Goal: Communication & Community: Answer question/provide support

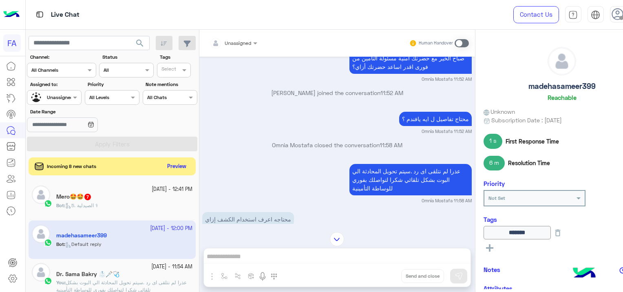
scroll to position [1714, 0]
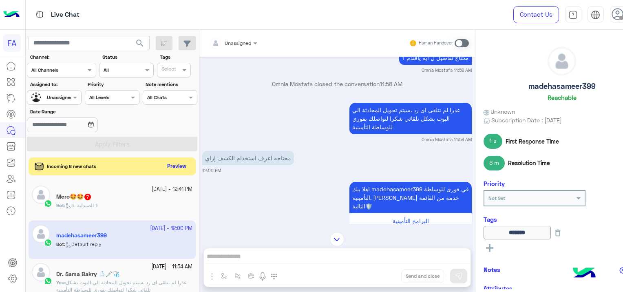
click at [59, 98] on div at bounding box center [54, 97] width 54 height 8
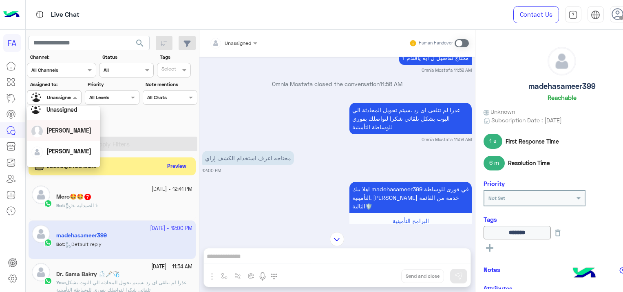
scroll to position [41, 0]
click at [71, 134] on span "[PERSON_NAME]" at bounding box center [69, 132] width 45 height 7
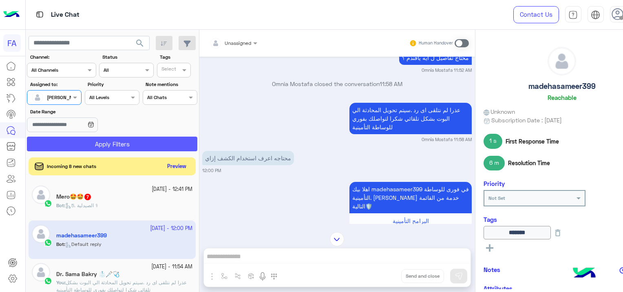
click at [98, 144] on button "Apply Filters" at bounding box center [112, 144] width 171 height 15
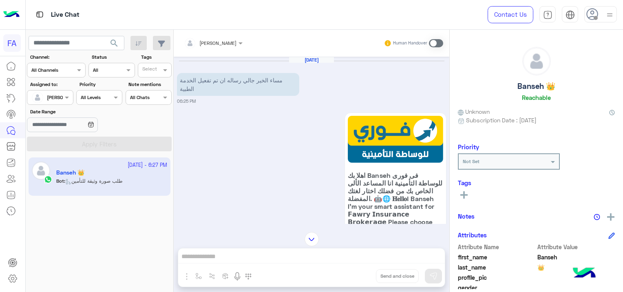
click at [433, 39] on span at bounding box center [436, 43] width 14 height 8
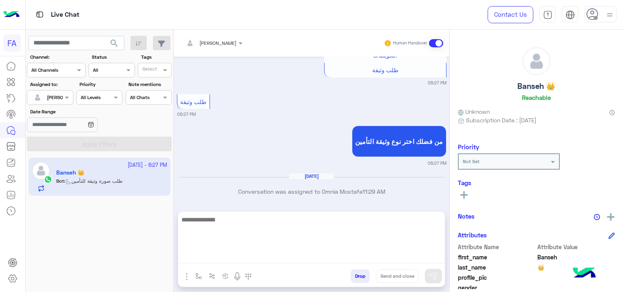
click at [269, 255] on textarea at bounding box center [311, 239] width 267 height 49
click at [221, 252] on textarea at bounding box center [311, 239] width 267 height 49
paste textarea "**********"
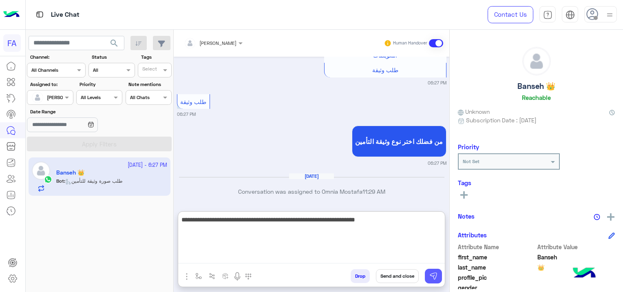
type textarea "**********"
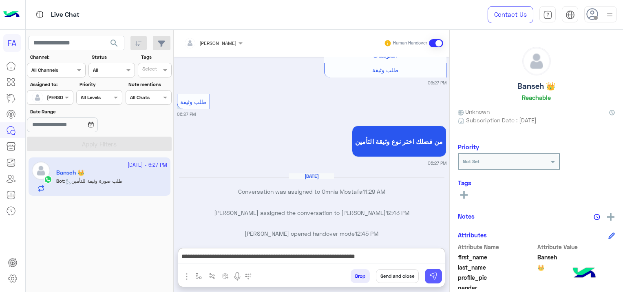
click at [436, 274] on img at bounding box center [434, 276] width 8 height 8
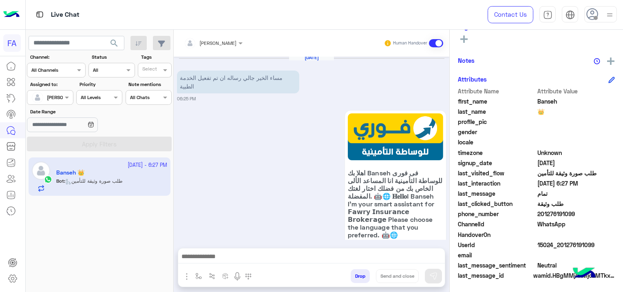
scroll to position [1055, 0]
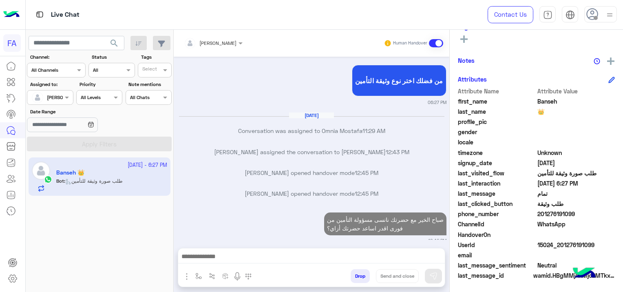
drag, startPoint x: 597, startPoint y: 242, endPoint x: 567, endPoint y: 241, distance: 30.2
click at [567, 241] on span "15024_201276191099" at bounding box center [577, 245] width 78 height 9
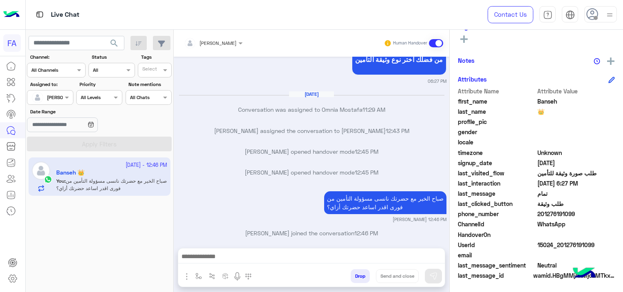
drag, startPoint x: 567, startPoint y: 241, endPoint x: 602, endPoint y: 233, distance: 35.7
click at [604, 231] on span at bounding box center [577, 235] width 78 height 9
drag, startPoint x: 596, startPoint y: 241, endPoint x: 560, endPoint y: 246, distance: 36.4
click at [560, 246] on span "15024_201276191099" at bounding box center [577, 245] width 78 height 9
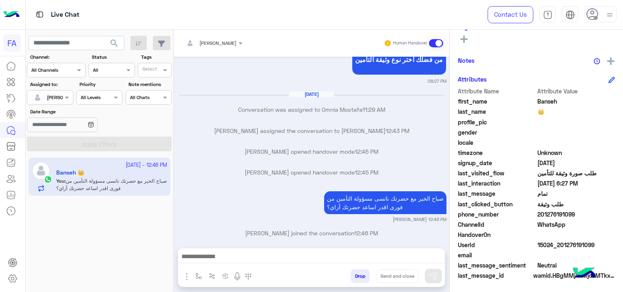
copy span "01276191099"
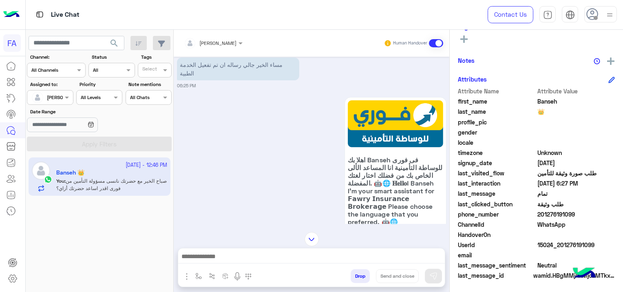
scroll to position [0, 0]
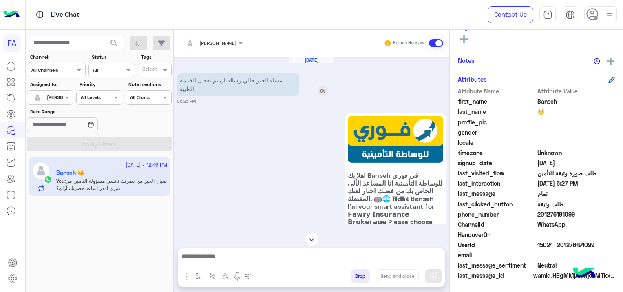
click at [319, 88] on img at bounding box center [323, 91] width 10 height 10
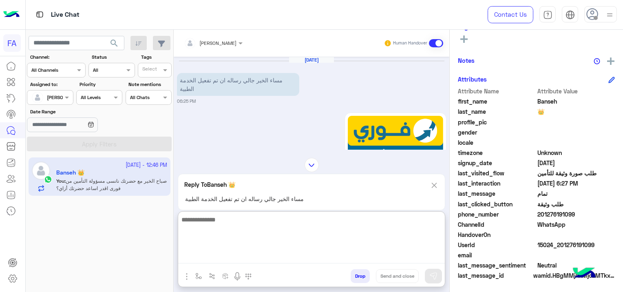
click at [232, 257] on textarea at bounding box center [311, 239] width 267 height 49
type textarea "*"
type textarea "**********"
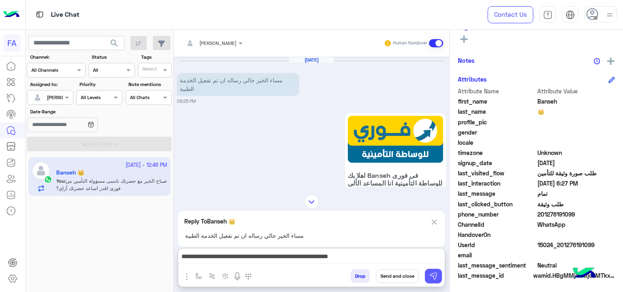
click at [429, 279] on button at bounding box center [433, 276] width 17 height 15
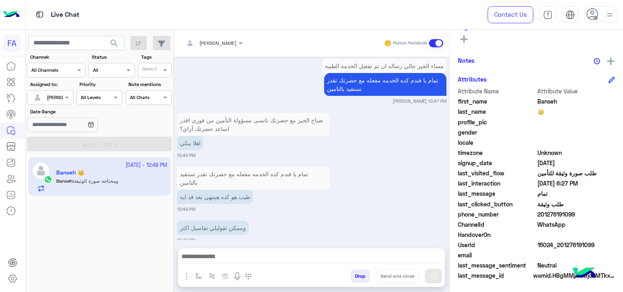
scroll to position [1361, 0]
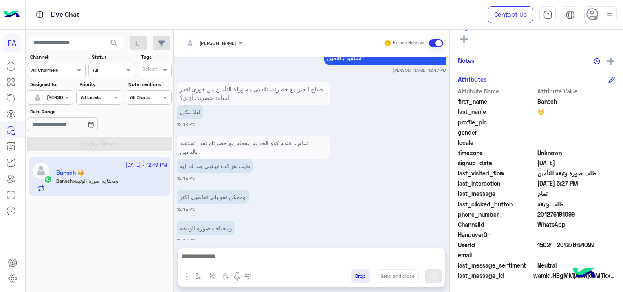
click at [261, 239] on div "Oct 6, 2025 مساء الخير جالي رساله ان تم تفعيل الخدمة الطبية 06:25 PM اهلا بك Ba…" at bounding box center [312, 148] width 276 height 183
click at [282, 163] on img at bounding box center [277, 168] width 10 height 10
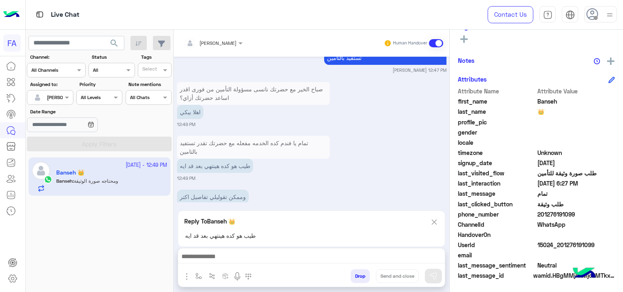
scroll to position [1399, 0]
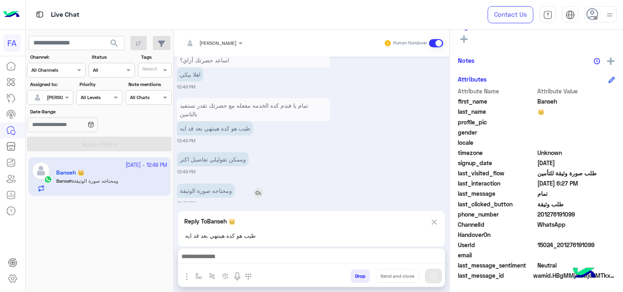
click at [259, 188] on img at bounding box center [258, 193] width 10 height 10
click at [282, 126] on img at bounding box center [277, 131] width 10 height 10
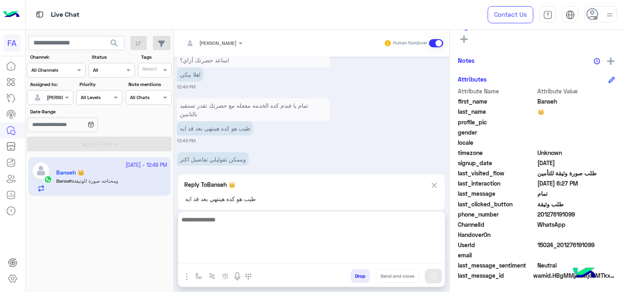
click at [250, 253] on textarea at bounding box center [311, 239] width 267 height 49
type textarea "**********"
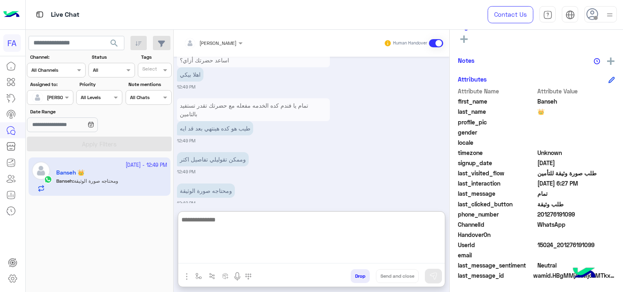
scroll to position [1443, 0]
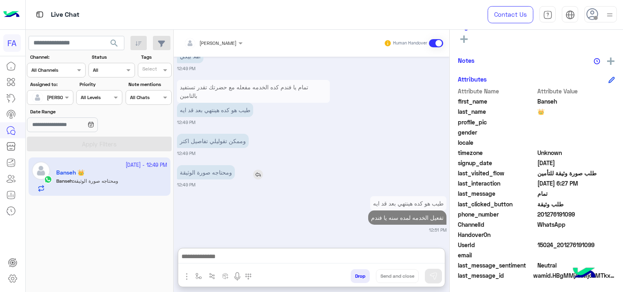
click at [258, 170] on img at bounding box center [258, 175] width 10 height 10
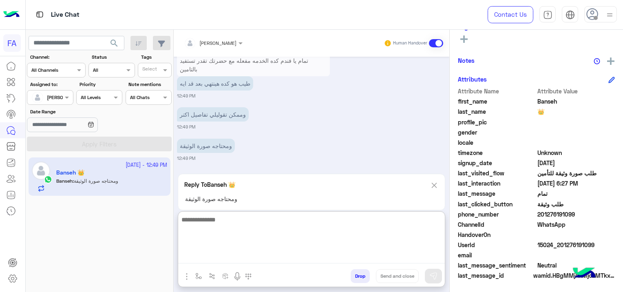
click at [256, 257] on textarea at bounding box center [311, 239] width 267 height 49
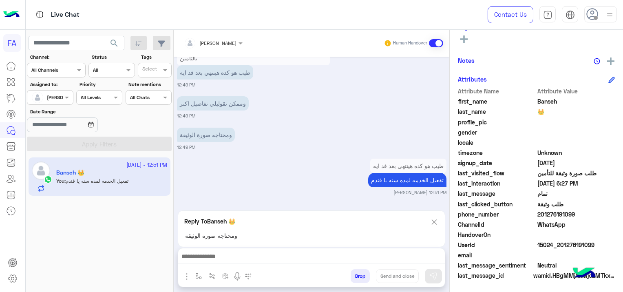
scroll to position [1444, 0]
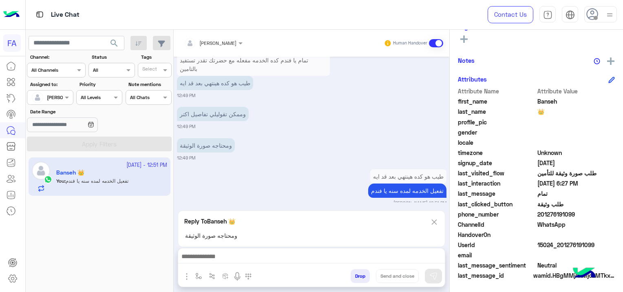
click at [240, 250] on div at bounding box center [311, 258] width 267 height 20
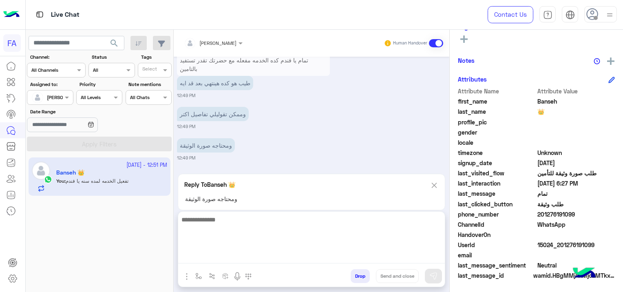
click at [227, 258] on textarea at bounding box center [311, 239] width 267 height 49
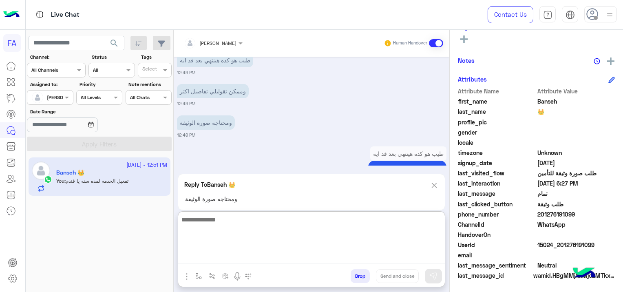
paste textarea "**********"
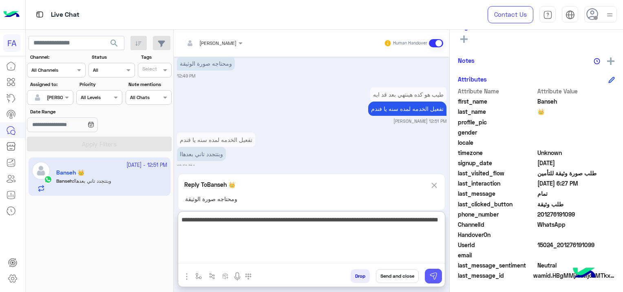
type textarea "**********"
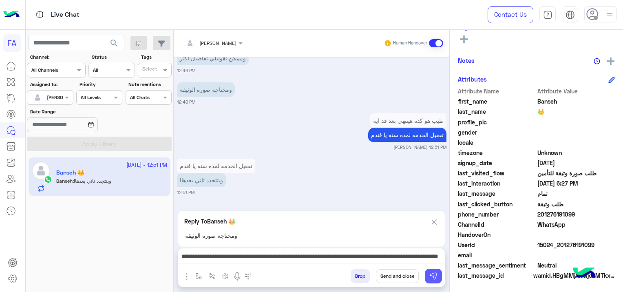
click at [434, 278] on img at bounding box center [434, 276] width 8 height 8
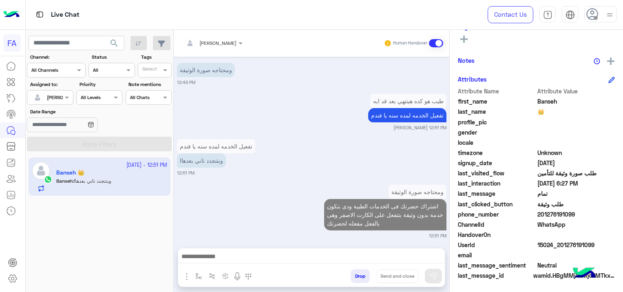
scroll to position [1514, 0]
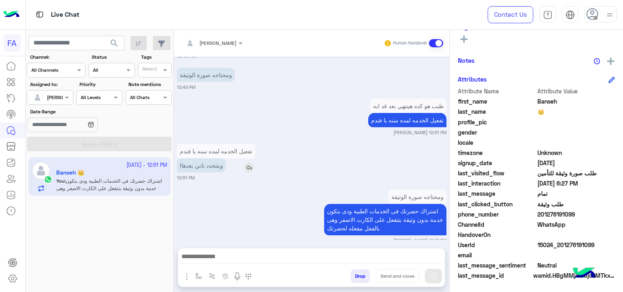
click at [253, 163] on img at bounding box center [249, 168] width 10 height 10
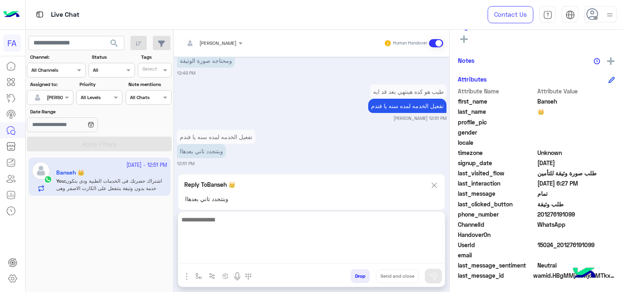
click at [230, 253] on textarea at bounding box center [311, 239] width 267 height 49
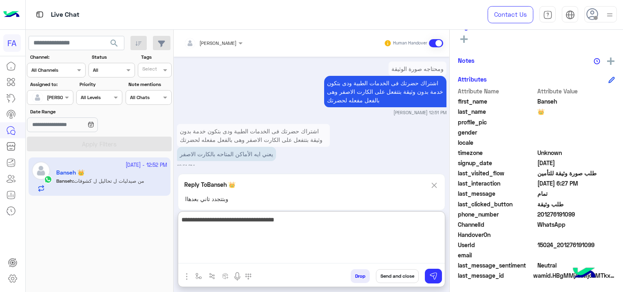
scroll to position [1674, 0]
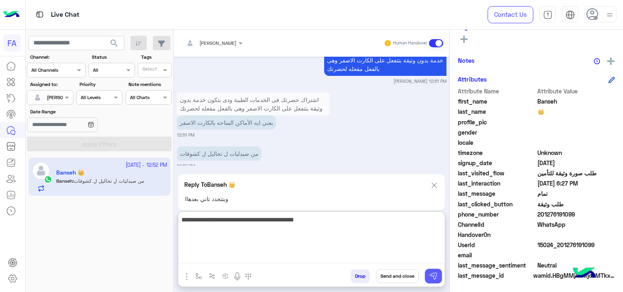
type textarea "**********"
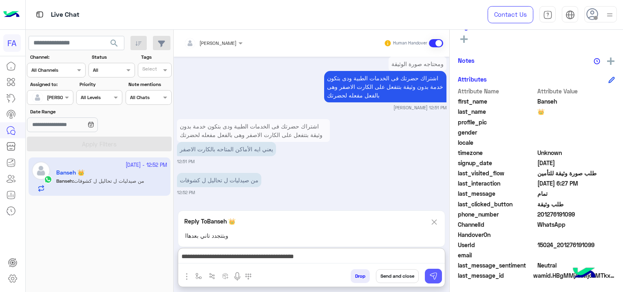
click at [436, 274] on img at bounding box center [434, 276] width 8 height 8
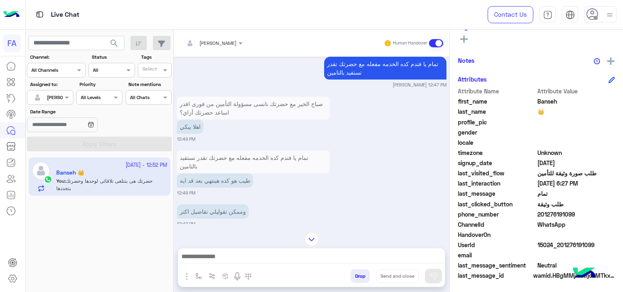
scroll to position [1409, 0]
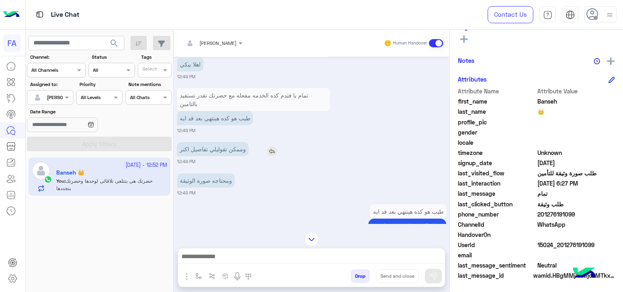
click at [268, 146] on img at bounding box center [272, 151] width 10 height 10
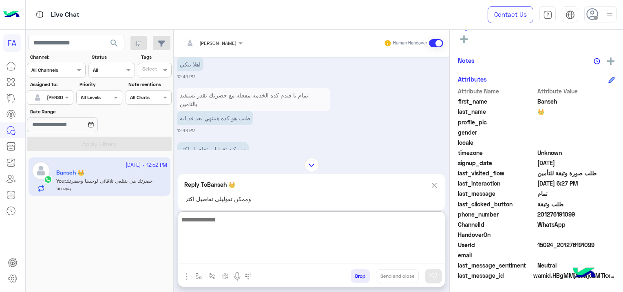
click at [210, 259] on textarea at bounding box center [311, 239] width 267 height 49
paste textarea "**********"
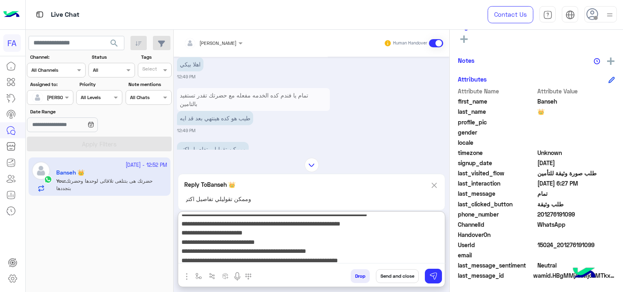
scroll to position [0, 0]
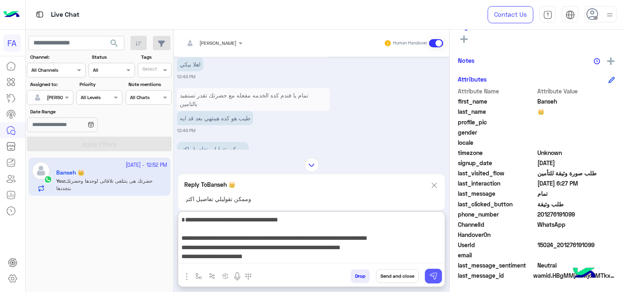
type textarea "**********"
click at [436, 276] on img at bounding box center [434, 276] width 8 height 8
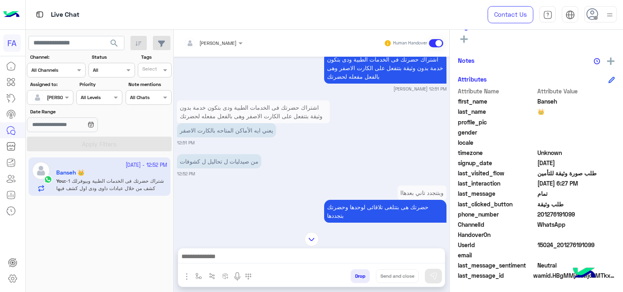
scroll to position [1882, 0]
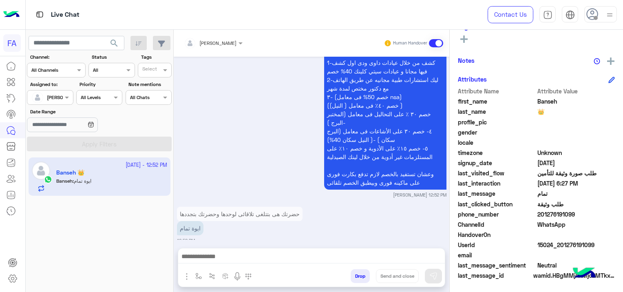
drag, startPoint x: 594, startPoint y: 244, endPoint x: 559, endPoint y: 248, distance: 36.2
click at [559, 248] on span "15024_201276191099" at bounding box center [577, 245] width 78 height 9
copy span "01276191099"
click at [203, 255] on textarea at bounding box center [311, 257] width 267 height 12
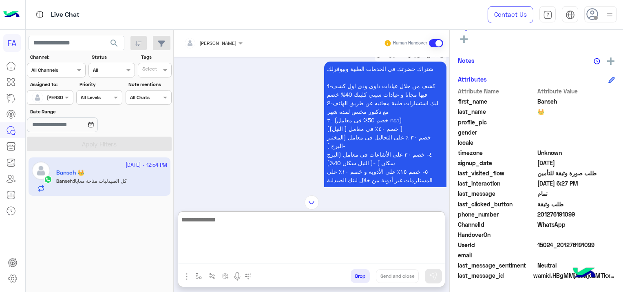
scroll to position [1899, 0]
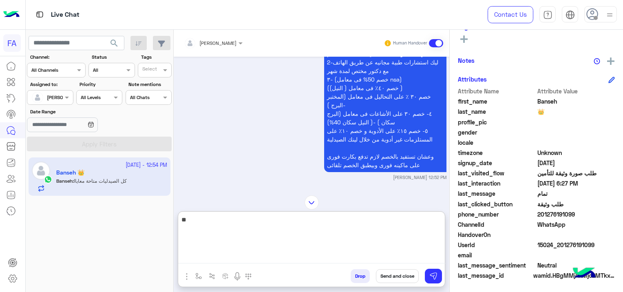
type textarea "*"
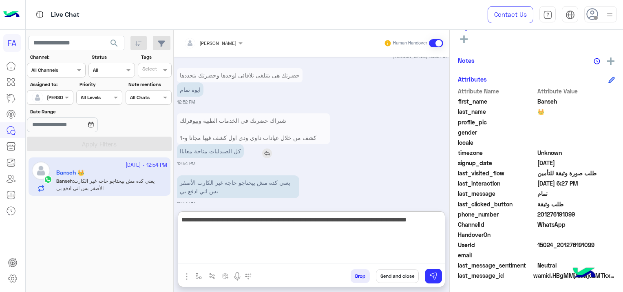
click at [268, 144] on div "كل الصيدليات متاحة معاياا" at bounding box center [253, 151] width 153 height 14
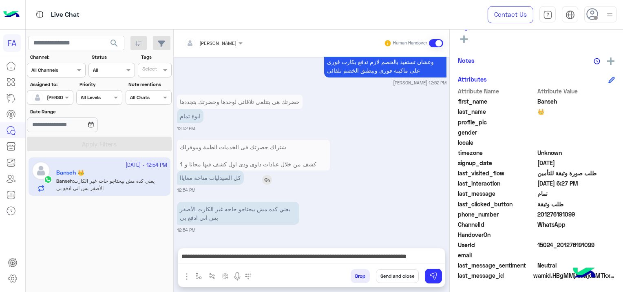
scroll to position [1983, 0]
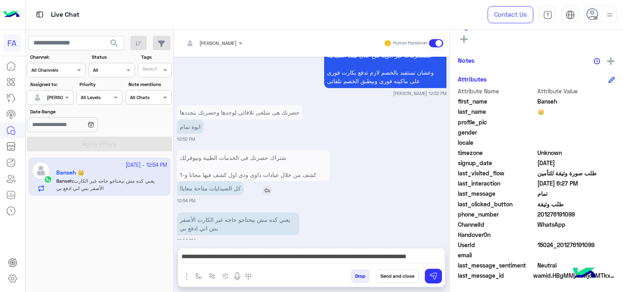
click at [265, 186] on img at bounding box center [267, 191] width 10 height 10
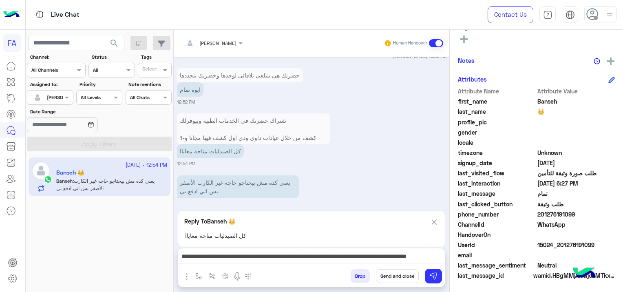
scroll to position [2020, 0]
click at [429, 258] on textarea "**********" at bounding box center [311, 257] width 267 height 12
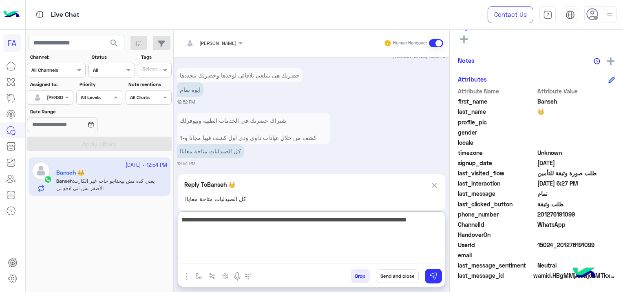
click at [191, 223] on textarea "**********" at bounding box center [311, 239] width 267 height 49
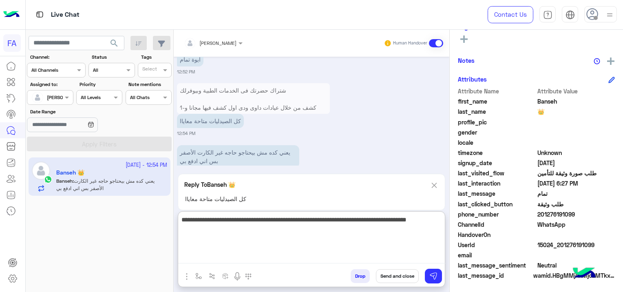
scroll to position [2057, 0]
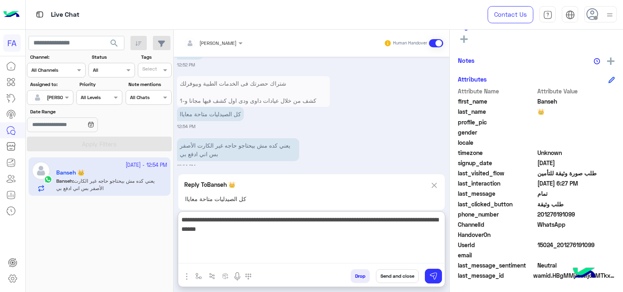
type textarea "**********"
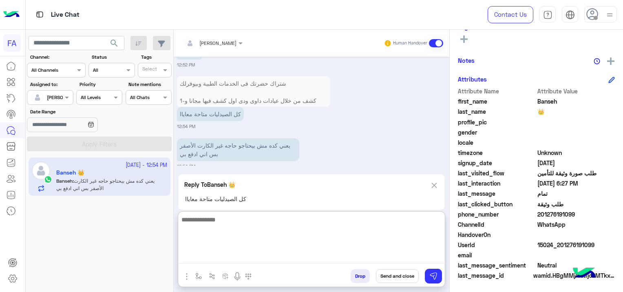
scroll to position [2083, 0]
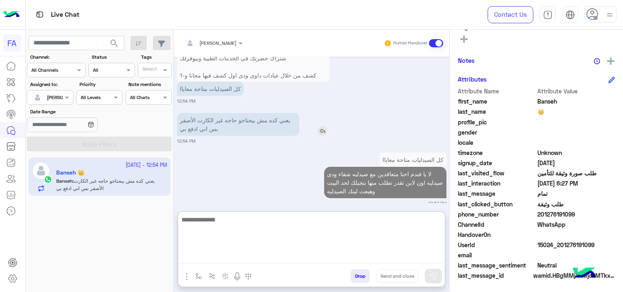
click at [323, 126] on img at bounding box center [323, 131] width 10 height 10
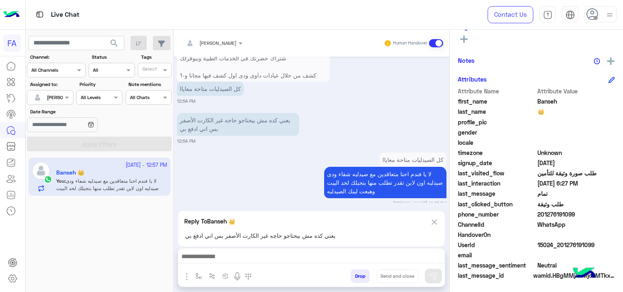
scroll to position [2083, 0]
click at [254, 260] on textarea at bounding box center [311, 257] width 267 height 12
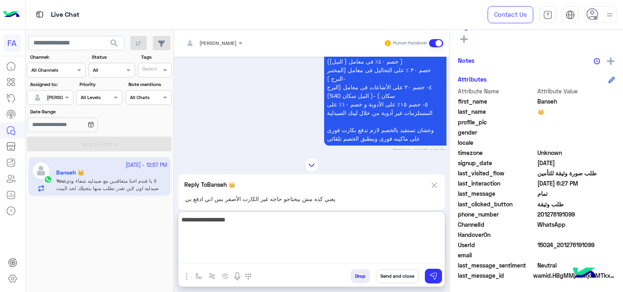
scroll to position [1920, 0]
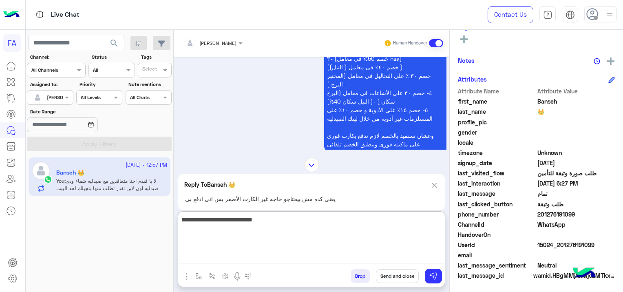
drag, startPoint x: 390, startPoint y: 221, endPoint x: 381, endPoint y: 233, distance: 15.5
click at [390, 220] on textarea "**********" at bounding box center [311, 239] width 267 height 49
type textarea "**********"
click at [432, 276] on img at bounding box center [434, 276] width 8 height 8
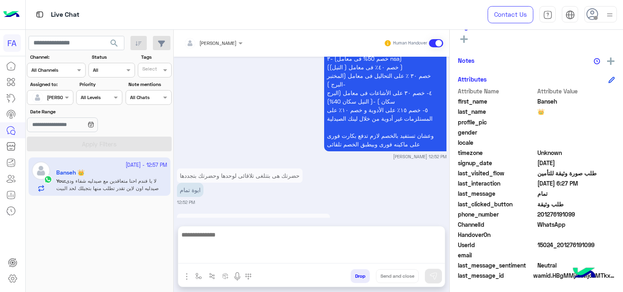
scroll to position [2100, 0]
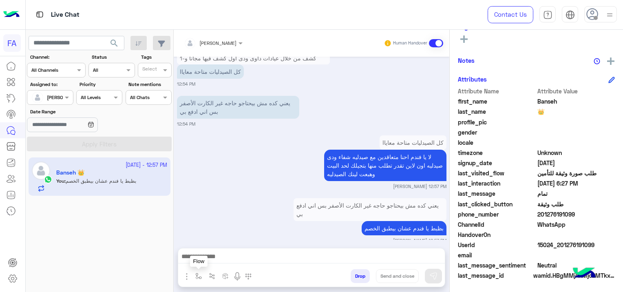
click at [200, 277] on img "button" at bounding box center [198, 276] width 7 height 7
click at [214, 263] on div "enter flow name" at bounding box center [223, 258] width 60 height 15
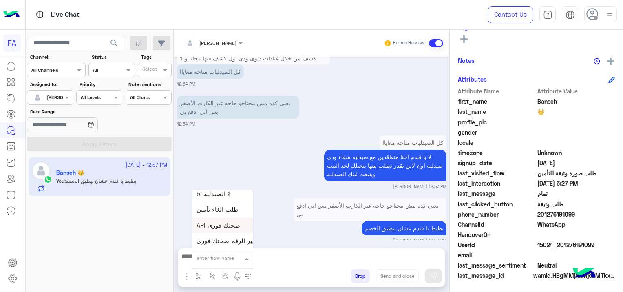
scroll to position [571, 0]
click at [214, 195] on span "5. الصيدلية ⚕" at bounding box center [214, 191] width 34 height 7
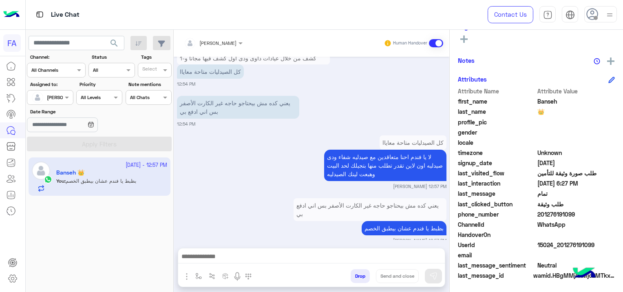
type textarea "**********"
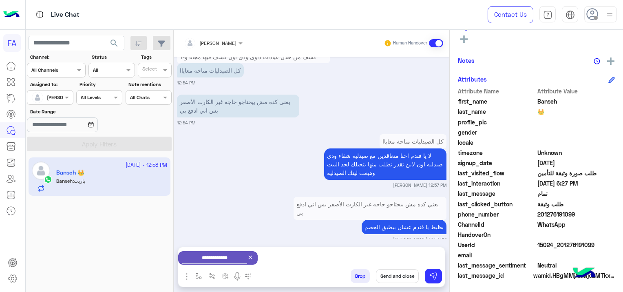
scroll to position [2155, 0]
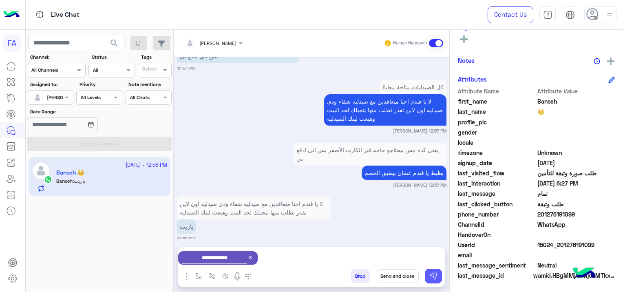
click at [435, 274] on img at bounding box center [434, 276] width 8 height 8
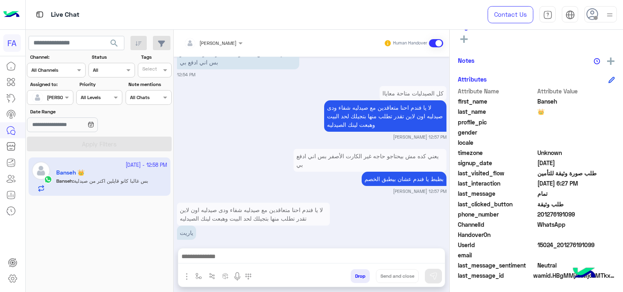
scroll to position [2303, 0]
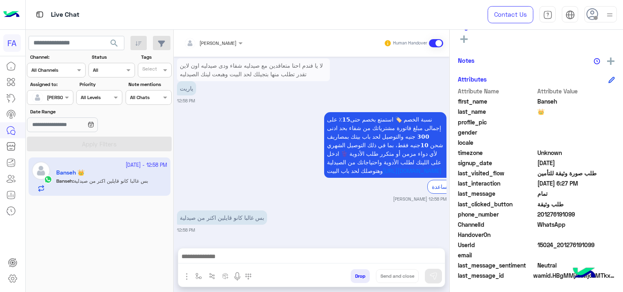
click at [258, 253] on textarea at bounding box center [311, 257] width 267 height 12
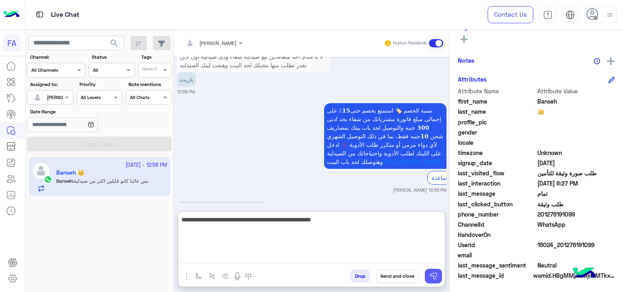
type textarea "**********"
click at [431, 279] on img at bounding box center [434, 276] width 8 height 8
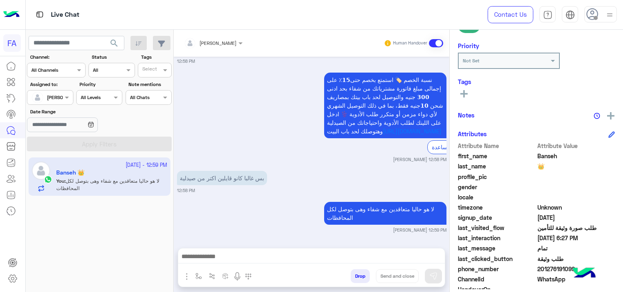
scroll to position [48, 0]
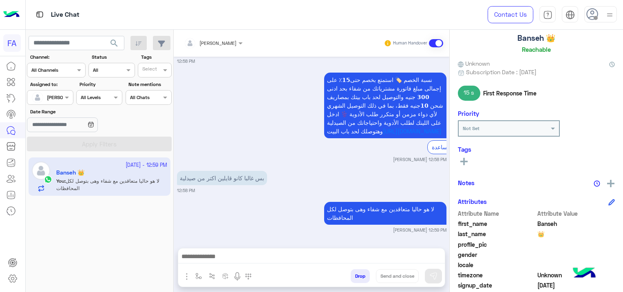
click at [463, 162] on rect at bounding box center [464, 162] width 7 height 2
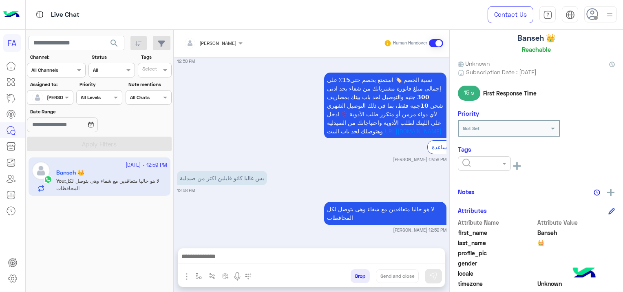
click at [465, 162] on input "text" at bounding box center [475, 162] width 25 height 7
click at [483, 207] on span "Medical" at bounding box center [472, 208] width 21 height 7
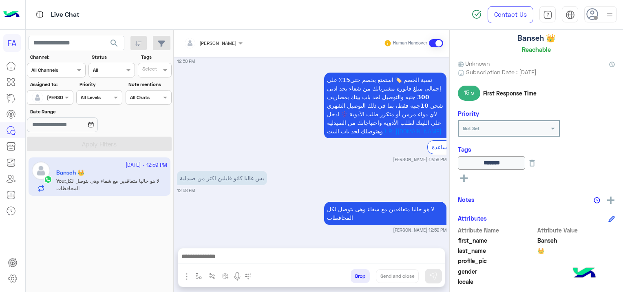
click at [465, 177] on rect at bounding box center [464, 178] width 7 height 2
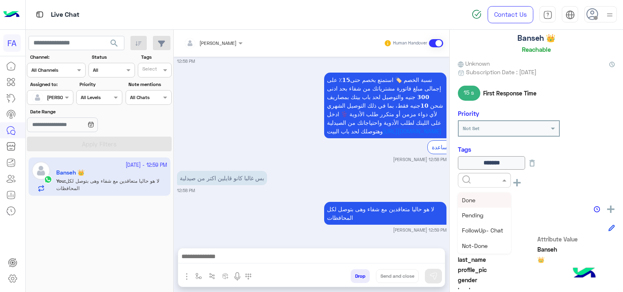
click at [463, 178] on input "text" at bounding box center [475, 179] width 25 height 7
click at [472, 200] on span "Done" at bounding box center [468, 200] width 13 height 7
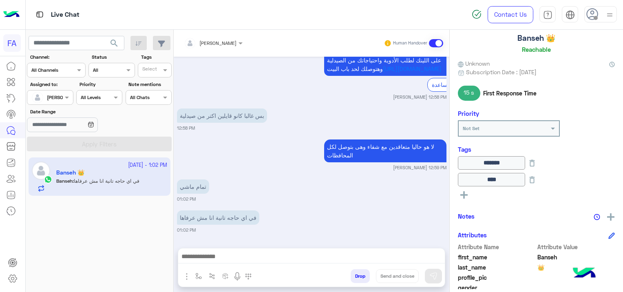
scroll to position [2405, 0]
click at [251, 252] on textarea at bounding box center [311, 257] width 267 height 12
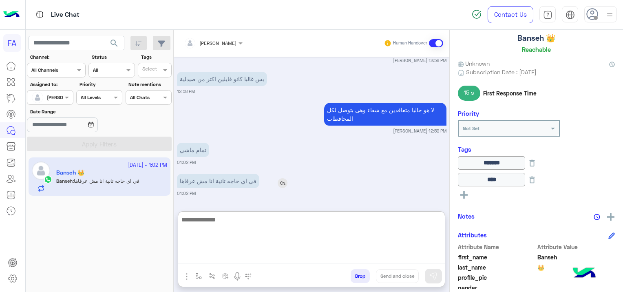
scroll to position [2442, 0]
type textarea "**********"
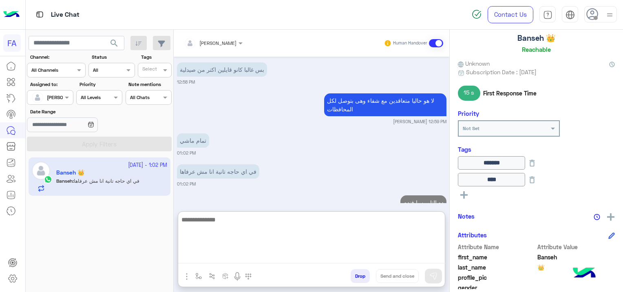
scroll to position [2473, 0]
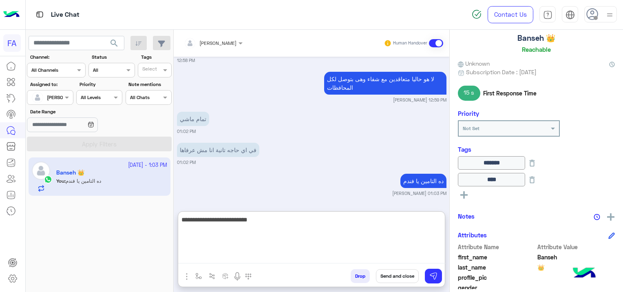
type textarea "**********"
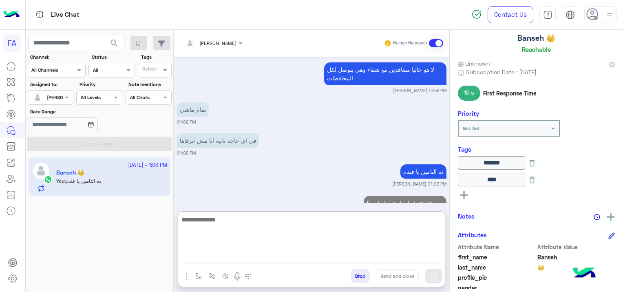
scroll to position [2504, 0]
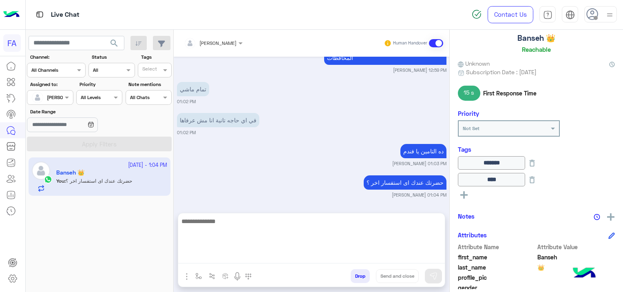
click at [288, 168] on div "Oct 6, 2025 مساء الخير جالي رساله ان تم تفعيل الخدمة الطبية 06:25 PM اهلا بك Ba…" at bounding box center [312, 131] width 276 height 148
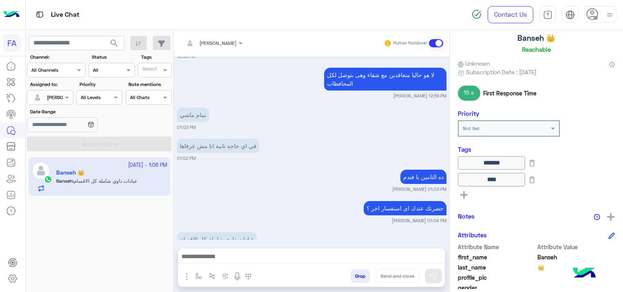
scroll to position [2499, 0]
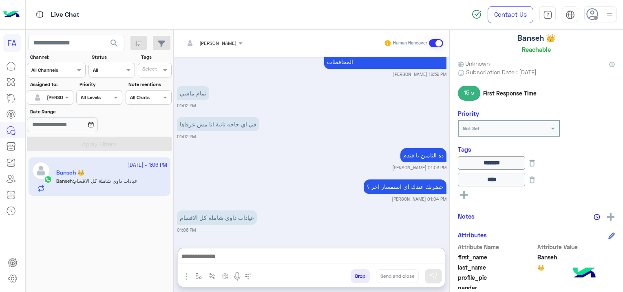
click at [220, 255] on textarea at bounding box center [311, 257] width 267 height 12
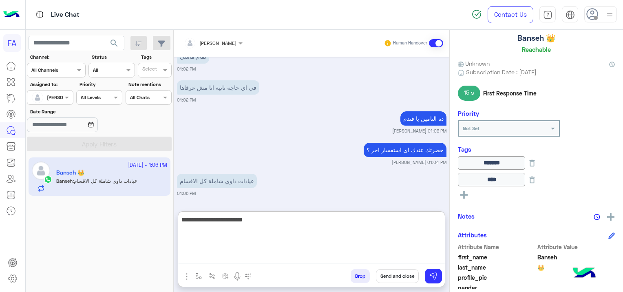
scroll to position [2535, 0]
type textarea "**********"
click at [279, 182] on img at bounding box center [280, 183] width 10 height 10
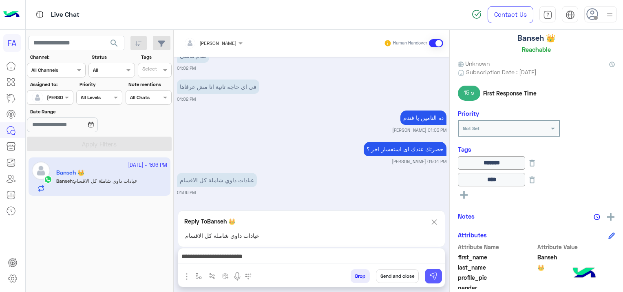
click at [435, 281] on button at bounding box center [433, 276] width 17 height 15
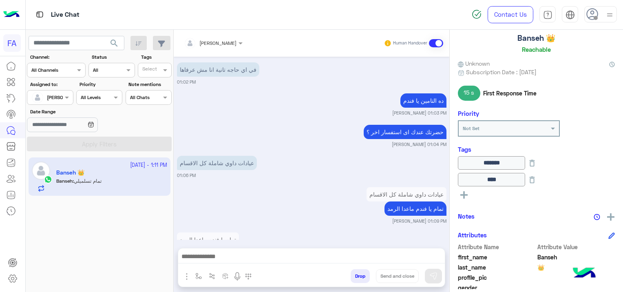
scroll to position [2590, 0]
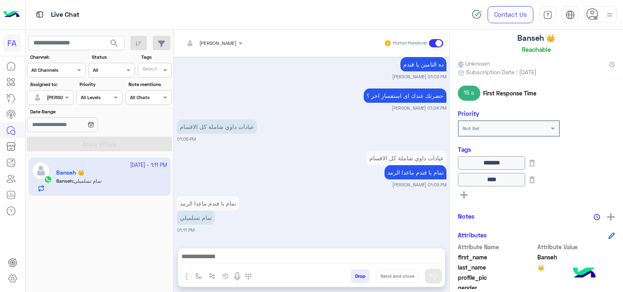
click at [263, 255] on textarea at bounding box center [311, 257] width 267 height 12
click at [230, 258] on textarea at bounding box center [311, 257] width 267 height 12
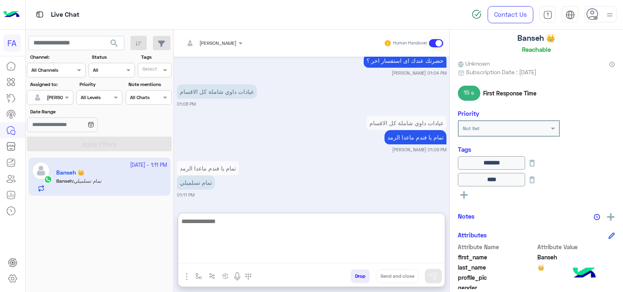
scroll to position [2626, 0]
paste textarea "**********"
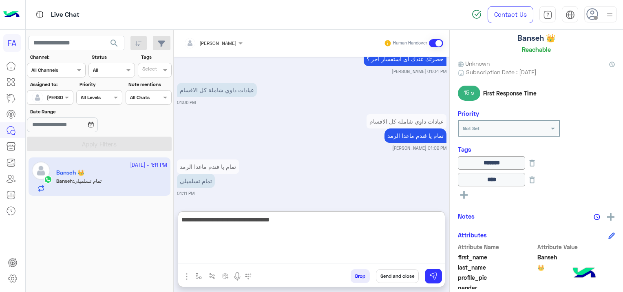
type textarea "**********"
click at [406, 277] on button "Send and close" at bounding box center [397, 276] width 43 height 14
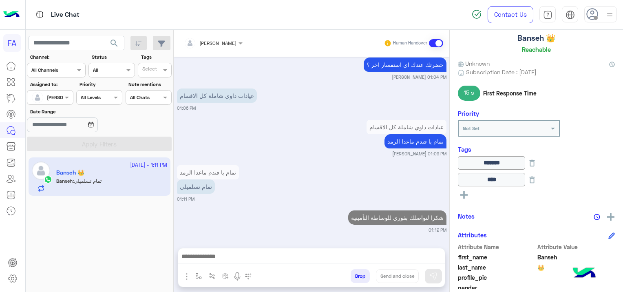
scroll to position [2641, 0]
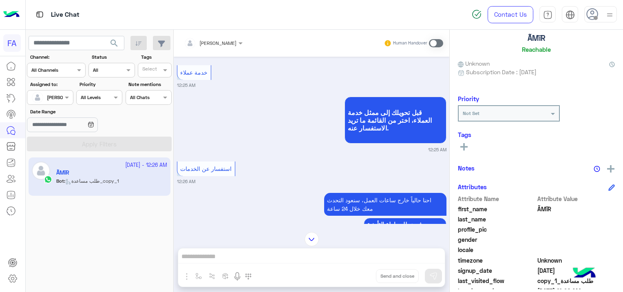
scroll to position [666, 0]
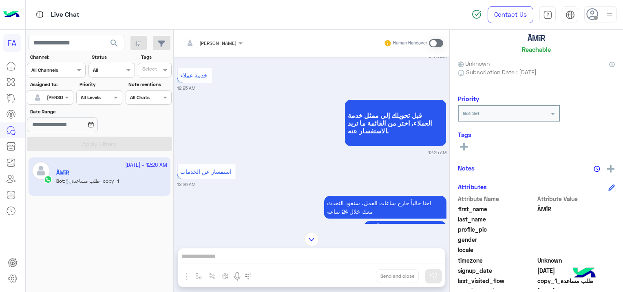
click at [433, 42] on span at bounding box center [436, 43] width 14 height 8
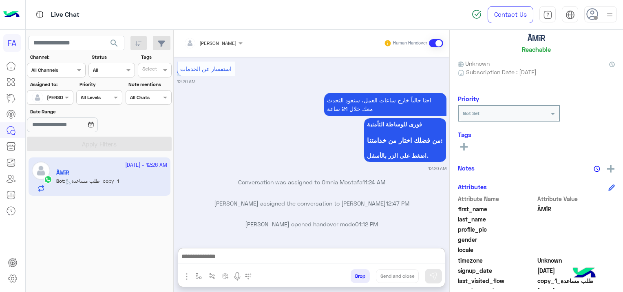
click at [304, 259] on textarea at bounding box center [311, 257] width 267 height 12
click at [231, 257] on textarea at bounding box center [311, 257] width 267 height 12
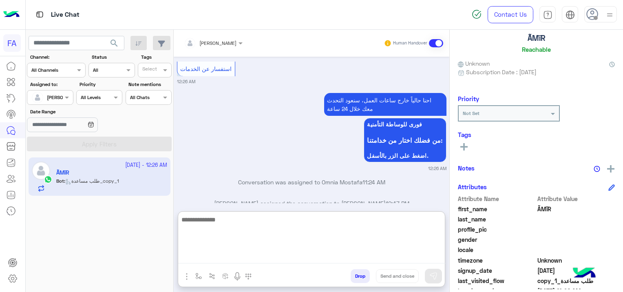
paste textarea "**********"
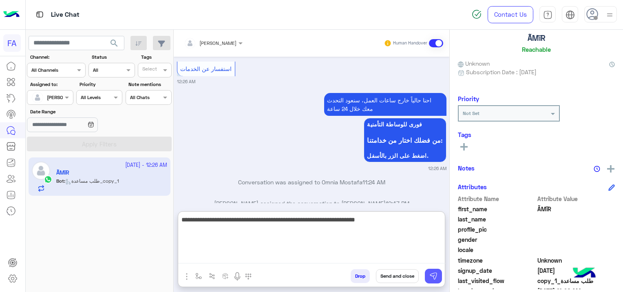
type textarea "**********"
click at [432, 275] on img at bounding box center [434, 276] width 8 height 8
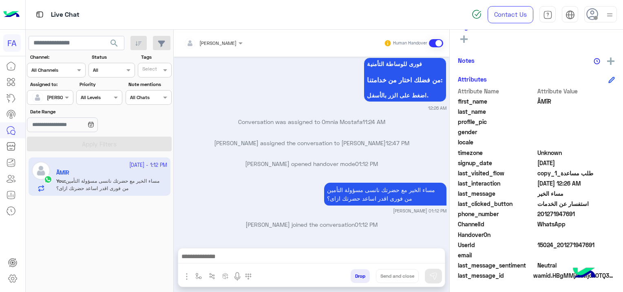
scroll to position [171, 0]
drag, startPoint x: 594, startPoint y: 242, endPoint x: 556, endPoint y: 249, distance: 38.3
click at [556, 249] on div "UserId 15024_201271947691" at bounding box center [536, 246] width 157 height 10
drag, startPoint x: 556, startPoint y: 249, endPoint x: 571, endPoint y: 257, distance: 16.6
click at [565, 255] on span at bounding box center [577, 255] width 78 height 9
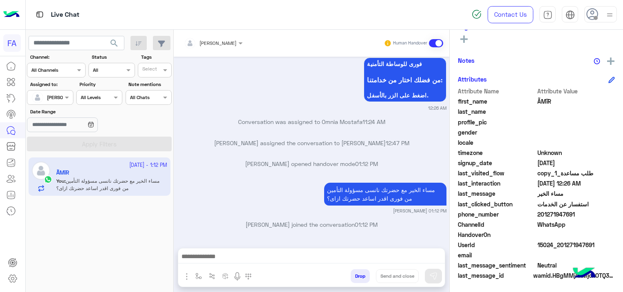
drag, startPoint x: 592, startPoint y: 243, endPoint x: 564, endPoint y: 249, distance: 28.0
click at [564, 249] on div "UserId 15024_201271947691" at bounding box center [536, 246] width 157 height 10
click at [562, 249] on div "UserId 15024_201271947691" at bounding box center [536, 246] width 157 height 10
click at [560, 248] on div "UserId 15024_201271947691" at bounding box center [536, 246] width 157 height 10
drag, startPoint x: 560, startPoint y: 248, endPoint x: 578, endPoint y: 263, distance: 23.2
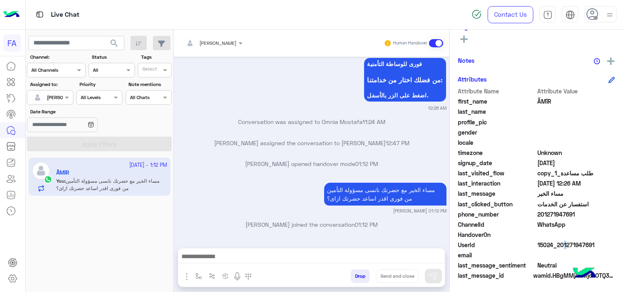
click at [577, 263] on img at bounding box center [584, 273] width 29 height 29
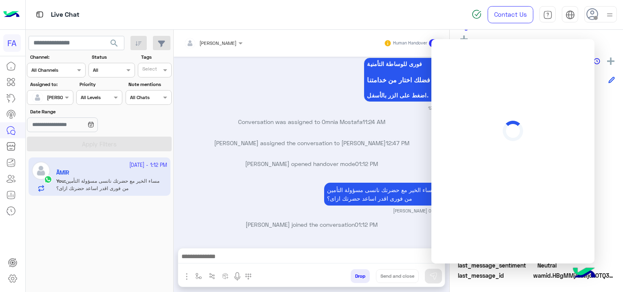
click at [599, 246] on span "15024_201271947691" at bounding box center [577, 245] width 78 height 9
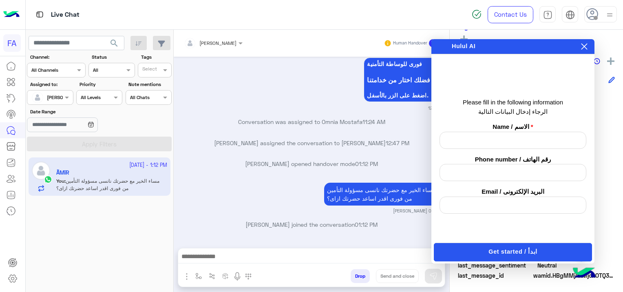
click at [582, 48] on icon at bounding box center [584, 46] width 7 height 7
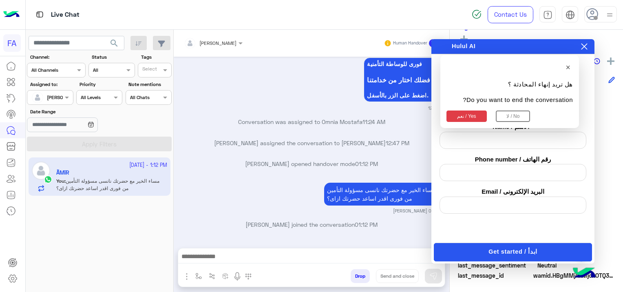
click at [584, 46] on icon at bounding box center [585, 47] width 6 height 6
click at [472, 111] on button "نعم / Yes" at bounding box center [467, 116] width 40 height 11
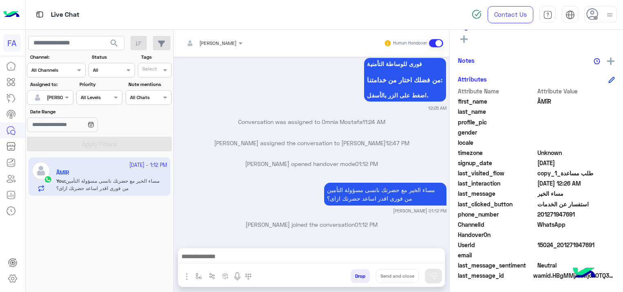
drag, startPoint x: 596, startPoint y: 242, endPoint x: 560, endPoint y: 250, distance: 36.3
click at [560, 250] on div "UserId 15024_201271947691" at bounding box center [536, 246] width 157 height 10
copy span "01271947691"
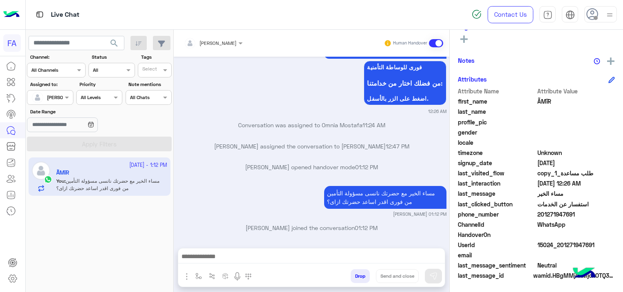
scroll to position [829, 0]
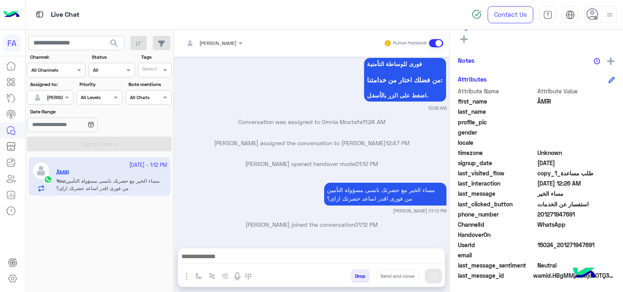
click at [603, 124] on div "profile_pic" at bounding box center [536, 123] width 157 height 10
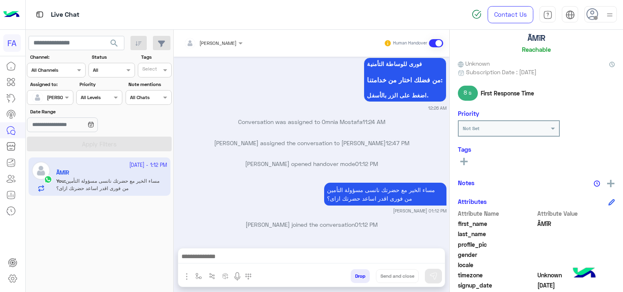
scroll to position [0, 0]
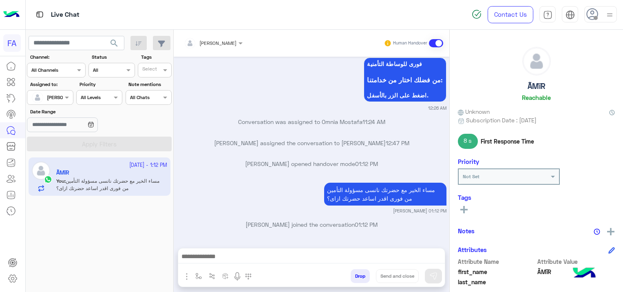
click at [221, 257] on textarea at bounding box center [311, 257] width 267 height 12
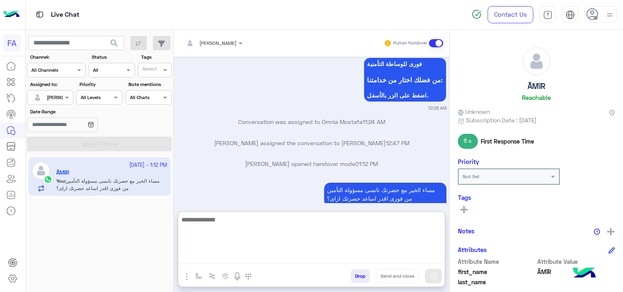
paste textarea "**********"
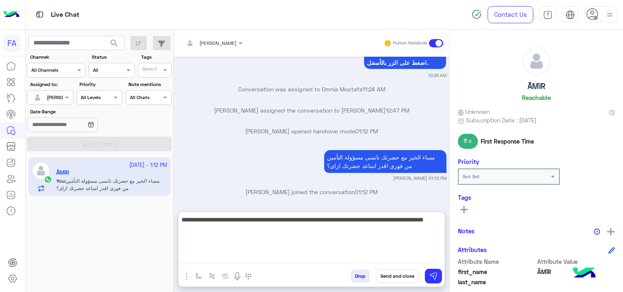
scroll to position [866, 0]
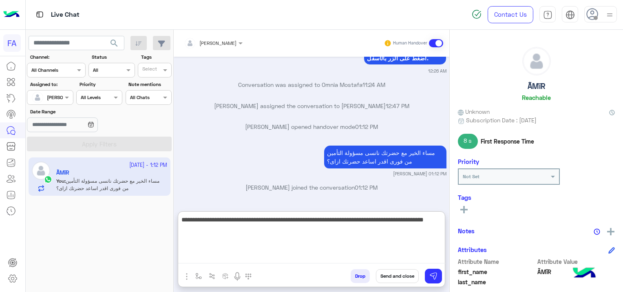
type textarea "**********"
click at [394, 275] on button "Send and close" at bounding box center [397, 276] width 43 height 14
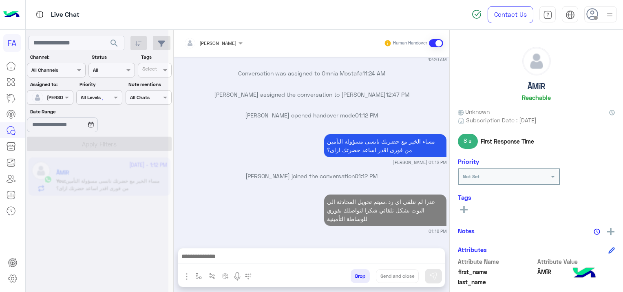
scroll to position [980, 0]
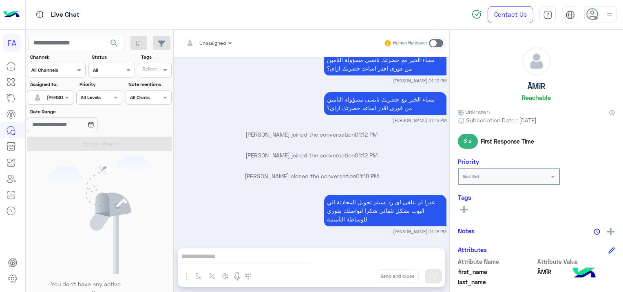
click at [114, 39] on span "search" at bounding box center [114, 43] width 10 height 10
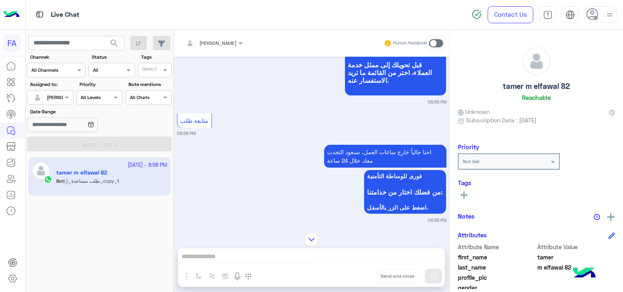
scroll to position [747, 0]
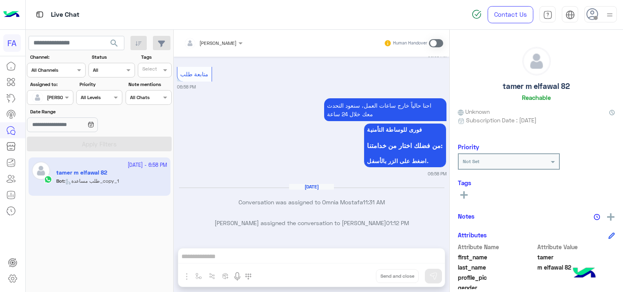
click at [208, 41] on input "text" at bounding box center [203, 41] width 38 height 7
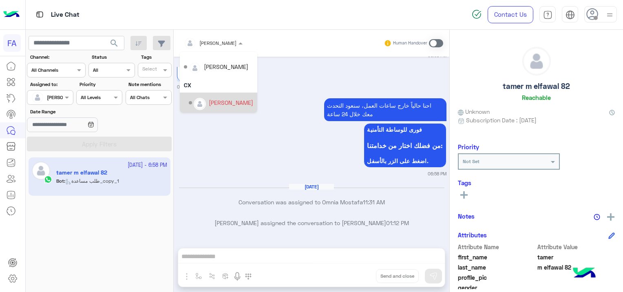
scroll to position [58, 0]
click at [228, 105] on div "Omnia Mostafa" at bounding box center [229, 102] width 41 height 9
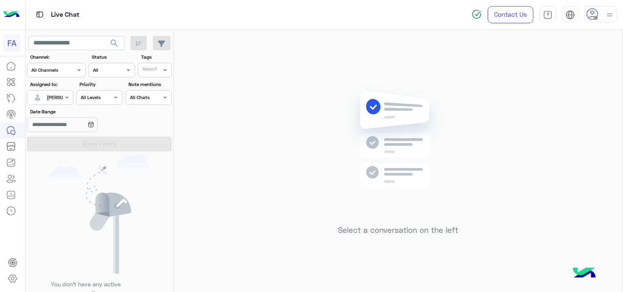
click at [119, 42] on span "search" at bounding box center [114, 43] width 10 height 10
click at [116, 44] on span "search" at bounding box center [114, 43] width 10 height 10
click at [63, 98] on span at bounding box center [68, 97] width 10 height 9
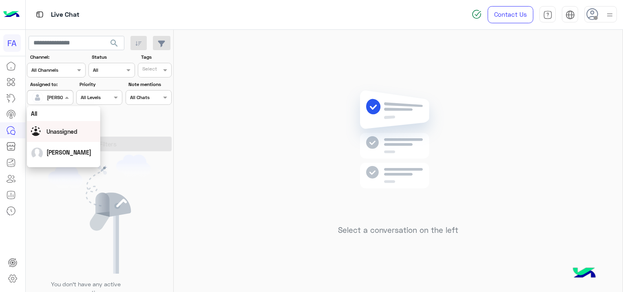
click at [76, 136] on div "Unassigned" at bounding box center [63, 131] width 65 height 14
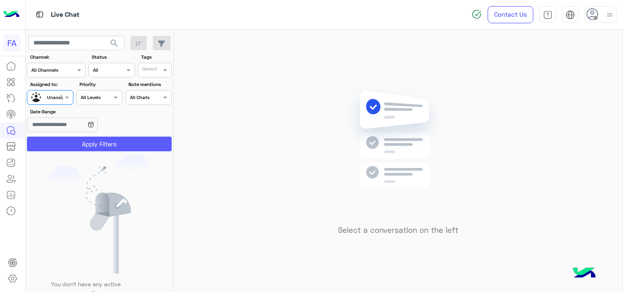
click at [93, 141] on button "Apply Filters" at bounding box center [99, 144] width 145 height 15
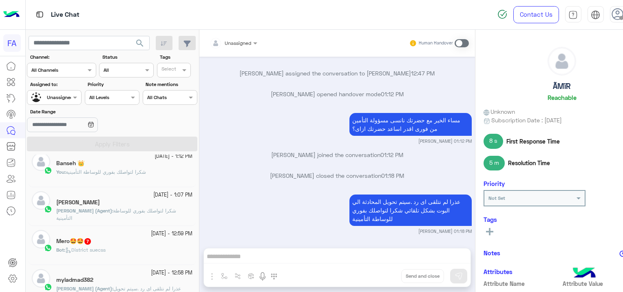
scroll to position [82, 0]
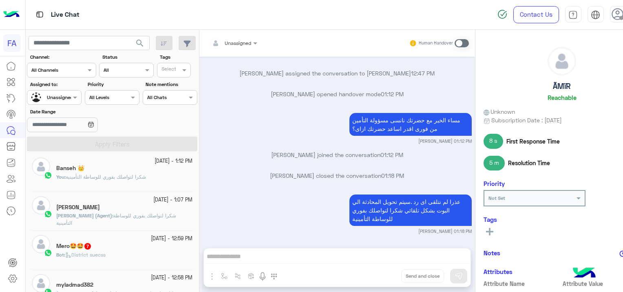
click at [105, 246] on div "Mero🤩🤩 7" at bounding box center [124, 247] width 136 height 9
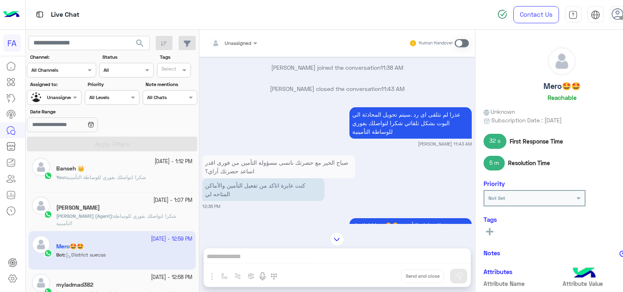
scroll to position [415, 0]
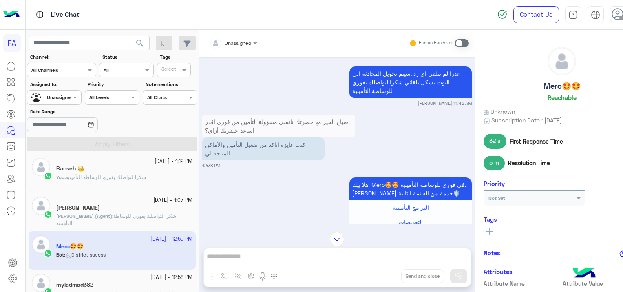
click at [238, 42] on input "text" at bounding box center [224, 41] width 29 height 7
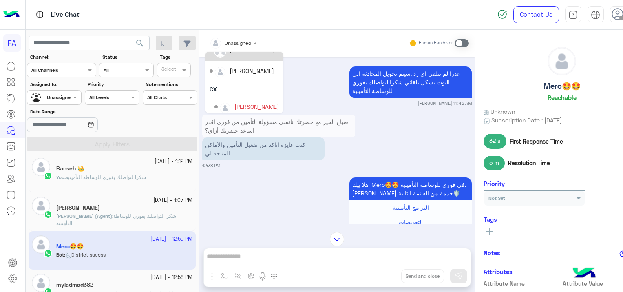
scroll to position [41, 0]
click at [258, 67] on div "[PERSON_NAME]" at bounding box center [244, 63] width 69 height 14
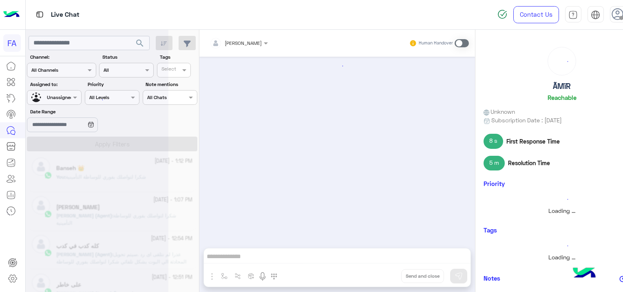
scroll to position [656, 0]
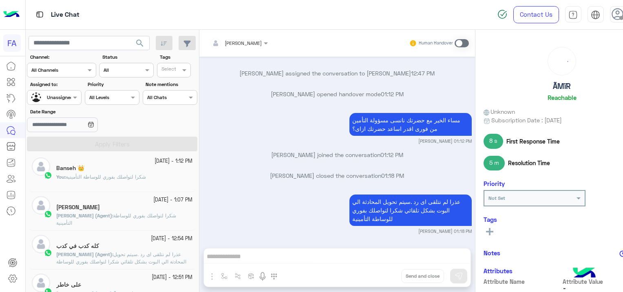
click at [61, 91] on div "Unassigned" at bounding box center [51, 98] width 40 height 14
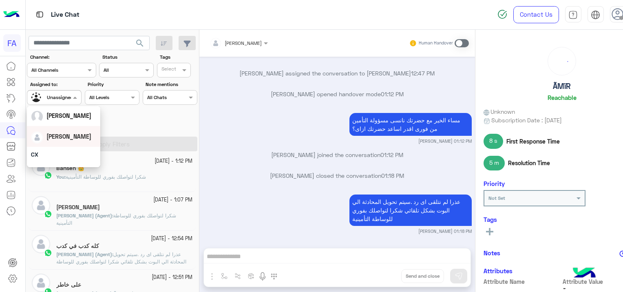
scroll to position [41, 0]
click at [69, 137] on div "[PERSON_NAME]" at bounding box center [69, 132] width 45 height 9
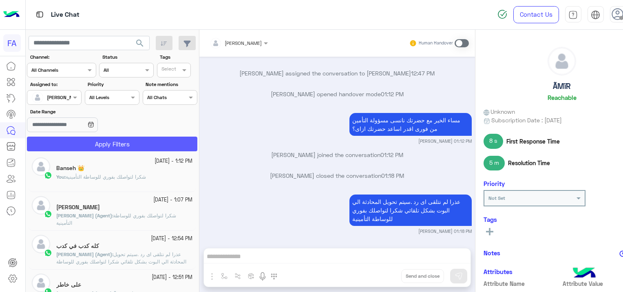
click at [120, 146] on button "Apply Filters" at bounding box center [112, 144] width 171 height 15
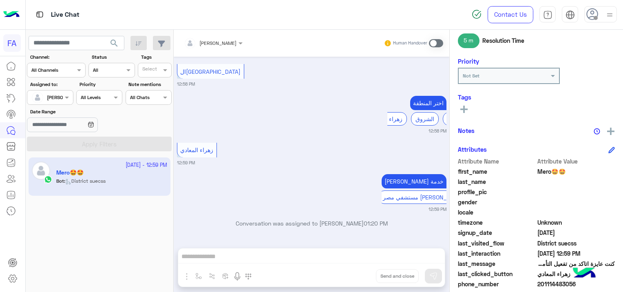
scroll to position [193, 0]
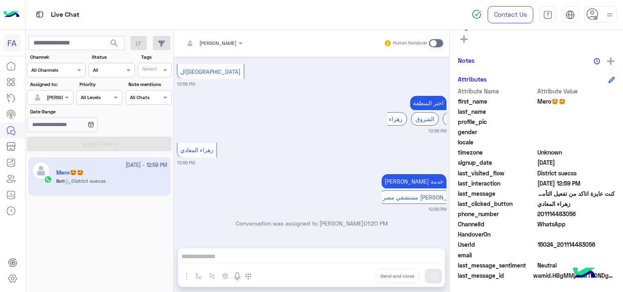
drag, startPoint x: 600, startPoint y: 243, endPoint x: 559, endPoint y: 247, distance: 41.4
click at [559, 247] on span "15024_201114483056" at bounding box center [577, 244] width 78 height 9
copy span "01114483056"
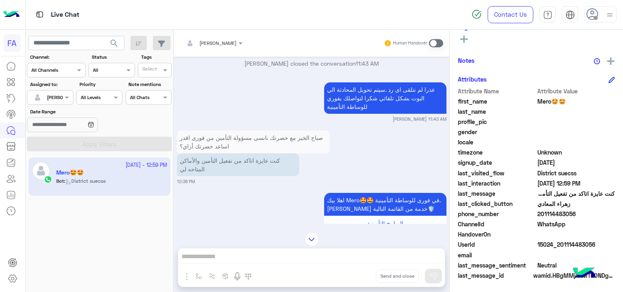
scroll to position [374, 0]
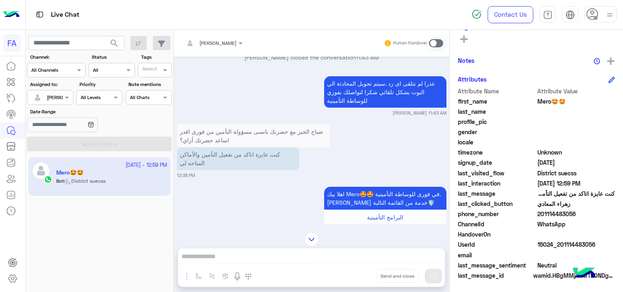
click at [318, 157] on div "كنت عايزة اتاكد من تفعيل التأمين والأماكن المتاحه لي" at bounding box center [253, 158] width 153 height 23
click at [341, 147] on div "صباح الخير مع حضرتك نانسى مسؤولة التأمين من فورى اقدر اساعد حضرتك أزاي؟ كنت عاي…" at bounding box center [312, 150] width 270 height 56
click at [338, 131] on div "صباح الخير مع حضرتك نانسى مسؤولة التأمين من فورى اقدر اساعد حضرتك أزاي؟ كنت عاي…" at bounding box center [312, 150] width 270 height 56
click at [281, 163] on p "كنت عايزة اتاكد من تفعيل التأمين والأماكن المتاحه لي" at bounding box center [238, 158] width 122 height 23
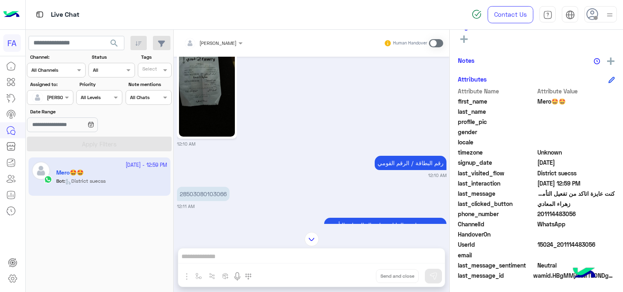
scroll to position [47, 0]
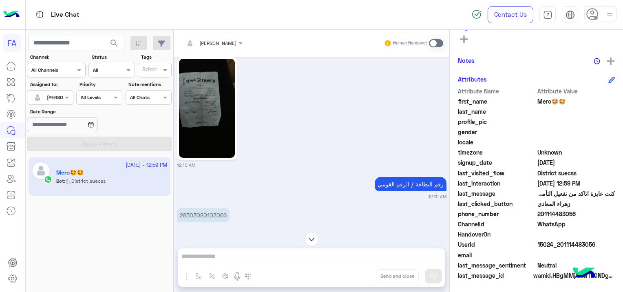
drag, startPoint x: 433, startPoint y: 42, endPoint x: 429, endPoint y: 66, distance: 24.1
click at [433, 42] on span at bounding box center [436, 43] width 14 height 8
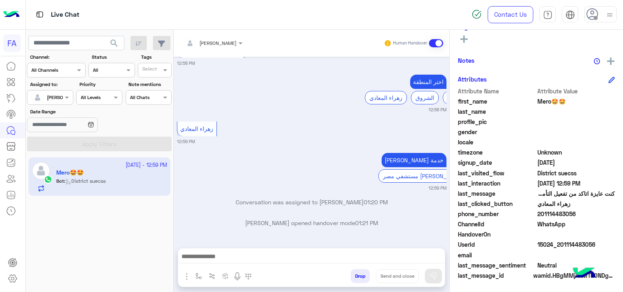
scroll to position [1824, 0]
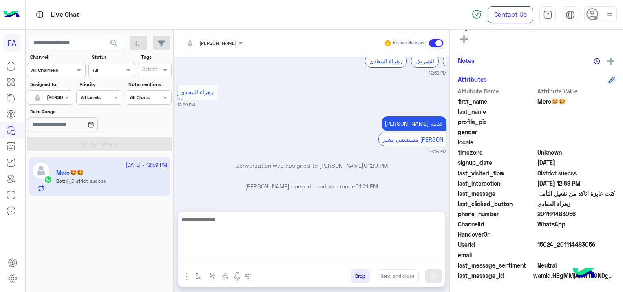
click at [213, 258] on textarea at bounding box center [311, 239] width 267 height 49
paste textarea "**********"
type textarea "**********"
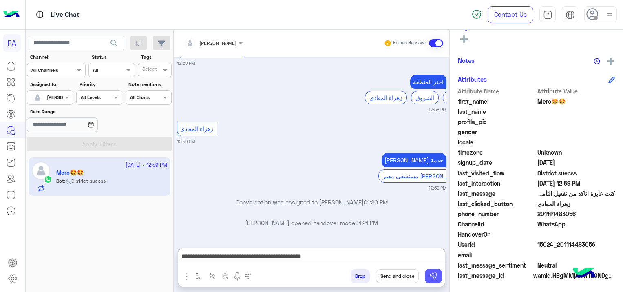
click at [437, 275] on img at bounding box center [434, 276] width 8 height 8
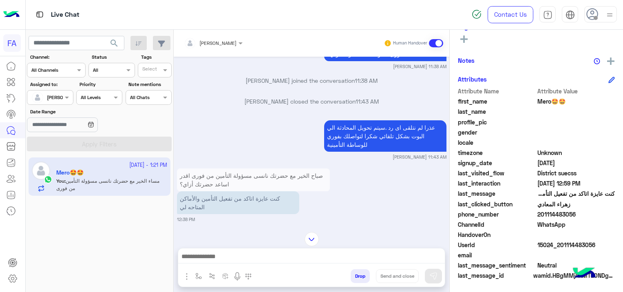
scroll to position [315, 0]
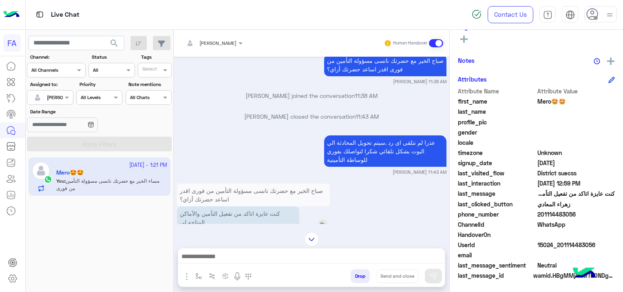
click at [325, 221] on img at bounding box center [323, 224] width 10 height 10
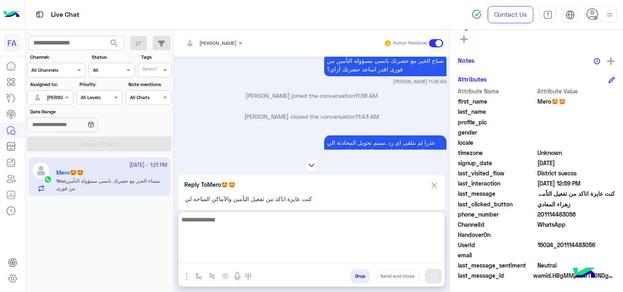
click at [265, 263] on textarea at bounding box center [311, 239] width 267 height 49
type textarea "**********"
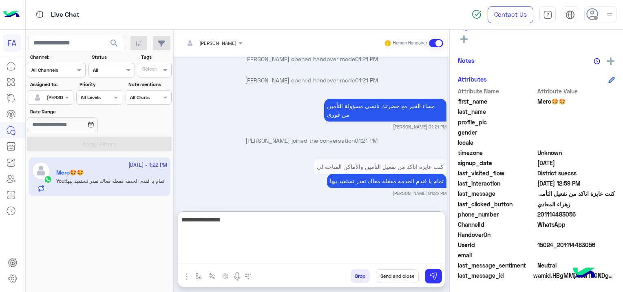
type textarea "**********"
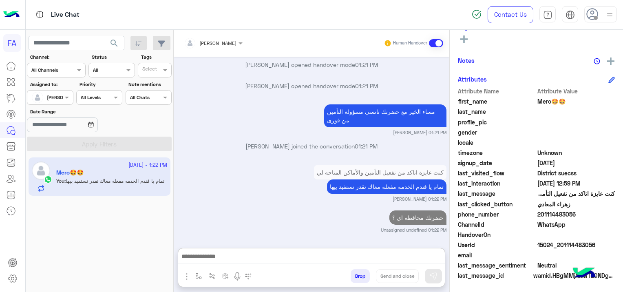
click at [289, 208] on div "حضرتك محافظه اى ؟ Unassigned undefined 01:22 PM" at bounding box center [312, 220] width 270 height 25
drag, startPoint x: 596, startPoint y: 242, endPoint x: 561, endPoint y: 246, distance: 36.2
click at [561, 246] on span "15024_201114483056" at bounding box center [577, 245] width 78 height 9
copy span "01114483056"
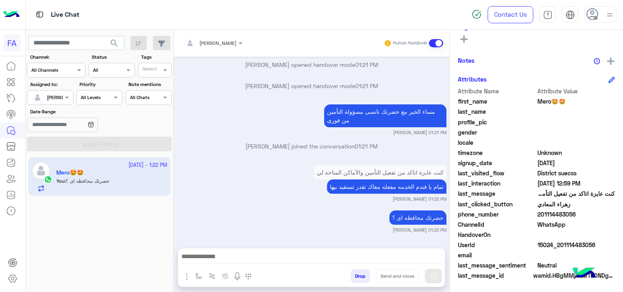
click at [575, 129] on span at bounding box center [577, 132] width 78 height 9
click at [589, 243] on span "15024_201114483056" at bounding box center [577, 245] width 78 height 9
drag, startPoint x: 599, startPoint y: 244, endPoint x: 567, endPoint y: 246, distance: 32.4
click at [567, 246] on span "15024_201114483056" at bounding box center [577, 245] width 78 height 9
drag, startPoint x: 566, startPoint y: 246, endPoint x: 560, endPoint y: 246, distance: 6.1
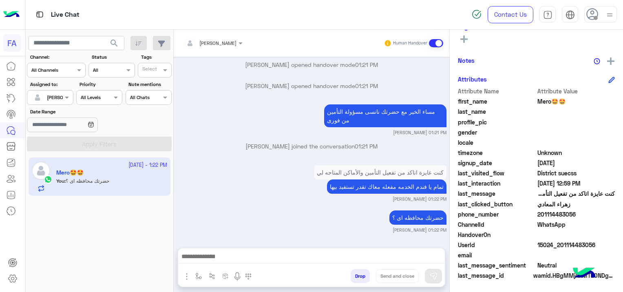
click at [563, 246] on span "15024_201114483056" at bounding box center [577, 245] width 78 height 9
drag, startPoint x: 560, startPoint y: 246, endPoint x: 560, endPoint y: 262, distance: 15.1
click at [559, 246] on span "15024_201114483056" at bounding box center [577, 245] width 78 height 9
drag, startPoint x: 594, startPoint y: 241, endPoint x: 560, endPoint y: 250, distance: 34.9
click at [560, 250] on div "Attribute Name Attribute Value first_name Mero🤩🤩 last_name profile_pic gender l…" at bounding box center [536, 184] width 157 height 195
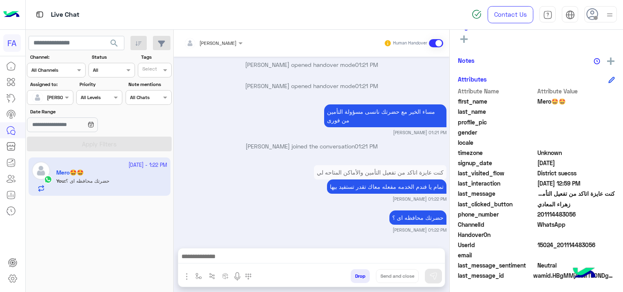
drag, startPoint x: 560, startPoint y: 250, endPoint x: 565, endPoint y: 251, distance: 5.2
click at [562, 251] on span at bounding box center [577, 255] width 78 height 9
click at [581, 259] on span at bounding box center [577, 255] width 78 height 9
drag, startPoint x: 594, startPoint y: 240, endPoint x: 559, endPoint y: 248, distance: 36.3
click at [559, 248] on span "15024_201114483056" at bounding box center [577, 245] width 78 height 9
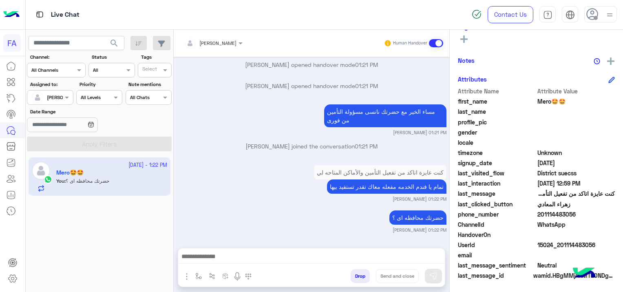
copy span "01114483056"
click at [595, 112] on span at bounding box center [577, 111] width 78 height 9
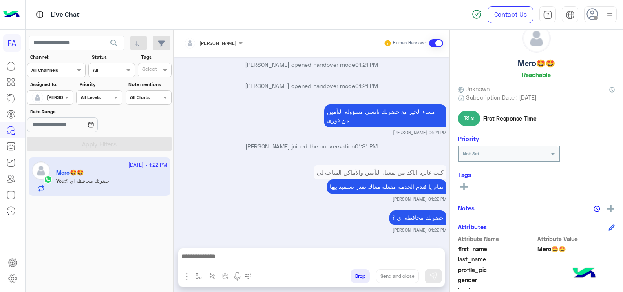
scroll to position [0, 0]
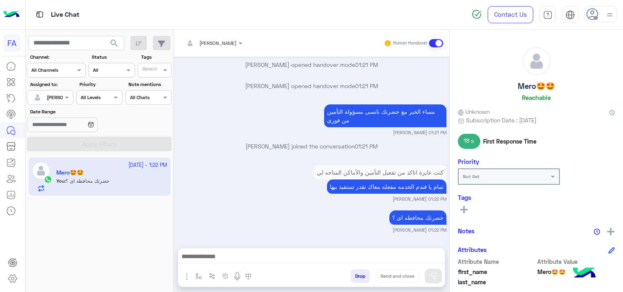
click at [463, 210] on icon at bounding box center [464, 209] width 7 height 7
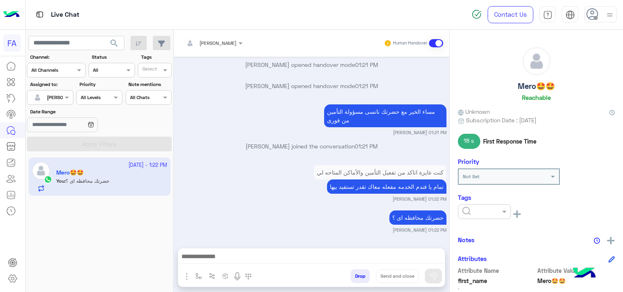
click at [470, 211] on input "text" at bounding box center [475, 210] width 25 height 7
click at [474, 255] on span "Medical" at bounding box center [472, 256] width 21 height 7
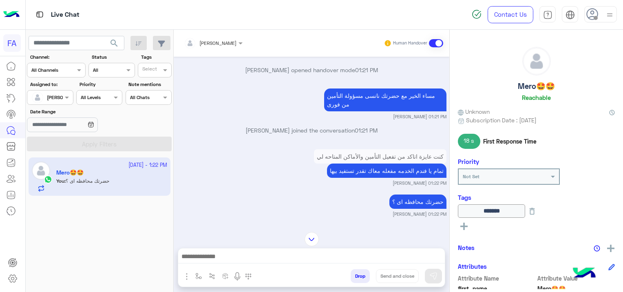
scroll to position [1991, 0]
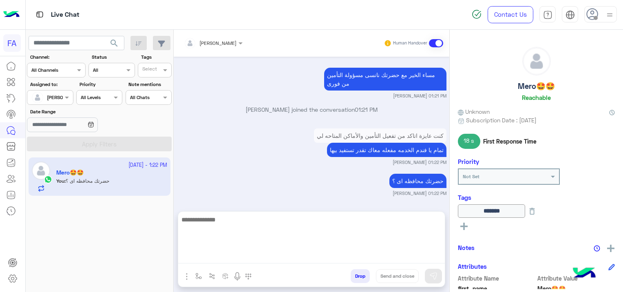
click at [294, 255] on textarea at bounding box center [311, 239] width 267 height 49
click at [225, 256] on textarea at bounding box center [311, 239] width 267 height 49
paste textarea "**********"
type textarea "**********"
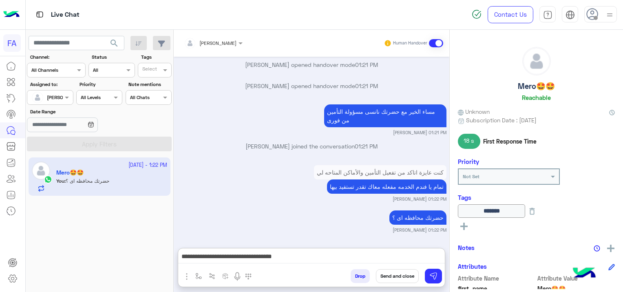
click at [398, 277] on button "Send and close" at bounding box center [397, 276] width 43 height 14
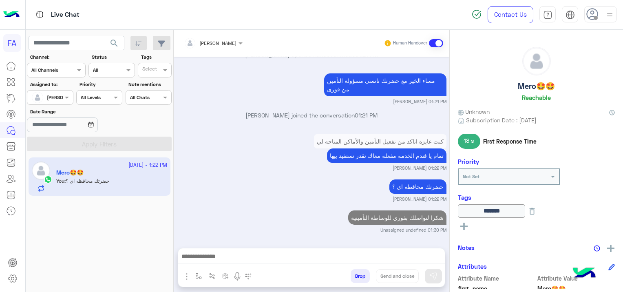
scroll to position [2043, 0]
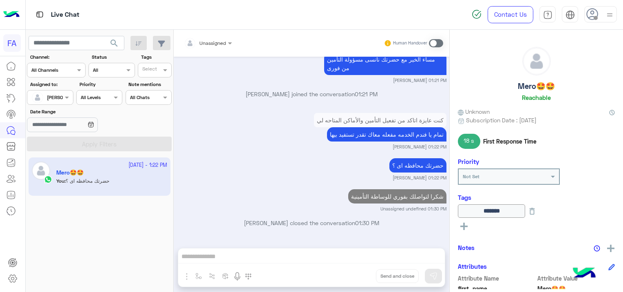
click at [117, 40] on span "search" at bounding box center [114, 43] width 10 height 10
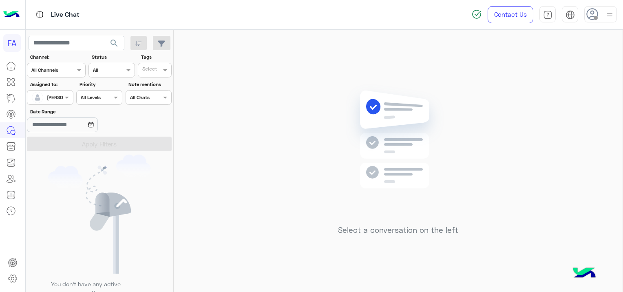
click at [113, 42] on span "search" at bounding box center [114, 43] width 10 height 10
click at [113, 42] on div at bounding box center [97, 149] width 143 height 292
click at [113, 42] on span "search" at bounding box center [114, 43] width 10 height 10
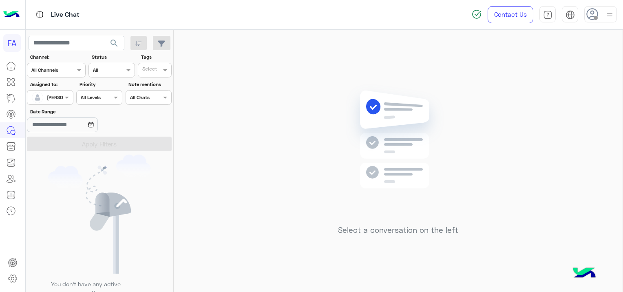
click at [50, 96] on input "text" at bounding box center [40, 96] width 19 height 7
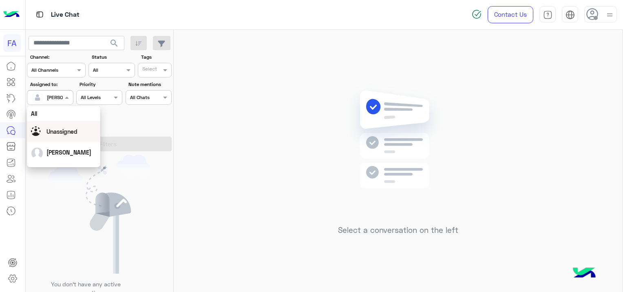
click at [71, 132] on span "Unassigned" at bounding box center [62, 131] width 31 height 7
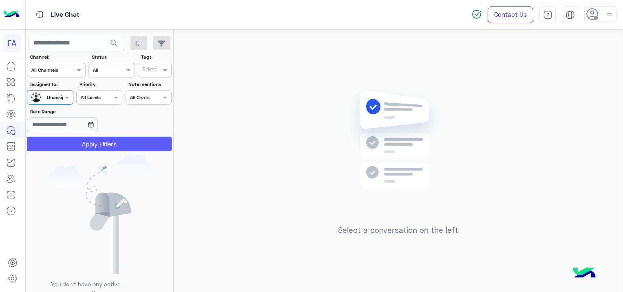
click at [113, 145] on button "Apply Filters" at bounding box center [99, 144] width 145 height 15
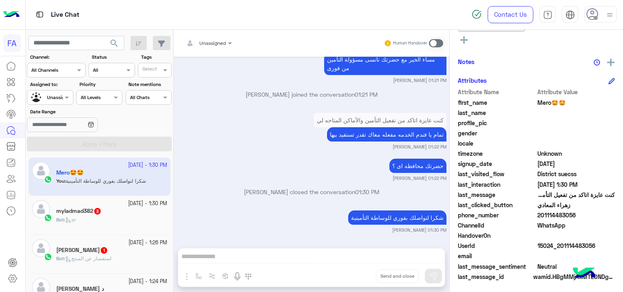
scroll to position [209, 0]
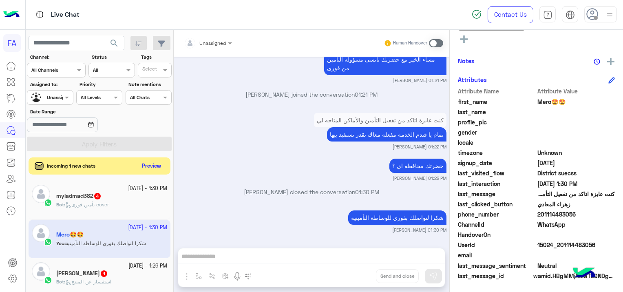
click at [141, 165] on button "Preview" at bounding box center [151, 166] width 25 height 11
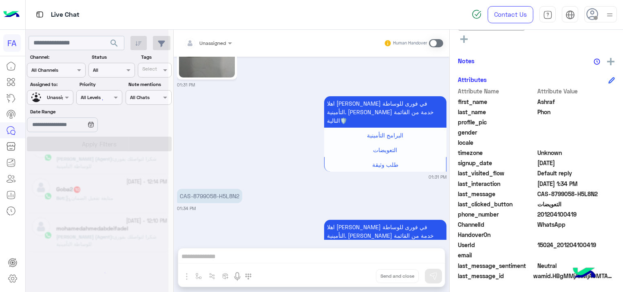
scroll to position [4, 0]
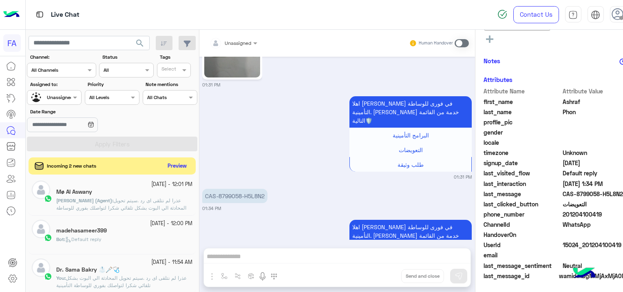
click at [178, 170] on button "Preview" at bounding box center [176, 166] width 25 height 11
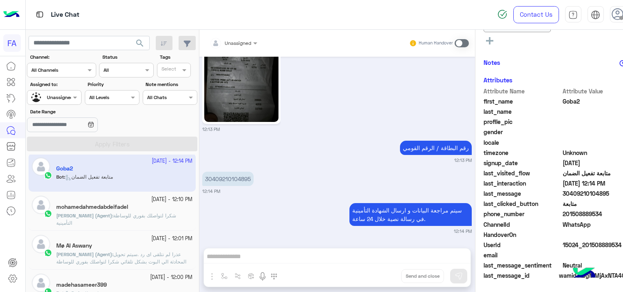
scroll to position [209, 0]
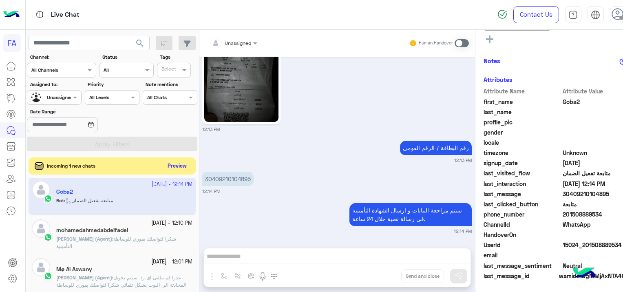
click at [180, 161] on button "Preview" at bounding box center [176, 166] width 25 height 11
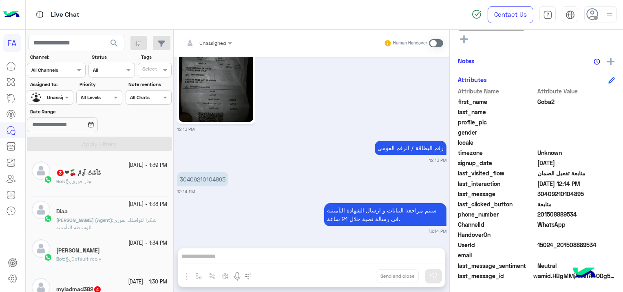
scroll to position [0, 0]
click at [117, 41] on span "search" at bounding box center [114, 43] width 10 height 10
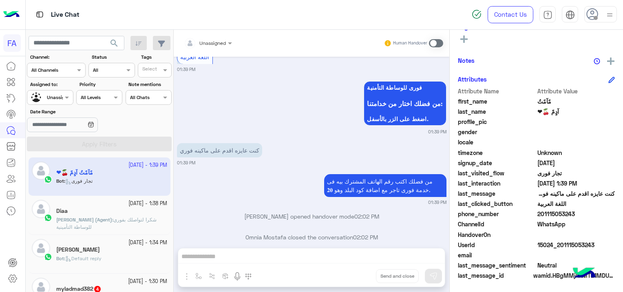
scroll to position [256, 0]
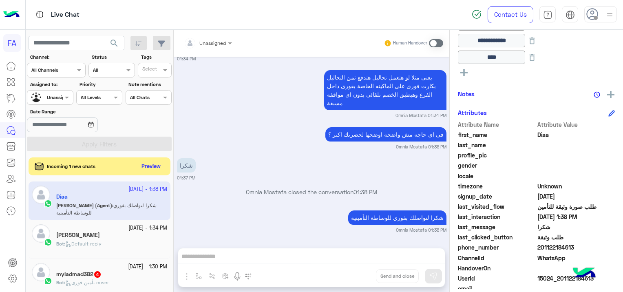
scroll to position [236, 0]
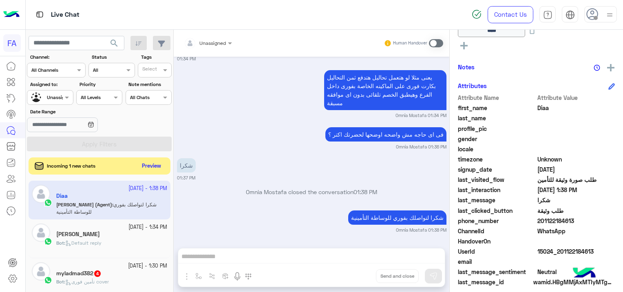
click at [156, 165] on button "Preview" at bounding box center [151, 166] width 25 height 11
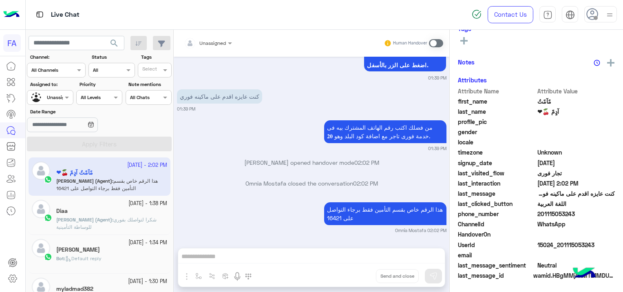
scroll to position [171, 0]
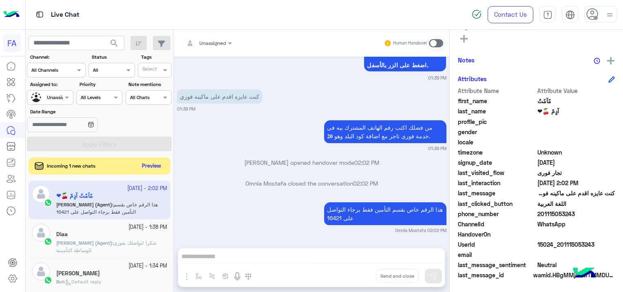
click at [151, 162] on button "Preview" at bounding box center [151, 166] width 25 height 11
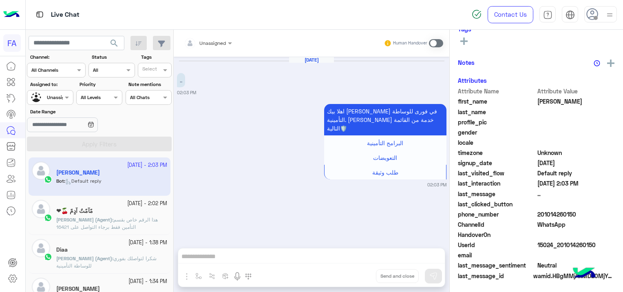
scroll to position [156, 0]
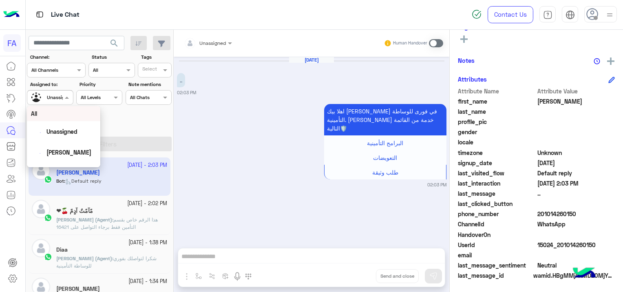
click at [58, 96] on div at bounding box center [49, 97] width 45 height 8
click at [75, 138] on div "[PERSON_NAME]" at bounding box center [63, 132] width 65 height 14
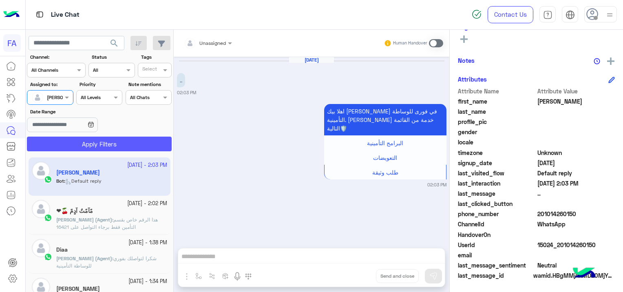
click at [115, 143] on button "Apply Filters" at bounding box center [99, 144] width 145 height 15
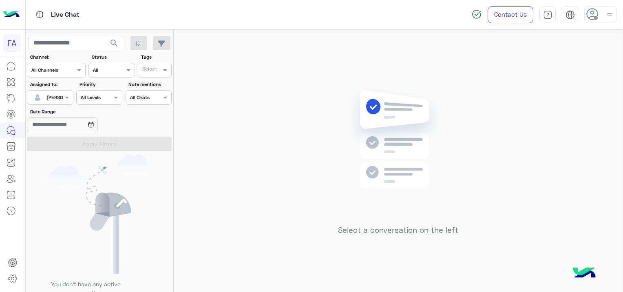
click at [53, 91] on div "[PERSON_NAME]" at bounding box center [46, 97] width 31 height 16
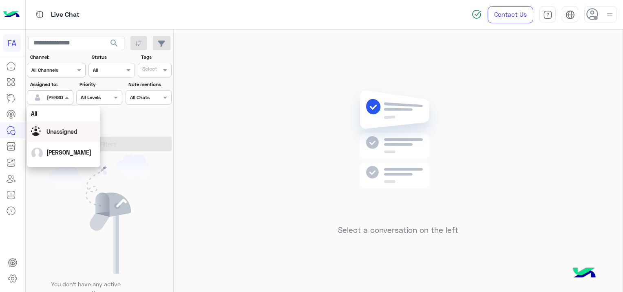
click at [65, 129] on span "Unassigned" at bounding box center [62, 131] width 31 height 7
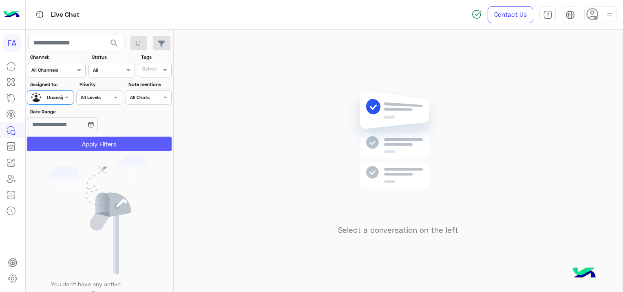
click at [92, 144] on button "Apply Filters" at bounding box center [99, 144] width 145 height 15
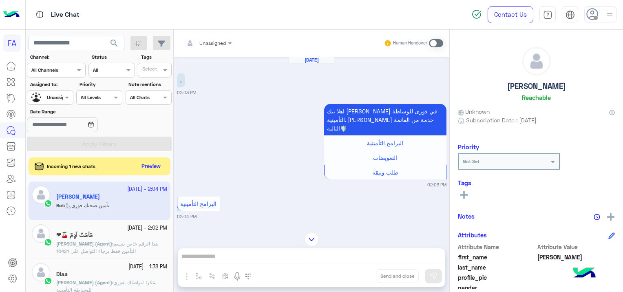
scroll to position [133, 0]
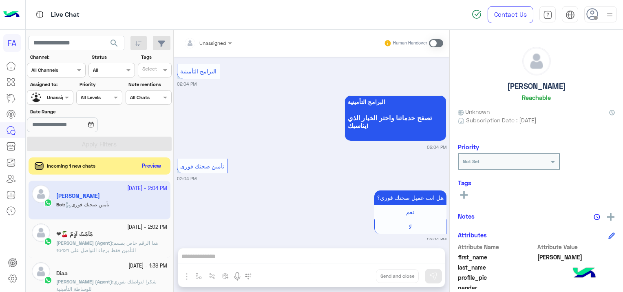
click at [153, 162] on button "Preview" at bounding box center [151, 166] width 25 height 11
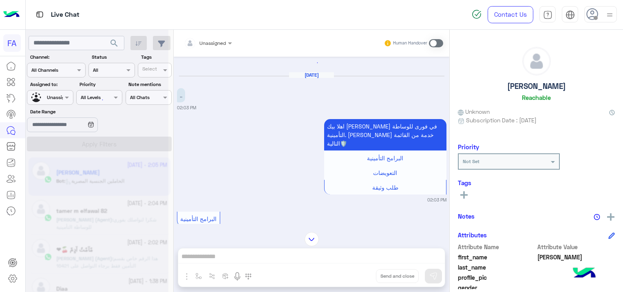
scroll to position [0, 0]
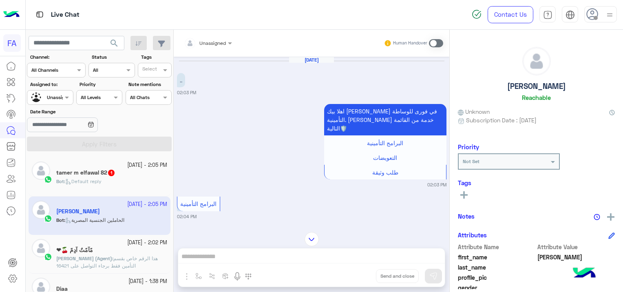
click at [93, 181] on span "Default reply" at bounding box center [83, 181] width 36 height 6
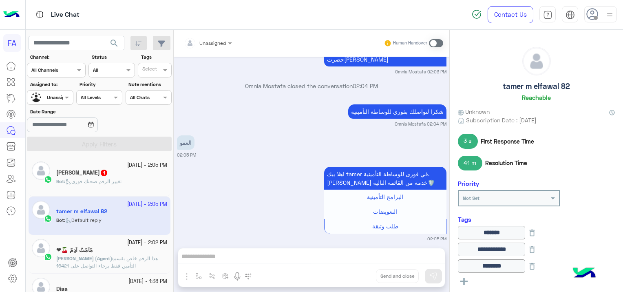
scroll to position [685, 0]
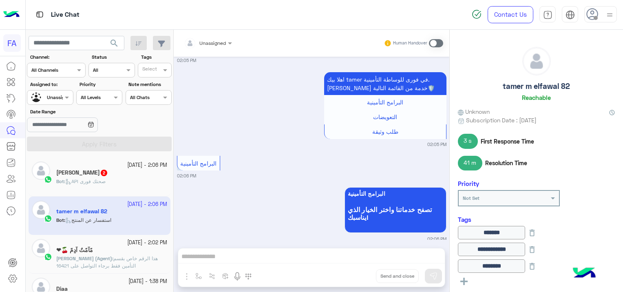
click at [119, 180] on div "Bot : API صحتك فورى" at bounding box center [111, 185] width 111 height 14
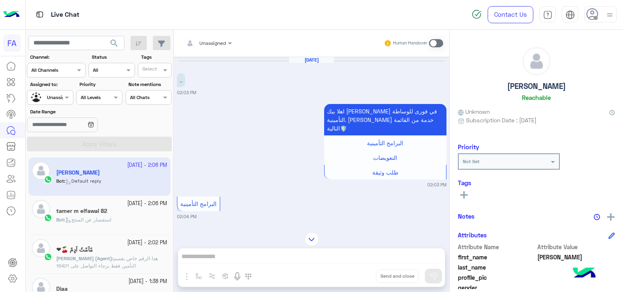
scroll to position [4, 0]
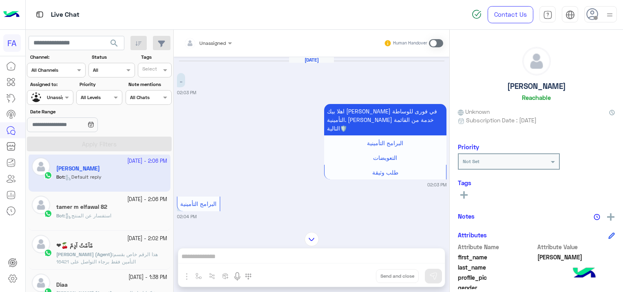
click at [126, 212] on div "Bot : استفسار عن المنتج" at bounding box center [111, 219] width 111 height 14
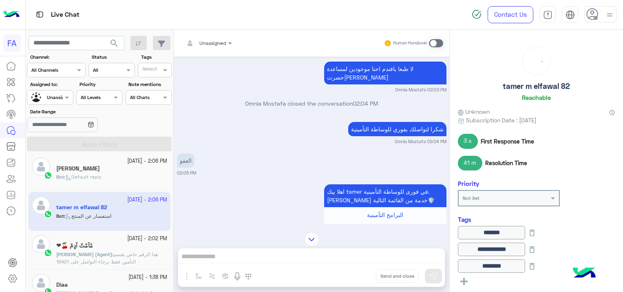
scroll to position [501, 0]
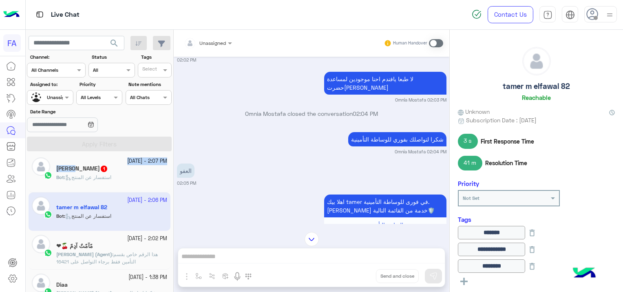
click at [76, 168] on div "7 October - 2:07 PM الرحيمي 1 Bot : استفسار عن المنتج" at bounding box center [111, 172] width 111 height 30
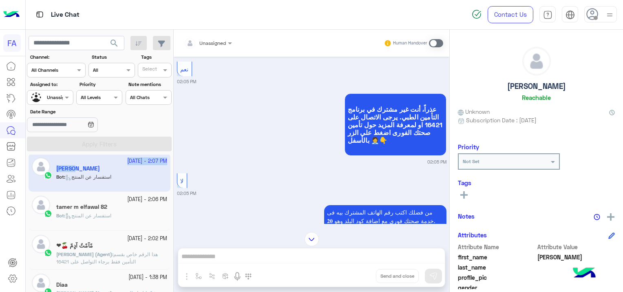
scroll to position [505, 0]
click at [243, 172] on div "لا 02:05 PM" at bounding box center [312, 184] width 270 height 25
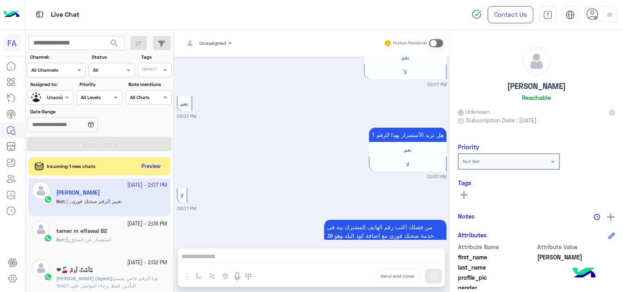
scroll to position [1119, 0]
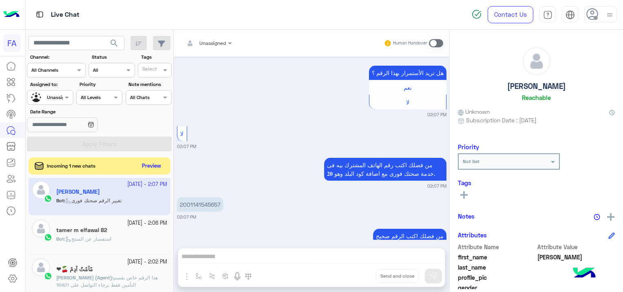
click at [154, 170] on button "Preview" at bounding box center [151, 166] width 25 height 11
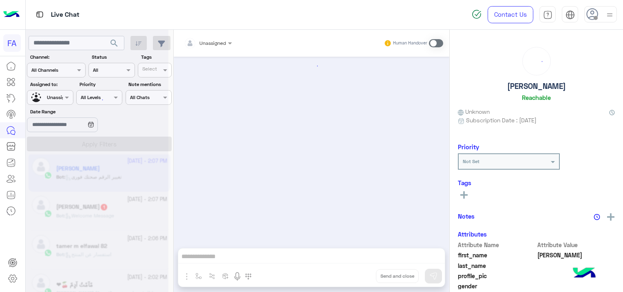
scroll to position [725, 0]
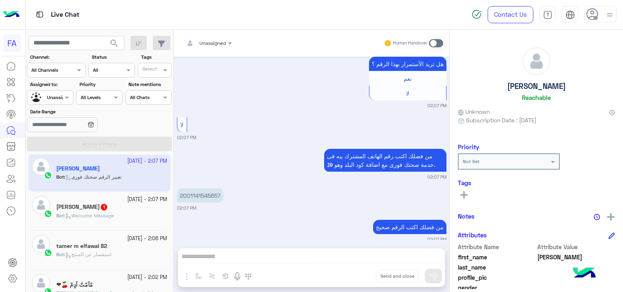
click at [120, 214] on div "Bot : Welcome Message" at bounding box center [111, 219] width 111 height 14
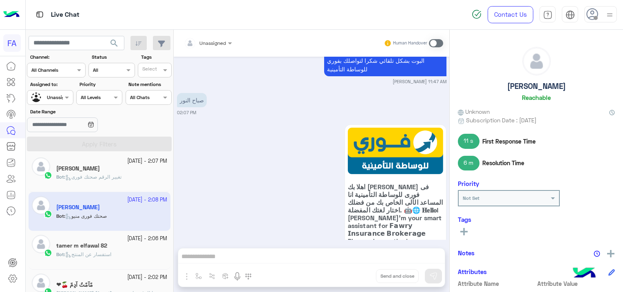
scroll to position [1080, 0]
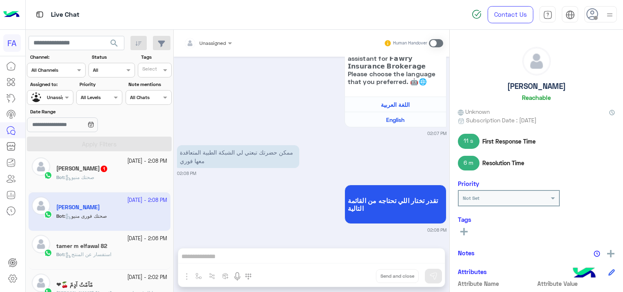
click at [219, 39] on div at bounding box center [208, 42] width 56 height 8
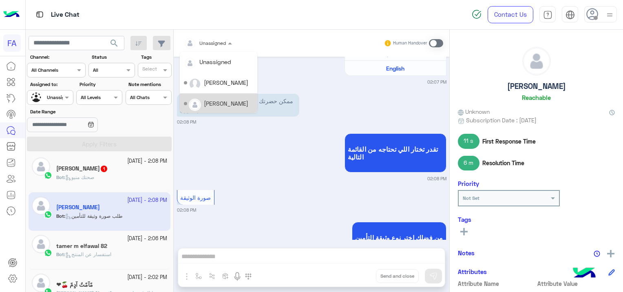
scroll to position [1160, 0]
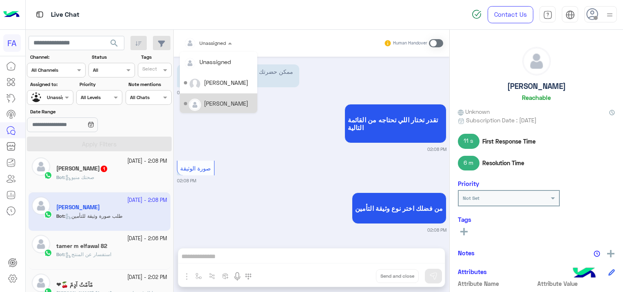
click at [222, 101] on div "[PERSON_NAME]" at bounding box center [226, 103] width 44 height 9
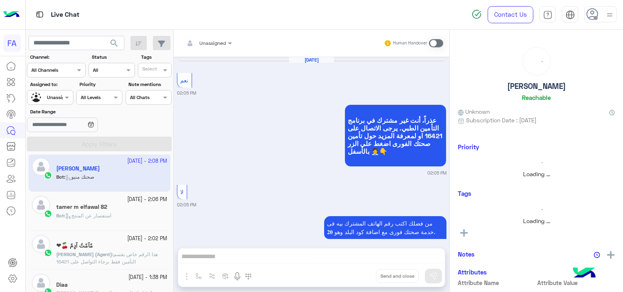
scroll to position [759, 0]
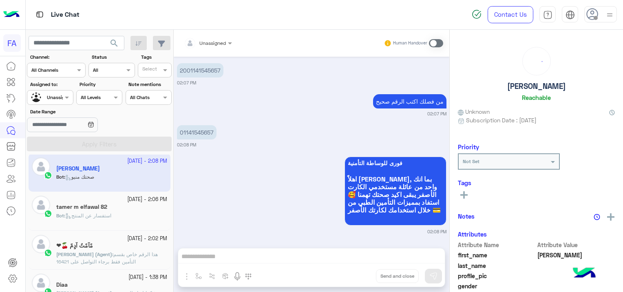
click at [56, 96] on div at bounding box center [49, 97] width 45 height 8
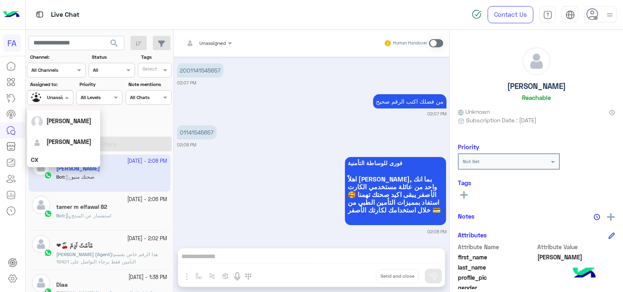
scroll to position [41, 0]
click at [69, 133] on span "[PERSON_NAME]" at bounding box center [69, 132] width 45 height 7
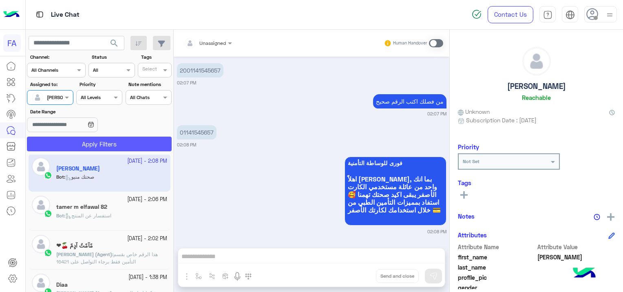
click at [103, 140] on button "Apply Filters" at bounding box center [99, 144] width 145 height 15
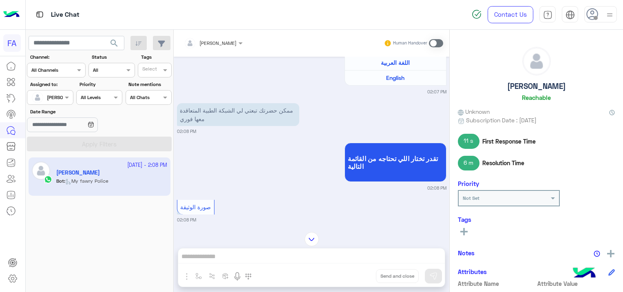
scroll to position [1118, 0]
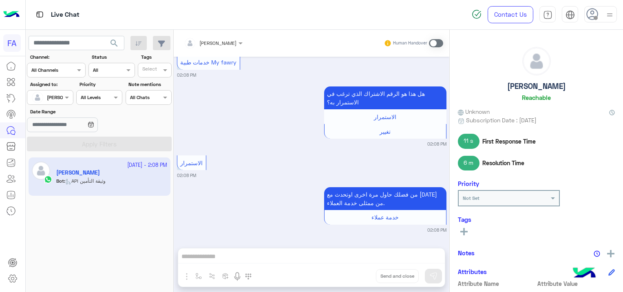
click at [434, 45] on span at bounding box center [436, 43] width 14 height 8
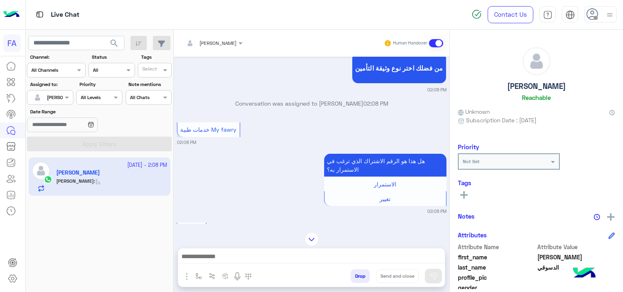
scroll to position [885, 0]
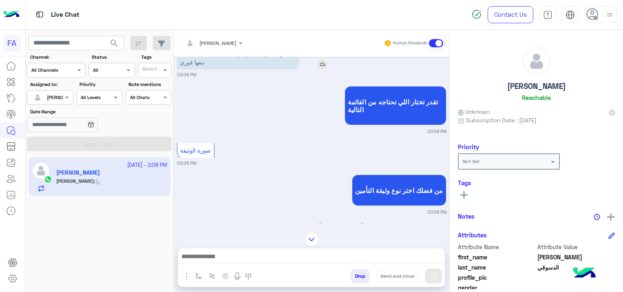
click at [322, 69] on img at bounding box center [323, 65] width 10 height 10
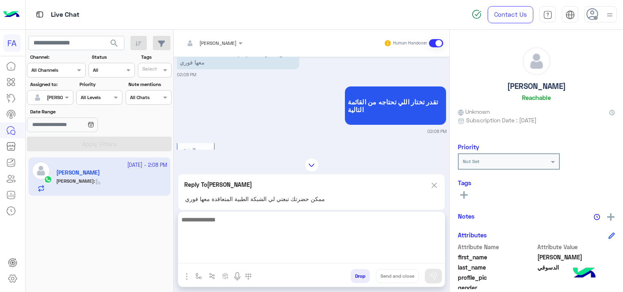
click at [262, 256] on textarea at bounding box center [311, 239] width 267 height 49
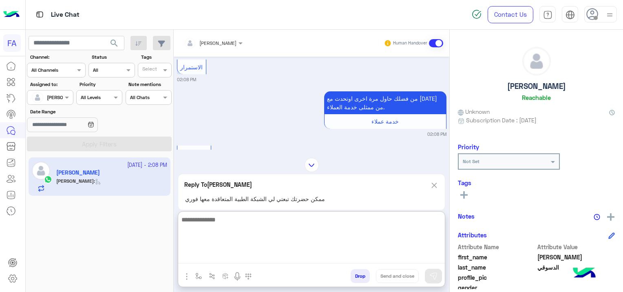
scroll to position [1245, 0]
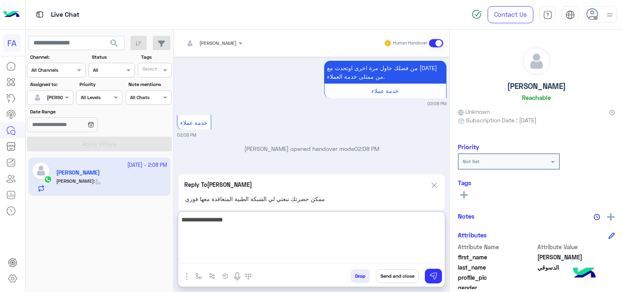
type textarea "**********"
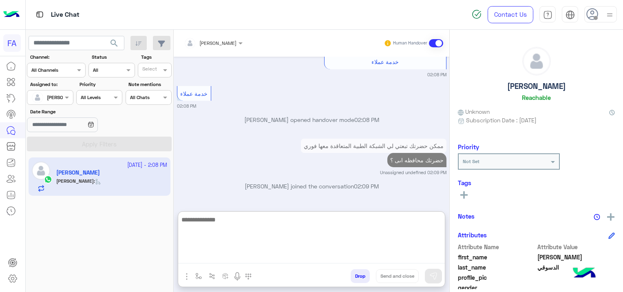
scroll to position [1274, 0]
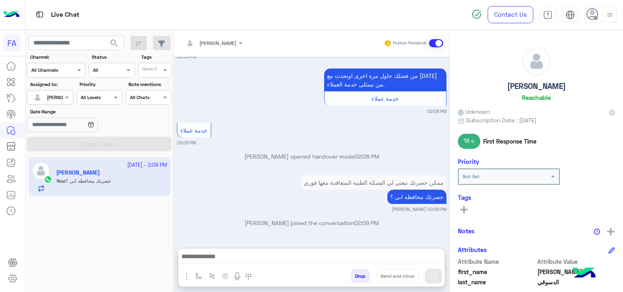
click at [298, 121] on div "خدمة عملاء 02:08 PM" at bounding box center [312, 133] width 270 height 25
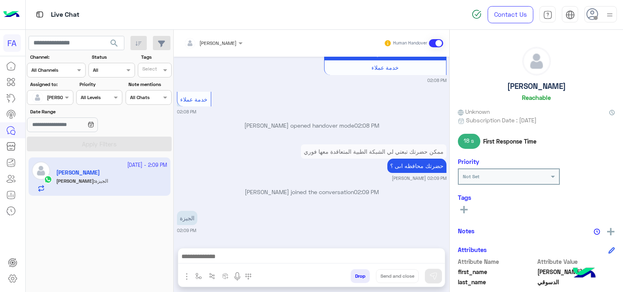
scroll to position [1268, 0]
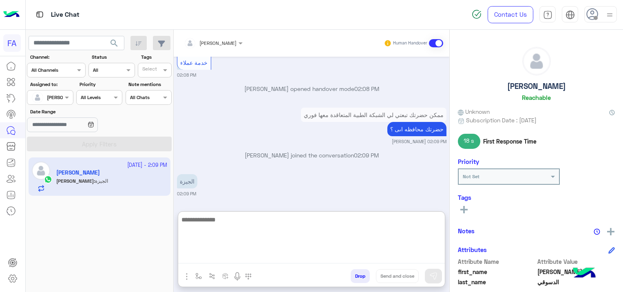
click at [259, 252] on textarea at bounding box center [311, 239] width 267 height 49
type textarea "**********"
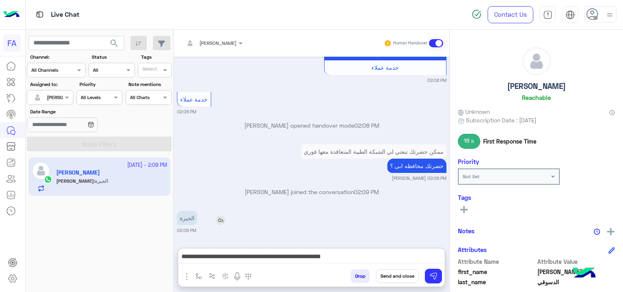
click at [216, 180] on div "Oct 6, 2025 معامل واشعة وتحاليل 🔬🧪 10:51 PM عناوين المعامل 10:51 PM نسبة الخصم …" at bounding box center [312, 148] width 276 height 183
click at [220, 221] on img at bounding box center [221, 220] width 10 height 10
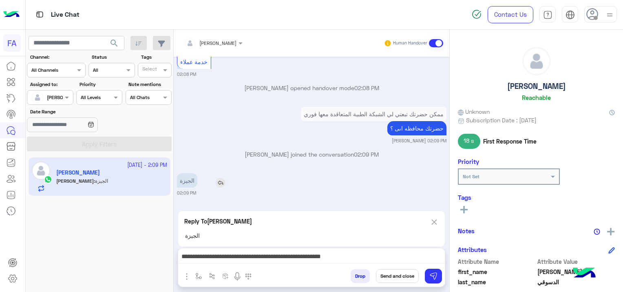
scroll to position [1305, 0]
click at [431, 277] on img at bounding box center [434, 276] width 8 height 8
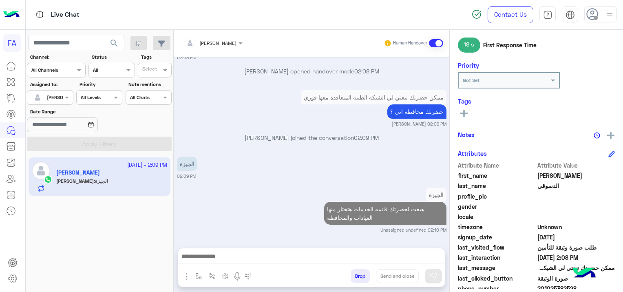
scroll to position [171, 0]
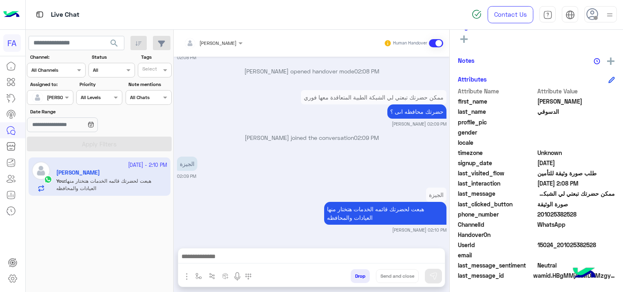
drag, startPoint x: 599, startPoint y: 240, endPoint x: 560, endPoint y: 246, distance: 39.6
click at [560, 246] on span "15024_201025382528" at bounding box center [577, 245] width 78 height 9
copy span "01025382528"
click at [203, 278] on button "button" at bounding box center [198, 275] width 13 height 13
click at [219, 253] on input "text" at bounding box center [213, 256] width 32 height 7
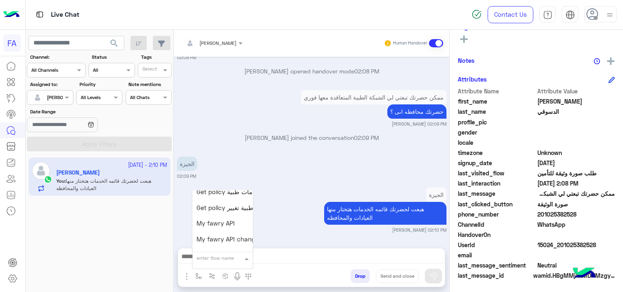
scroll to position [449, 0]
click at [209, 237] on span "صحتك منيو" at bounding box center [211, 236] width 29 height 7
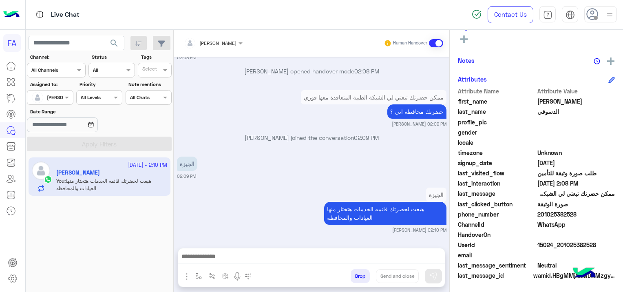
type textarea "*********"
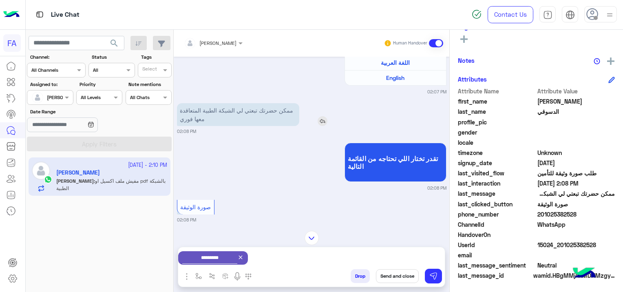
scroll to position [783, 0]
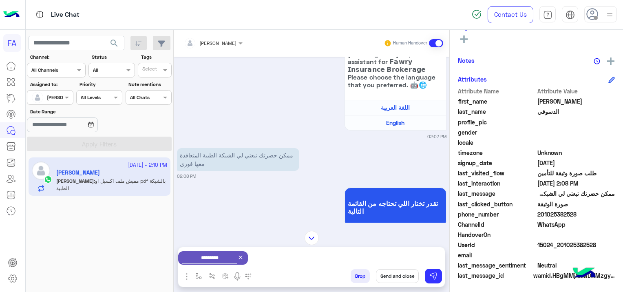
click at [244, 255] on icon at bounding box center [240, 257] width 7 height 7
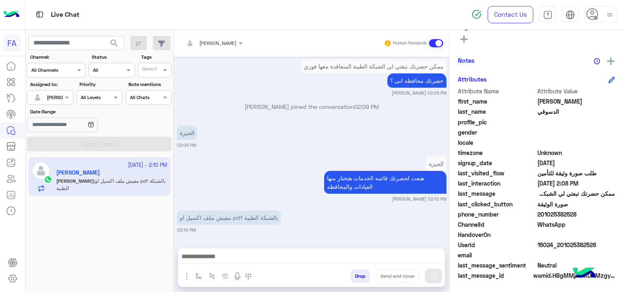
scroll to position [1353, 0]
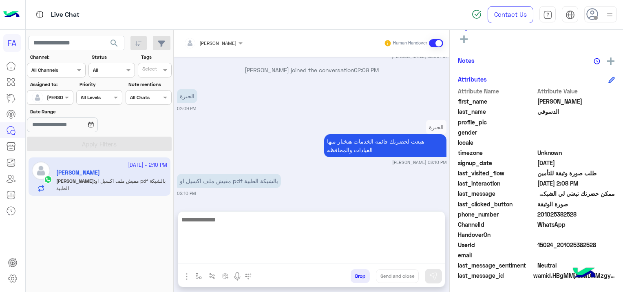
click at [245, 254] on textarea at bounding box center [311, 239] width 267 height 49
type textarea "*"
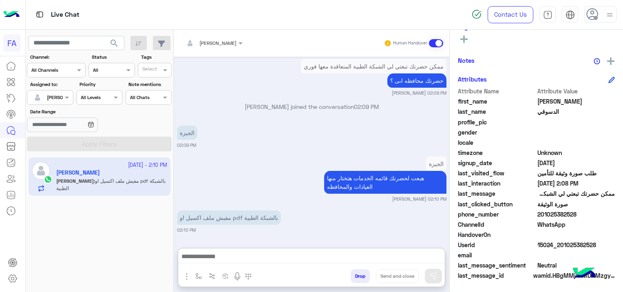
click at [189, 279] on img "button" at bounding box center [187, 277] width 10 height 10
click at [216, 243] on span "Attachements" at bounding box center [215, 242] width 41 height 9
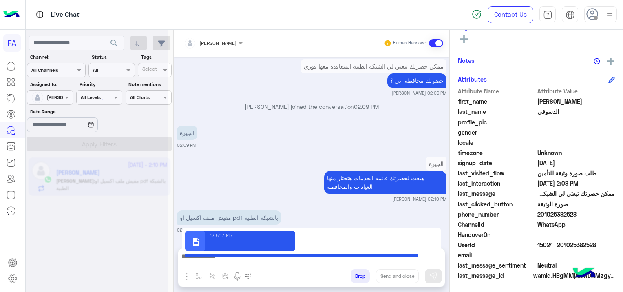
type textarea "**********"
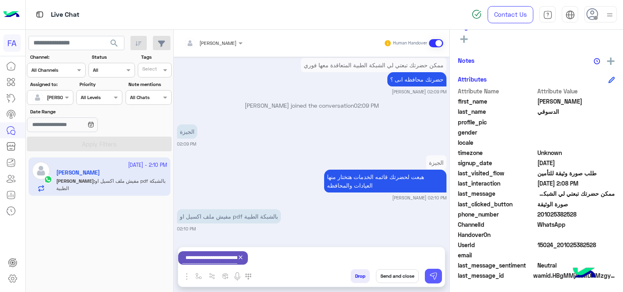
click at [431, 277] on img at bounding box center [434, 276] width 8 height 8
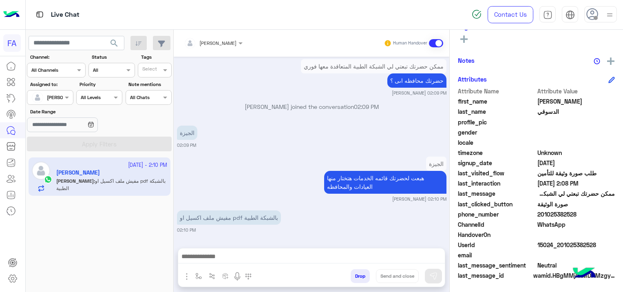
scroll to position [1353, 0]
drag, startPoint x: 596, startPoint y: 242, endPoint x: 560, endPoint y: 248, distance: 36.8
click at [560, 248] on span "15024_201025382528" at bounding box center [577, 245] width 78 height 9
copy span "01025382528"
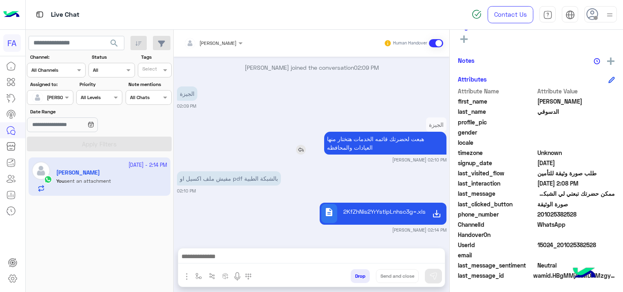
scroll to position [1392, 0]
copy span "01025382528"
click at [540, 47] on div "هشام الدسوقي Reachable Unknown Subscription Date : 10/06/2025 18 s First Respon…" at bounding box center [536, 159] width 173 height 259
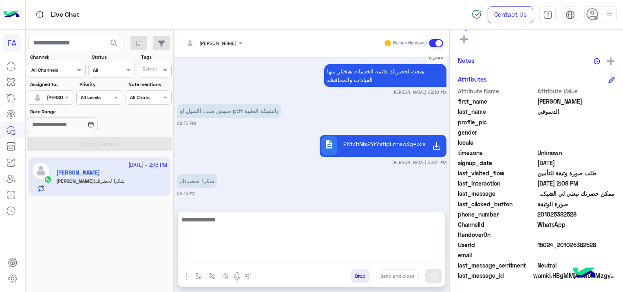
click at [214, 252] on textarea at bounding box center [311, 239] width 267 height 49
paste textarea "**********"
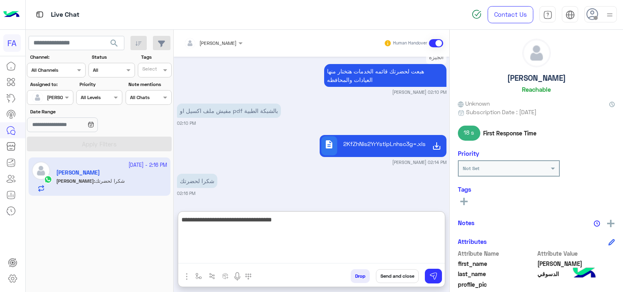
scroll to position [7, 0]
type textarea "**********"
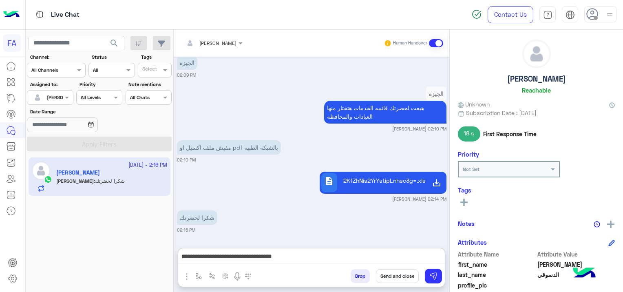
click at [464, 204] on rect at bounding box center [464, 202] width 2 height 7
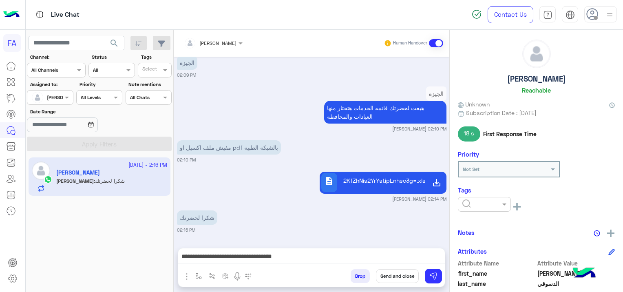
scroll to position [1423, 0]
click at [470, 200] on input "text" at bounding box center [475, 203] width 25 height 7
click at [478, 246] on span "Medical" at bounding box center [472, 249] width 21 height 7
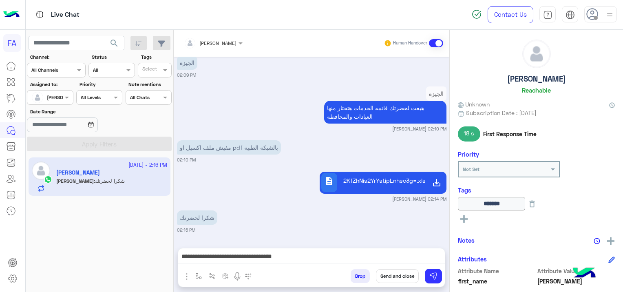
click at [463, 216] on icon at bounding box center [464, 218] width 7 height 7
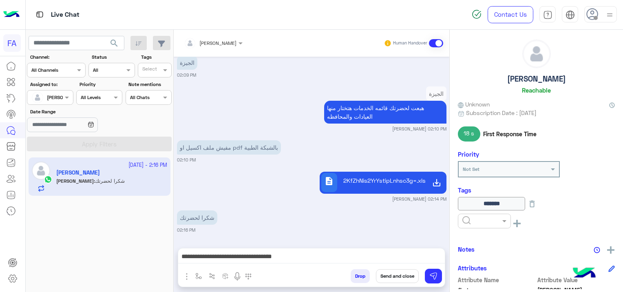
click at [470, 221] on input "text" at bounding box center [475, 220] width 25 height 7
drag, startPoint x: 470, startPoint y: 159, endPoint x: 466, endPoint y: 200, distance: 41.0
click at [470, 158] on span "Done" at bounding box center [468, 160] width 13 height 7
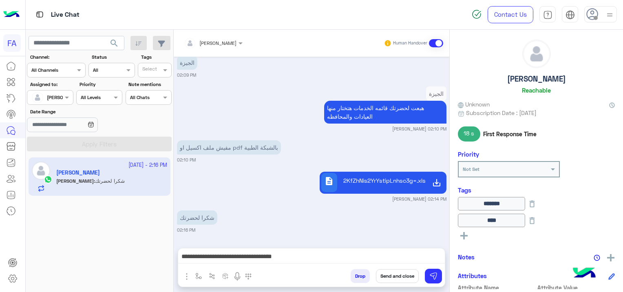
click at [400, 275] on button "Send and close" at bounding box center [397, 276] width 43 height 14
click at [111, 42] on span "search" at bounding box center [114, 43] width 10 height 10
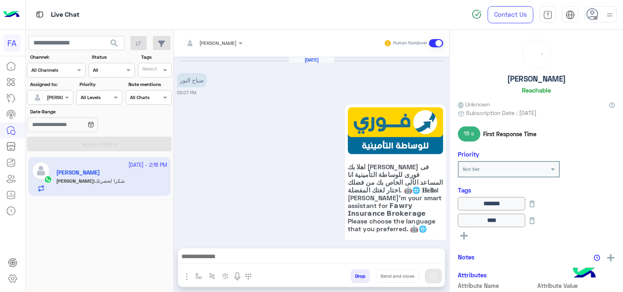
scroll to position [740, 0]
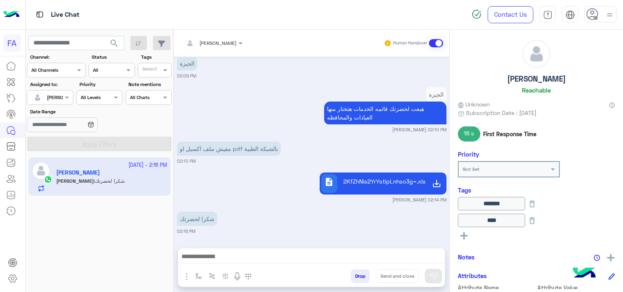
click at [111, 42] on span "search" at bounding box center [114, 43] width 10 height 10
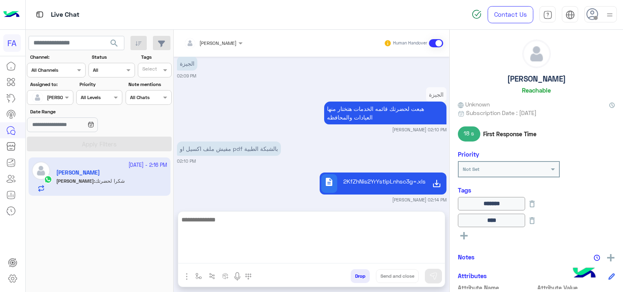
click at [230, 258] on textarea at bounding box center [311, 239] width 267 height 49
paste textarea "**********"
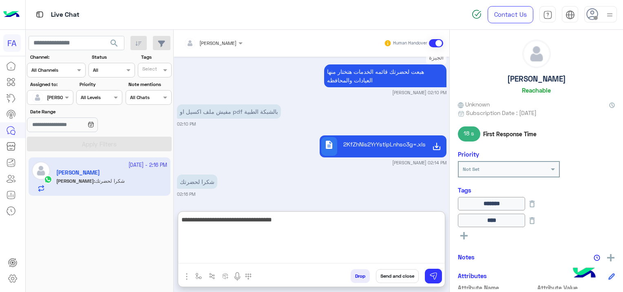
type textarea "**********"
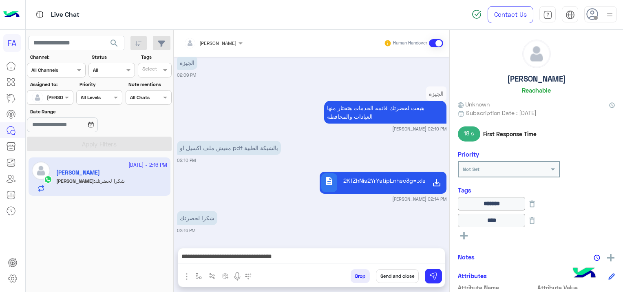
click at [394, 276] on button "Send and close" at bounding box center [397, 276] width 43 height 14
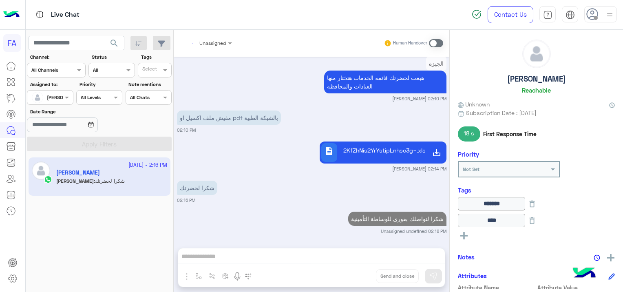
scroll to position [791, 0]
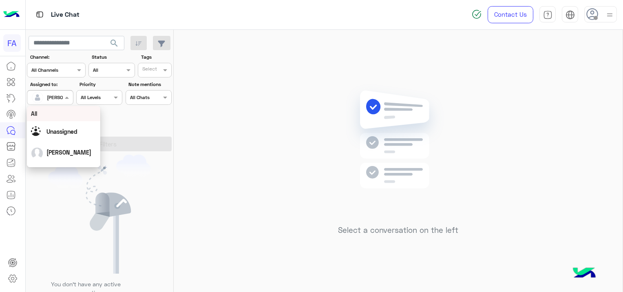
click at [68, 93] on span at bounding box center [68, 97] width 10 height 9
click at [80, 133] on div "Unassigned" at bounding box center [63, 131] width 65 height 14
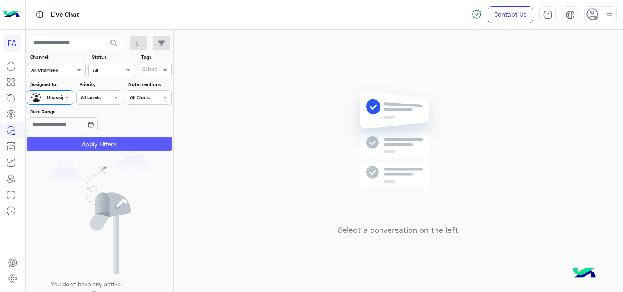
click at [124, 141] on button "Apply Filters" at bounding box center [99, 144] width 145 height 15
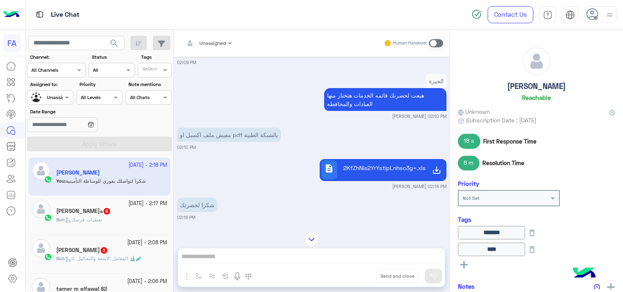
scroll to position [573, 0]
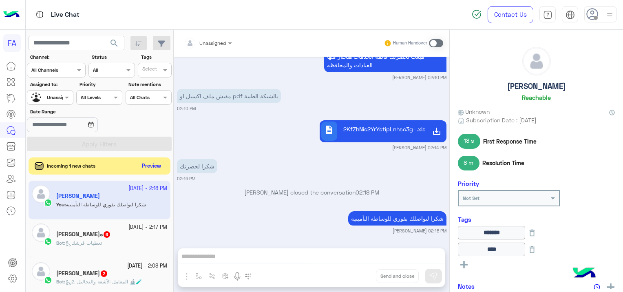
click at [151, 163] on button "Preview" at bounding box center [151, 166] width 25 height 11
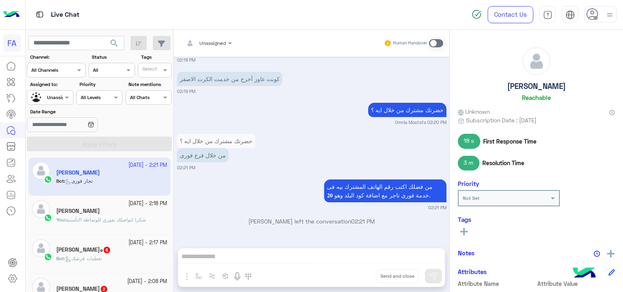
scroll to position [588, 0]
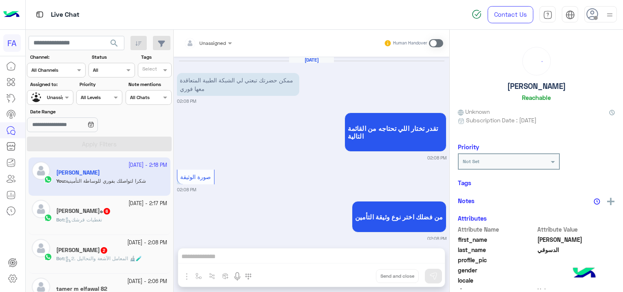
scroll to position [573, 0]
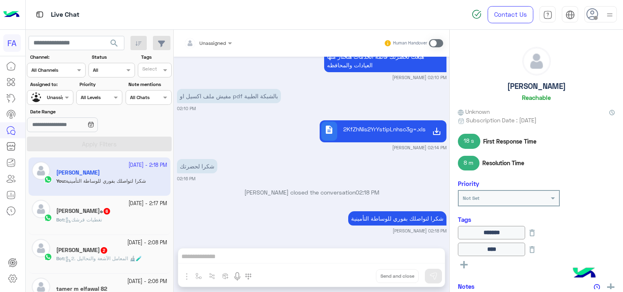
click at [121, 256] on span "2. المعامل الآشعة والتحاليل 🔬🧪" at bounding box center [103, 258] width 77 height 6
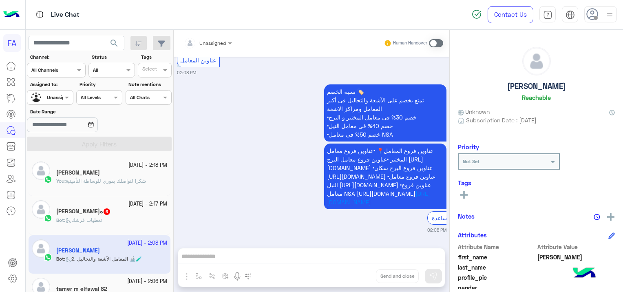
scroll to position [1559, 0]
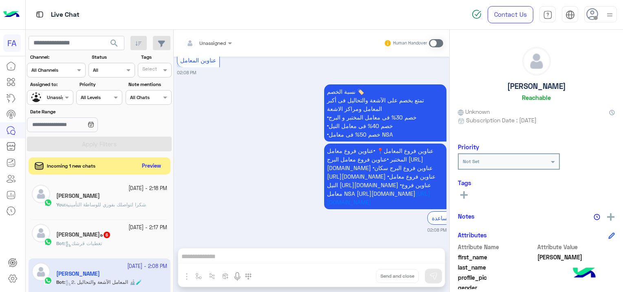
click at [151, 161] on button "Preview" at bounding box center [151, 166] width 25 height 11
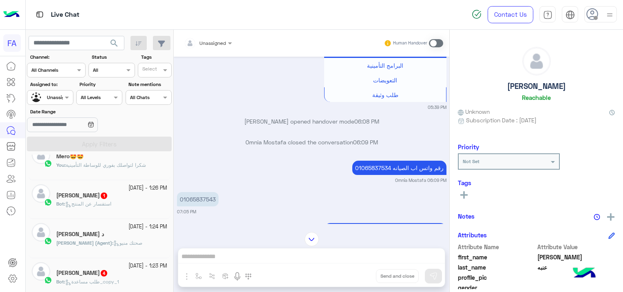
scroll to position [367, 0]
click at [103, 204] on span "استفسار عن المنتج" at bounding box center [88, 202] width 46 height 6
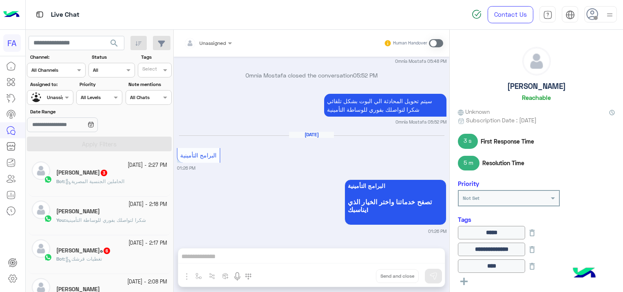
click at [126, 177] on div "ناصر عنبه 3" at bounding box center [111, 173] width 111 height 9
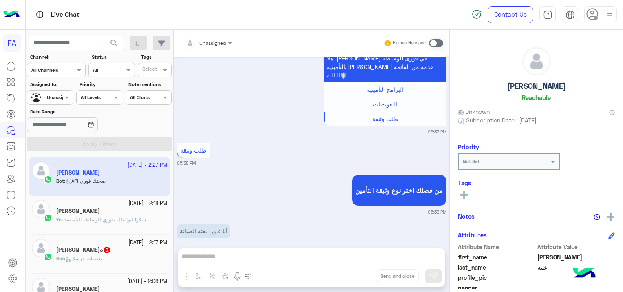
scroll to position [910, 0]
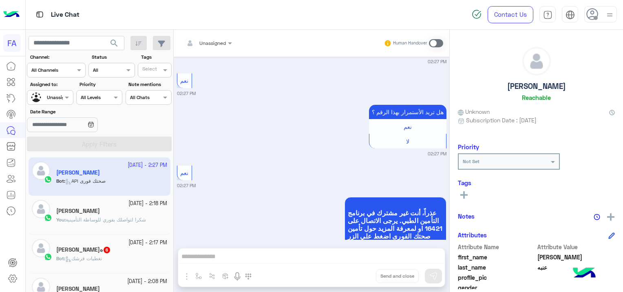
click at [138, 219] on span "شكرا لتواصلك بفوري للوساطة التأمينية" at bounding box center [106, 220] width 80 height 6
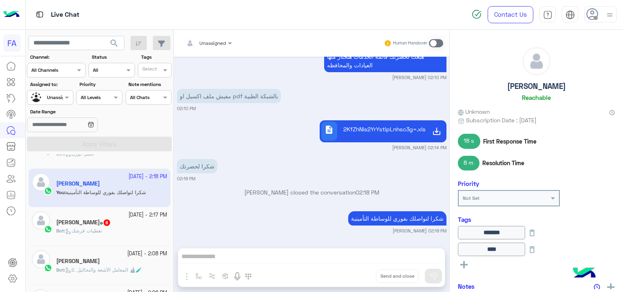
scroll to position [41, 0]
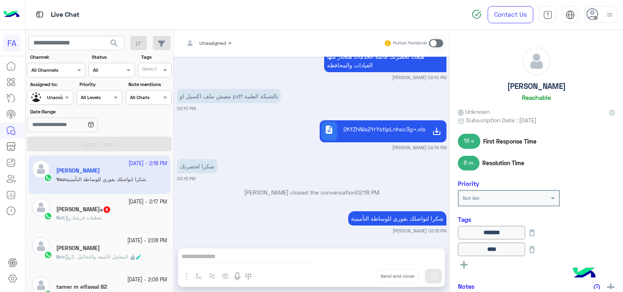
click at [103, 245] on div "[PERSON_NAME]" at bounding box center [111, 249] width 111 height 9
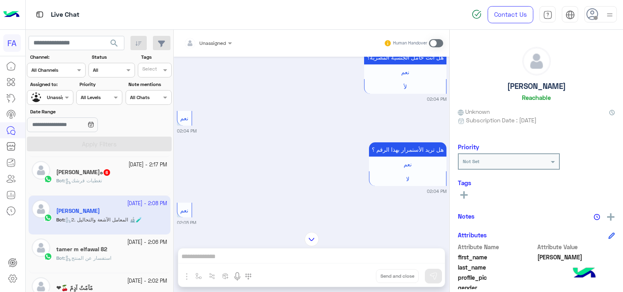
scroll to position [82, 0]
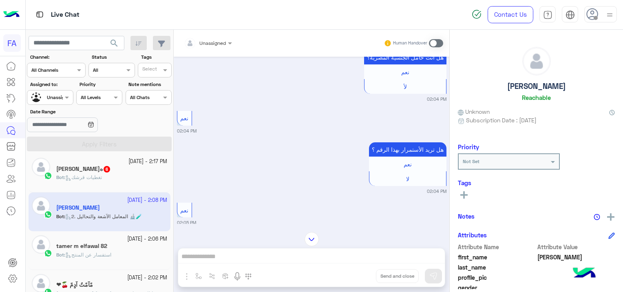
click at [117, 248] on div "tamer m elfawal 82" at bounding box center [111, 247] width 111 height 9
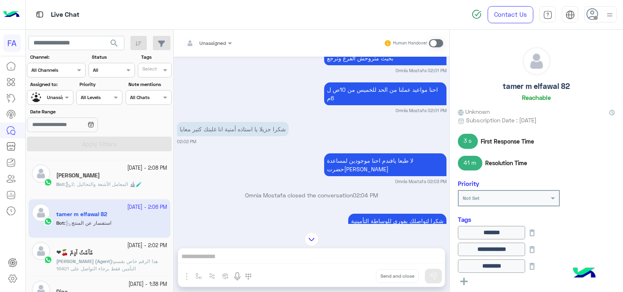
scroll to position [122, 0]
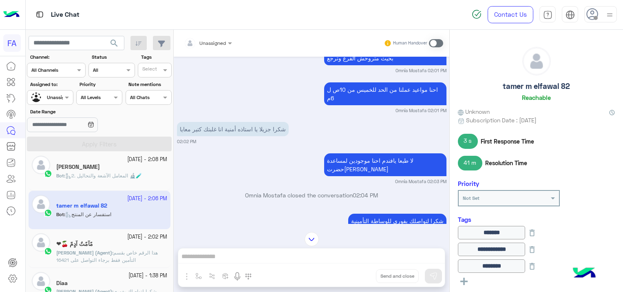
click at [101, 252] on span "[PERSON_NAME] (Agent)" at bounding box center [84, 253] width 56 height 6
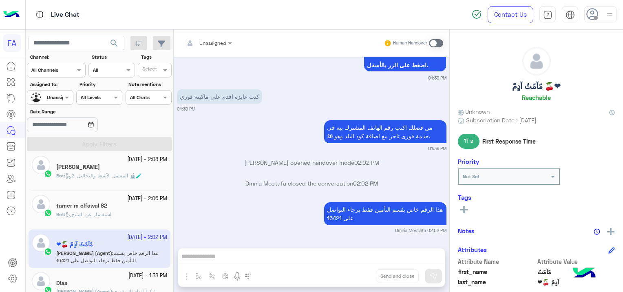
scroll to position [204, 0]
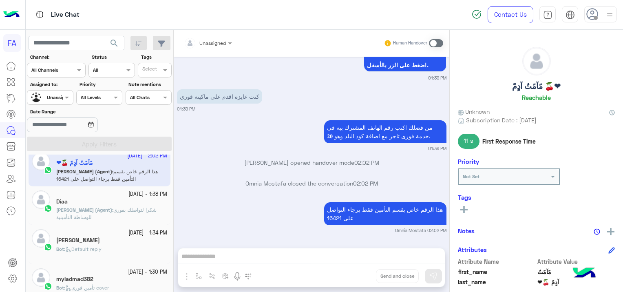
click at [111, 213] on p "Omnia Mostafa (Agent) : شكرا لتواصلك بفوري للوساطة التأمينية" at bounding box center [111, 213] width 111 height 15
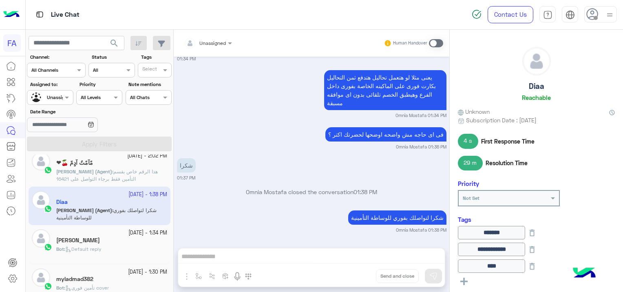
scroll to position [777, 0]
click at [91, 243] on div "[PERSON_NAME]" at bounding box center [111, 241] width 111 height 9
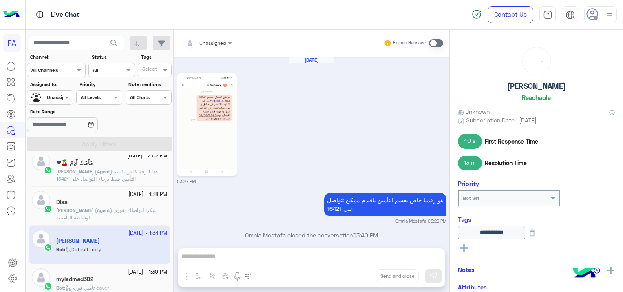
scroll to position [1535, 0]
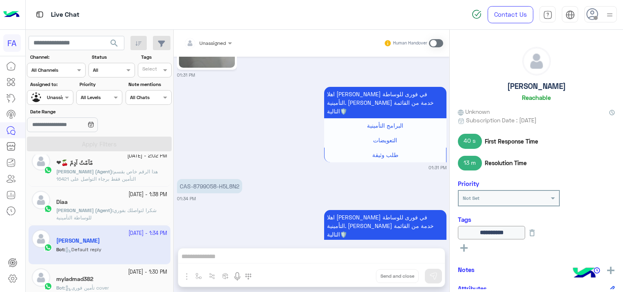
click at [96, 281] on div "myladmad382" at bounding box center [111, 280] width 111 height 9
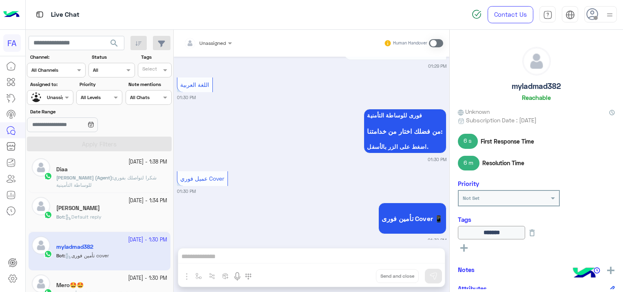
scroll to position [245, 0]
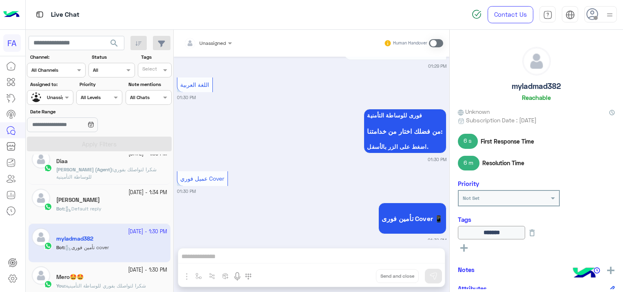
click at [102, 274] on div "Mero🤩🤩" at bounding box center [111, 278] width 111 height 9
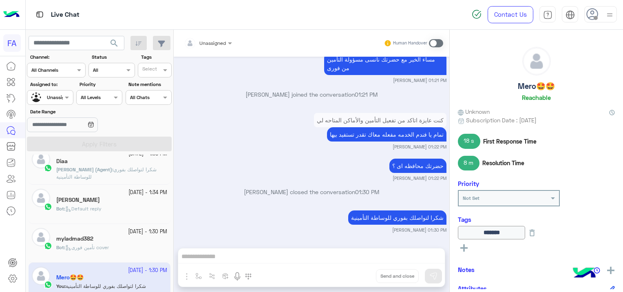
scroll to position [326, 0]
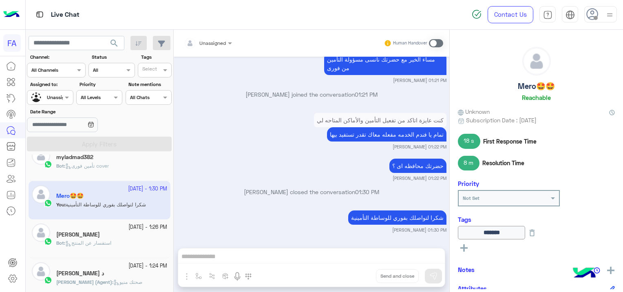
click at [93, 237] on div "[PERSON_NAME]" at bounding box center [111, 235] width 111 height 9
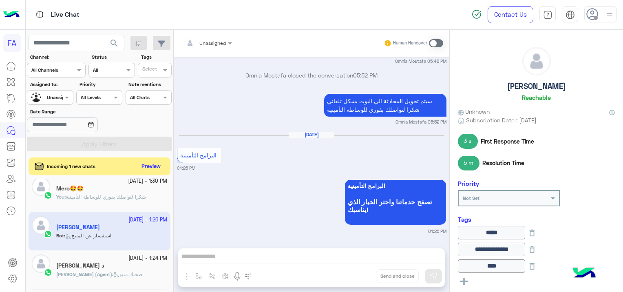
scroll to position [408, 0]
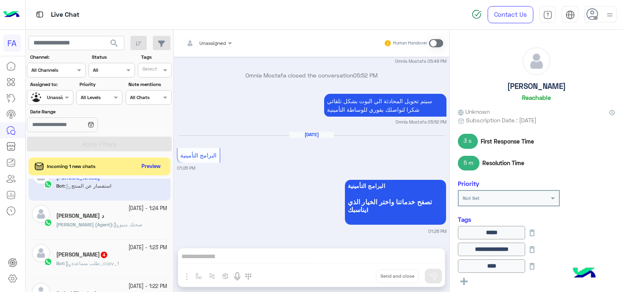
click at [129, 226] on span "صحتك منيو" at bounding box center [127, 225] width 29 height 6
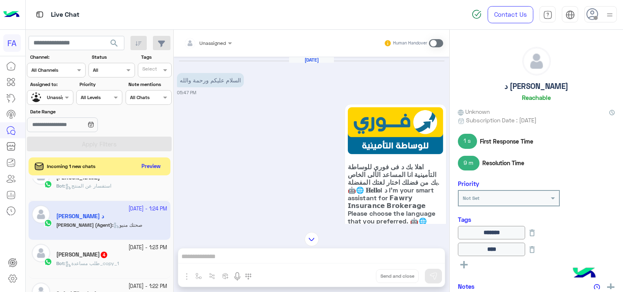
scroll to position [641, 0]
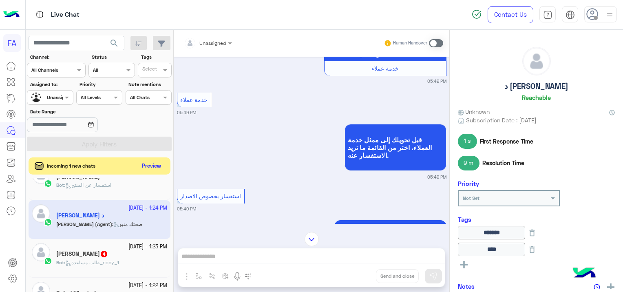
click at [151, 161] on button "Preview" at bounding box center [151, 166] width 25 height 11
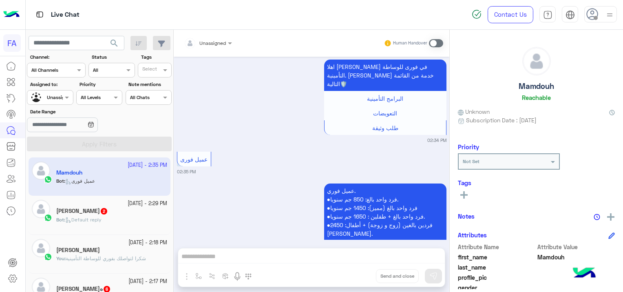
scroll to position [943, 0]
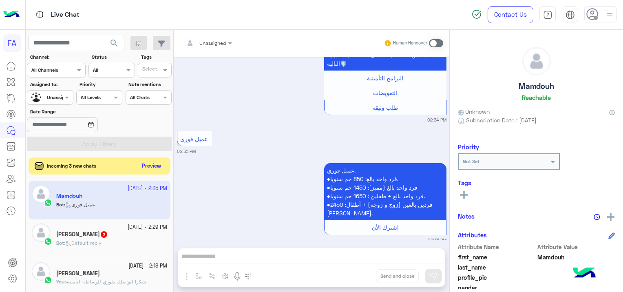
click at [153, 161] on button "Preview" at bounding box center [151, 166] width 25 height 11
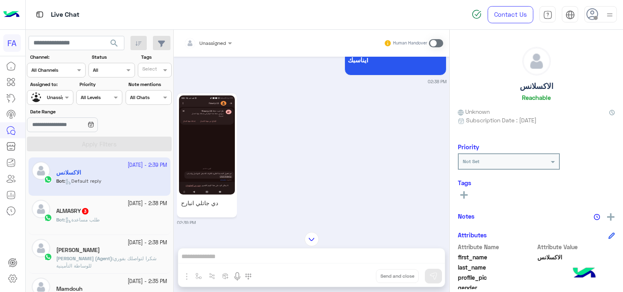
scroll to position [496, 0]
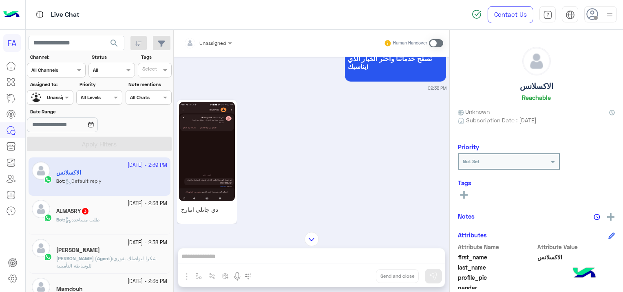
click at [204, 152] on img at bounding box center [207, 151] width 56 height 99
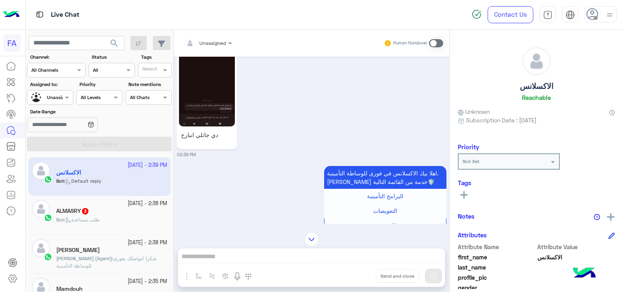
scroll to position [578, 0]
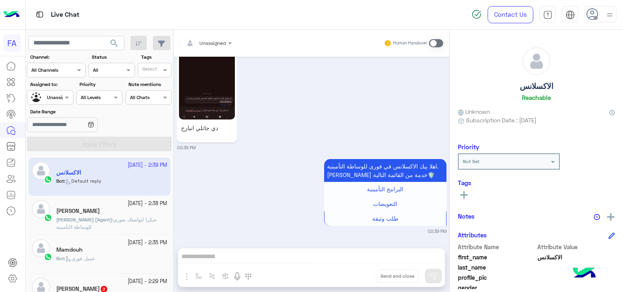
click at [212, 40] on input "text" at bounding box center [198, 41] width 29 height 7
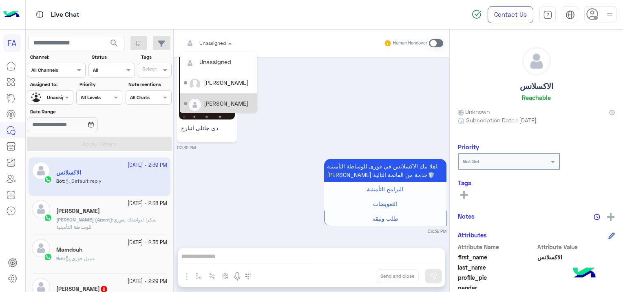
click at [226, 106] on div "[PERSON_NAME]" at bounding box center [226, 103] width 44 height 9
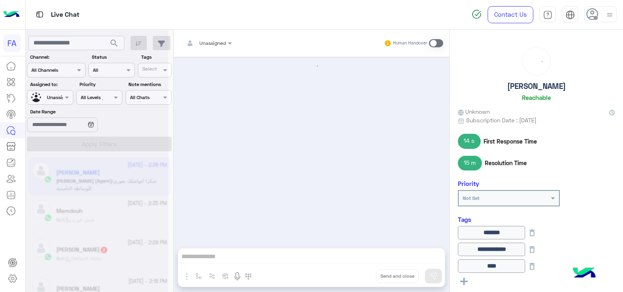
scroll to position [723, 0]
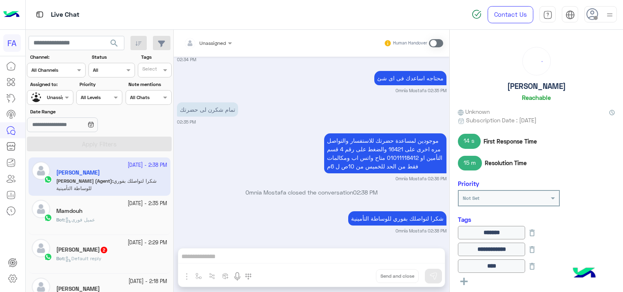
click at [55, 97] on div at bounding box center [49, 97] width 45 height 8
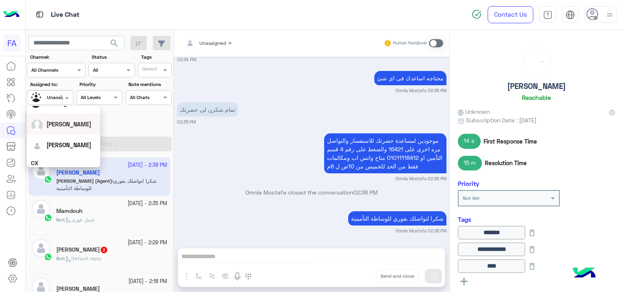
scroll to position [41, 0]
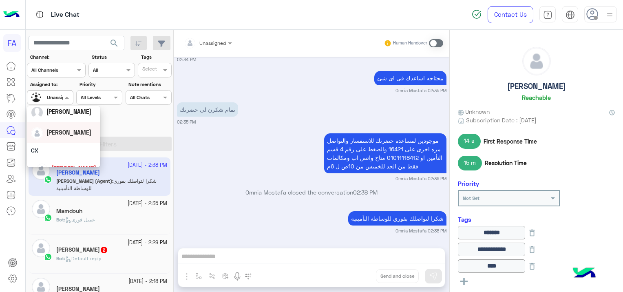
click at [72, 136] on div "[PERSON_NAME]" at bounding box center [69, 132] width 45 height 9
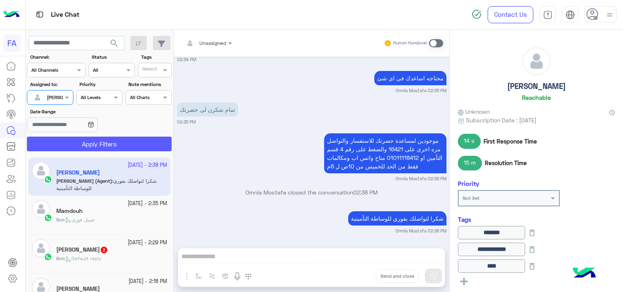
click at [136, 144] on button "Apply Filters" at bounding box center [99, 144] width 145 height 15
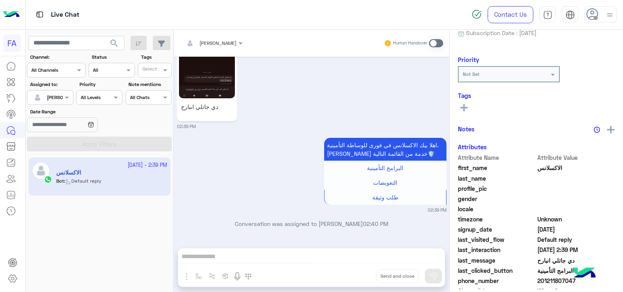
scroll to position [154, 0]
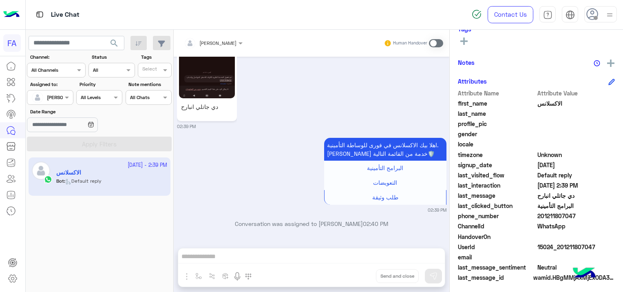
drag, startPoint x: 601, startPoint y: 244, endPoint x: 559, endPoint y: 246, distance: 41.7
click at [559, 246] on span "15024_201211807047" at bounding box center [577, 247] width 78 height 9
click at [436, 43] on span at bounding box center [436, 43] width 14 height 8
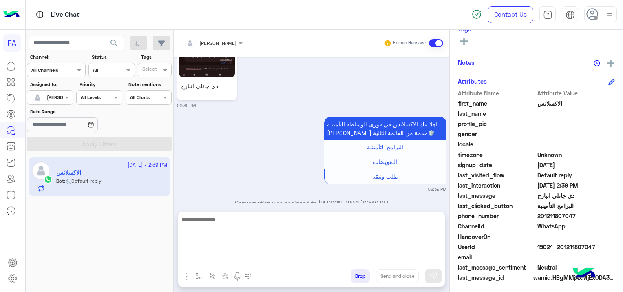
click at [258, 253] on textarea at bounding box center [311, 239] width 267 height 49
click at [193, 258] on textarea at bounding box center [311, 239] width 267 height 49
paste textarea "**********"
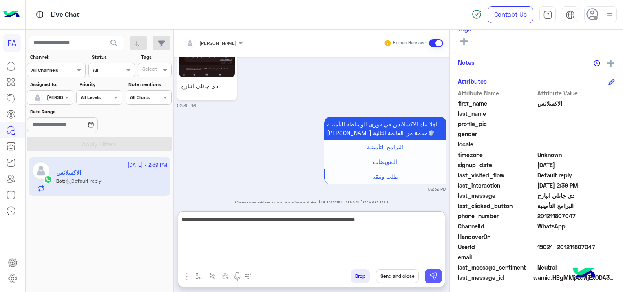
type textarea "**********"
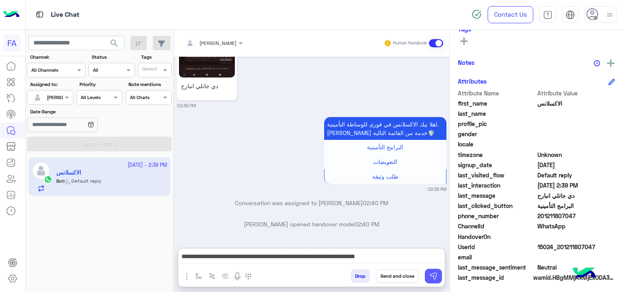
click at [437, 278] on img at bounding box center [434, 276] width 8 height 8
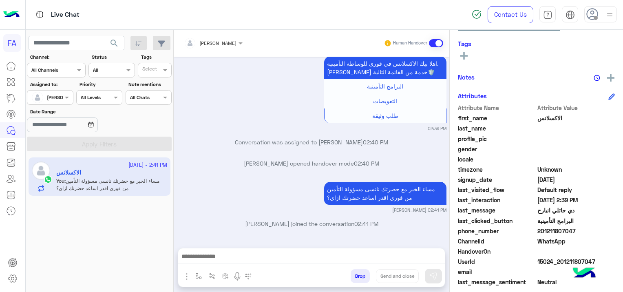
scroll to position [168, 0]
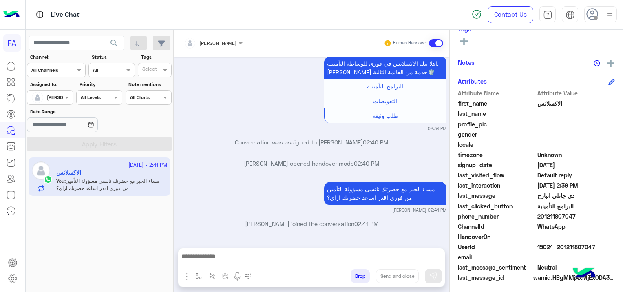
click at [221, 250] on div at bounding box center [311, 258] width 267 height 20
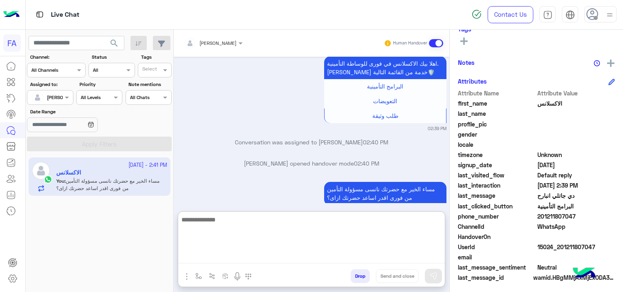
click at [217, 255] on textarea at bounding box center [311, 239] width 267 height 49
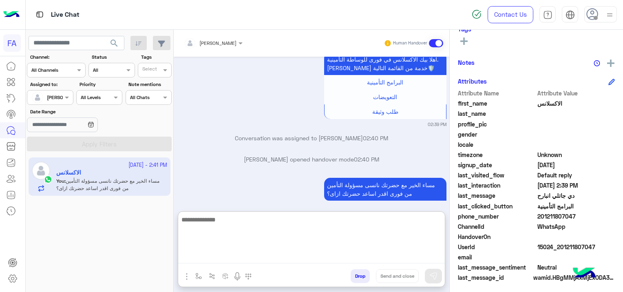
paste textarea "**********"
type textarea "**********"
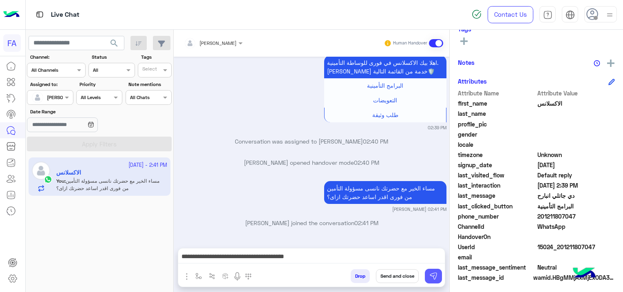
click at [439, 271] on button at bounding box center [433, 276] width 17 height 15
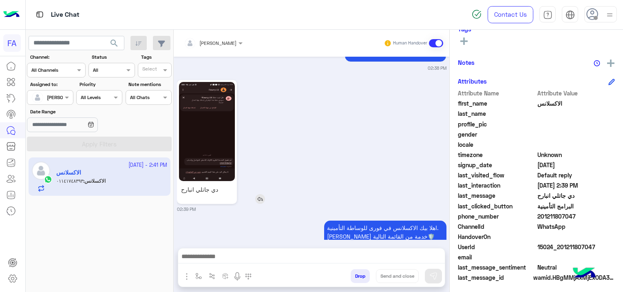
scroll to position [751, 0]
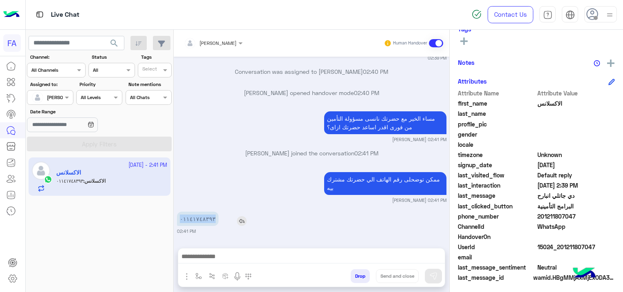
drag, startPoint x: 211, startPoint y: 213, endPoint x: 179, endPoint y: 219, distance: 32.3
click at [179, 219] on p "٠١١٤١٧٤٨٣٩٣" at bounding box center [198, 219] width 42 height 14
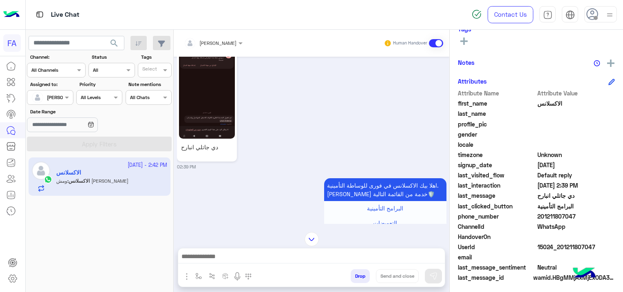
scroll to position [569, 0]
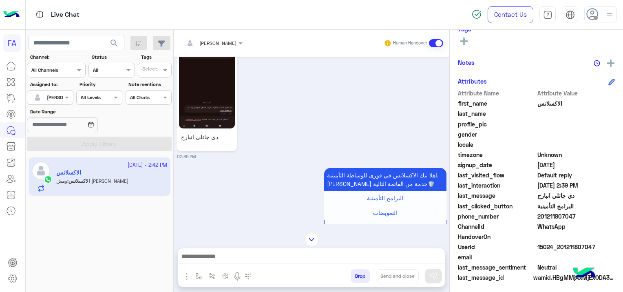
click at [260, 142] on img at bounding box center [260, 147] width 10 height 10
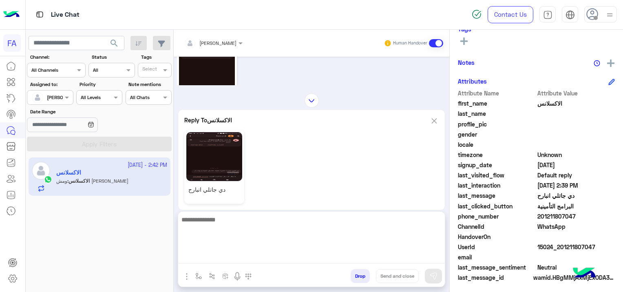
click at [261, 255] on textarea at bounding box center [311, 239] width 267 height 49
type textarea "**********"
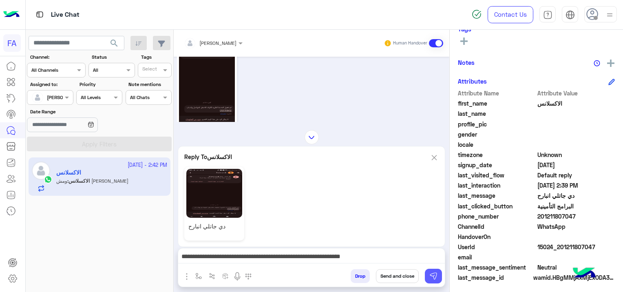
click at [437, 276] on img at bounding box center [434, 276] width 8 height 8
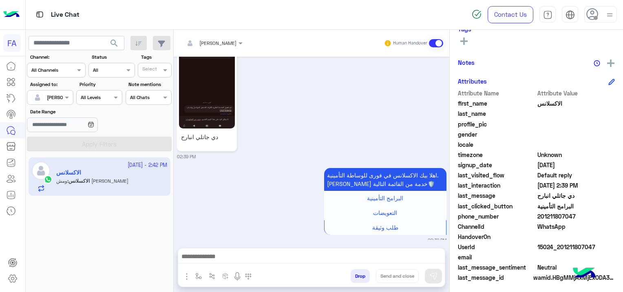
scroll to position [886, 0]
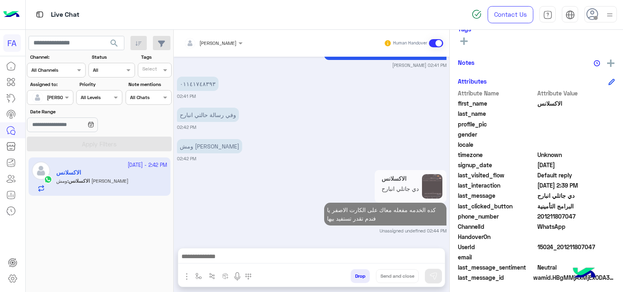
click at [111, 39] on span "search" at bounding box center [114, 43] width 10 height 10
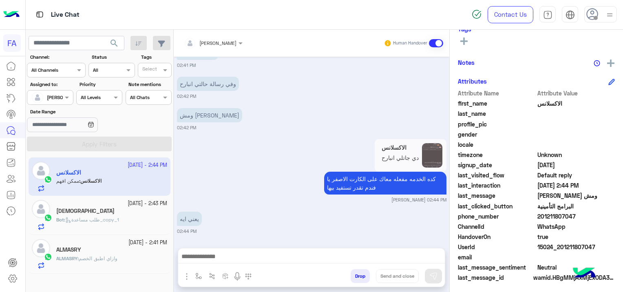
scroll to position [948, 0]
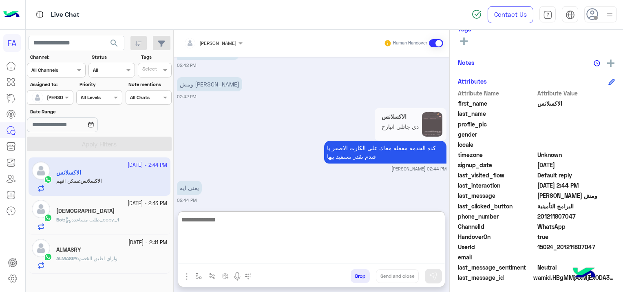
click at [233, 258] on textarea at bounding box center [311, 239] width 267 height 49
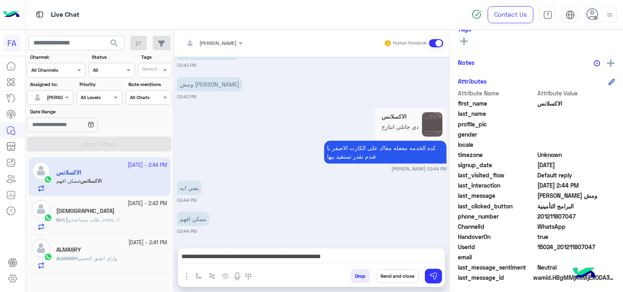
click at [246, 251] on div "**********" at bounding box center [311, 258] width 267 height 20
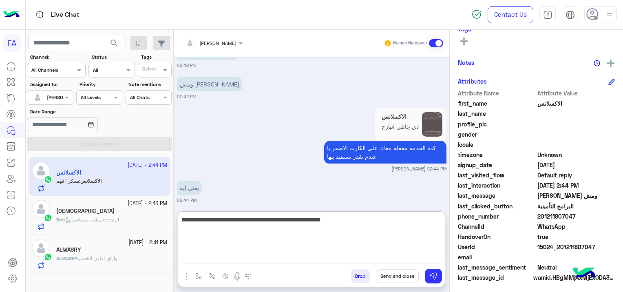
click at [246, 251] on textarea "**********" at bounding box center [311, 239] width 267 height 49
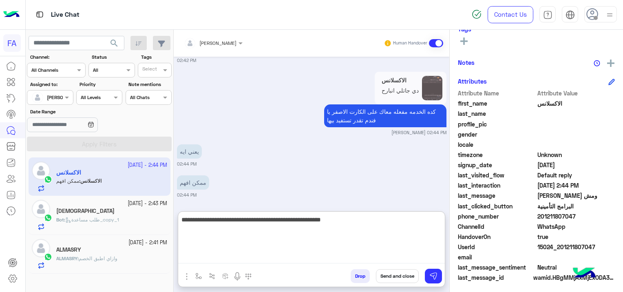
scroll to position [985, 0]
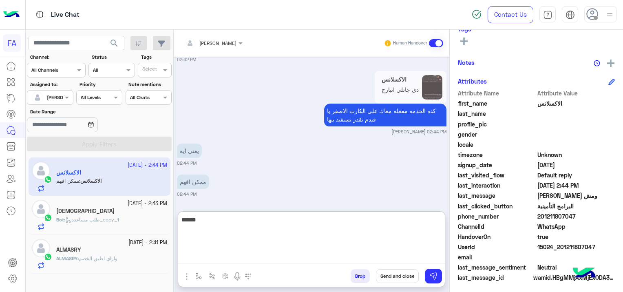
paste textarea "**********"
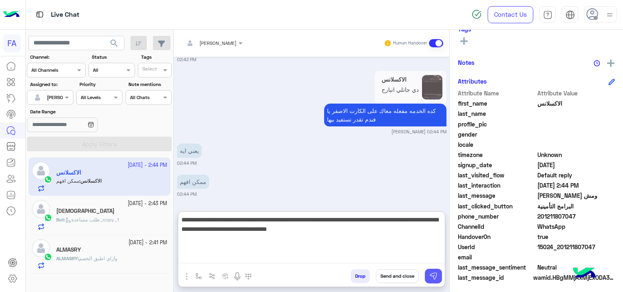
type textarea "**********"
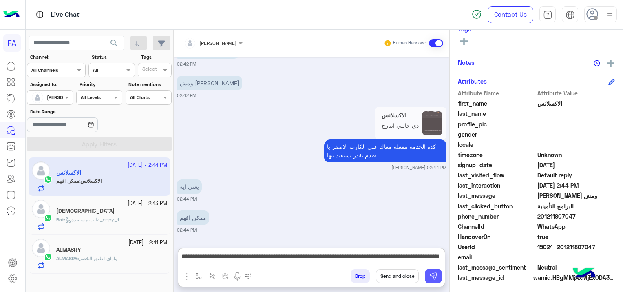
click at [432, 272] on img at bounding box center [434, 276] width 8 height 8
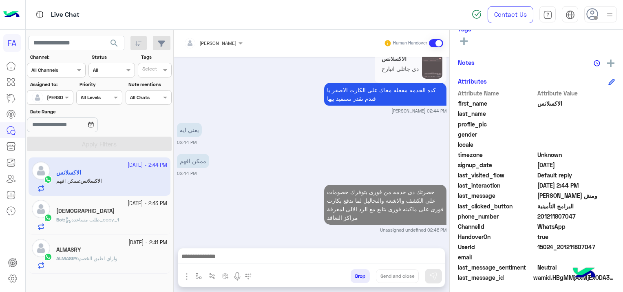
scroll to position [1005, 0]
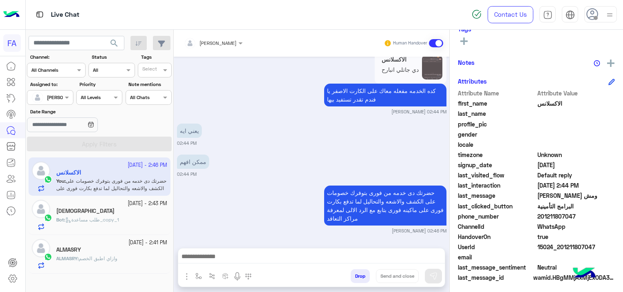
click at [133, 214] on div "[DEMOGRAPHIC_DATA]" at bounding box center [111, 212] width 111 height 9
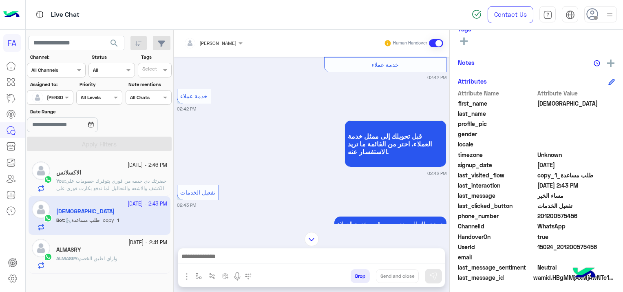
scroll to position [738, 0]
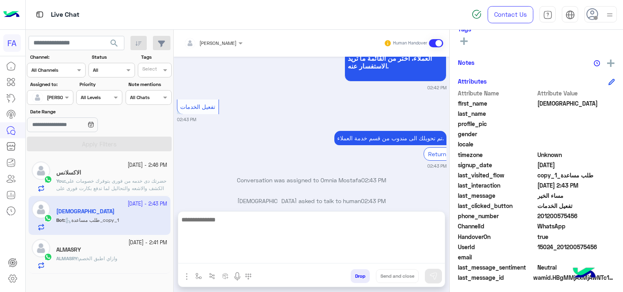
click at [294, 255] on textarea at bounding box center [311, 239] width 267 height 49
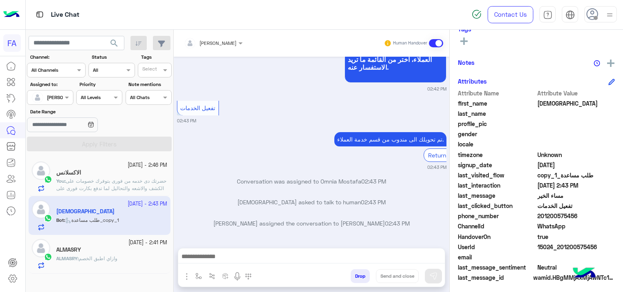
click at [221, 251] on div at bounding box center [311, 258] width 267 height 20
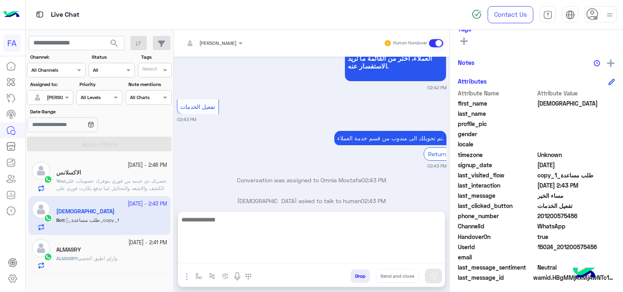
click at [217, 258] on textarea at bounding box center [311, 239] width 267 height 49
paste textarea "**********"
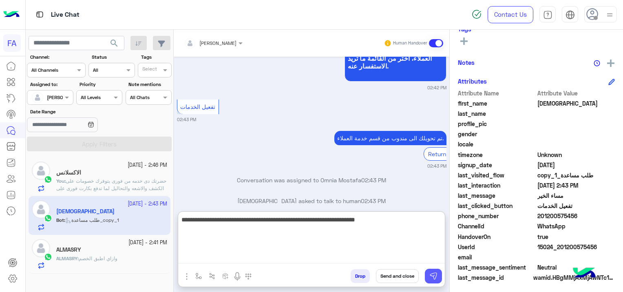
type textarea "**********"
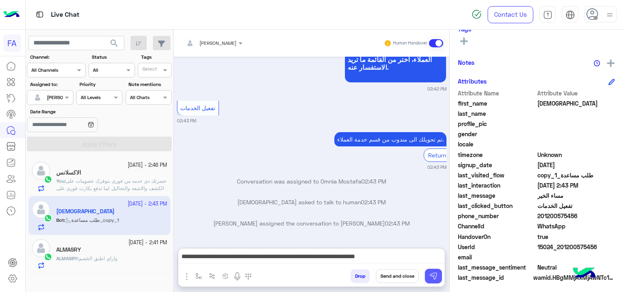
click at [435, 278] on img at bounding box center [434, 276] width 8 height 8
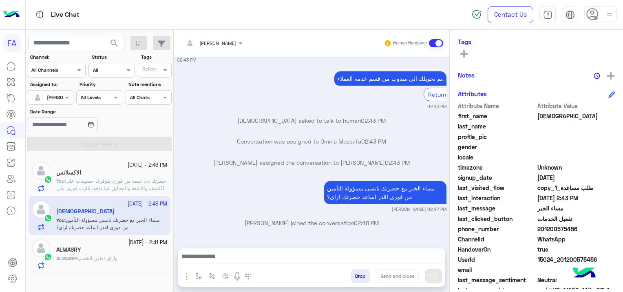
scroll to position [171, 0]
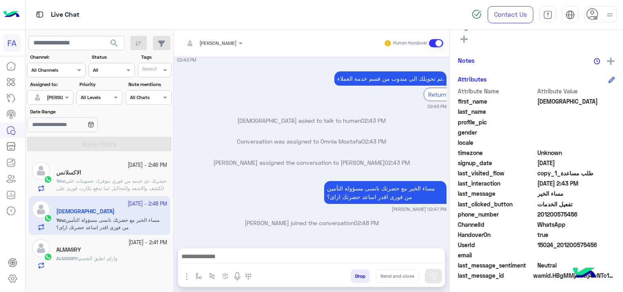
drag, startPoint x: 596, startPoint y: 242, endPoint x: 560, endPoint y: 246, distance: 36.2
click at [560, 246] on span "15024_201200575456" at bounding box center [577, 245] width 78 height 9
click at [142, 184] on p "You : حضرتك دى خدمه من فورى بتوفرك خصومات على الكشف والاشعه والتحاليل لما تدفع …" at bounding box center [111, 188] width 111 height 22
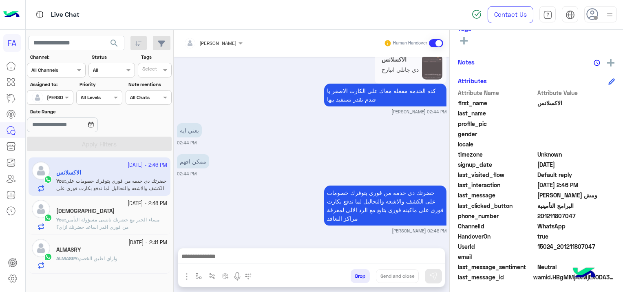
scroll to position [171, 0]
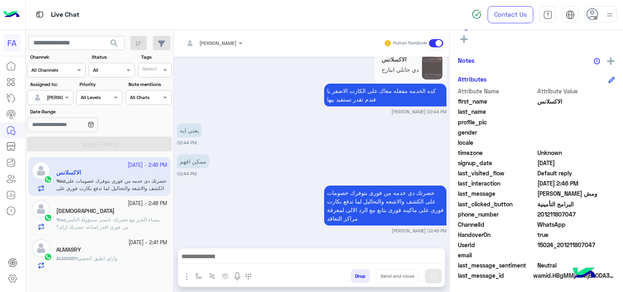
click at [121, 224] on span "مساء الخير مع حضرتك نانسى مسؤولة التأمين من فورى اقدر اساعد حضرتك ازاى؟" at bounding box center [107, 223] width 103 height 13
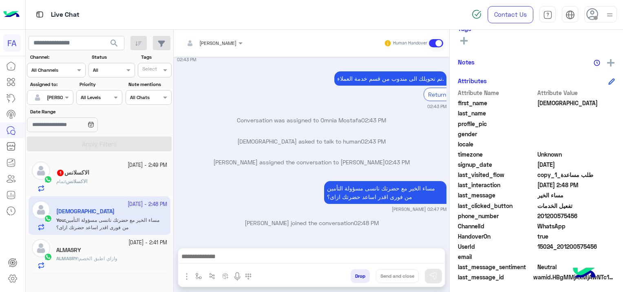
scroll to position [171, 0]
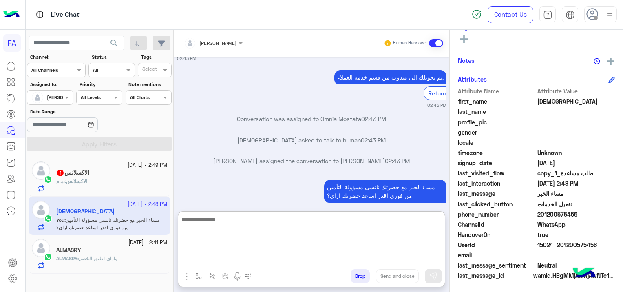
click at [275, 257] on textarea at bounding box center [311, 239] width 267 height 49
click at [224, 255] on textarea at bounding box center [311, 239] width 267 height 49
paste textarea "**********"
type textarea "**********"
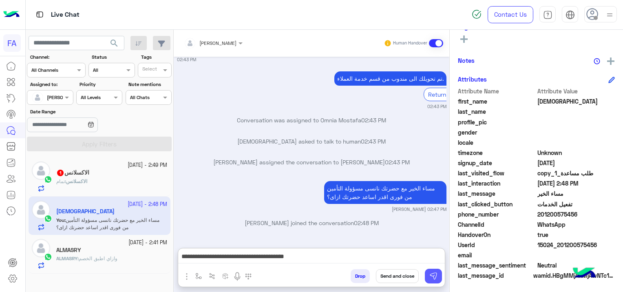
click at [430, 276] on img at bounding box center [434, 276] width 8 height 8
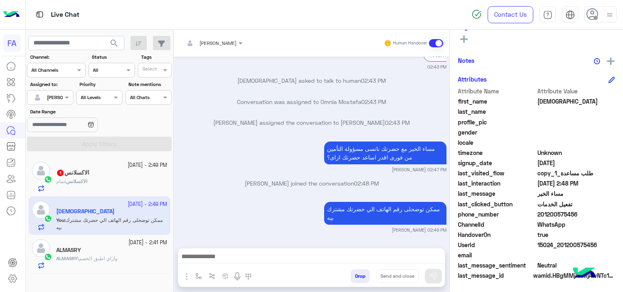
click at [102, 173] on div "الاكسلانس 1" at bounding box center [111, 173] width 111 height 9
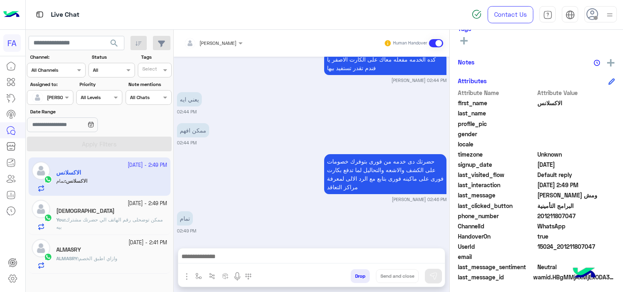
scroll to position [171, 0]
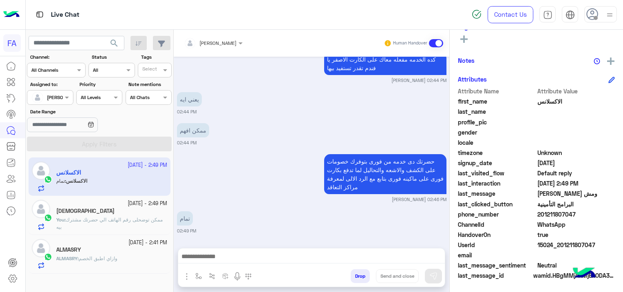
click at [244, 248] on div "Drop Send and close" at bounding box center [312, 267] width 268 height 39
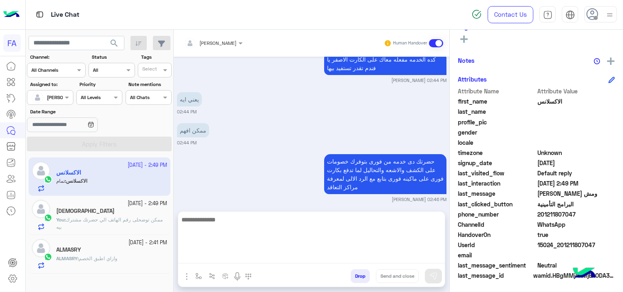
click at [243, 252] on textarea at bounding box center [311, 239] width 267 height 49
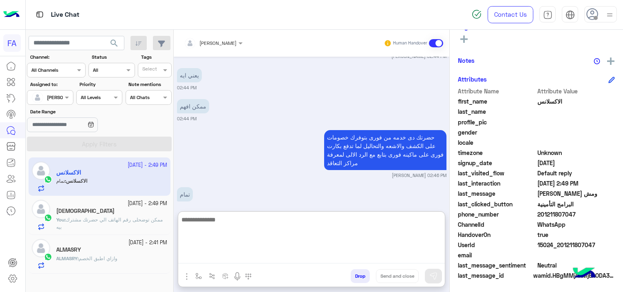
scroll to position [823, 0]
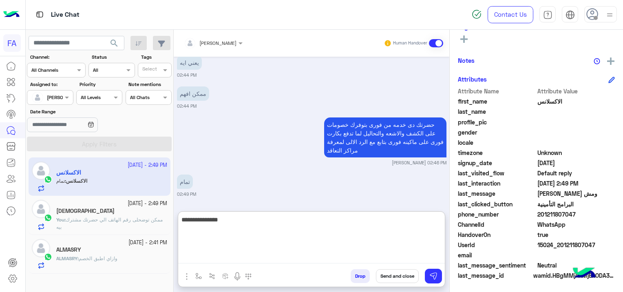
type textarea "**********"
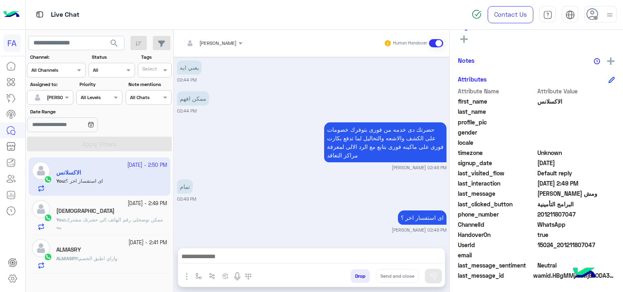
scroll to position [817, 0]
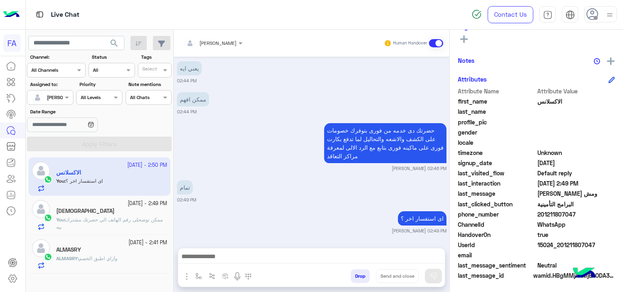
drag, startPoint x: 597, startPoint y: 242, endPoint x: 559, endPoint y: 251, distance: 39.8
click at [559, 251] on div "Attribute Name Attribute Value first_name الاكسلانس last_name profile_pic gende…" at bounding box center [536, 184] width 157 height 195
drag, startPoint x: 559, startPoint y: 251, endPoint x: 563, endPoint y: 253, distance: 5.1
click at [563, 253] on span at bounding box center [577, 255] width 78 height 9
click at [594, 224] on span "WhatsApp" at bounding box center [577, 224] width 78 height 9
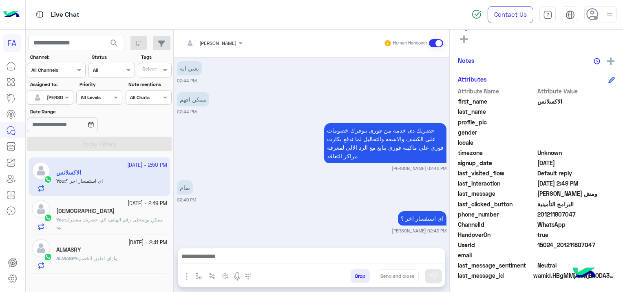
drag, startPoint x: 595, startPoint y: 240, endPoint x: 560, endPoint y: 240, distance: 34.7
click at [560, 241] on span "15024_201211807047" at bounding box center [577, 245] width 78 height 9
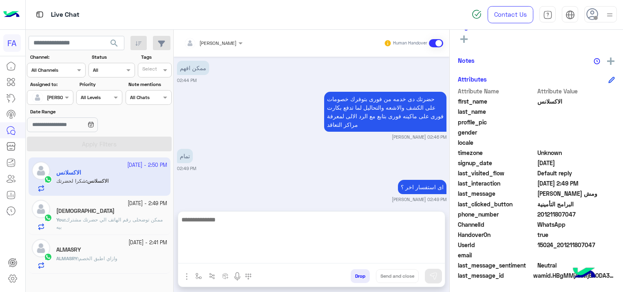
click at [222, 251] on textarea at bounding box center [311, 239] width 267 height 49
click at [263, 254] on textarea at bounding box center [311, 239] width 267 height 49
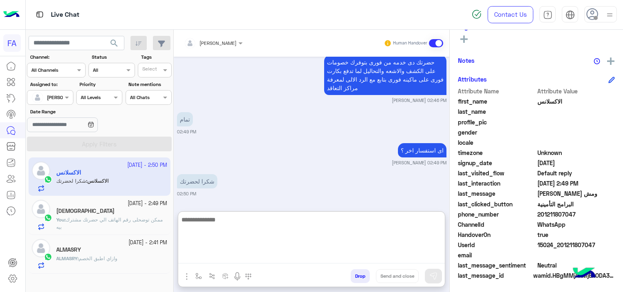
paste textarea "**********"
type textarea "**********"
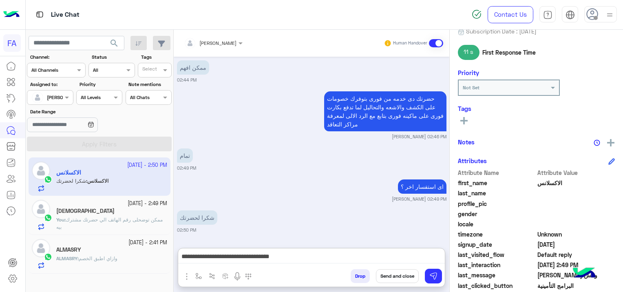
click at [464, 118] on rect at bounding box center [464, 120] width 2 height 7
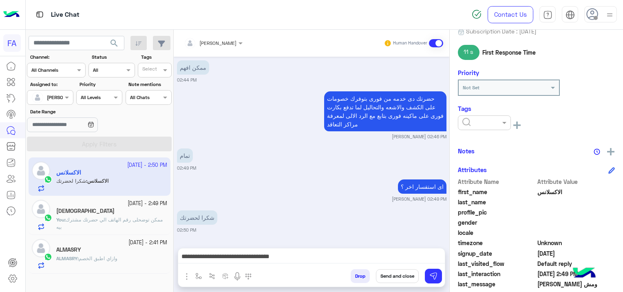
scroll to position [848, 0]
click at [463, 122] on input "text" at bounding box center [475, 121] width 25 height 7
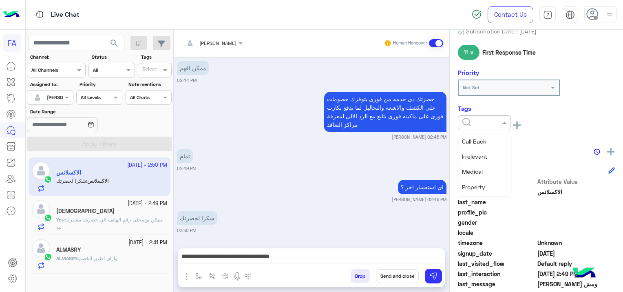
scroll to position [82, 0]
click at [483, 166] on div "Medical" at bounding box center [484, 167] width 53 height 15
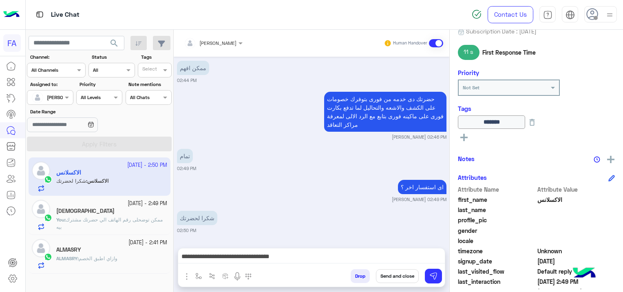
click at [468, 138] on icon at bounding box center [464, 137] width 7 height 7
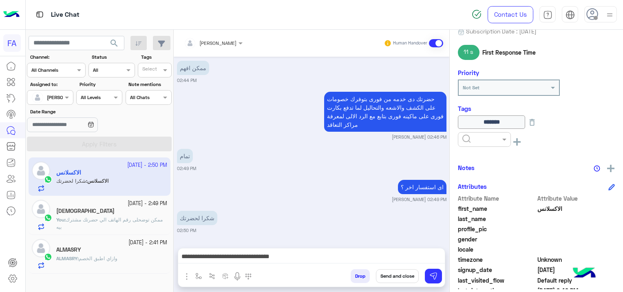
click at [469, 136] on input "text" at bounding box center [475, 138] width 25 height 7
click at [477, 156] on div "Done" at bounding box center [484, 159] width 53 height 15
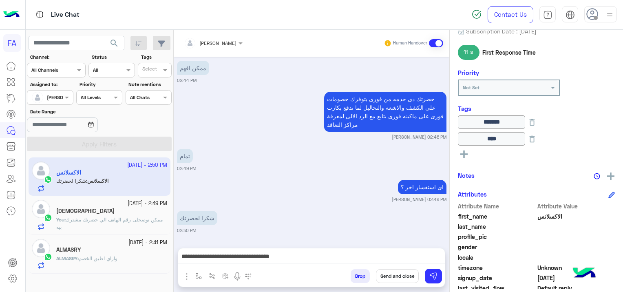
click at [390, 274] on button "Send and close" at bounding box center [397, 276] width 43 height 14
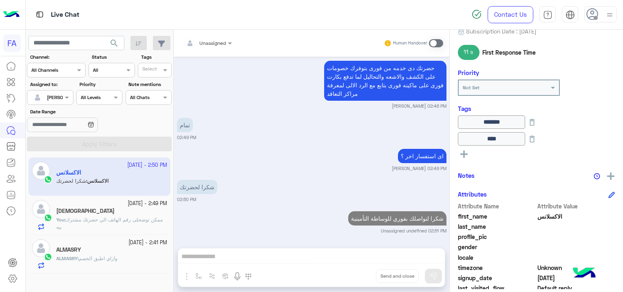
scroll to position [900, 0]
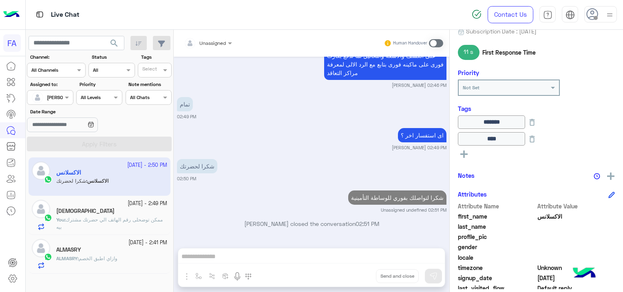
click at [141, 220] on span "ممكن توضحلى رقم الهاتف الي حضرتك مشترك بيه" at bounding box center [109, 223] width 106 height 13
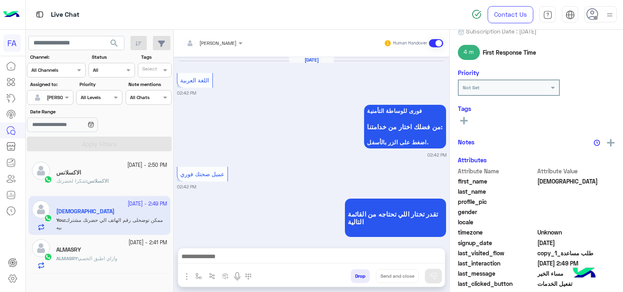
scroll to position [620, 0]
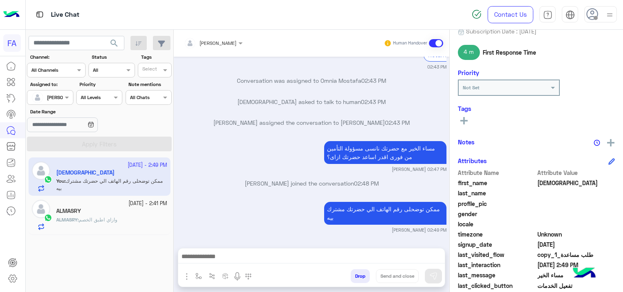
click at [111, 214] on div "ALMASRY" at bounding box center [111, 212] width 111 height 9
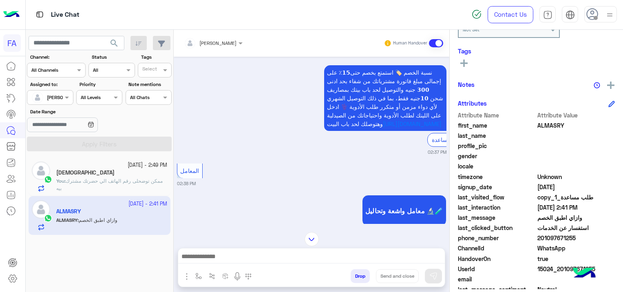
scroll to position [156, 0]
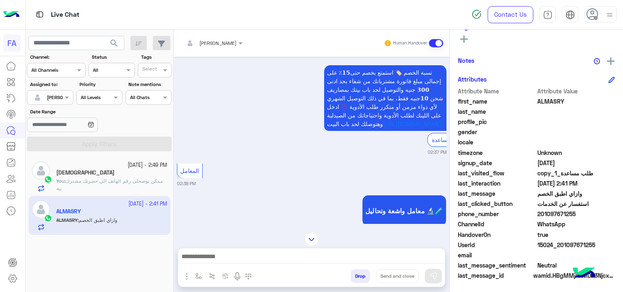
drag, startPoint x: 596, startPoint y: 242, endPoint x: 557, endPoint y: 248, distance: 40.0
click at [557, 248] on span "15024_201097671255" at bounding box center [577, 245] width 78 height 9
drag, startPoint x: 557, startPoint y: 248, endPoint x: 572, endPoint y: 251, distance: 15.1
click at [563, 251] on span at bounding box center [577, 255] width 78 height 9
drag, startPoint x: 597, startPoint y: 242, endPoint x: 561, endPoint y: 245, distance: 36.9
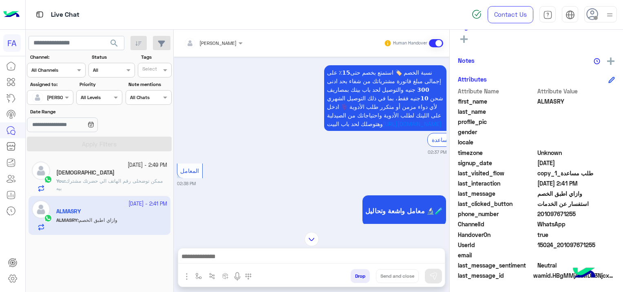
click at [561, 245] on span "15024_201097671255" at bounding box center [577, 245] width 78 height 9
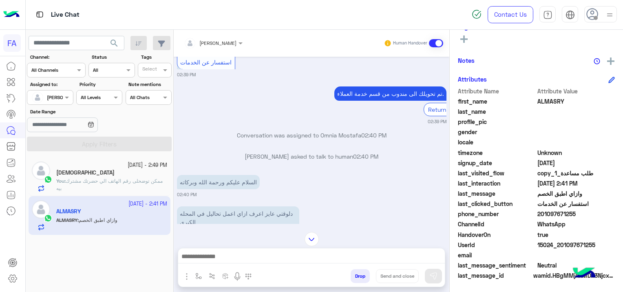
scroll to position [812, 0]
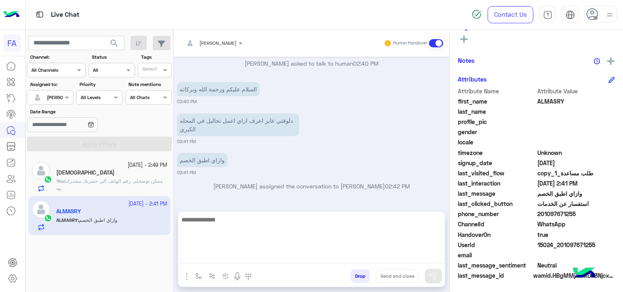
click at [257, 259] on textarea at bounding box center [311, 239] width 267 height 49
click at [211, 258] on textarea at bounding box center [311, 239] width 267 height 49
paste textarea "**********"
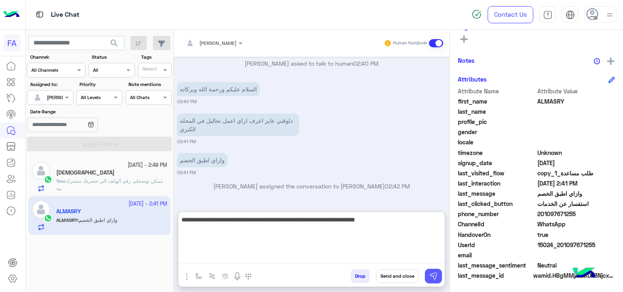
type textarea "**********"
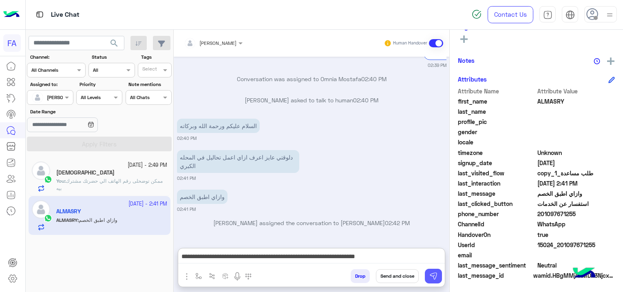
click at [435, 271] on button at bounding box center [433, 276] width 17 height 15
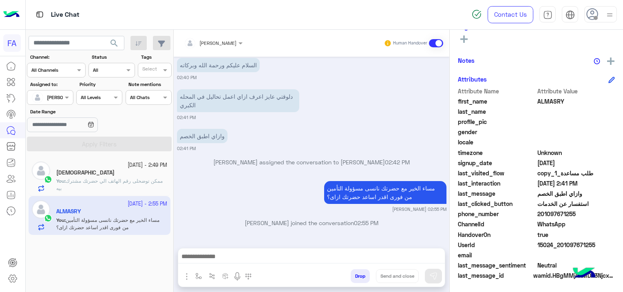
scroll to position [171, 0]
click at [323, 108] on img at bounding box center [323, 107] width 10 height 10
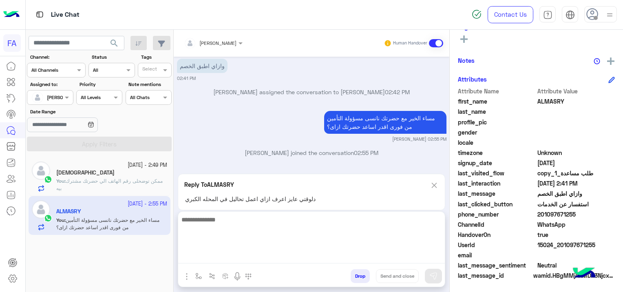
click at [238, 255] on textarea at bounding box center [311, 239] width 267 height 49
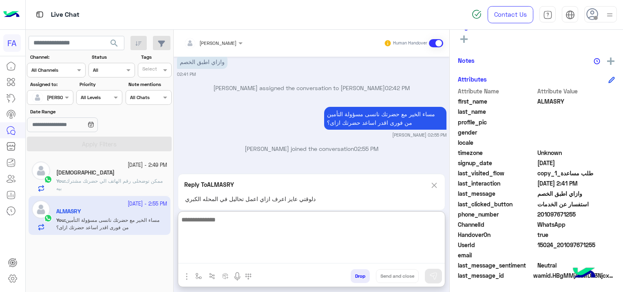
scroll to position [947, 0]
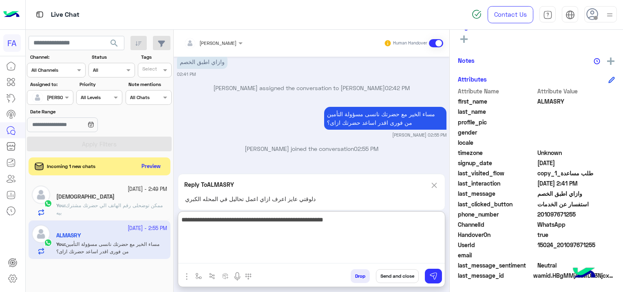
type textarea "**********"
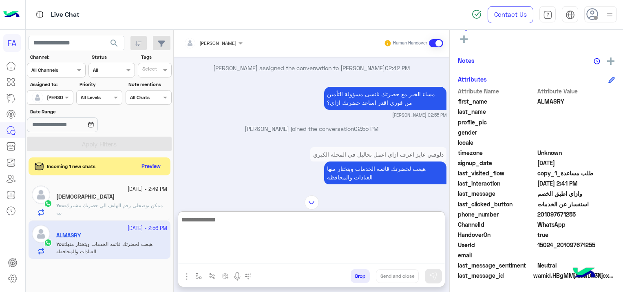
scroll to position [882, 0]
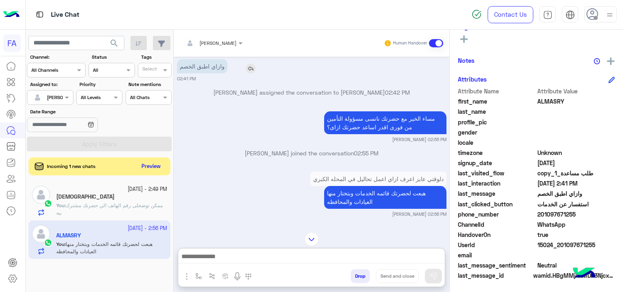
click at [249, 73] on img at bounding box center [251, 69] width 10 height 10
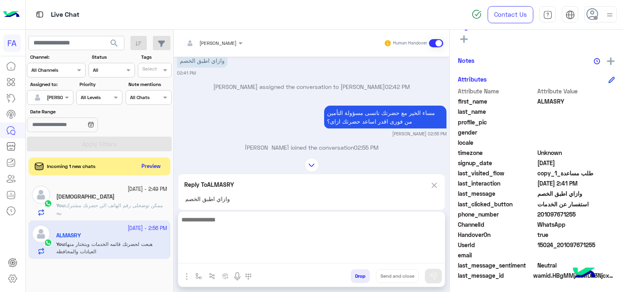
click at [229, 254] on textarea at bounding box center [311, 239] width 267 height 49
paste textarea "**********"
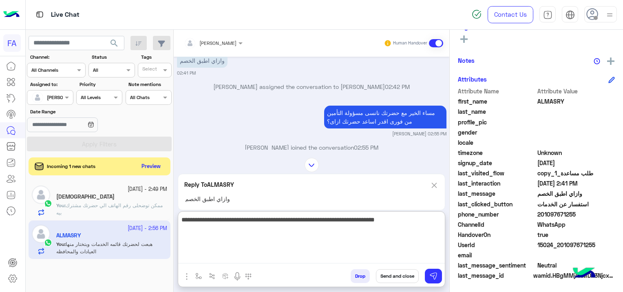
click at [431, 220] on textarea "**********" at bounding box center [311, 239] width 267 height 49
click at [438, 219] on textarea "**********" at bounding box center [311, 239] width 267 height 49
click at [432, 222] on textarea "**********" at bounding box center [311, 239] width 267 height 49
type textarea "**********"
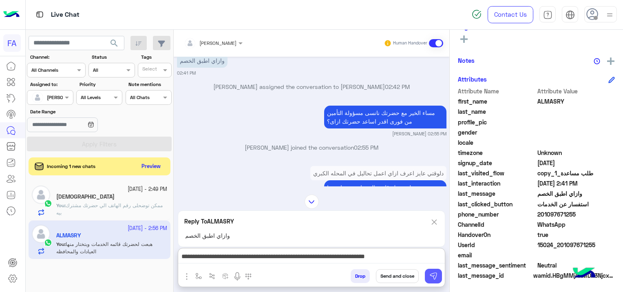
click at [431, 276] on img at bounding box center [434, 276] width 8 height 8
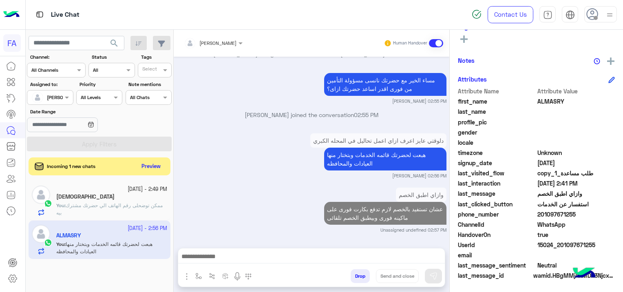
scroll to position [981, 0]
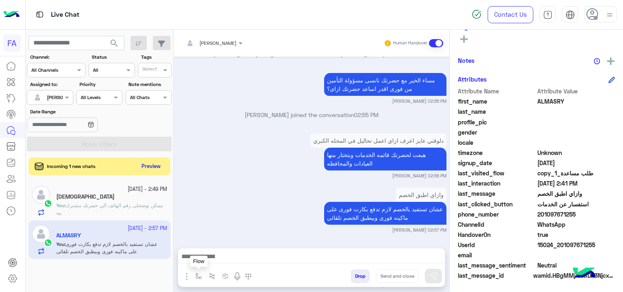
click at [201, 275] on img "button" at bounding box center [198, 276] width 7 height 7
click at [208, 260] on input "text" at bounding box center [213, 256] width 32 height 7
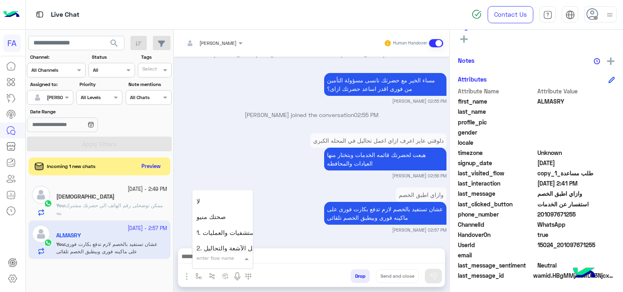
scroll to position [490, 0]
click at [228, 199] on div "صحتك منيو" at bounding box center [223, 196] width 60 height 16
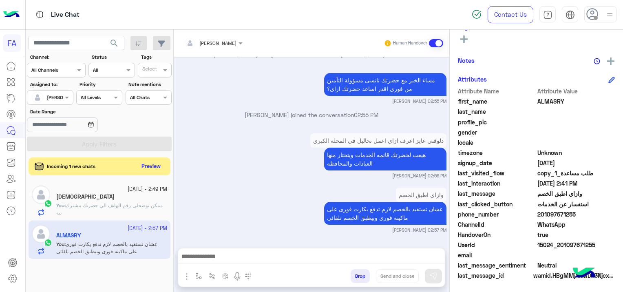
type textarea "*********"
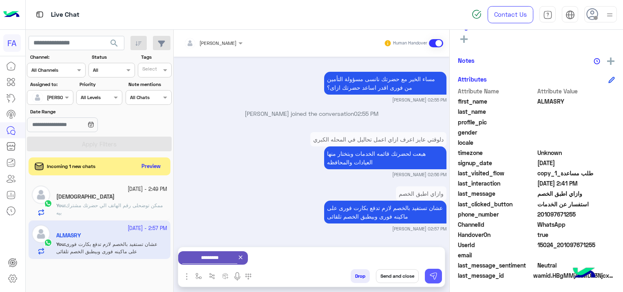
click at [430, 273] on img at bounding box center [434, 276] width 8 height 8
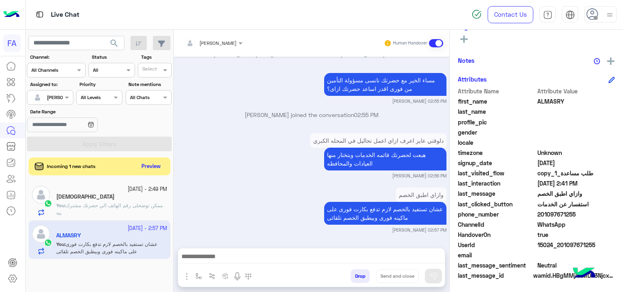
scroll to position [1075, 0]
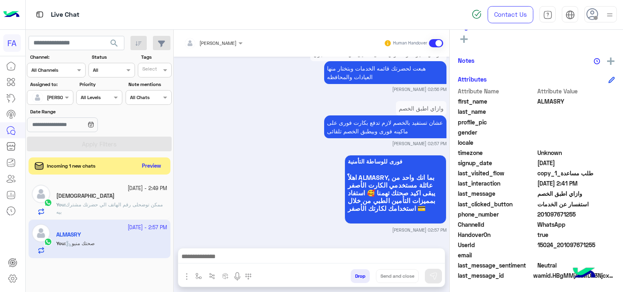
click at [155, 165] on button "Preview" at bounding box center [151, 166] width 25 height 11
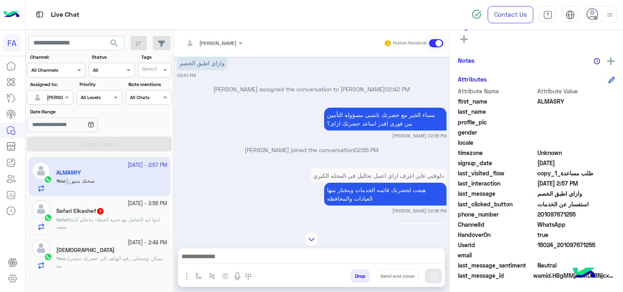
scroll to position [565, 0]
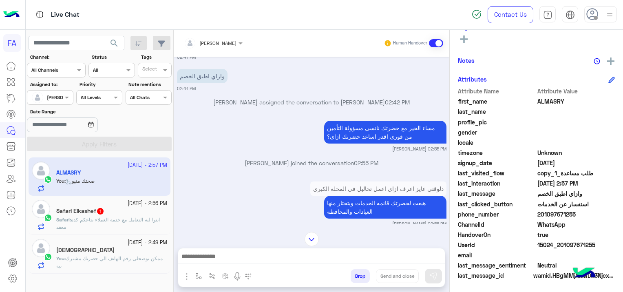
drag, startPoint x: 594, startPoint y: 241, endPoint x: 560, endPoint y: 243, distance: 33.9
click at [560, 243] on span "15024_201097671255" at bounding box center [577, 245] width 78 height 9
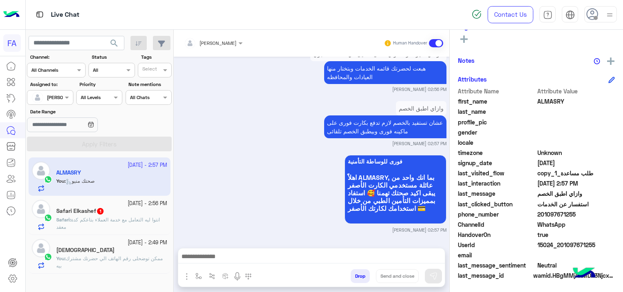
click at [95, 252] on div "[DEMOGRAPHIC_DATA]" at bounding box center [111, 251] width 111 height 9
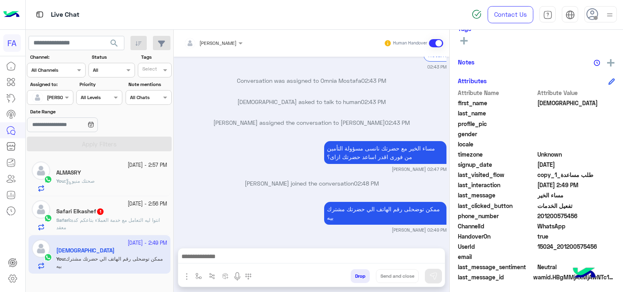
scroll to position [171, 0]
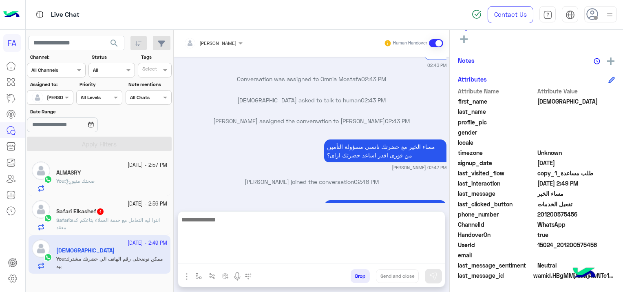
click at [274, 255] on textarea at bounding box center [311, 239] width 267 height 49
click at [238, 260] on textarea at bounding box center [311, 239] width 267 height 49
paste textarea "**********"
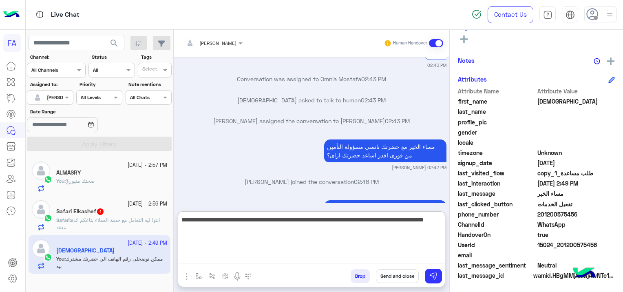
type textarea "**********"
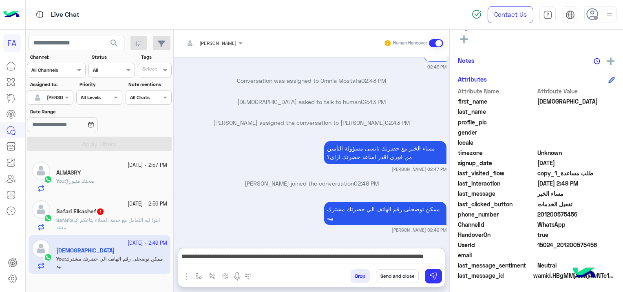
click at [397, 274] on button "Send and close" at bounding box center [397, 276] width 43 height 14
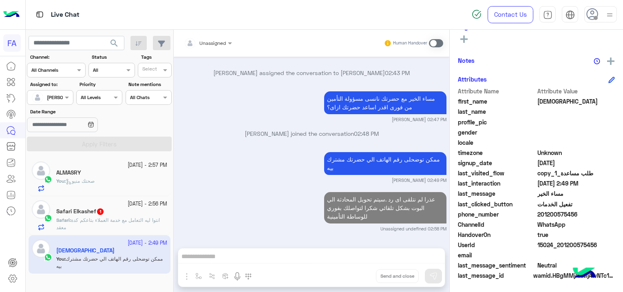
scroll to position [689, 0]
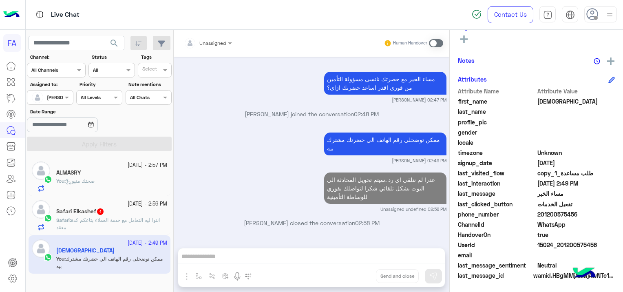
click at [124, 223] on span "انتوا ليه التعامل مع خدمة العملاء بتاعكم كدة معقد" at bounding box center [108, 223] width 104 height 13
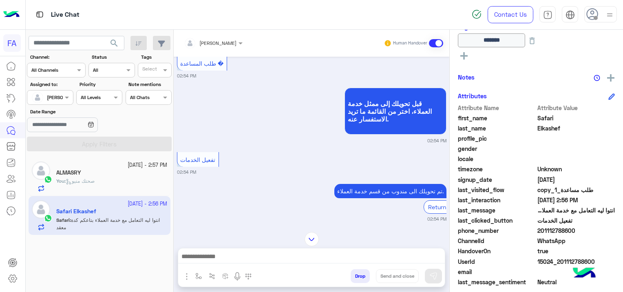
scroll to position [655, 0]
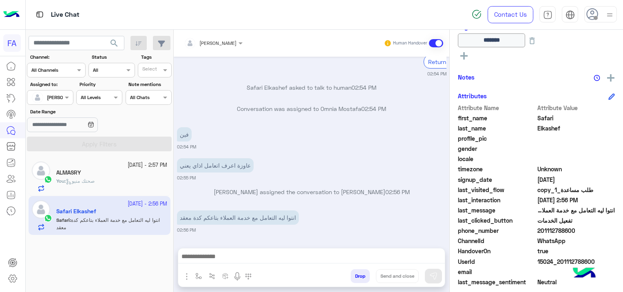
click at [277, 251] on div at bounding box center [311, 258] width 267 height 20
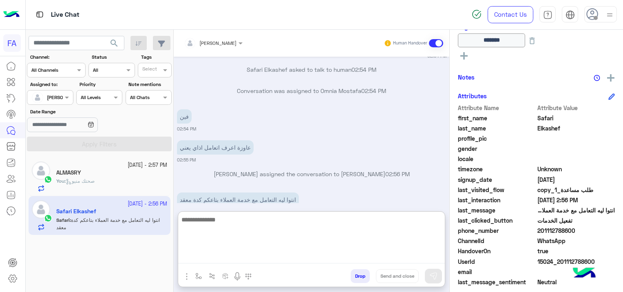
click at [250, 258] on textarea at bounding box center [311, 239] width 267 height 49
paste textarea "**********"
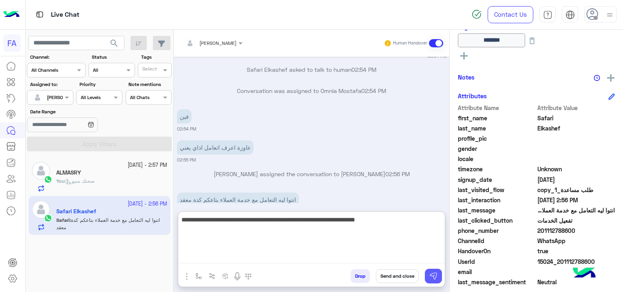
type textarea "**********"
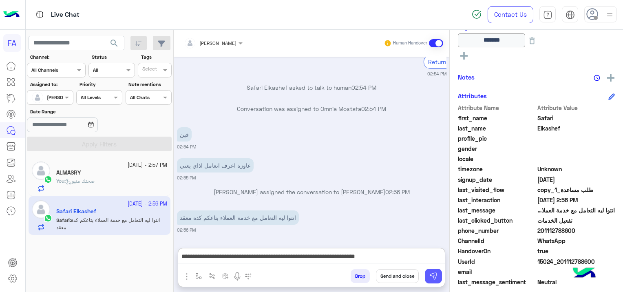
click at [432, 274] on img at bounding box center [434, 276] width 8 height 8
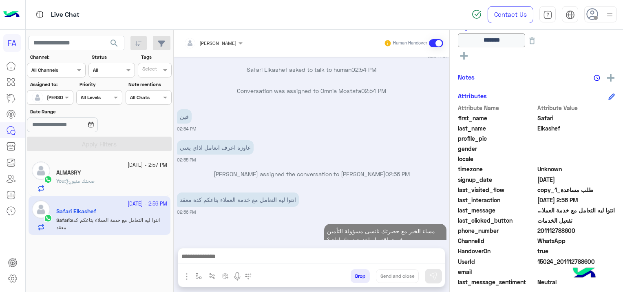
scroll to position [695, 0]
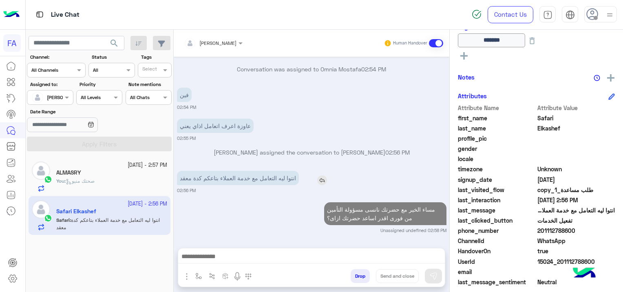
click at [321, 180] on img at bounding box center [322, 180] width 10 height 10
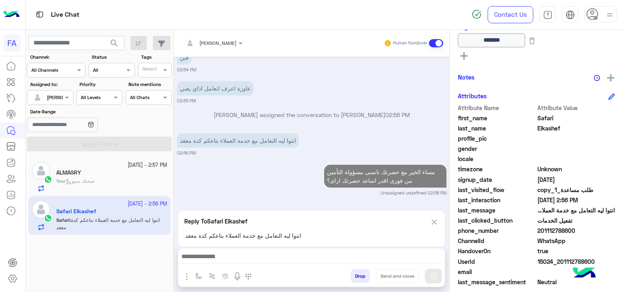
click at [290, 251] on div at bounding box center [311, 258] width 267 height 20
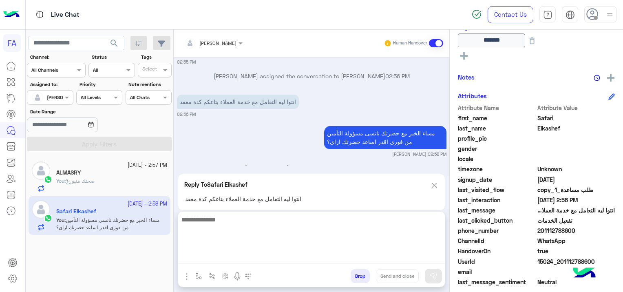
click at [291, 256] on textarea at bounding box center [311, 239] width 267 height 49
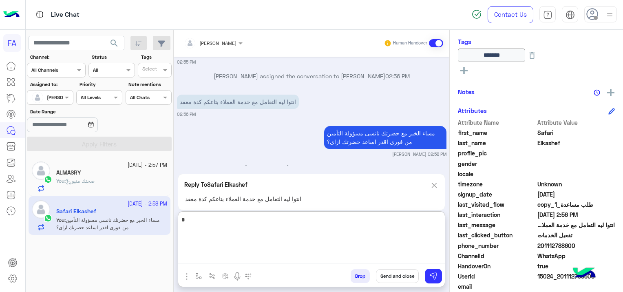
scroll to position [171, 0]
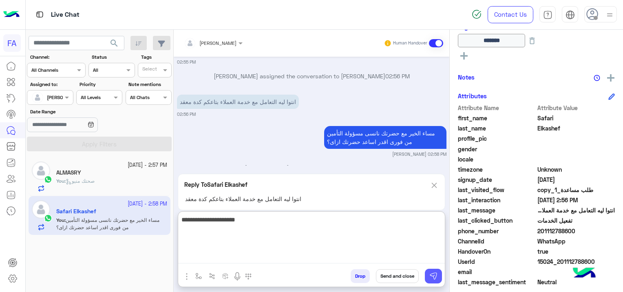
type textarea "**********"
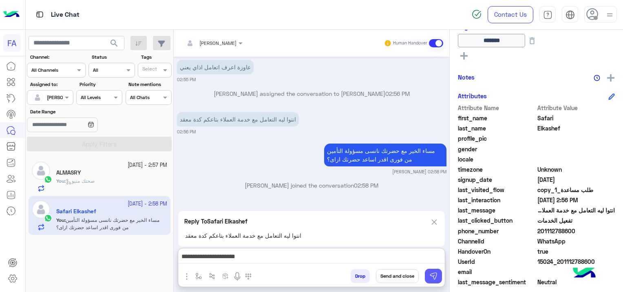
click at [431, 274] on img at bounding box center [434, 276] width 8 height 8
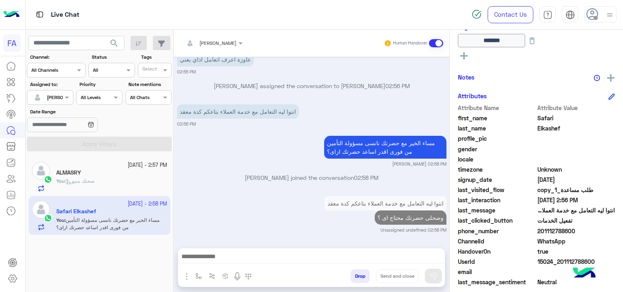
scroll to position [761, 0]
click at [114, 174] on div "ALMASRY" at bounding box center [111, 173] width 111 height 9
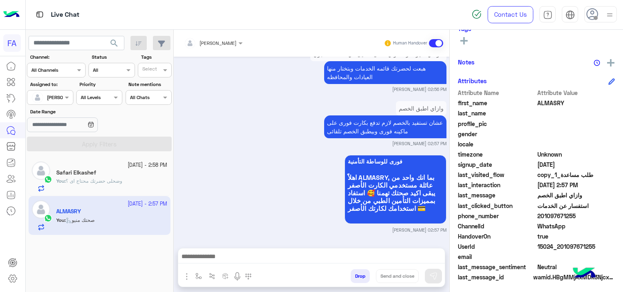
scroll to position [171, 0]
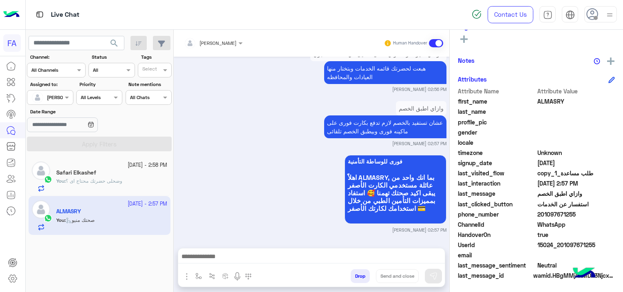
click at [112, 181] on span "وضحلى حضرتك محتاج اى ؟" at bounding box center [94, 181] width 57 height 6
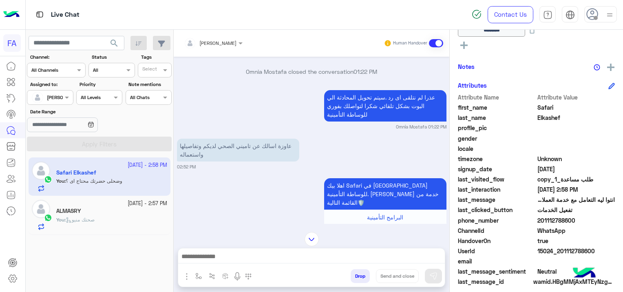
scroll to position [187, 0]
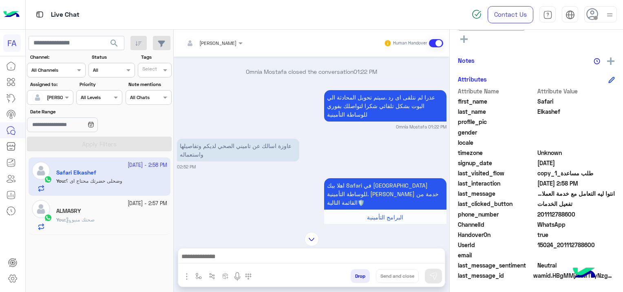
drag, startPoint x: 596, startPoint y: 242, endPoint x: 585, endPoint y: 244, distance: 11.1
click at [590, 243] on span "15024_201112788600" at bounding box center [577, 245] width 78 height 9
drag, startPoint x: 585, startPoint y: 244, endPoint x: 601, endPoint y: 250, distance: 16.3
click at [601, 251] on span at bounding box center [577, 255] width 78 height 9
drag, startPoint x: 594, startPoint y: 239, endPoint x: 591, endPoint y: 244, distance: 5.7
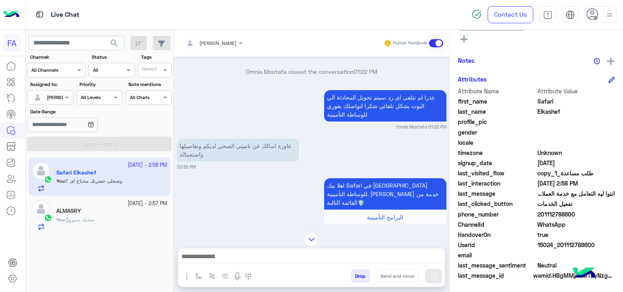
click at [591, 244] on div "Attribute Name Attribute Value first_name Safari last_name Elkashef profile_pic…" at bounding box center [536, 184] width 157 height 195
drag, startPoint x: 591, startPoint y: 244, endPoint x: 586, endPoint y: 255, distance: 12.2
click at [581, 255] on span at bounding box center [577, 255] width 78 height 9
drag, startPoint x: 596, startPoint y: 241, endPoint x: 560, endPoint y: 244, distance: 36.1
click at [560, 244] on span "15024_201112788600" at bounding box center [577, 245] width 78 height 9
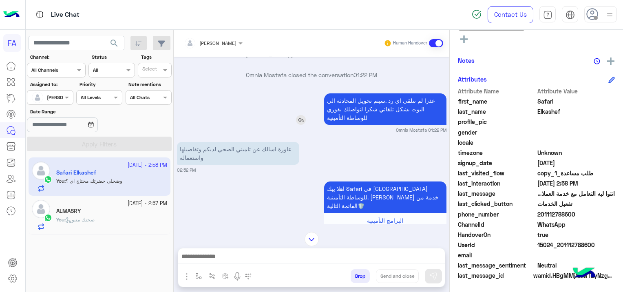
scroll to position [416, 0]
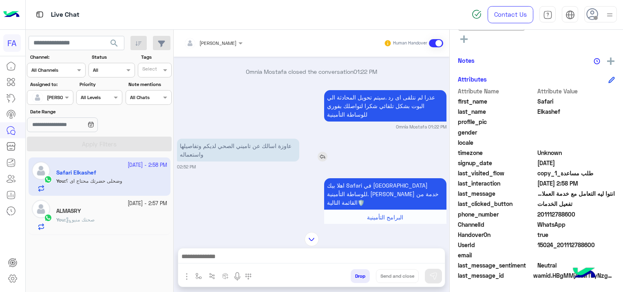
click at [320, 155] on img at bounding box center [323, 157] width 10 height 10
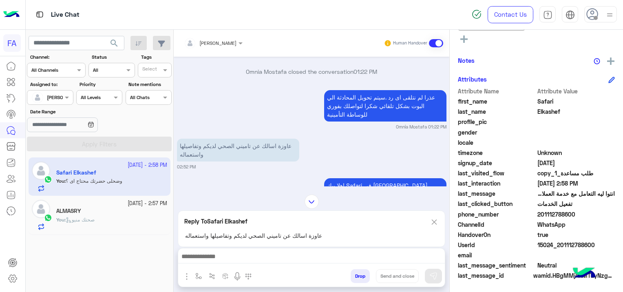
click at [433, 222] on img at bounding box center [434, 222] width 9 height 10
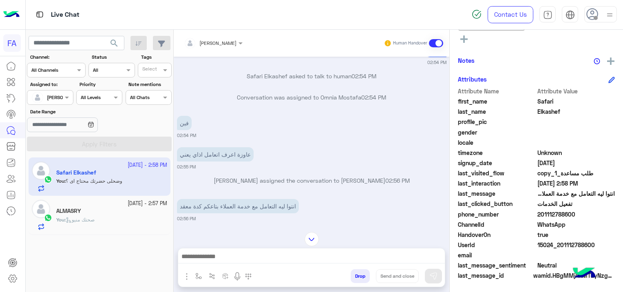
scroll to position [2365, 0]
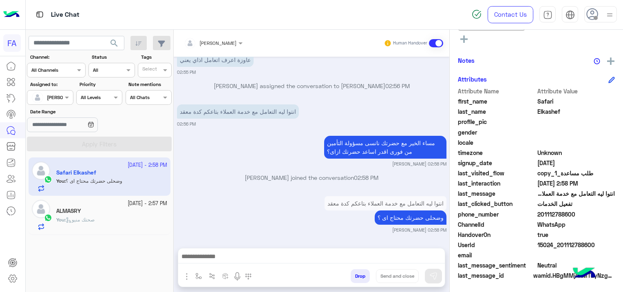
click at [101, 209] on div "ALMASRY" at bounding box center [111, 212] width 111 height 9
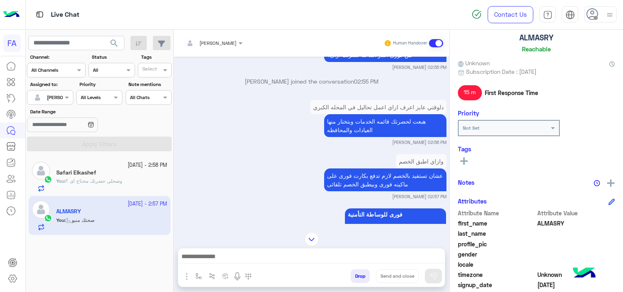
scroll to position [729, 0]
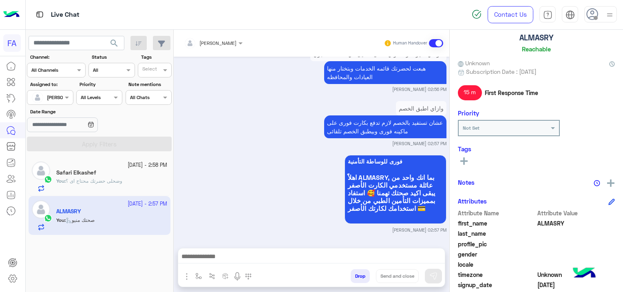
click at [473, 159] on div "See All" at bounding box center [536, 161] width 157 height 10
click at [462, 158] on icon at bounding box center [464, 160] width 7 height 7
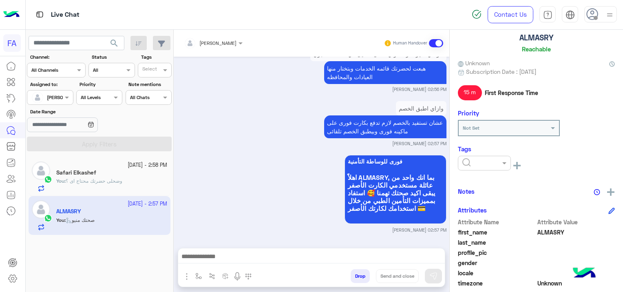
click at [463, 163] on input "text" at bounding box center [475, 162] width 25 height 7
click at [481, 208] on span "Medical" at bounding box center [472, 207] width 21 height 7
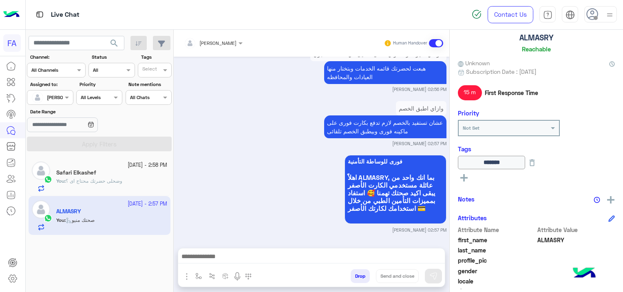
scroll to position [729, 0]
click at [463, 176] on icon at bounding box center [464, 177] width 7 height 7
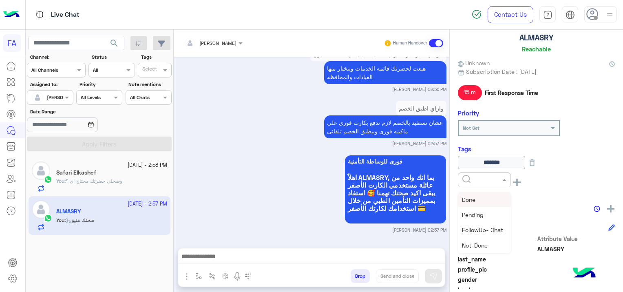
click at [467, 178] on input "text" at bounding box center [475, 178] width 25 height 7
click at [472, 197] on span "Done" at bounding box center [468, 199] width 13 height 7
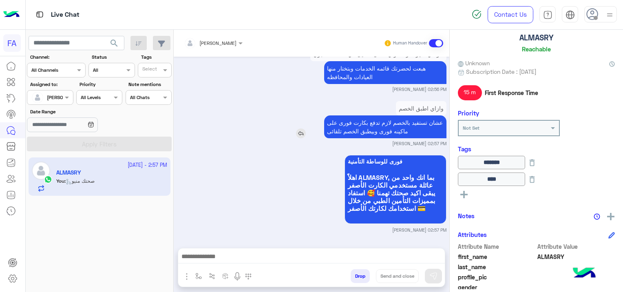
scroll to position [688, 0]
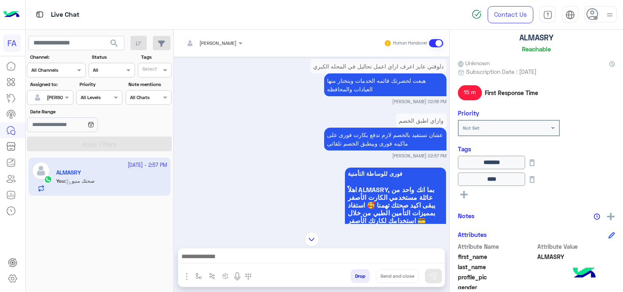
click at [113, 40] on span "search" at bounding box center [114, 43] width 10 height 10
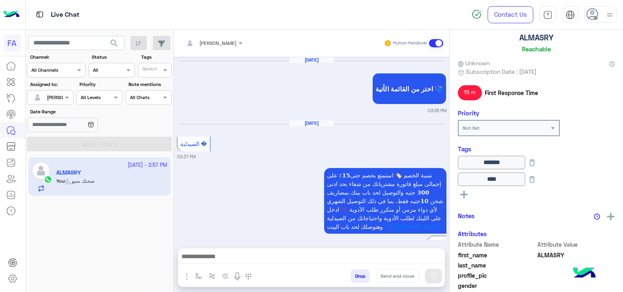
scroll to position [729, 0]
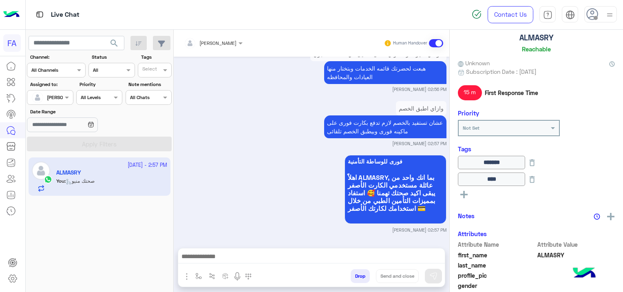
click at [115, 39] on span "search" at bounding box center [114, 43] width 10 height 10
click at [56, 96] on div at bounding box center [49, 97] width 45 height 8
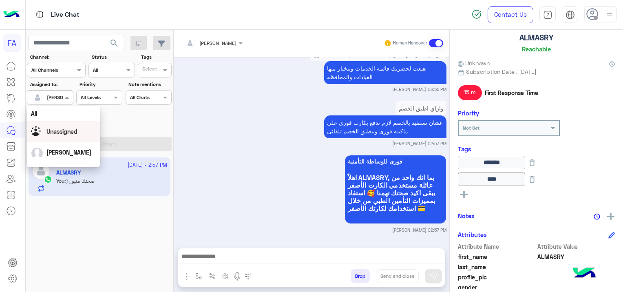
click at [73, 132] on span "Unassigned" at bounding box center [62, 131] width 31 height 7
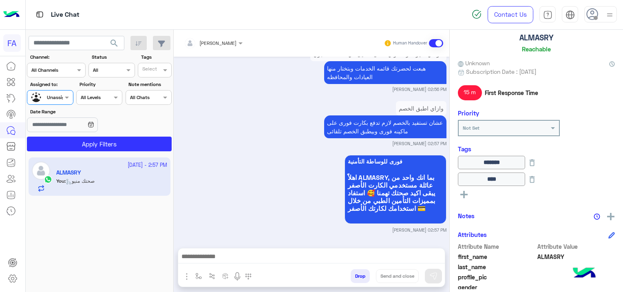
click at [109, 153] on app-inbox-users-filters "search Channel: Channel All Channels Status Channel All Tags Select Assigned to…" at bounding box center [100, 92] width 148 height 125
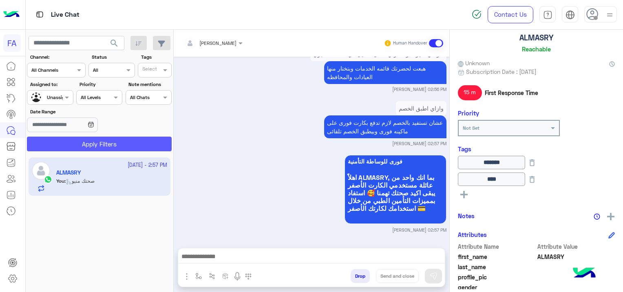
click at [111, 145] on button "Apply Filters" at bounding box center [99, 144] width 145 height 15
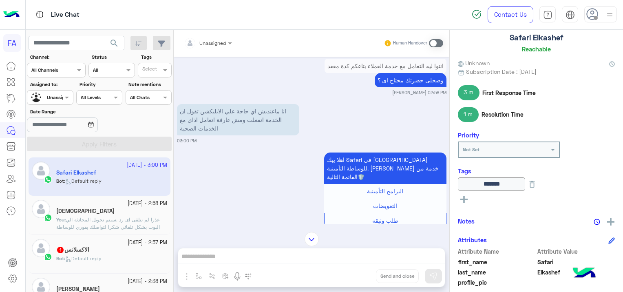
scroll to position [597, 0]
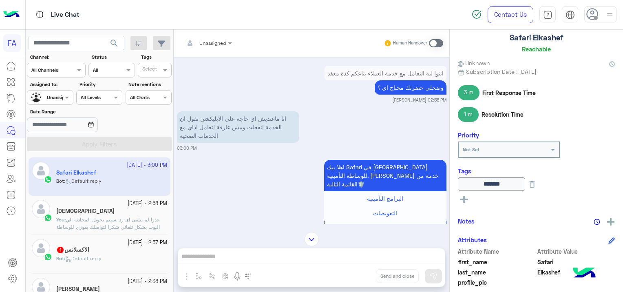
click at [220, 44] on div at bounding box center [208, 42] width 56 height 8
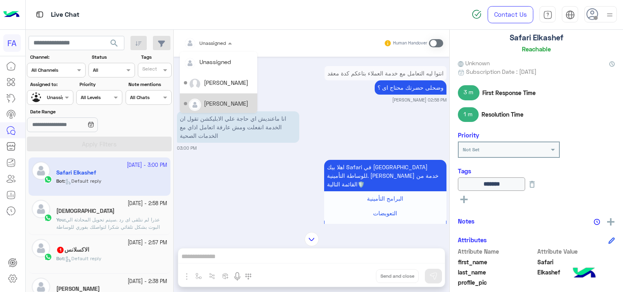
click at [227, 102] on div "[PERSON_NAME]" at bounding box center [226, 103] width 44 height 9
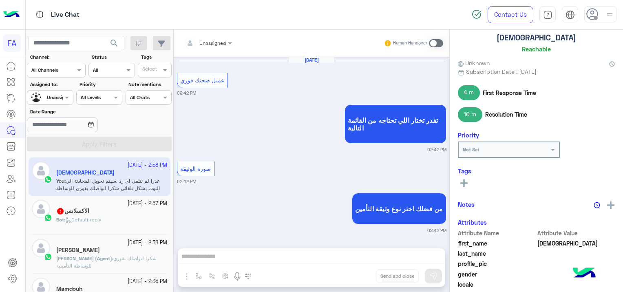
scroll to position [596, 0]
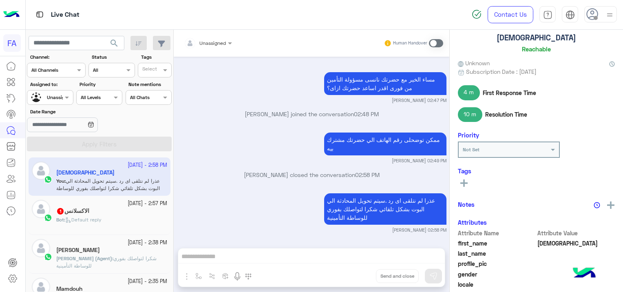
click at [52, 95] on div at bounding box center [49, 97] width 45 height 8
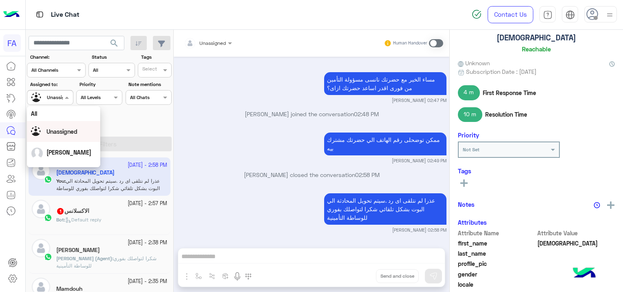
click at [71, 133] on span "Unassigned" at bounding box center [62, 131] width 31 height 7
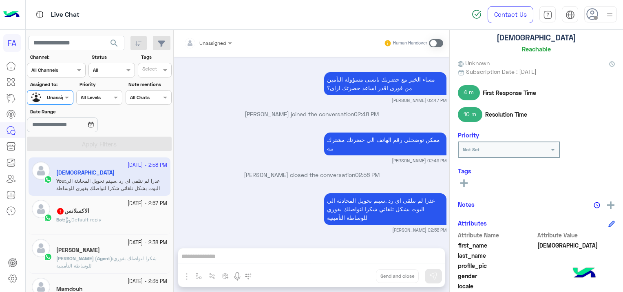
click at [58, 95] on div at bounding box center [49, 97] width 45 height 8
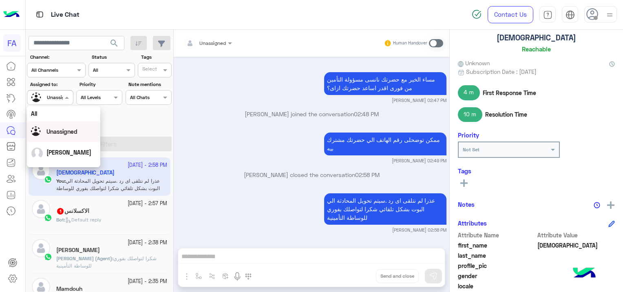
scroll to position [41, 0]
click at [68, 131] on span "[PERSON_NAME]" at bounding box center [69, 132] width 45 height 7
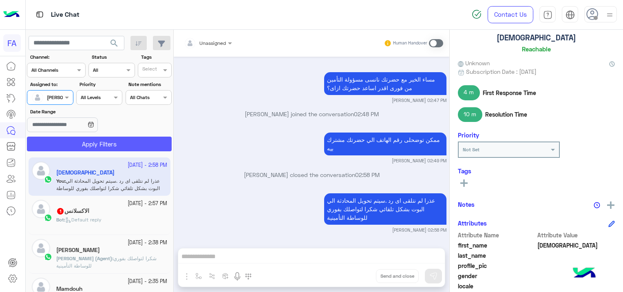
click at [98, 143] on button "Apply Filters" at bounding box center [99, 144] width 145 height 15
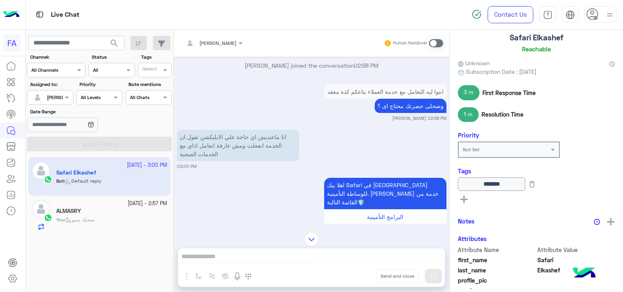
scroll to position [546, 0]
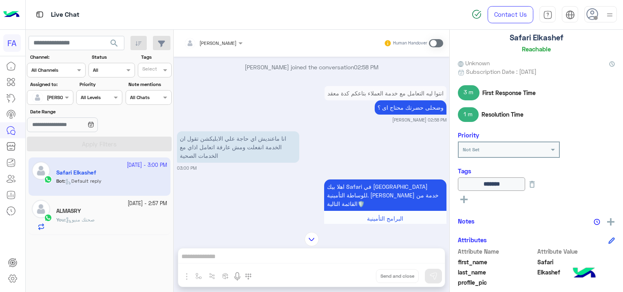
click at [434, 42] on span at bounding box center [436, 43] width 14 height 8
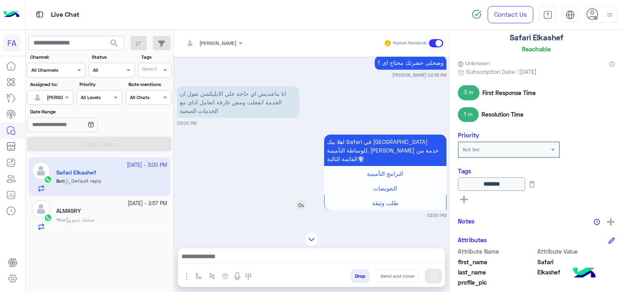
scroll to position [567, 0]
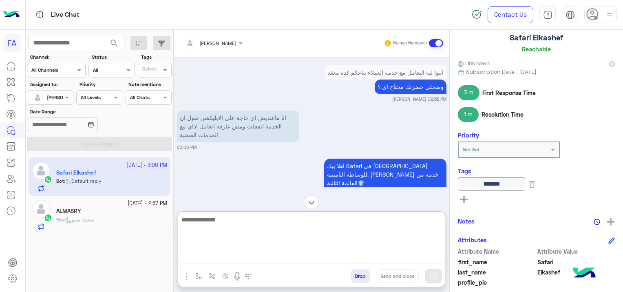
click at [230, 259] on textarea at bounding box center [311, 239] width 267 height 49
paste textarea "**********"
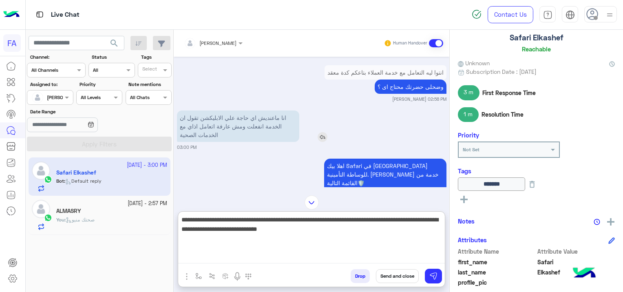
type textarea "**********"
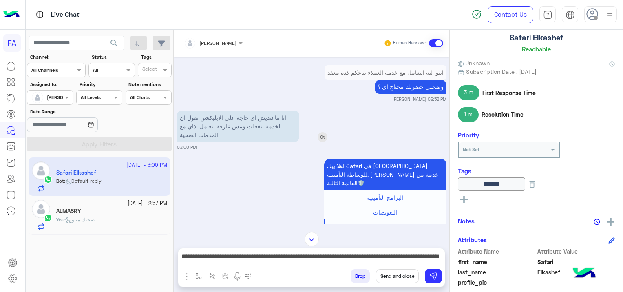
click at [327, 142] on div "انا ماعنديش اي حاجة علي الابليكشن تقول ان الخدمة انفعلت ومش عارفة اتعامل اذاي م…" at bounding box center [261, 126] width 169 height 31
click at [324, 142] on img at bounding box center [323, 137] width 10 height 10
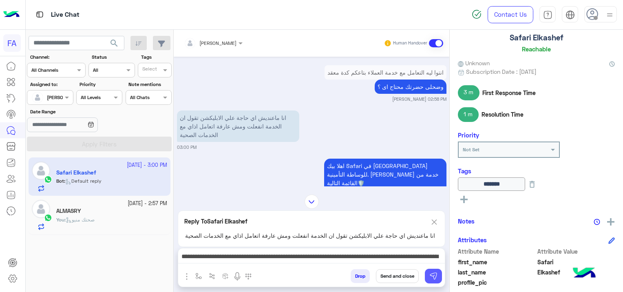
click at [437, 275] on img at bounding box center [434, 276] width 8 height 8
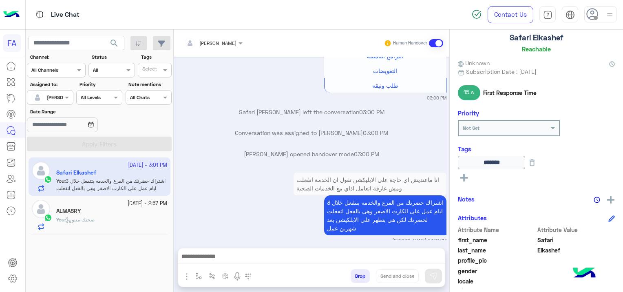
scroll to position [749, 0]
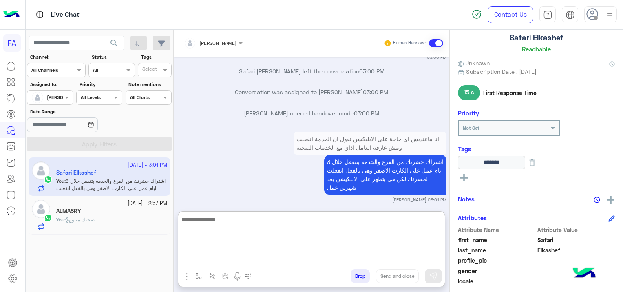
click at [263, 252] on textarea at bounding box center [311, 239] width 267 height 49
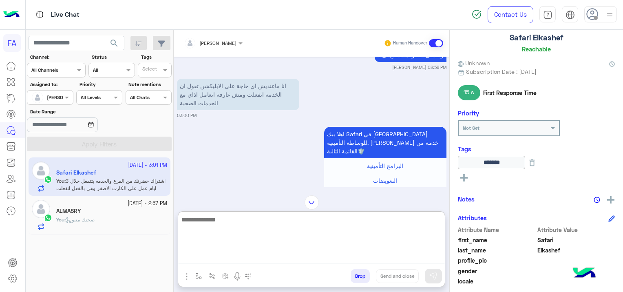
scroll to position [586, 0]
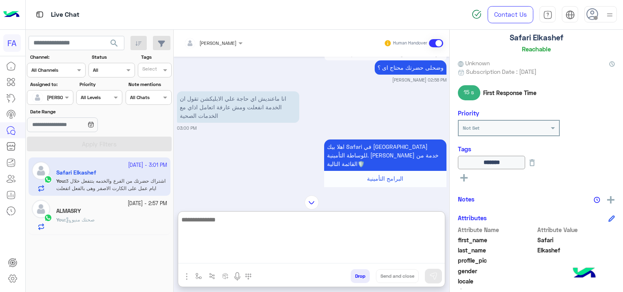
paste textarea "**********"
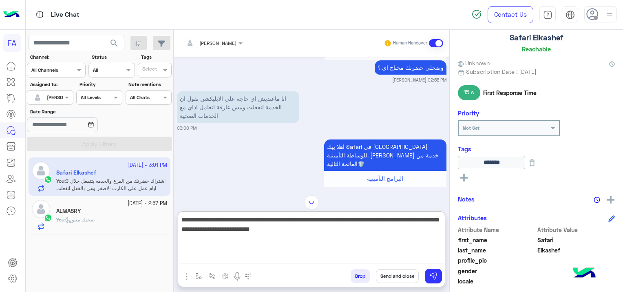
click at [442, 219] on textarea "**********" at bounding box center [311, 239] width 267 height 49
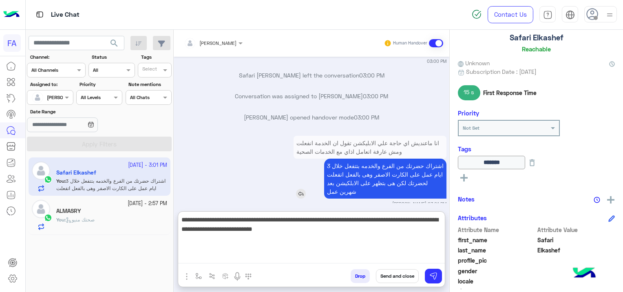
scroll to position [786, 0]
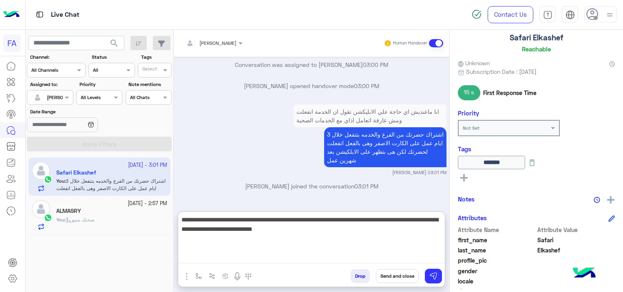
click at [303, 233] on textarea "**********" at bounding box center [311, 239] width 267 height 49
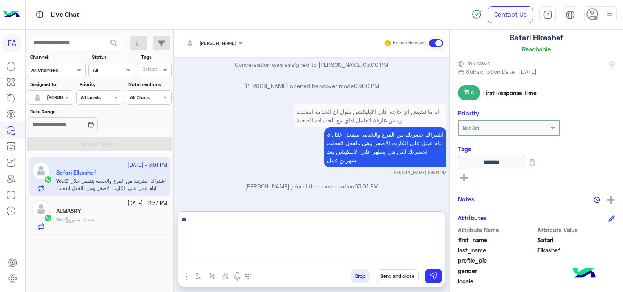
type textarea "*"
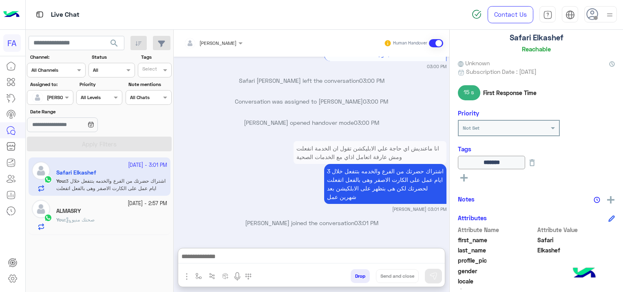
click at [89, 222] on span "صحتك منيو" at bounding box center [80, 220] width 29 height 6
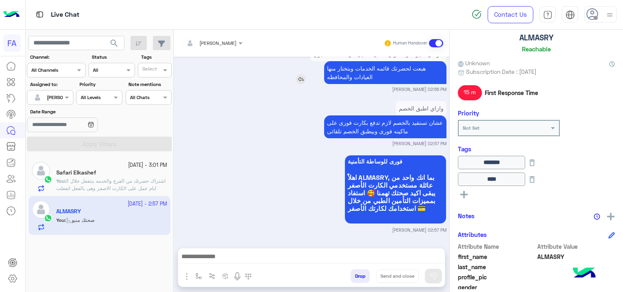
scroll to position [729, 0]
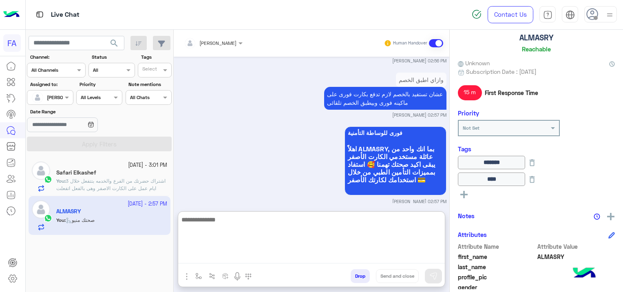
click at [204, 254] on textarea at bounding box center [311, 239] width 267 height 49
paste textarea "**********"
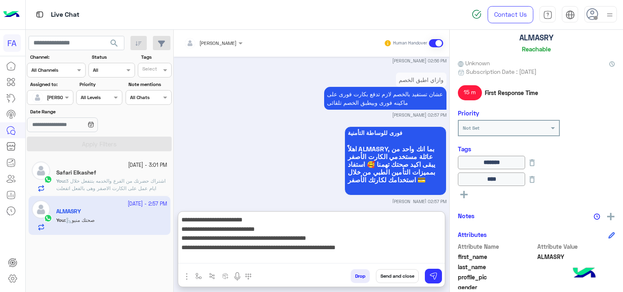
click at [436, 248] on textarea "**********" at bounding box center [311, 239] width 267 height 49
click at [433, 219] on textarea "**********" at bounding box center [311, 239] width 267 height 49
drag, startPoint x: 433, startPoint y: 219, endPoint x: 441, endPoint y: 219, distance: 7.8
click at [441, 219] on textarea "**********" at bounding box center [311, 239] width 267 height 49
type textarea "**********"
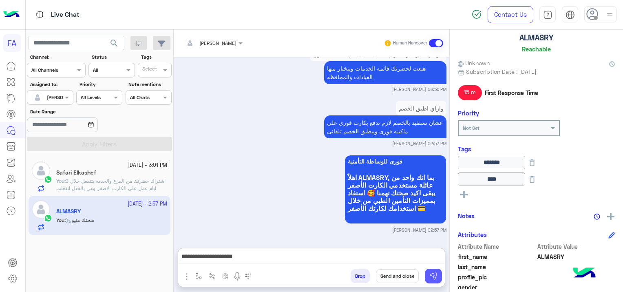
click at [435, 276] on img at bounding box center [434, 276] width 8 height 8
click at [147, 183] on span "اشتراك حضرتك من الفرع والخدمه بتتفعل خلال 3 ايام عمل على الكارت الاصفر وهى بالف…" at bounding box center [110, 192] width 109 height 28
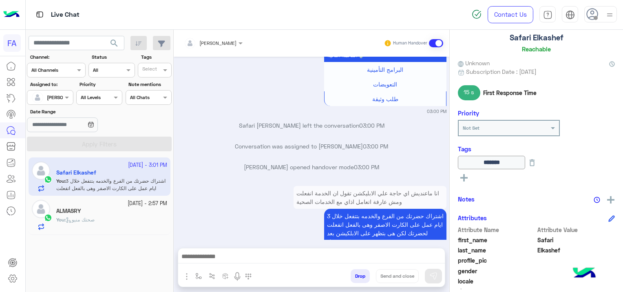
scroll to position [574, 0]
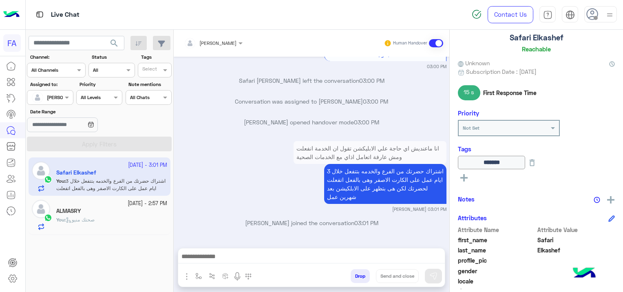
click at [126, 211] on div "ALMASRY" at bounding box center [111, 212] width 111 height 9
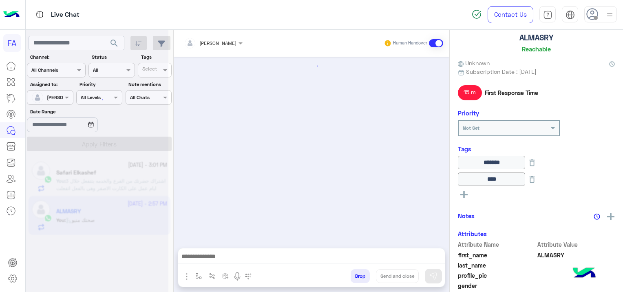
scroll to position [729, 0]
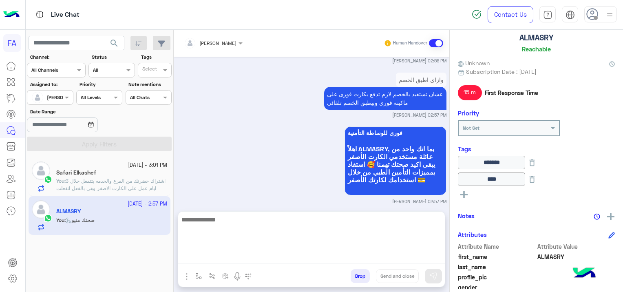
click at [239, 256] on textarea at bounding box center [311, 239] width 267 height 49
paste textarea "**********"
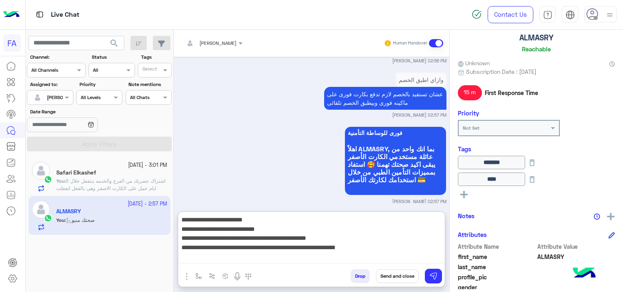
click at [436, 220] on textarea "**********" at bounding box center [311, 239] width 267 height 49
click at [437, 250] on textarea "**********" at bounding box center [311, 239] width 267 height 49
type textarea "**********"
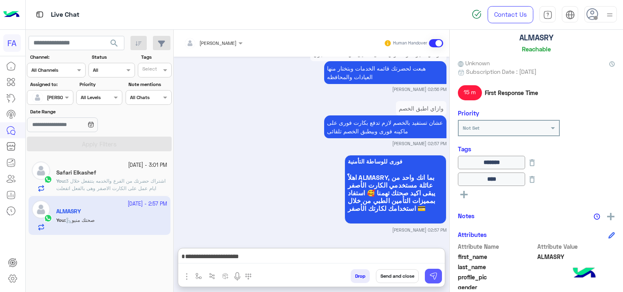
click at [432, 274] on img at bounding box center [434, 276] width 8 height 8
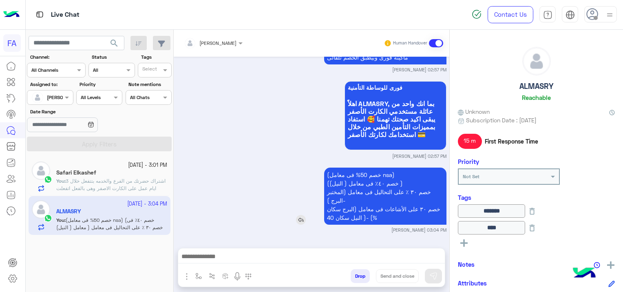
scroll to position [803, 0]
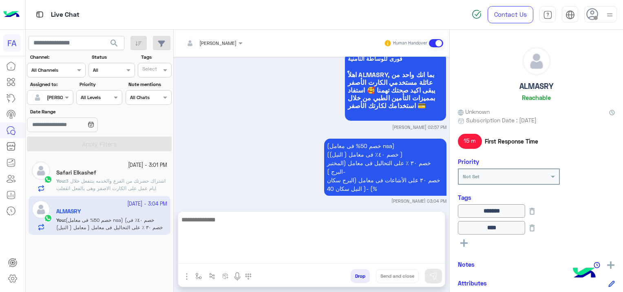
click at [220, 259] on textarea at bounding box center [311, 239] width 267 height 49
paste textarea "**********"
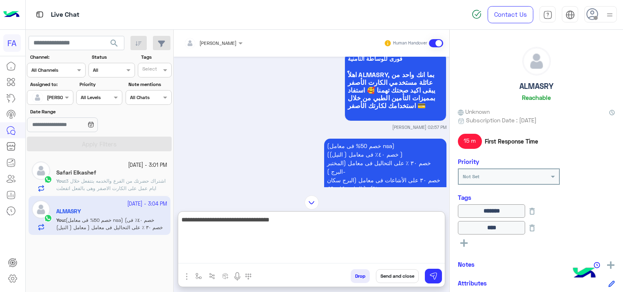
scroll to position [840, 0]
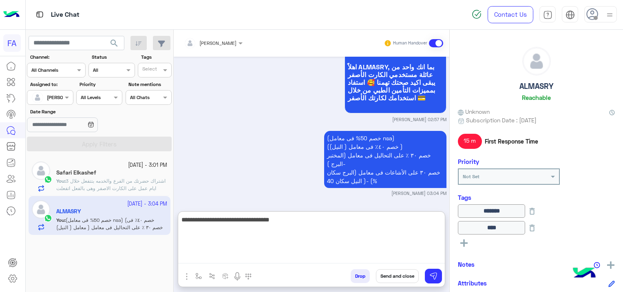
type textarea "**********"
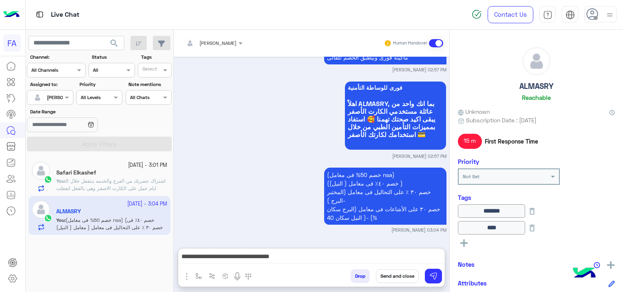
click at [123, 176] on div "Safari Elkashef" at bounding box center [111, 173] width 111 height 9
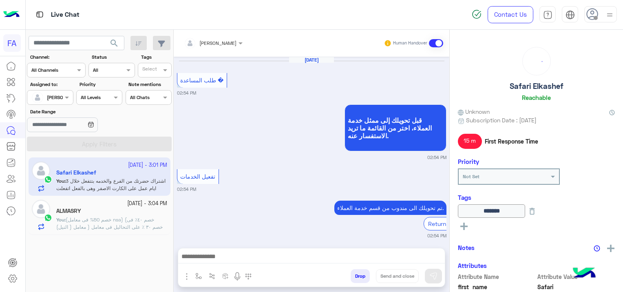
scroll to position [574, 0]
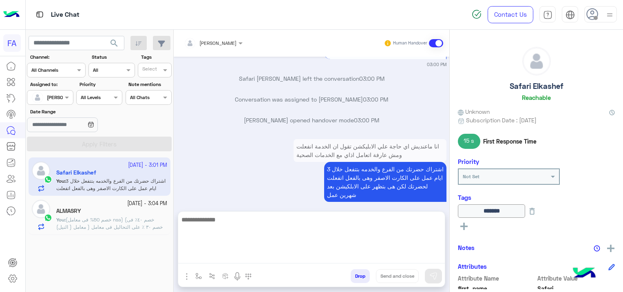
click at [295, 253] on textarea at bounding box center [311, 239] width 267 height 49
type textarea "**********"
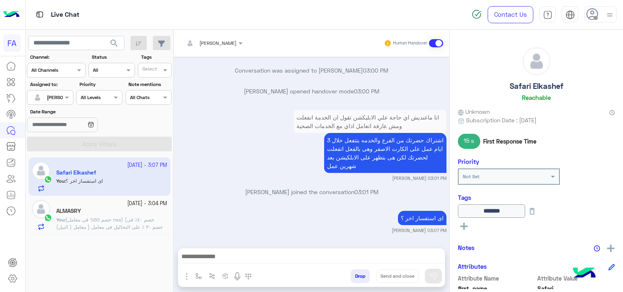
click at [216, 140] on div "انا ماعنديش اي حاجة علي الابليكشن تقول ان الخدمة انفعلت ومش عارفة اتعامل اذاي م…" at bounding box center [312, 144] width 270 height 73
click at [132, 215] on div "ALMASRY" at bounding box center [111, 212] width 111 height 9
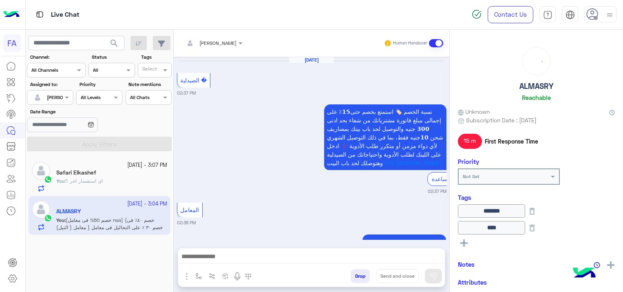
scroll to position [739, 0]
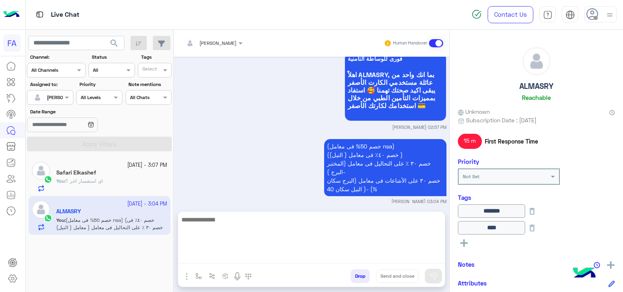
click at [234, 258] on textarea at bounding box center [311, 239] width 267 height 49
paste textarea "**********"
type textarea "**********"
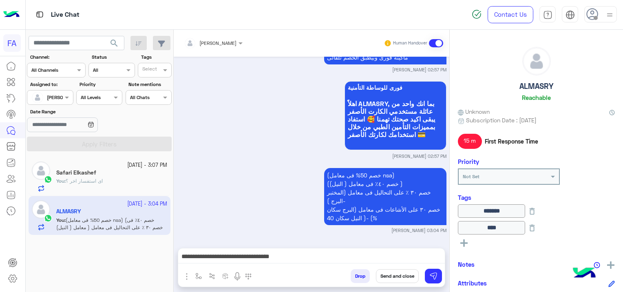
click at [396, 275] on button "Send and close" at bounding box center [397, 276] width 43 height 14
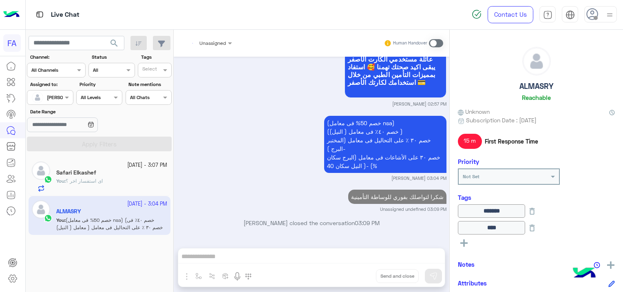
scroll to position [791, 0]
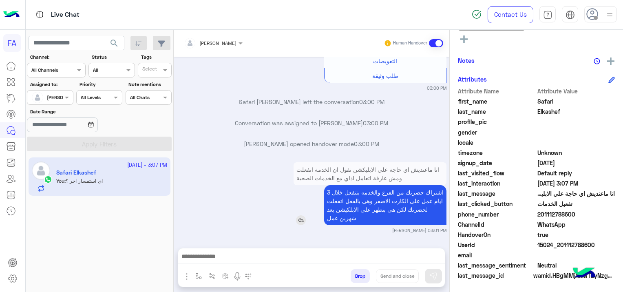
scroll to position [574, 0]
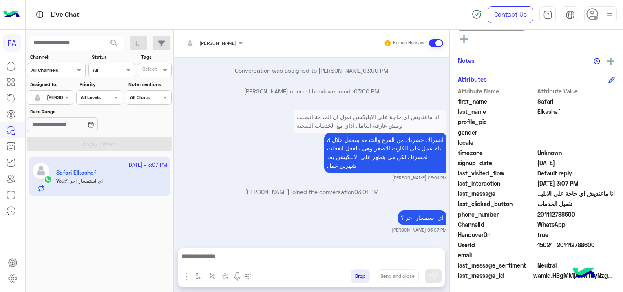
drag, startPoint x: 594, startPoint y: 243, endPoint x: 560, endPoint y: 248, distance: 35.1
click at [560, 248] on div "UserId 15024_201112788600" at bounding box center [536, 246] width 157 height 10
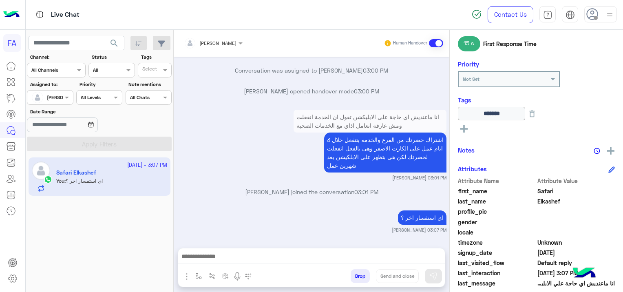
scroll to position [65, 0]
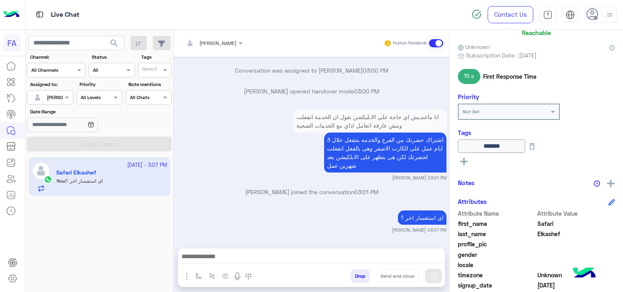
click at [577, 73] on div "15 s First Response Time" at bounding box center [536, 76] width 157 height 15
click at [465, 155] on div "******* See All" at bounding box center [536, 154] width 157 height 29
click at [465, 159] on icon at bounding box center [464, 161] width 7 height 7
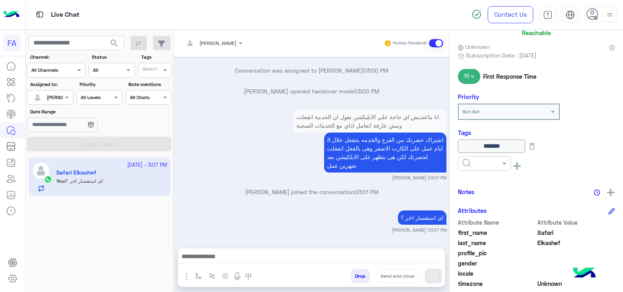
click at [467, 160] on input "text" at bounding box center [475, 162] width 25 height 7
click at [476, 206] on span "Medical" at bounding box center [472, 208] width 21 height 7
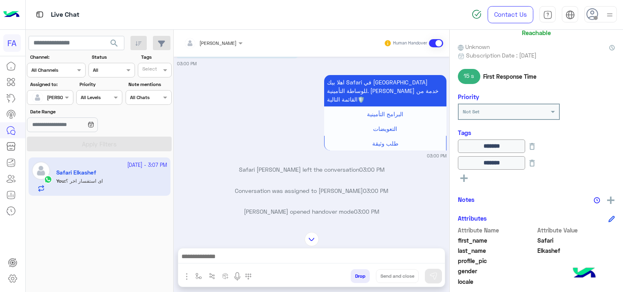
scroll to position [574, 0]
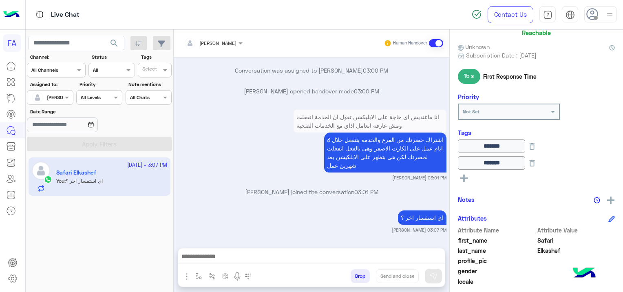
click at [114, 42] on span "search" at bounding box center [114, 43] width 10 height 10
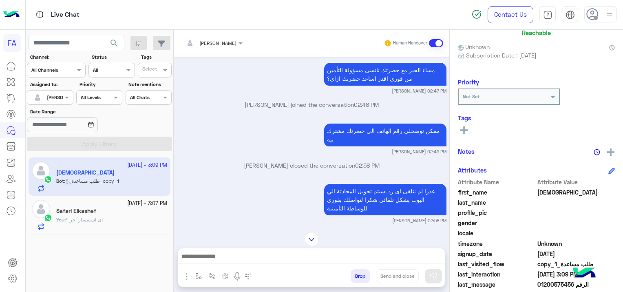
scroll to position [92, 0]
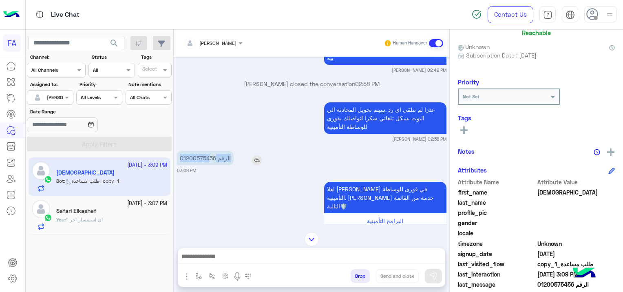
drag, startPoint x: 215, startPoint y: 156, endPoint x: 201, endPoint y: 157, distance: 14.7
click at [202, 157] on p "الرقم 01200575456" at bounding box center [205, 158] width 57 height 14
drag, startPoint x: 201, startPoint y: 157, endPoint x: 206, endPoint y: 177, distance: 20.2
click at [206, 177] on div "Oct 7, 2025 مساء الخير مع حضرتك نانسى مسؤولة التأمين من فورى اقدر اساعد حضرتك ا…" at bounding box center [312, 140] width 276 height 167
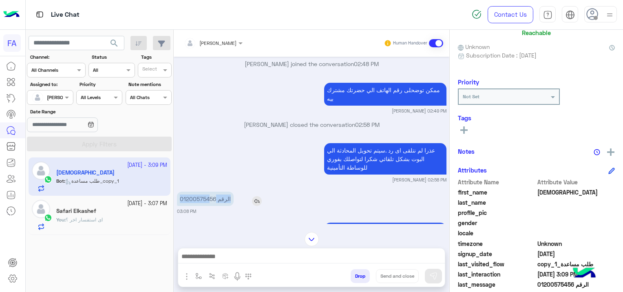
click at [211, 199] on p "الرقم 01200575456" at bounding box center [205, 199] width 57 height 14
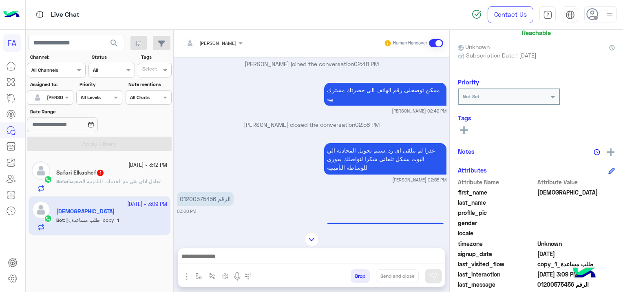
drag, startPoint x: 211, startPoint y: 199, endPoint x: 211, endPoint y: 208, distance: 9.4
click at [211, 208] on small "03:08 PM" at bounding box center [312, 211] width 270 height 7
drag, startPoint x: 178, startPoint y: 197, endPoint x: 216, endPoint y: 201, distance: 38.1
click at [216, 201] on p "الرقم 01200575456" at bounding box center [205, 199] width 57 height 14
click at [109, 173] on div "Safari Elkashef 1" at bounding box center [111, 173] width 111 height 9
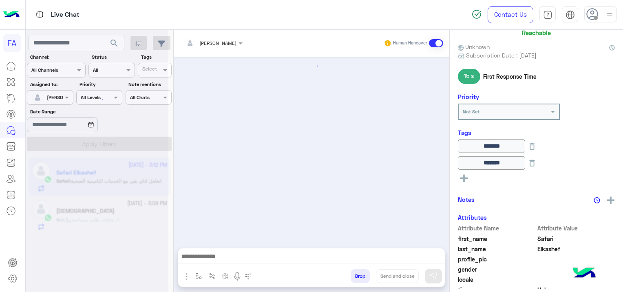
scroll to position [541, 0]
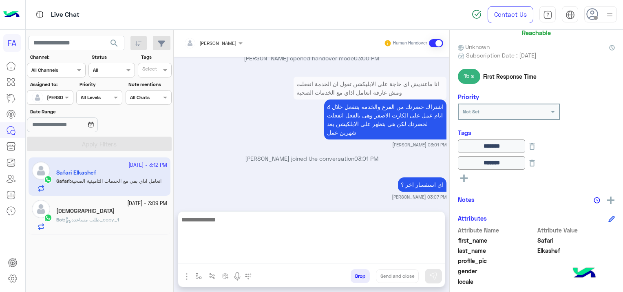
click at [233, 257] on textarea at bounding box center [311, 239] width 267 height 49
click at [257, 254] on textarea at bounding box center [311, 239] width 267 height 49
paste textarea "**********"
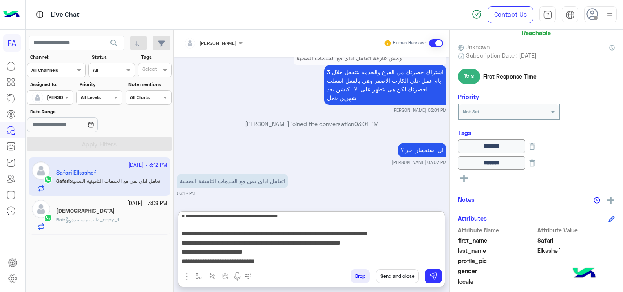
scroll to position [0, 0]
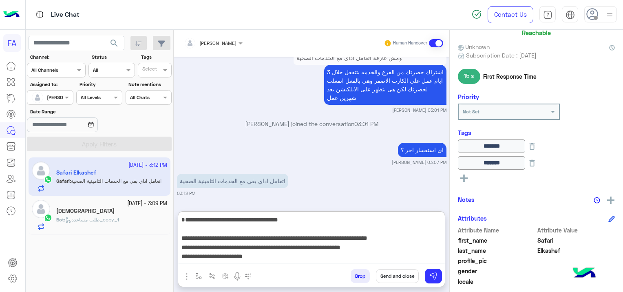
click at [439, 229] on textarea "**********" at bounding box center [311, 239] width 267 height 49
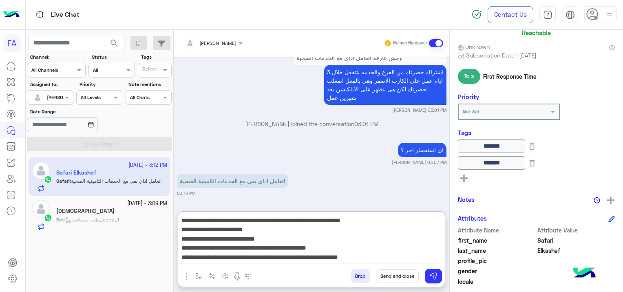
scroll to position [41, 0]
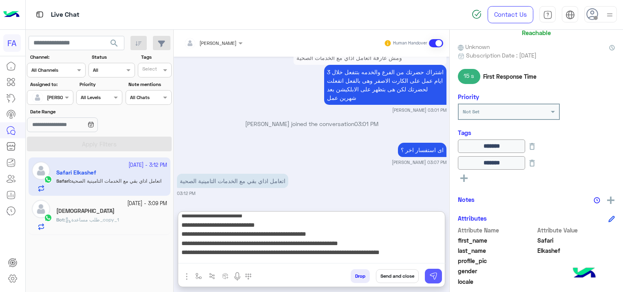
type textarea "**********"
click at [435, 277] on img at bounding box center [434, 276] width 8 height 8
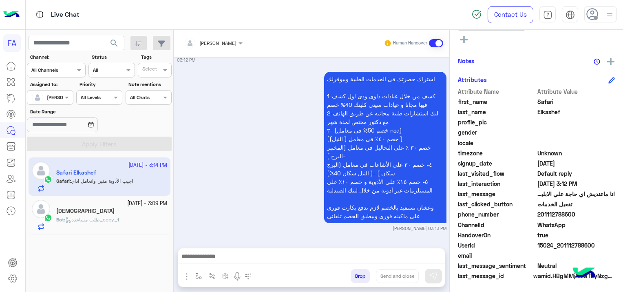
scroll to position [740, 0]
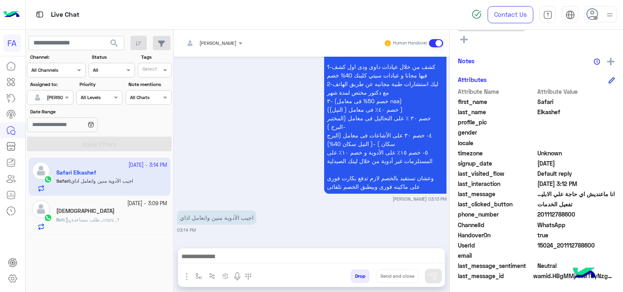
drag, startPoint x: 235, startPoint y: 259, endPoint x: 240, endPoint y: 254, distance: 7.5
click at [235, 259] on textarea at bounding box center [311, 257] width 267 height 12
click at [291, 242] on div "Sara Taha Human Handover Oct 7, 2025 تفعيل الخدمات 02:54 PM تم تحويلك الى مندوب…" at bounding box center [312, 163] width 276 height 266
click at [288, 252] on textarea at bounding box center [311, 257] width 267 height 12
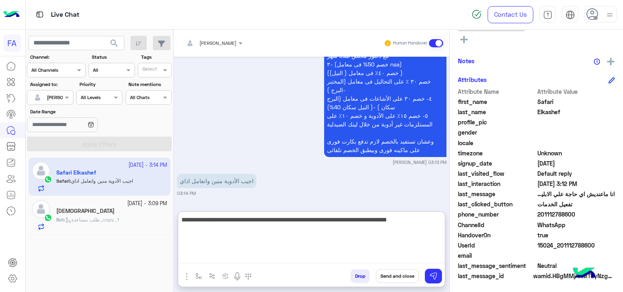
scroll to position [808, 0]
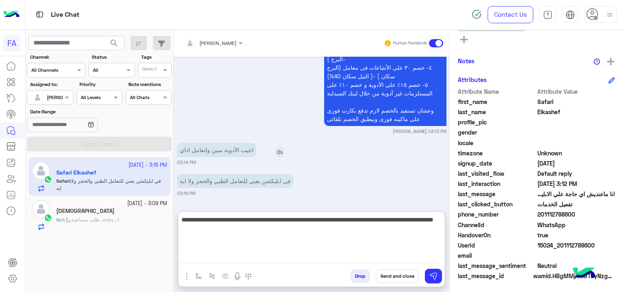
type textarea "**********"
click at [281, 152] on img at bounding box center [280, 152] width 10 height 10
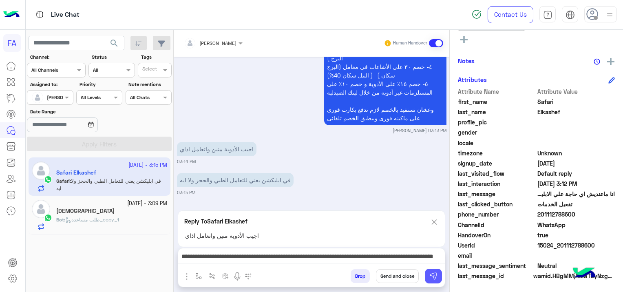
click at [426, 276] on button at bounding box center [433, 276] width 17 height 15
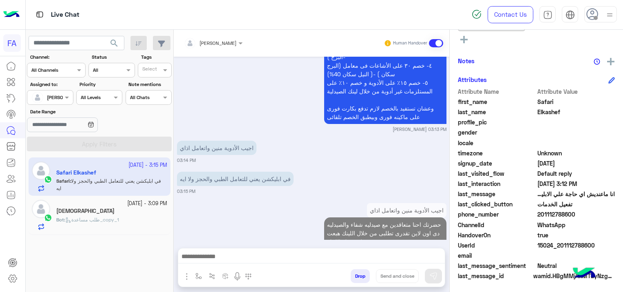
scroll to position [834, 0]
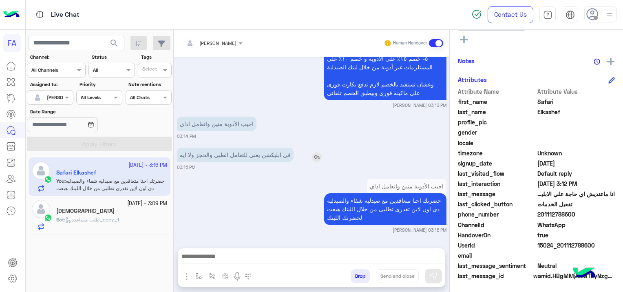
click at [315, 157] on img at bounding box center [317, 157] width 10 height 10
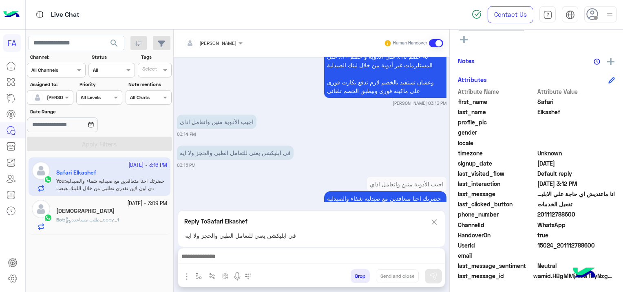
click at [275, 253] on textarea at bounding box center [311, 257] width 267 height 12
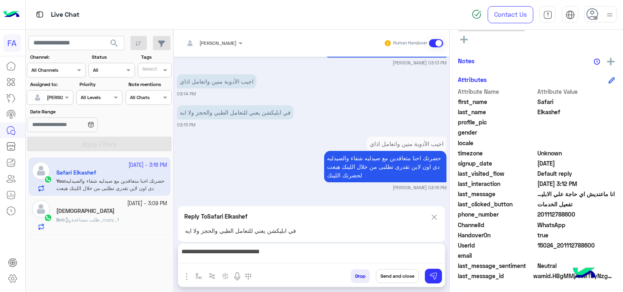
scroll to position [871, 0]
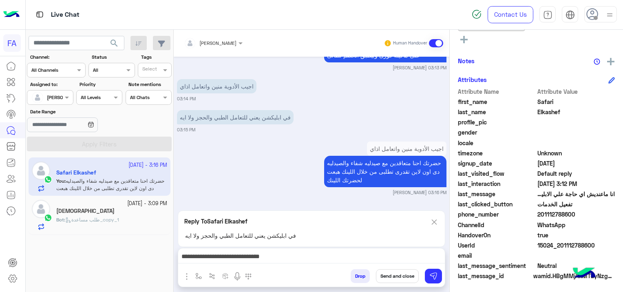
click at [310, 258] on textarea "**********" at bounding box center [311, 257] width 267 height 12
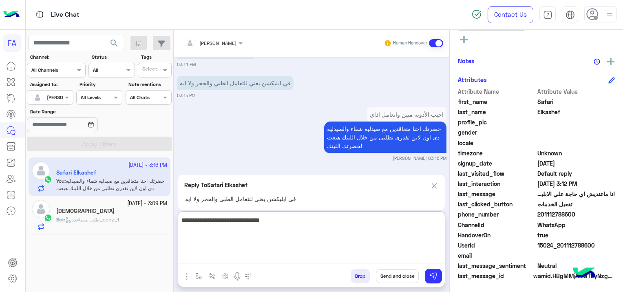
scroll to position [908, 0]
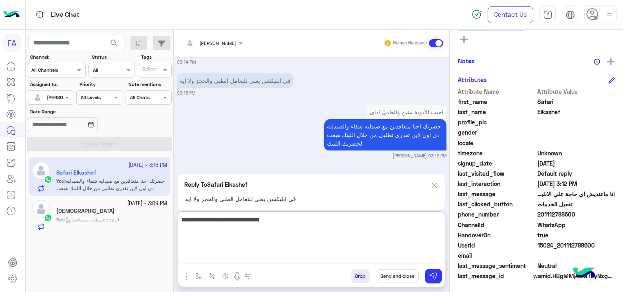
paste textarea "**********"
click at [359, 221] on textarea "**********" at bounding box center [311, 239] width 267 height 49
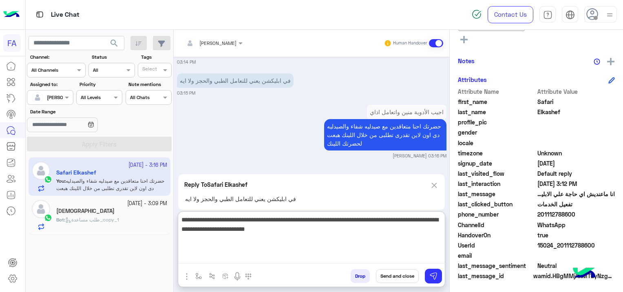
click at [299, 220] on textarea "**********" at bounding box center [311, 239] width 267 height 49
click at [353, 227] on textarea "**********" at bounding box center [311, 239] width 267 height 49
click at [357, 221] on textarea "**********" at bounding box center [311, 239] width 267 height 49
click at [275, 220] on textarea "**********" at bounding box center [311, 239] width 267 height 49
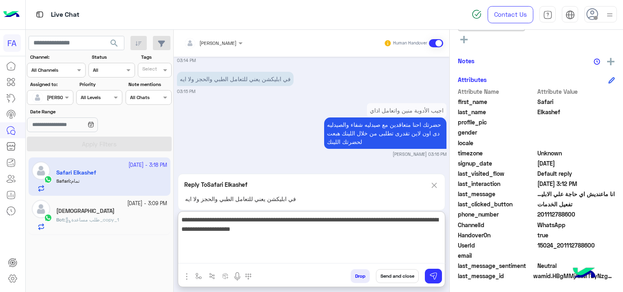
scroll to position [939, 0]
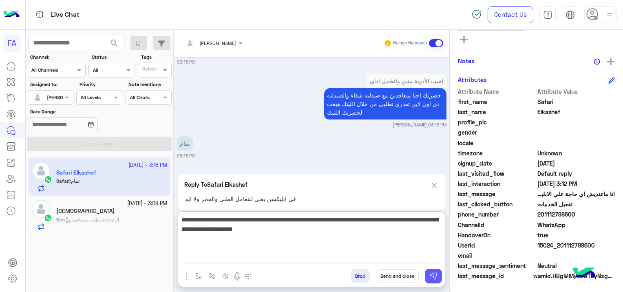
type textarea "**********"
click at [436, 277] on img at bounding box center [434, 276] width 8 height 8
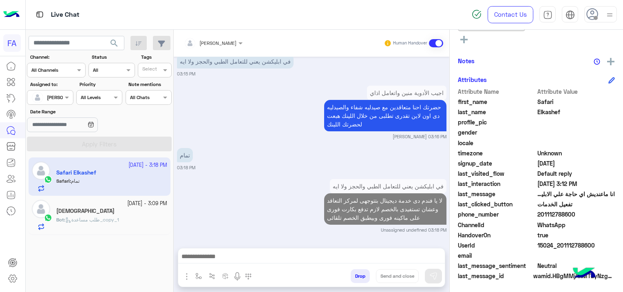
click at [427, 251] on textarea at bounding box center [311, 257] width 267 height 12
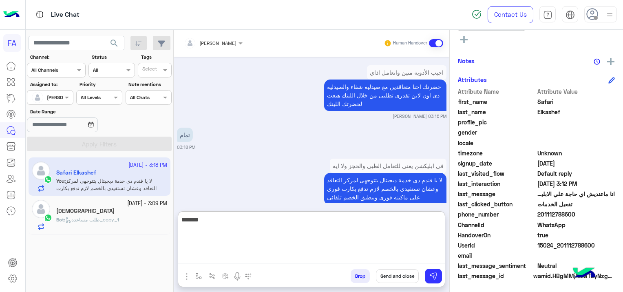
scroll to position [964, 0]
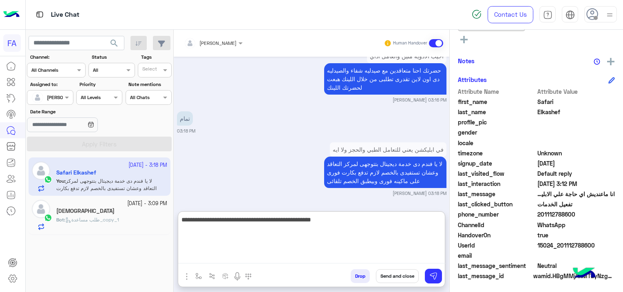
type textarea "**********"
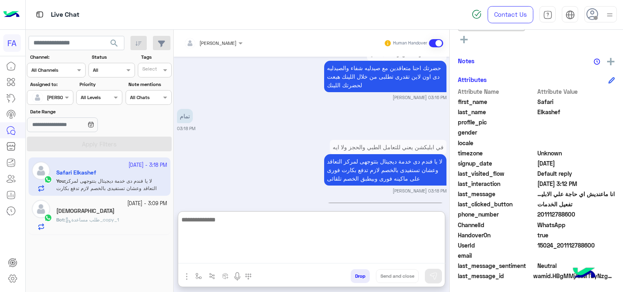
scroll to position [1004, 0]
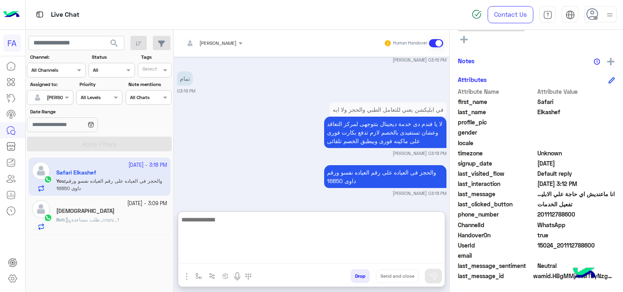
click at [103, 221] on span "طلب مساعدة_copy_1" at bounding box center [92, 220] width 54 height 6
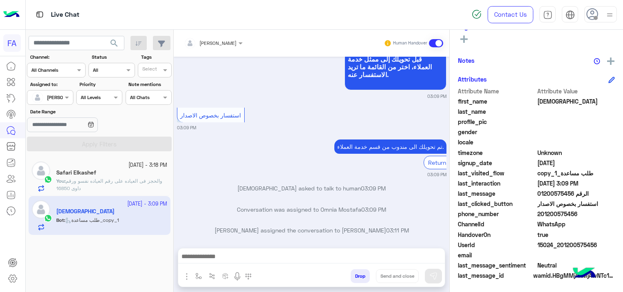
scroll to position [622, 0]
click at [209, 261] on textarea at bounding box center [311, 257] width 267 height 12
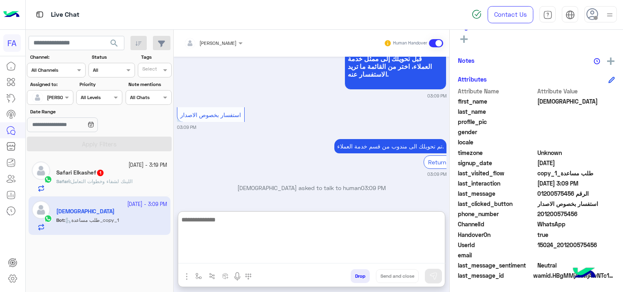
paste textarea "**********"
type textarea "**********"
click at [433, 276] on img at bounding box center [434, 276] width 8 height 8
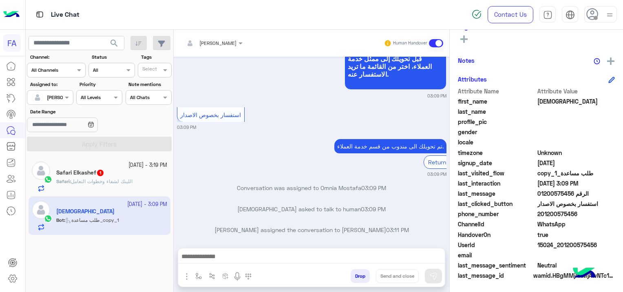
scroll to position [662, 0]
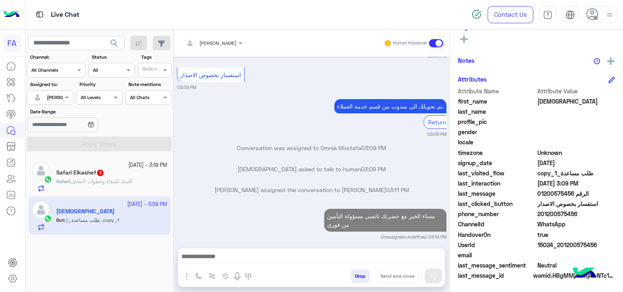
click at [112, 179] on span "اللينك لشفاء وخطوات التعامل" at bounding box center [102, 181] width 62 height 6
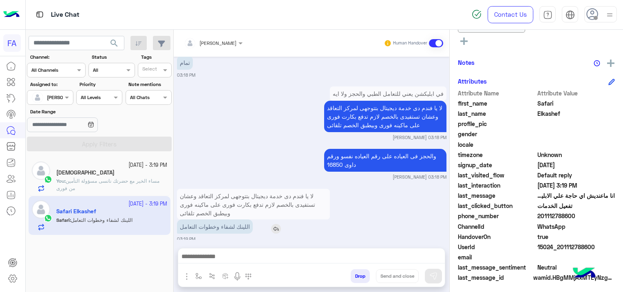
scroll to position [204, 0]
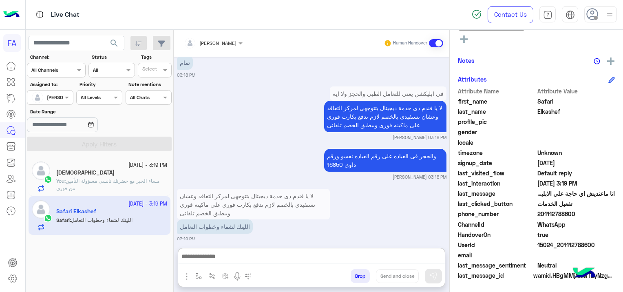
click at [249, 256] on textarea at bounding box center [311, 257] width 267 height 12
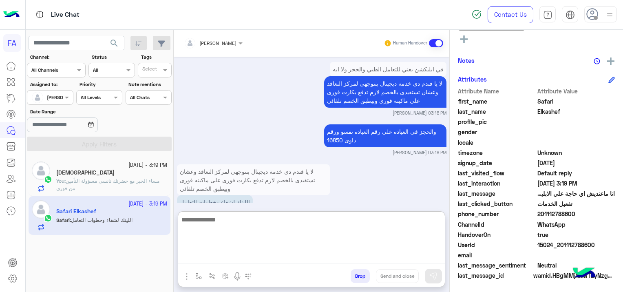
scroll to position [820, 0]
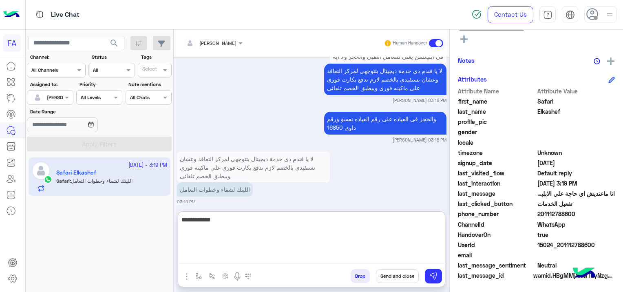
type textarea "**********"
click at [116, 39] on span "search" at bounding box center [114, 43] width 10 height 10
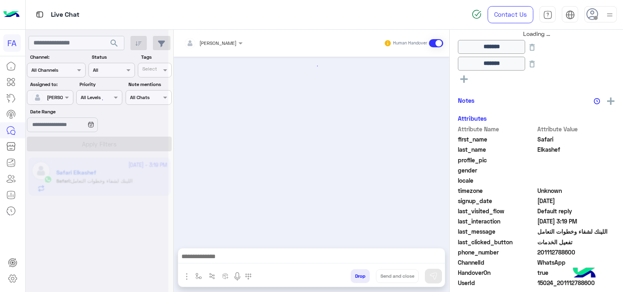
scroll to position [783, 0]
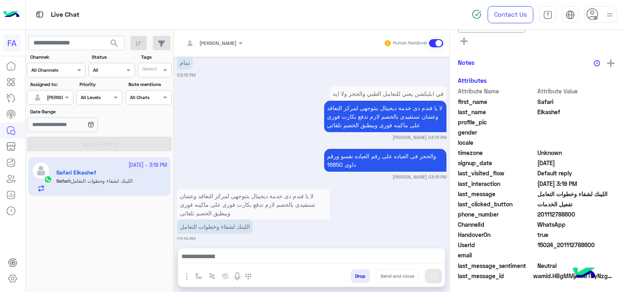
click at [114, 41] on span "search" at bounding box center [114, 43] width 10 height 10
click at [220, 258] on textarea at bounding box center [311, 257] width 267 height 12
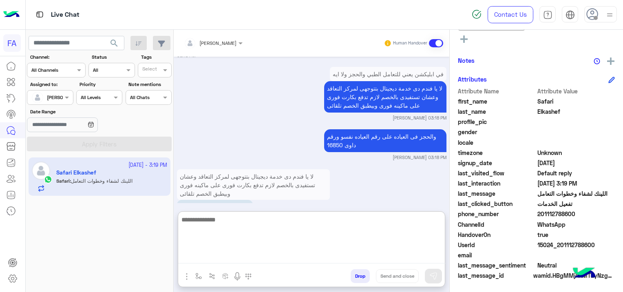
scroll to position [820, 0]
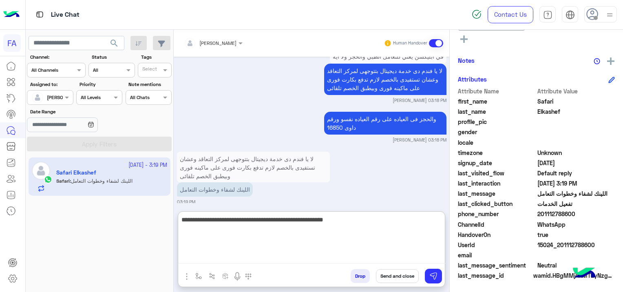
click at [408, 221] on textarea "**********" at bounding box center [311, 239] width 267 height 49
click at [372, 222] on textarea "**********" at bounding box center [311, 239] width 267 height 49
click at [269, 220] on textarea "**********" at bounding box center [311, 239] width 267 height 49
type textarea "**********"
click at [433, 278] on img at bounding box center [434, 276] width 8 height 8
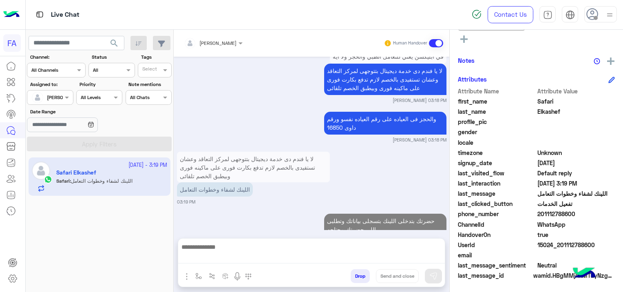
scroll to position [823, 0]
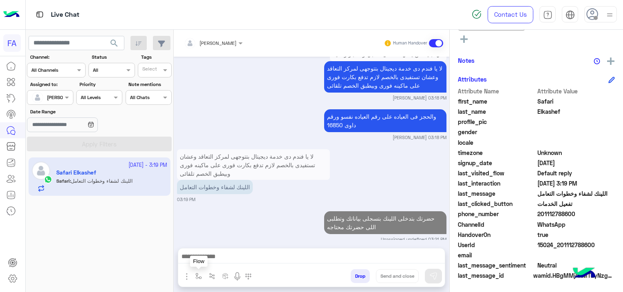
click at [199, 277] on img "button" at bounding box center [198, 276] width 7 height 7
click at [213, 256] on input "text" at bounding box center [213, 256] width 32 height 7
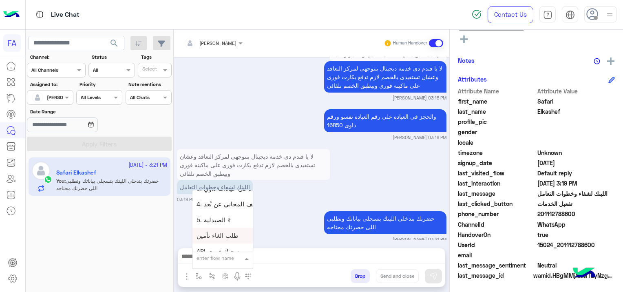
scroll to position [530, 0]
click at [221, 234] on span "5. الصيدلية ⚕" at bounding box center [214, 232] width 34 height 7
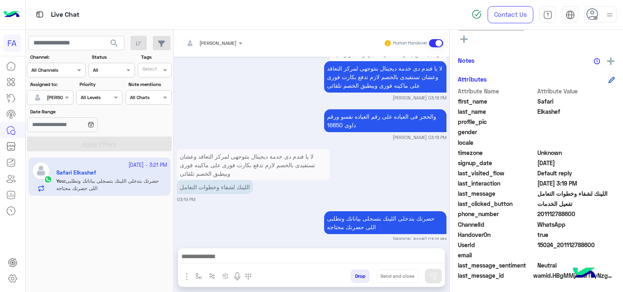
type textarea "**********"
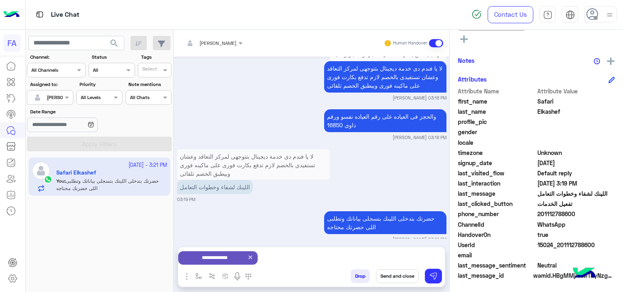
scroll to position [824, 0]
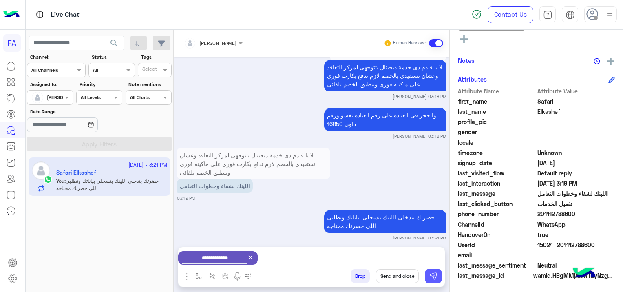
click at [434, 277] on img at bounding box center [434, 276] width 8 height 8
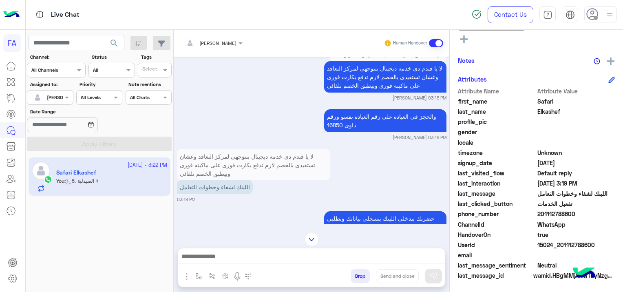
scroll to position [941, 0]
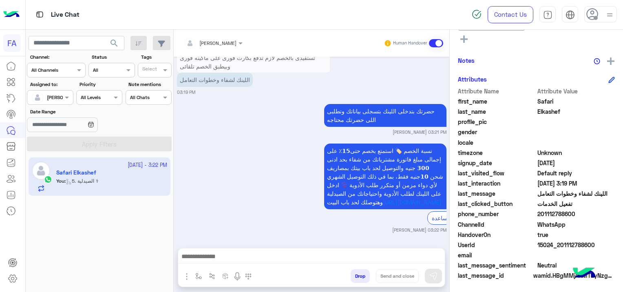
click at [57, 93] on div "Assigned on Sara Taha" at bounding box center [44, 97] width 35 height 16
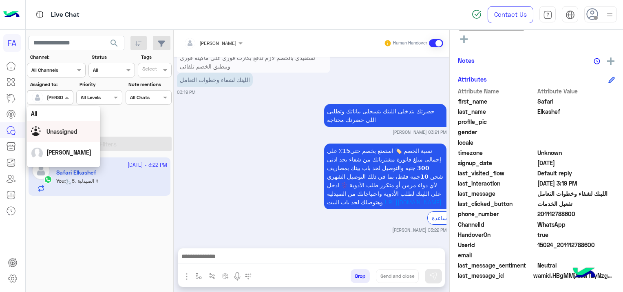
click at [60, 136] on div "Unassigned" at bounding box center [63, 131] width 65 height 14
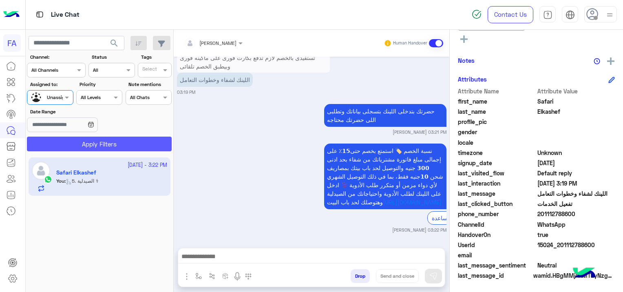
click at [113, 146] on button "Apply Filters" at bounding box center [99, 144] width 145 height 15
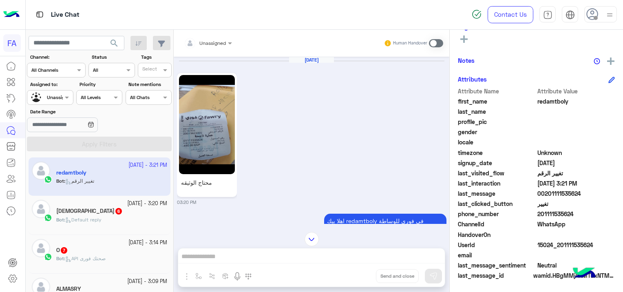
click at [118, 219] on div "Bot : Default reply" at bounding box center [111, 223] width 111 height 14
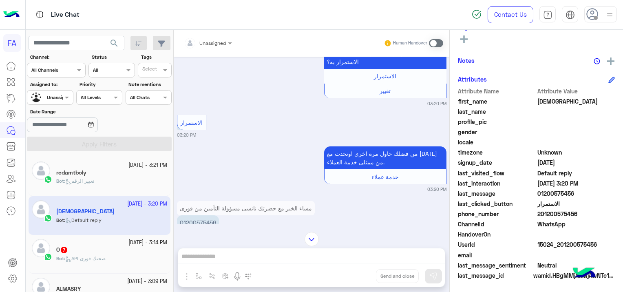
scroll to position [662, 0]
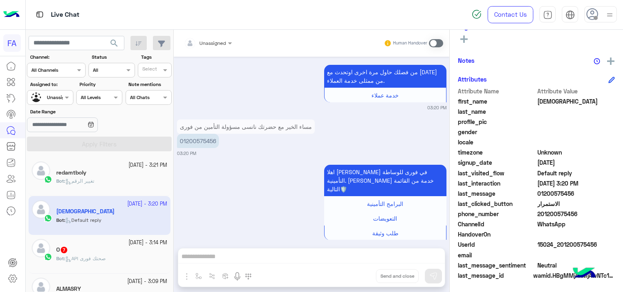
click at [218, 44] on div at bounding box center [208, 42] width 56 height 8
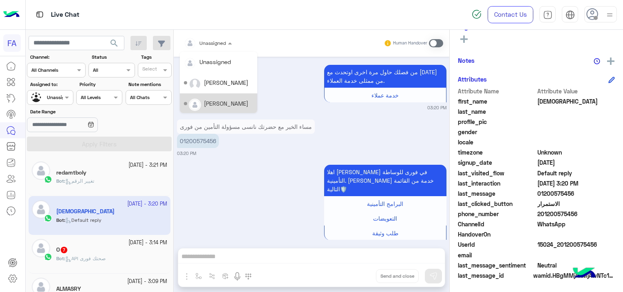
click at [227, 98] on div "[PERSON_NAME]" at bounding box center [218, 104] width 69 height 14
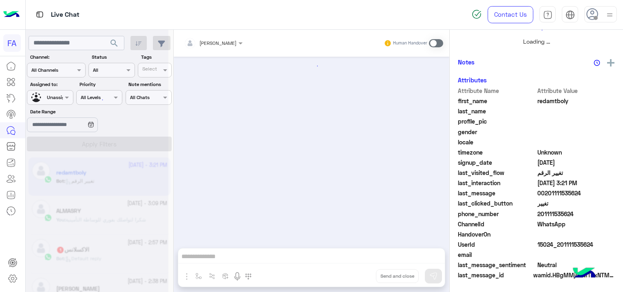
scroll to position [154, 0]
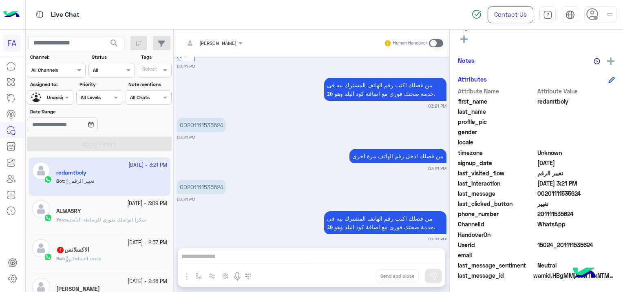
click at [113, 218] on span "شكرا لتواصلك بفوري للوساطة التأمينية" at bounding box center [106, 220] width 80 height 6
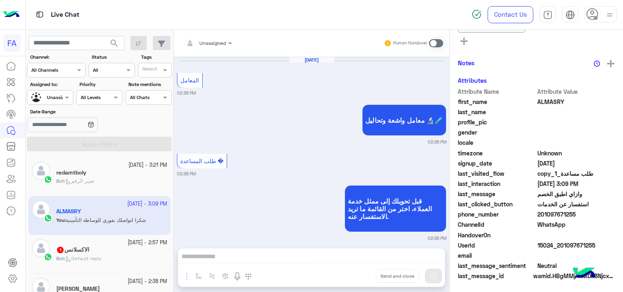
scroll to position [642, 0]
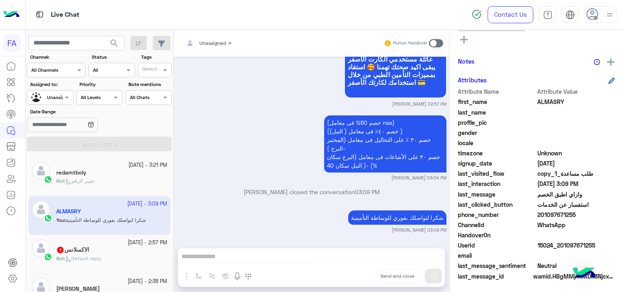
click at [121, 177] on div "Bot : تغيير الرقم" at bounding box center [111, 184] width 111 height 14
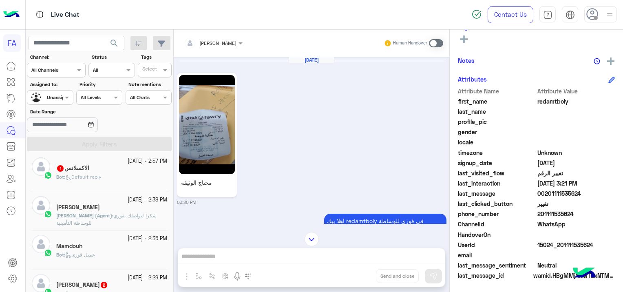
click at [125, 253] on div "Bot : عميل فورى" at bounding box center [111, 258] width 111 height 14
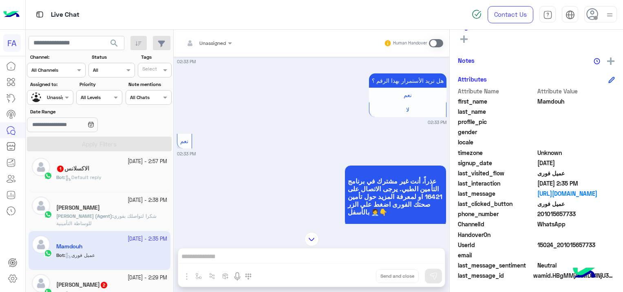
click at [56, 95] on div at bounding box center [49, 97] width 45 height 8
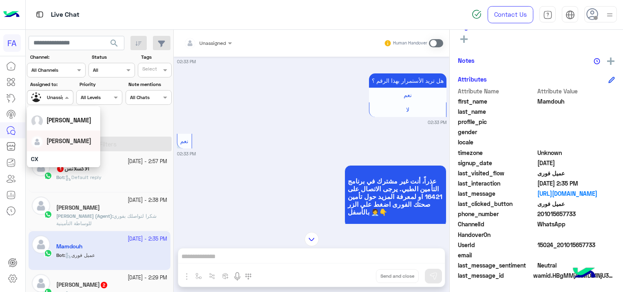
click at [71, 146] on div "[PERSON_NAME]" at bounding box center [63, 141] width 65 height 14
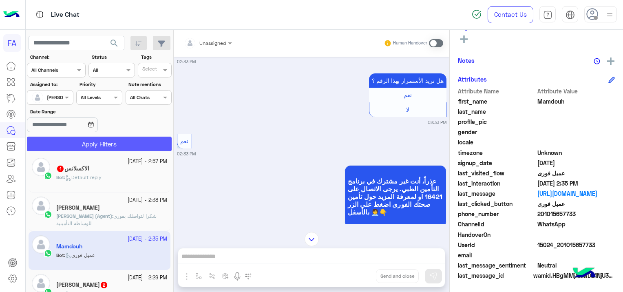
click at [120, 142] on button "Apply Filters" at bounding box center [99, 144] width 145 height 15
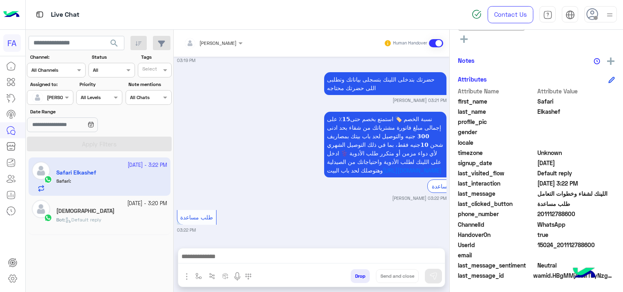
click at [255, 255] on textarea at bounding box center [311, 257] width 267 height 12
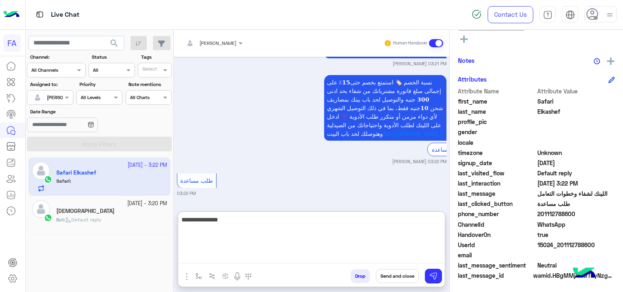
type textarea "**********"
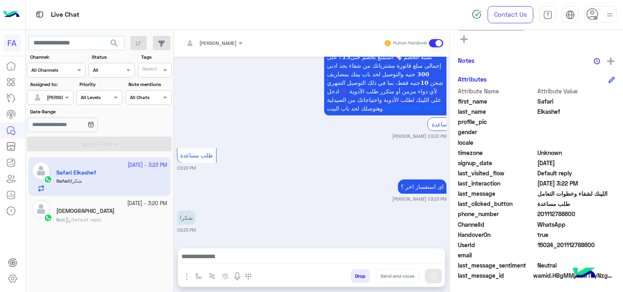
click at [221, 254] on textarea at bounding box center [311, 257] width 267 height 12
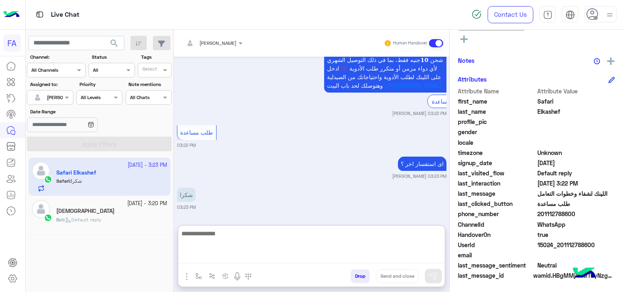
scroll to position [966, 0]
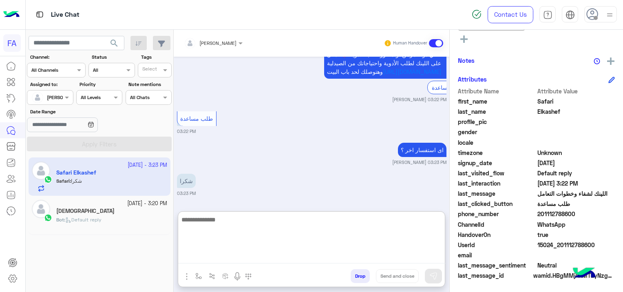
paste textarea "**********"
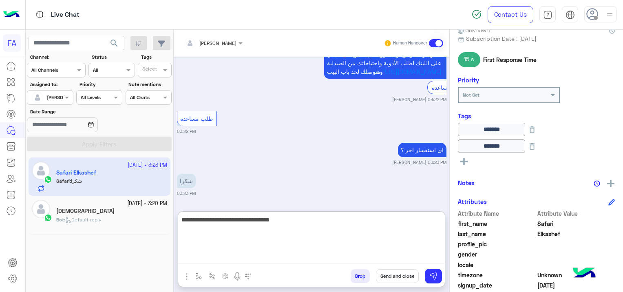
type textarea "**********"
click at [461, 160] on icon at bounding box center [464, 161] width 7 height 7
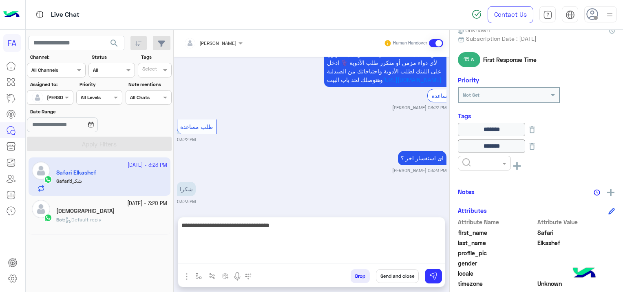
scroll to position [929, 0]
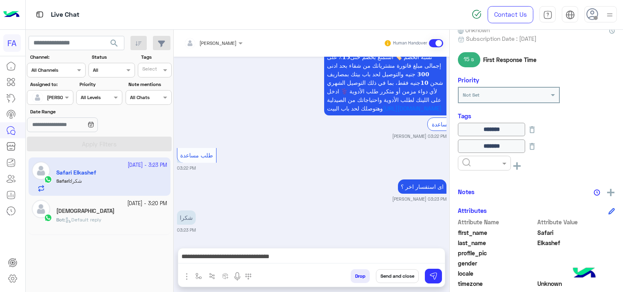
click at [465, 159] on input "text" at bounding box center [475, 162] width 25 height 7
click at [469, 183] on span "Done" at bounding box center [468, 183] width 13 height 7
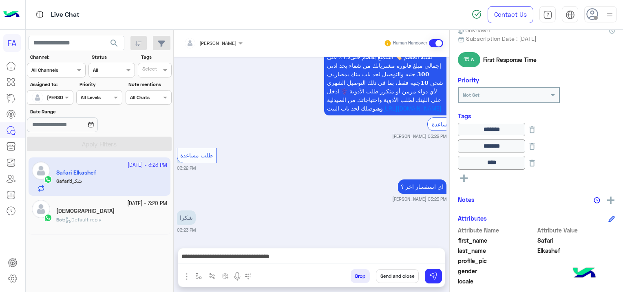
click at [404, 277] on button "Send and close" at bounding box center [397, 276] width 43 height 14
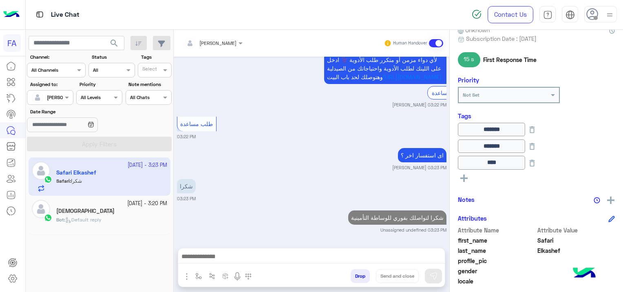
scroll to position [981, 0]
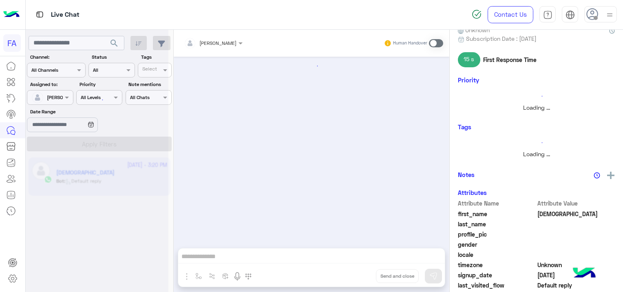
click at [113, 207] on div at bounding box center [97, 149] width 143 height 292
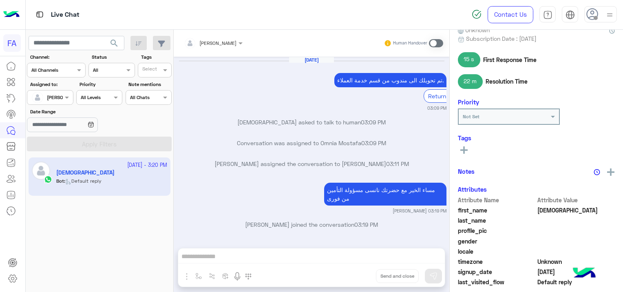
scroll to position [652, 0]
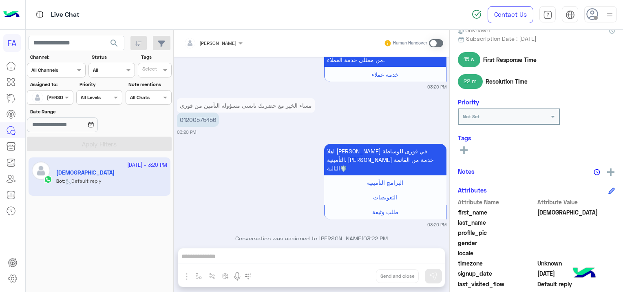
click at [431, 41] on span at bounding box center [436, 43] width 14 height 8
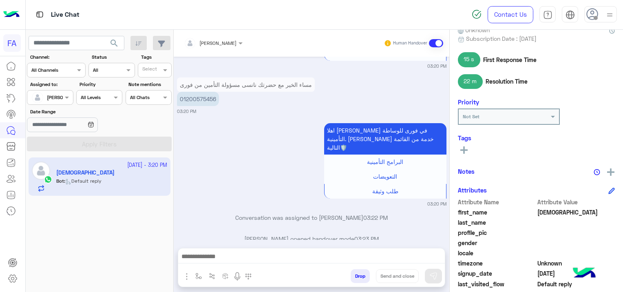
click at [240, 255] on textarea at bounding box center [311, 257] width 267 height 12
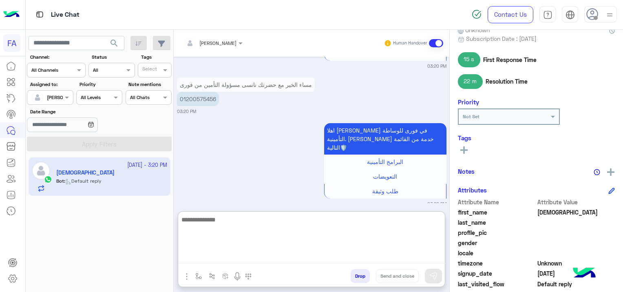
paste textarea "**********"
type textarea "**********"
click at [431, 277] on img at bounding box center [434, 276] width 8 height 8
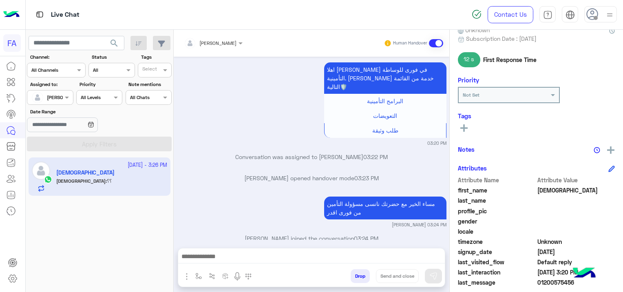
scroll to position [849, 0]
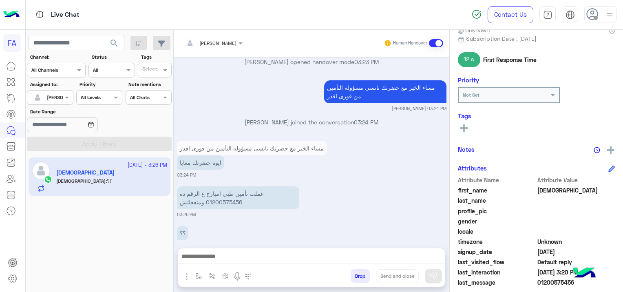
click at [257, 256] on textarea at bounding box center [311, 257] width 267 height 12
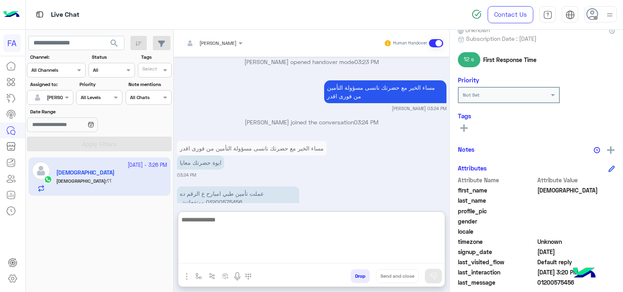
paste textarea "**********"
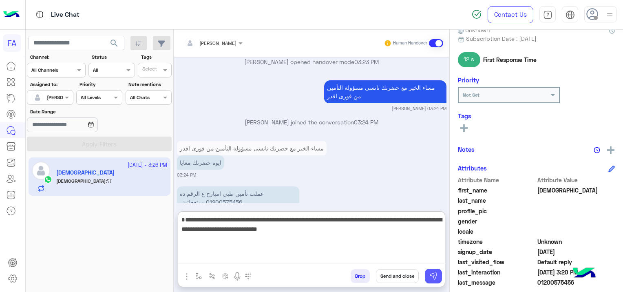
type textarea "**********"
click at [431, 275] on img at bounding box center [434, 276] width 8 height 8
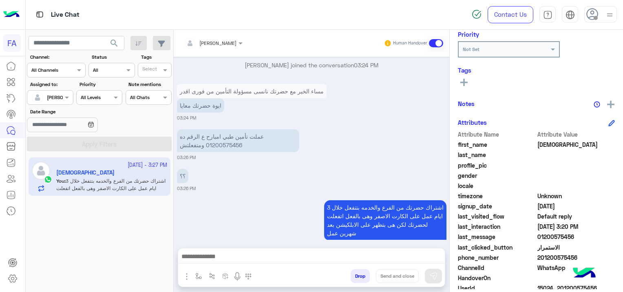
scroll to position [171, 0]
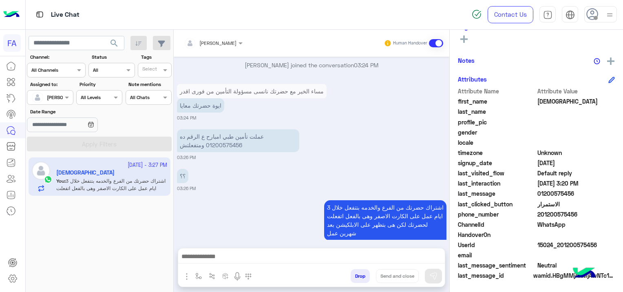
drag, startPoint x: 596, startPoint y: 243, endPoint x: 560, endPoint y: 247, distance: 35.7
click at [560, 247] on span "15024_201200575456" at bounding box center [577, 245] width 78 height 9
click at [548, 59] on div "Notes" at bounding box center [536, 60] width 157 height 10
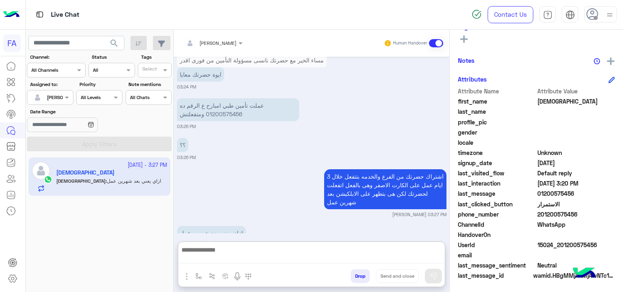
click at [348, 261] on textarea at bounding box center [311, 254] width 267 height 19
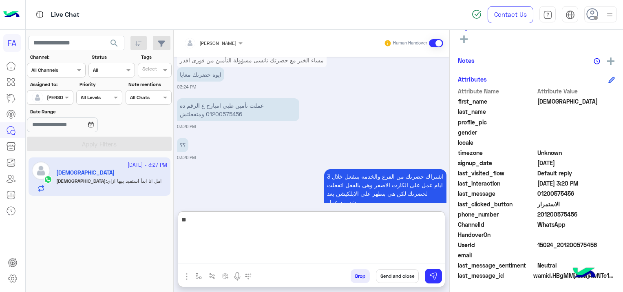
scroll to position [1005, 0]
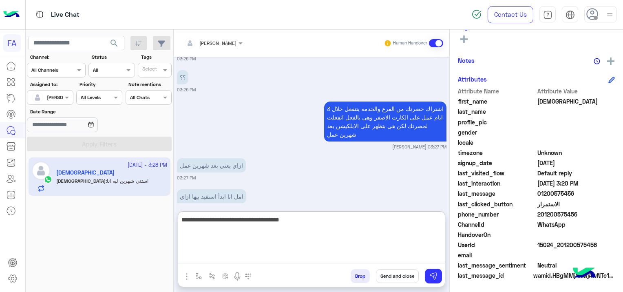
type textarea "**********"
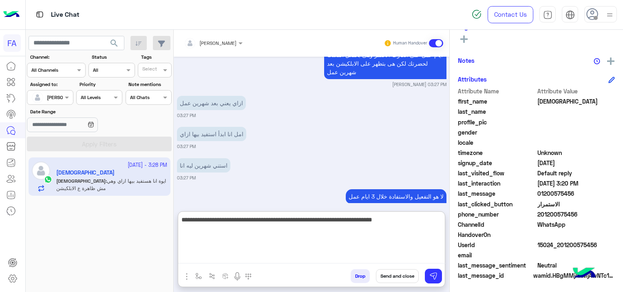
scroll to position [1108, 0]
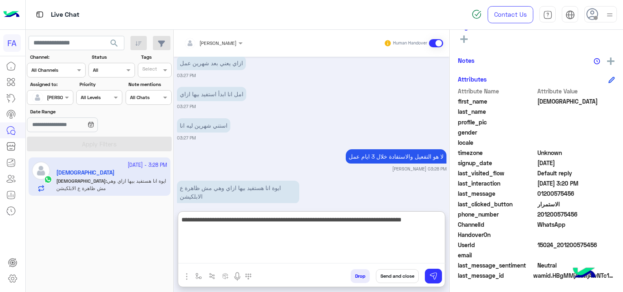
type textarea "**********"
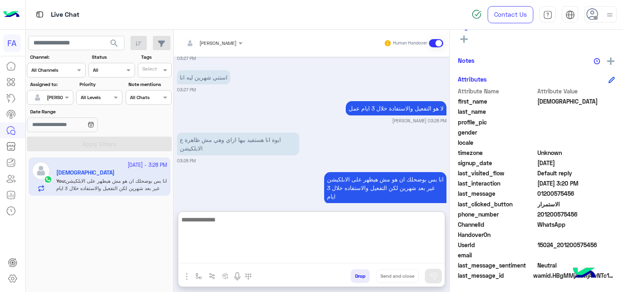
click at [372, 231] on textarea at bounding box center [311, 239] width 267 height 49
click at [361, 238] on textarea at bounding box center [311, 239] width 267 height 49
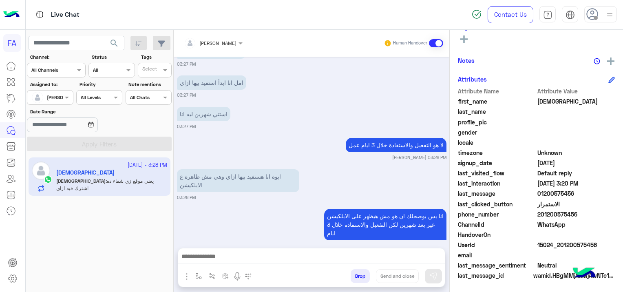
scroll to position [1151, 0]
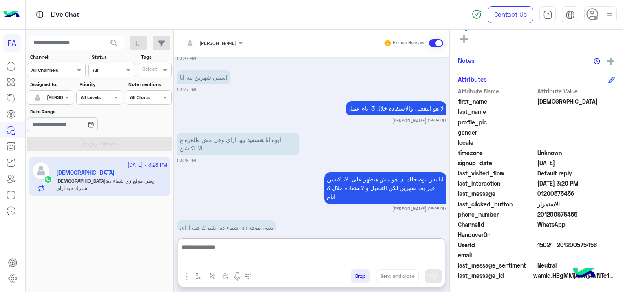
click at [404, 257] on textarea at bounding box center [311, 253] width 267 height 22
paste textarea "**********"
type textarea "**********"
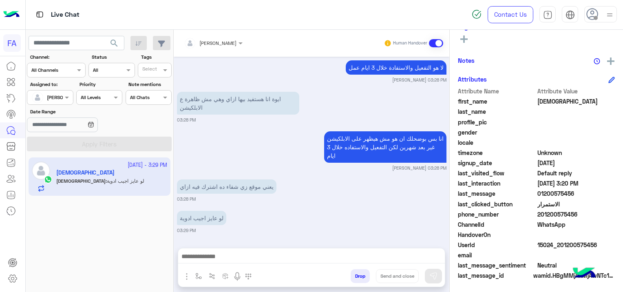
scroll to position [1182, 0]
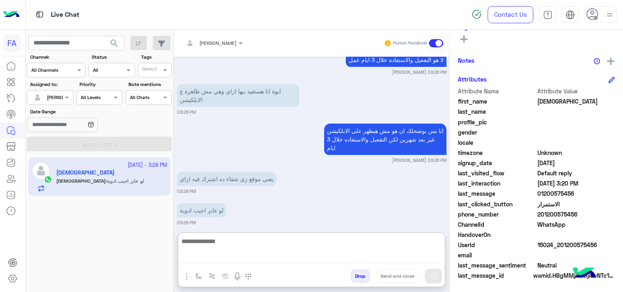
click at [434, 262] on textarea at bounding box center [311, 249] width 267 height 27
paste textarea "**********"
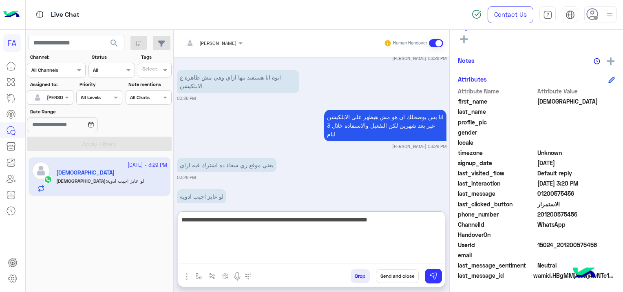
scroll to position [1177, 0]
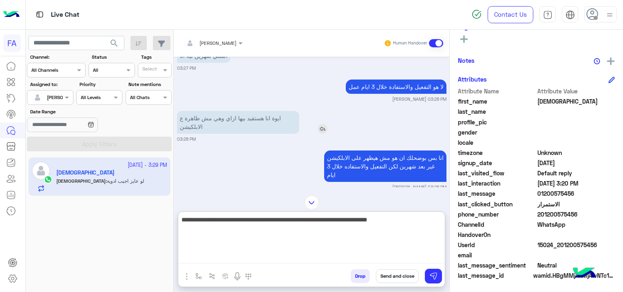
type textarea "**********"
click at [320, 124] on img at bounding box center [323, 129] width 10 height 10
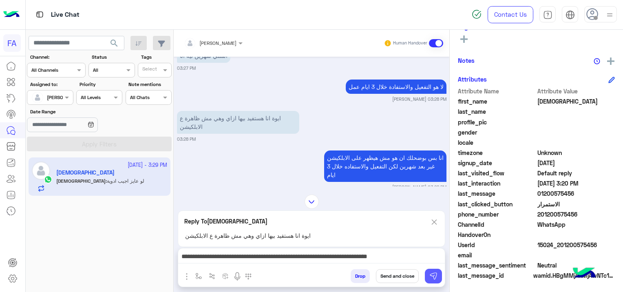
click at [434, 277] on img at bounding box center [434, 276] width 8 height 8
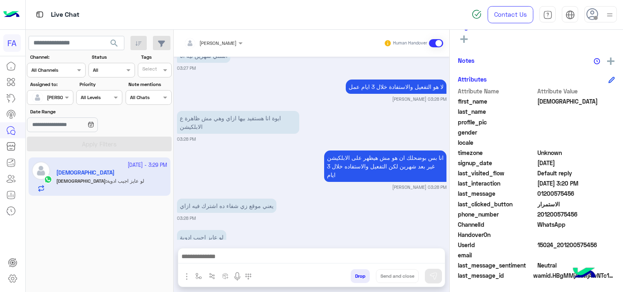
scroll to position [1235, 0]
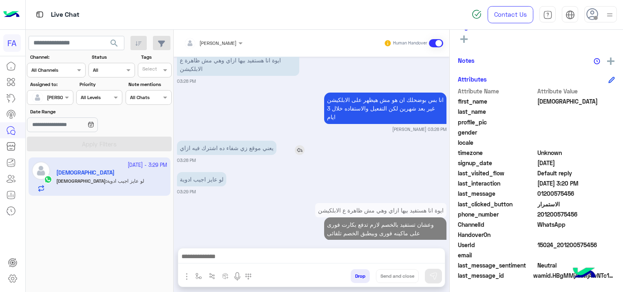
click at [304, 145] on img at bounding box center [300, 150] width 10 height 10
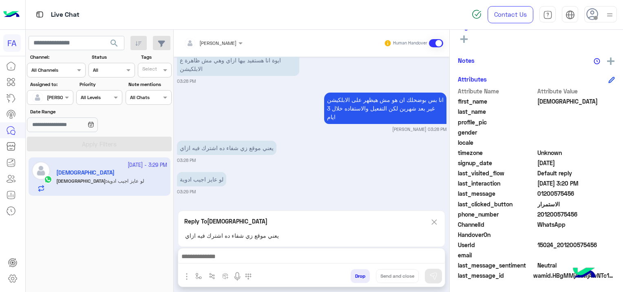
scroll to position [1273, 0]
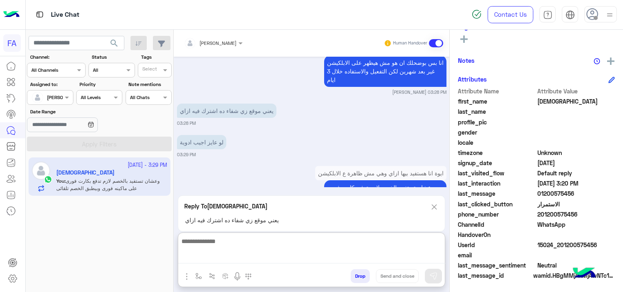
click at [329, 257] on textarea at bounding box center [311, 249] width 267 height 27
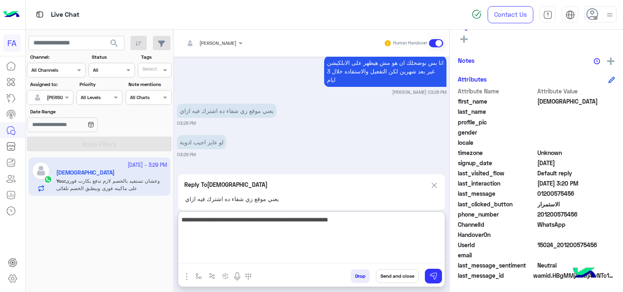
type textarea "**********"
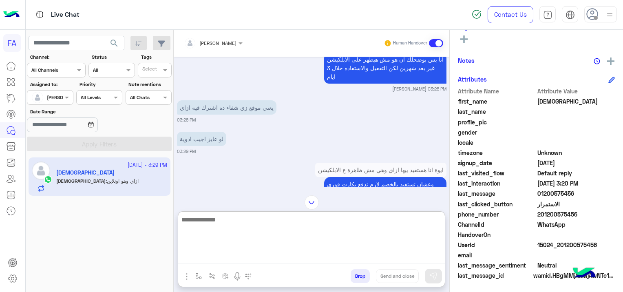
scroll to position [1357, 0]
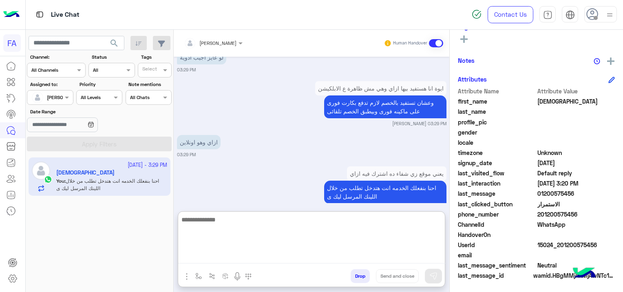
click at [384, 233] on textarea at bounding box center [311, 239] width 267 height 49
click at [385, 242] on textarea at bounding box center [311, 239] width 267 height 49
type textarea "*"
type textarea "**********"
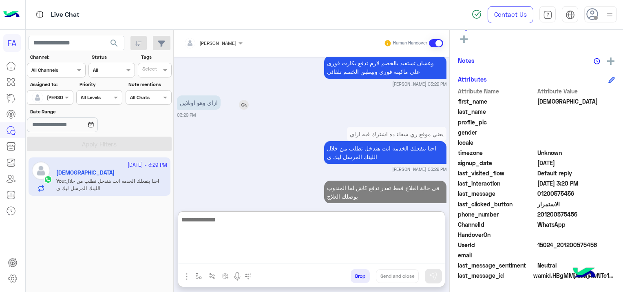
click at [247, 90] on div "[DATE] تم تحويلك الى مندوب من قسم خدمة العملاء. Return to Bot 03:09 PM Conversa…" at bounding box center [312, 130] width 276 height 146
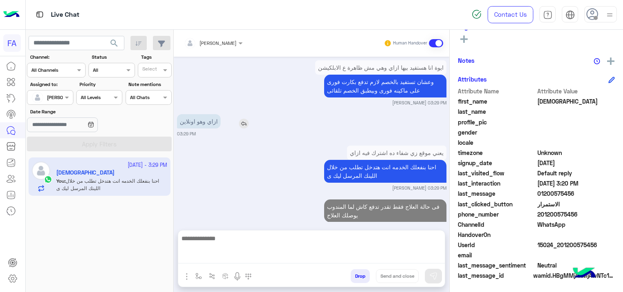
scroll to position [1360, 0]
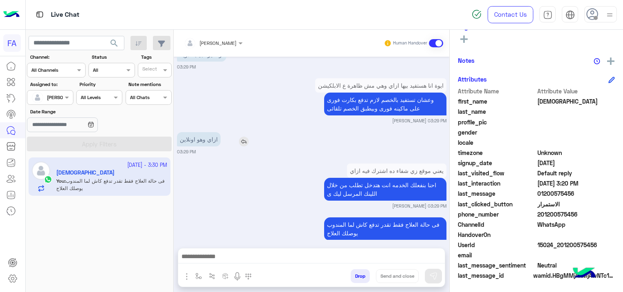
click at [244, 137] on img at bounding box center [244, 142] width 10 height 10
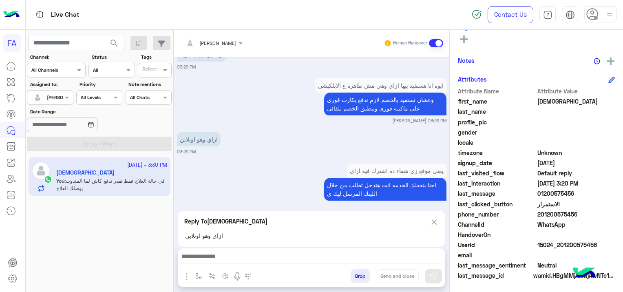
scroll to position [1397, 0]
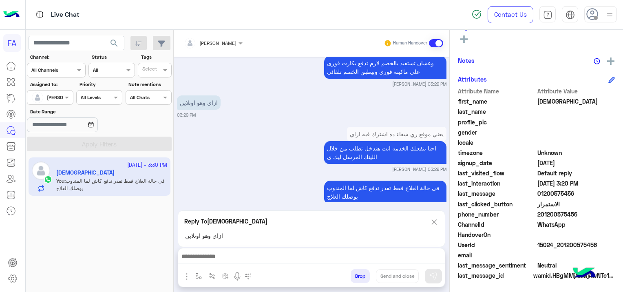
click at [315, 263] on textarea at bounding box center [311, 257] width 267 height 12
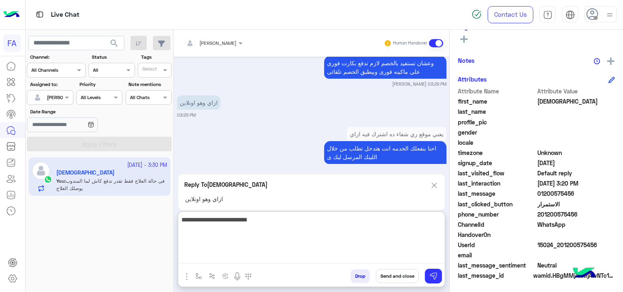
click at [364, 221] on textarea "**********" at bounding box center [311, 239] width 267 height 49
type textarea "*"
click at [435, 184] on div "[PERSON_NAME] Human Handover [DATE] تم تحويلك الى مندوب من قسم خدمة العملاء. Re…" at bounding box center [312, 163] width 276 height 266
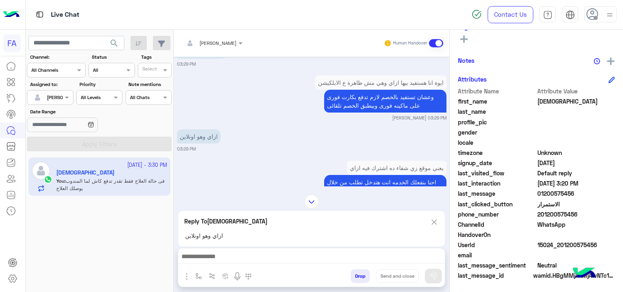
scroll to position [1356, 0]
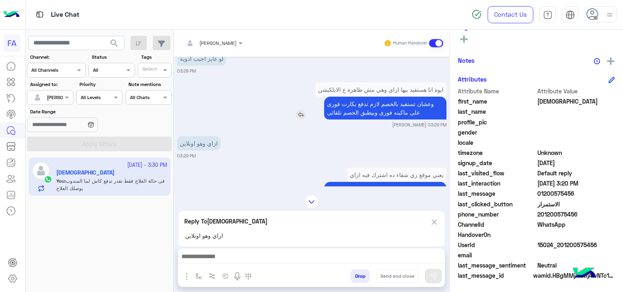
click at [299, 110] on img at bounding box center [301, 115] width 10 height 10
click at [313, 250] on div at bounding box center [311, 258] width 267 height 20
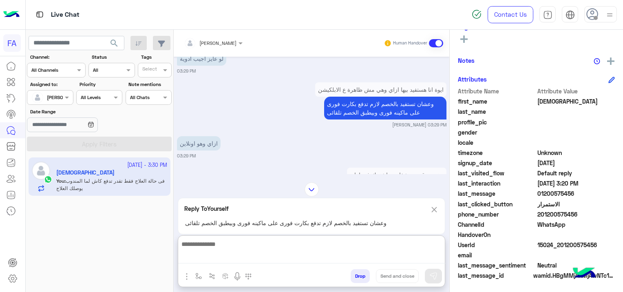
click at [320, 255] on textarea at bounding box center [311, 251] width 267 height 25
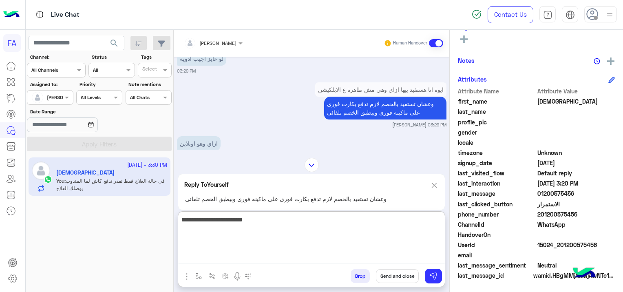
type textarea "**********"
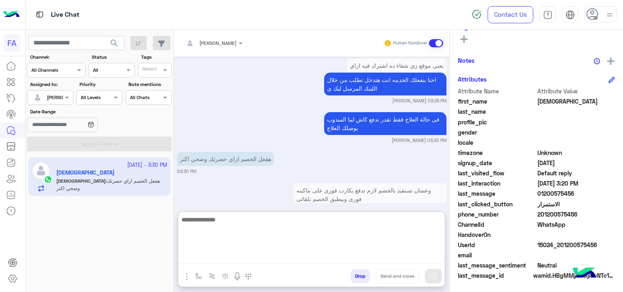
scroll to position [1482, 0]
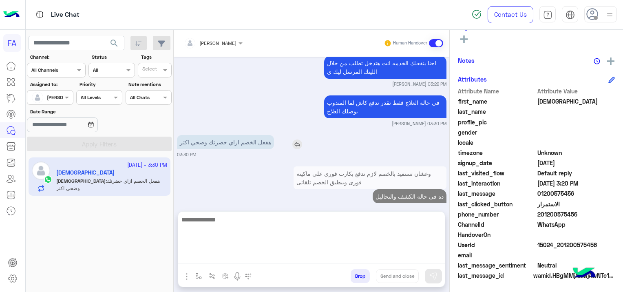
click at [295, 131] on div "Oct 7, 2025 تم تحويلك الى مندوب من قسم خدمة العملاء. Return to Bot 03:09 PM Moh…" at bounding box center [312, 130] width 276 height 146
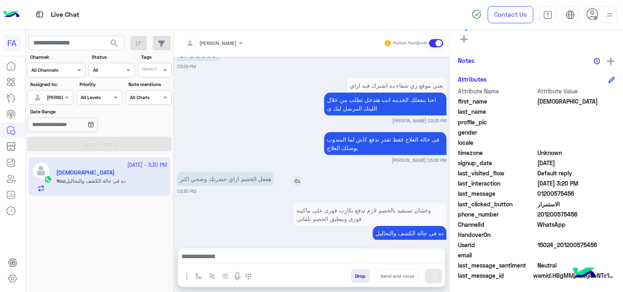
click at [294, 176] on img at bounding box center [298, 181] width 10 height 10
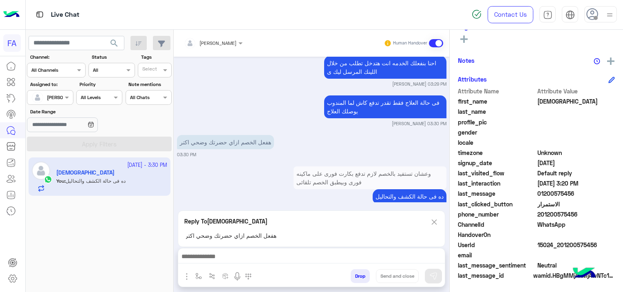
click at [359, 260] on textarea at bounding box center [311, 257] width 267 height 12
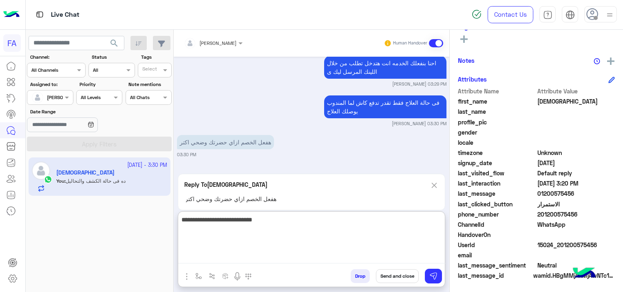
type textarea "**********"
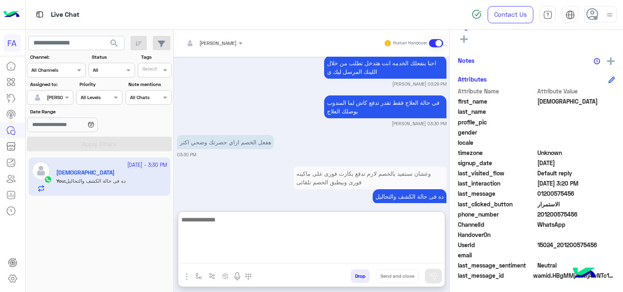
scroll to position [1528, 0]
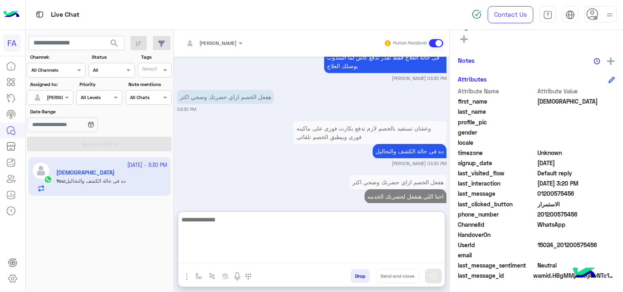
type textarea "*"
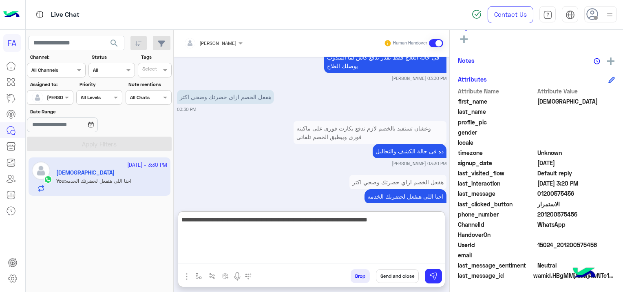
type textarea "**********"
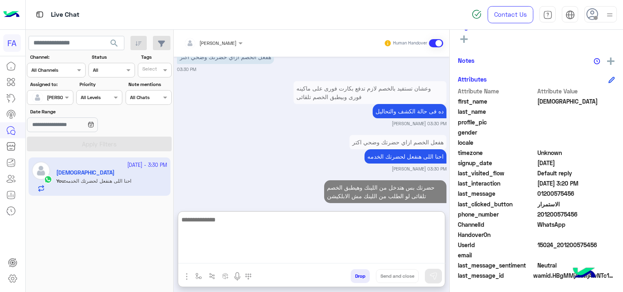
click at [375, 237] on textarea at bounding box center [311, 239] width 267 height 49
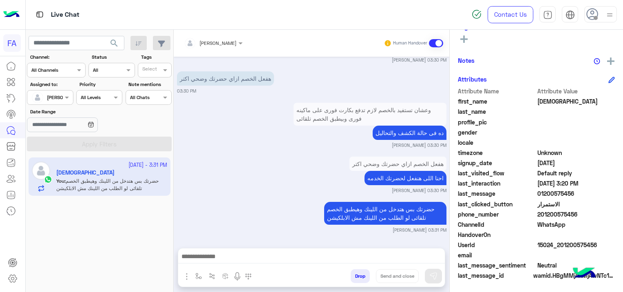
scroll to position [1531, 0]
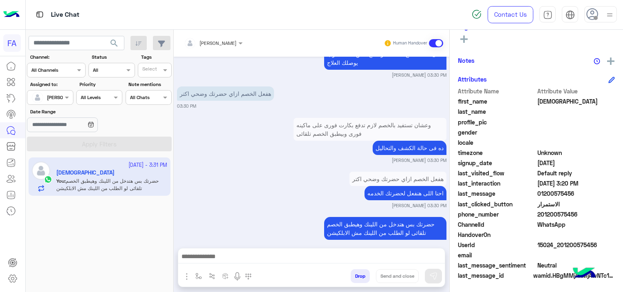
drag, startPoint x: 597, startPoint y: 242, endPoint x: 560, endPoint y: 249, distance: 37.9
click at [560, 249] on div "UserId 15024_201200575456" at bounding box center [536, 246] width 157 height 10
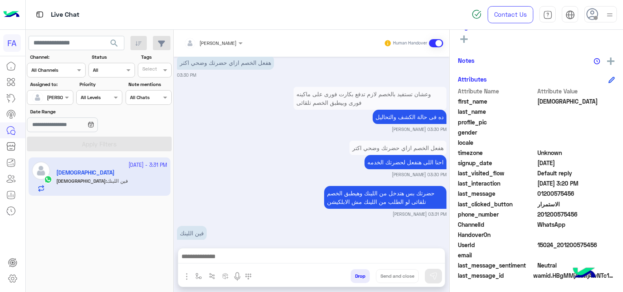
click at [205, 256] on textarea at bounding box center [311, 257] width 267 height 12
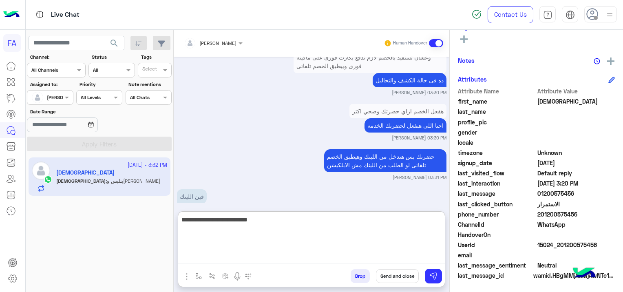
scroll to position [1630, 0]
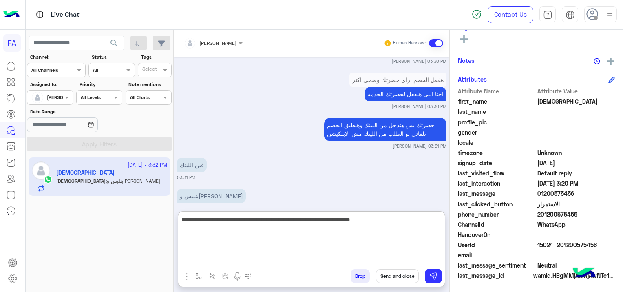
type textarea "**********"
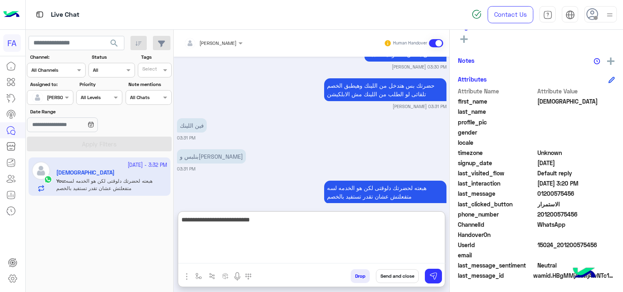
type textarea "**********"
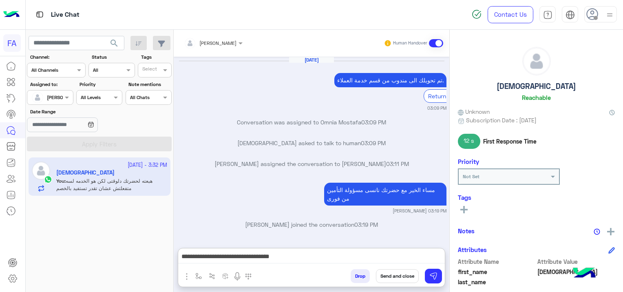
scroll to position [171, 0]
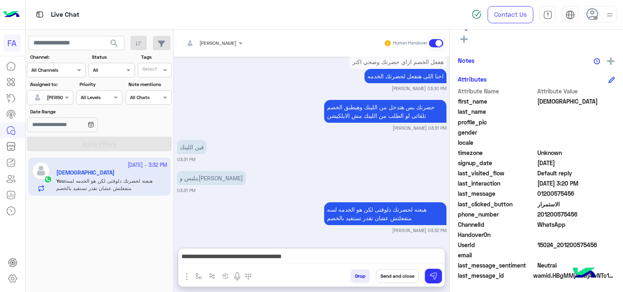
type textarea "**********"
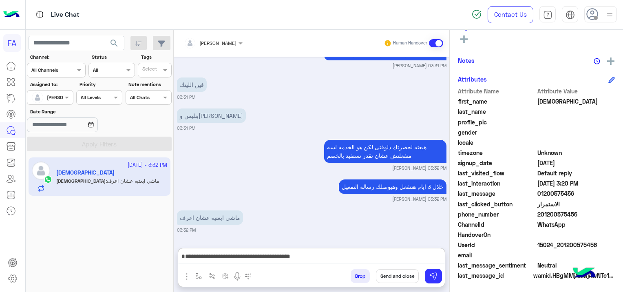
scroll to position [1763, 0]
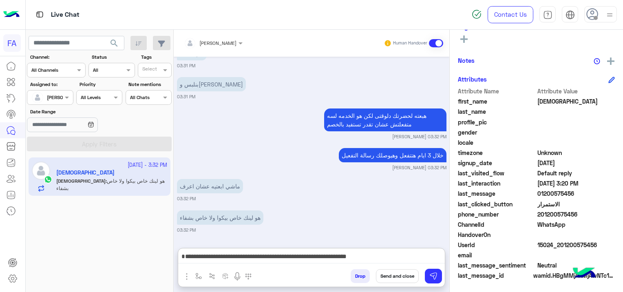
click at [319, 251] on textarea "**********" at bounding box center [311, 257] width 267 height 12
click at [322, 251] on textarea "**********" at bounding box center [311, 257] width 267 height 12
click at [235, 251] on textarea "**********" at bounding box center [311, 257] width 267 height 12
type textarea "**********"
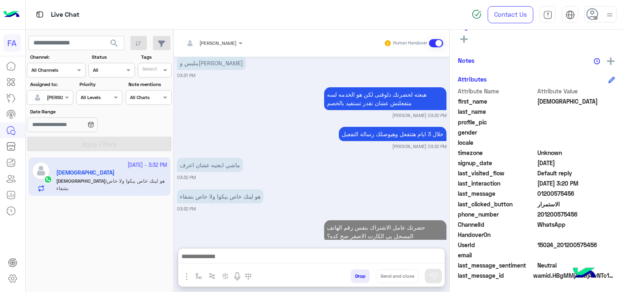
scroll to position [1803, 0]
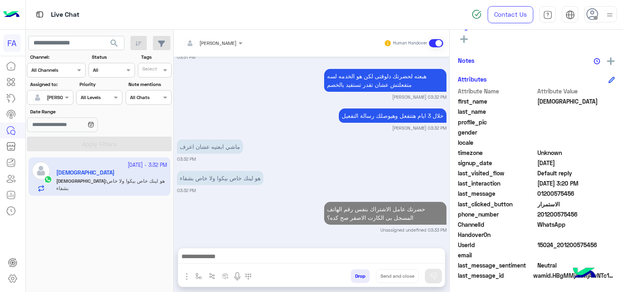
click at [286, 144] on div "[DATE] تم تحويلك الى مندوب من قسم خدمة العملاء. Return to Bot 03:09 PM Conversa…" at bounding box center [312, 148] width 276 height 183
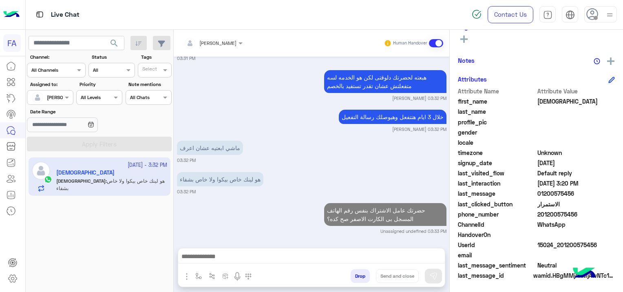
scroll to position [1766, 0]
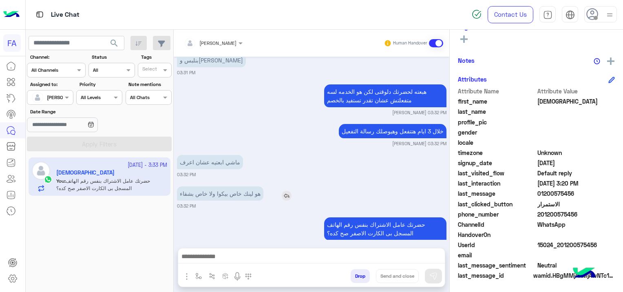
click at [292, 191] on img at bounding box center [287, 196] width 10 height 10
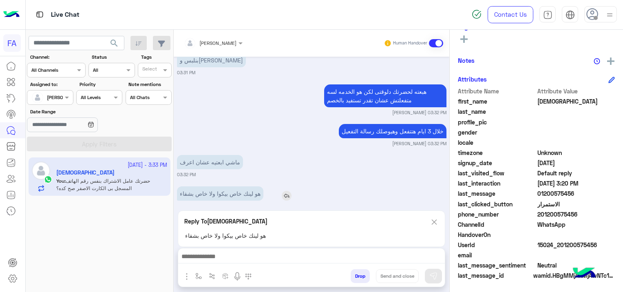
scroll to position [1803, 0]
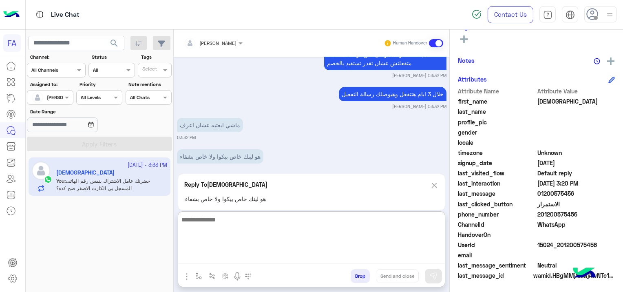
click at [316, 256] on textarea at bounding box center [311, 239] width 267 height 49
type textarea "*"
type textarea "********"
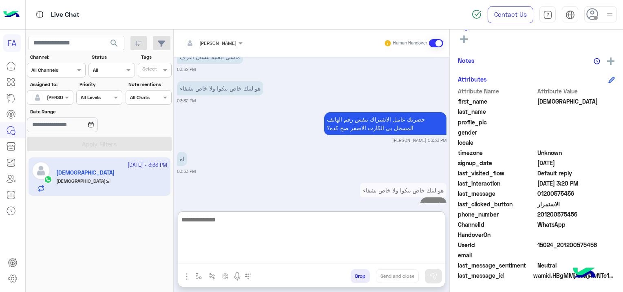
scroll to position [1879, 0]
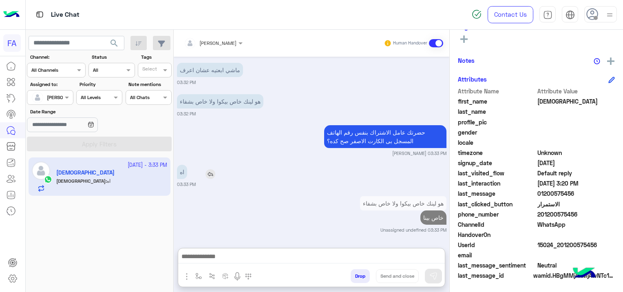
click at [212, 169] on img at bounding box center [211, 174] width 10 height 10
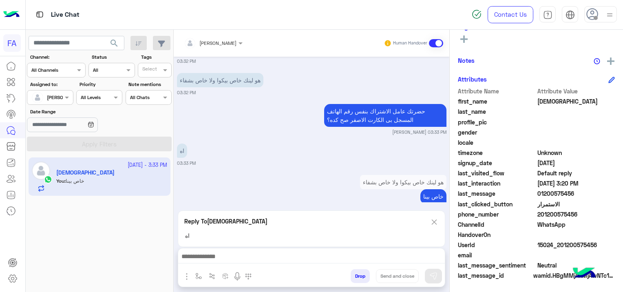
scroll to position [1880, 0]
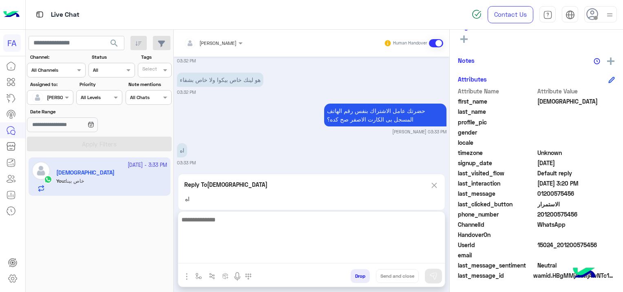
click at [275, 255] on textarea at bounding box center [311, 239] width 267 height 49
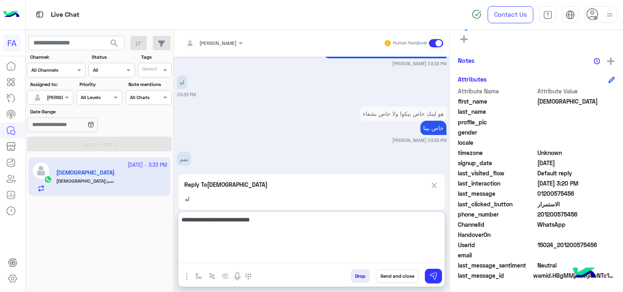
type textarea "**********"
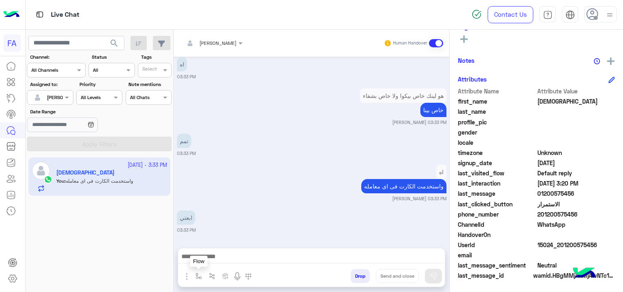
scroll to position [1950, 0]
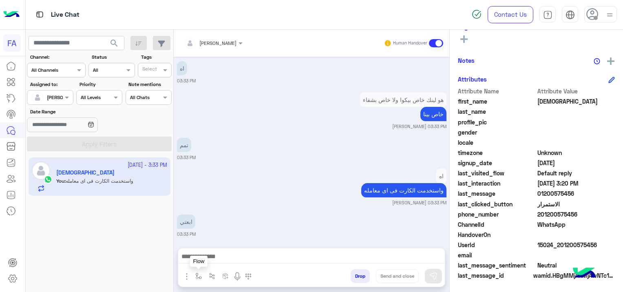
click at [196, 274] on img "button" at bounding box center [198, 276] width 7 height 7
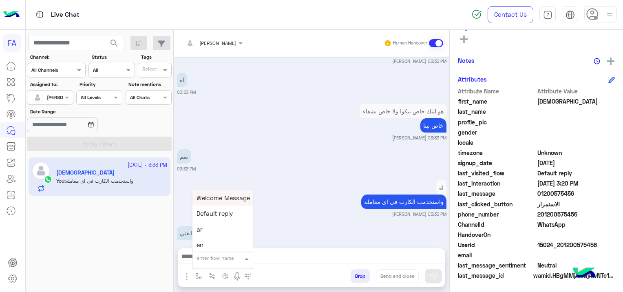
click at [215, 258] on input "text" at bounding box center [213, 256] width 32 height 7
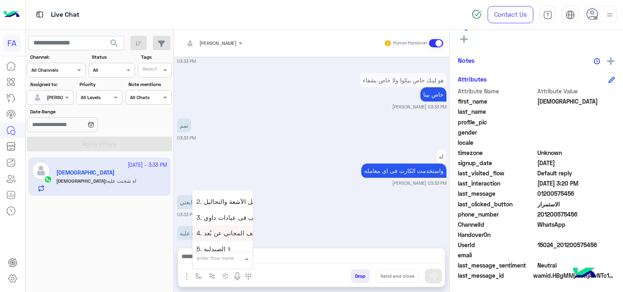
scroll to position [530, 0]
click at [236, 233] on div "5. الصيدلية ⚕" at bounding box center [223, 233] width 60 height 16
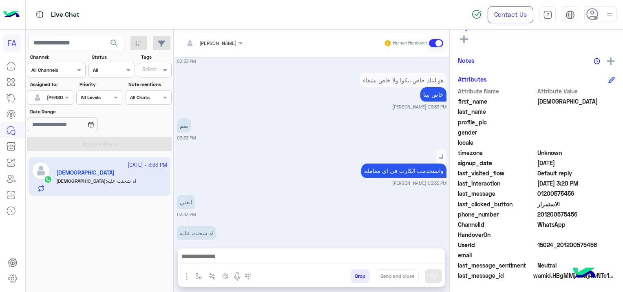
type textarea "**********"
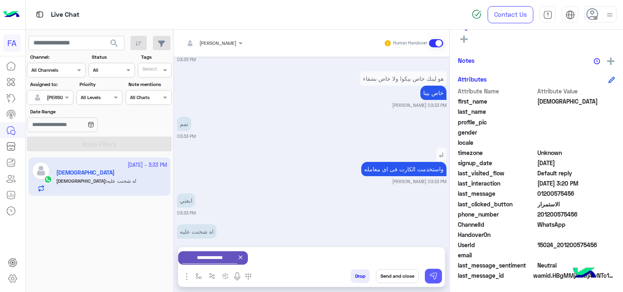
click at [434, 277] on img at bounding box center [434, 276] width 8 height 8
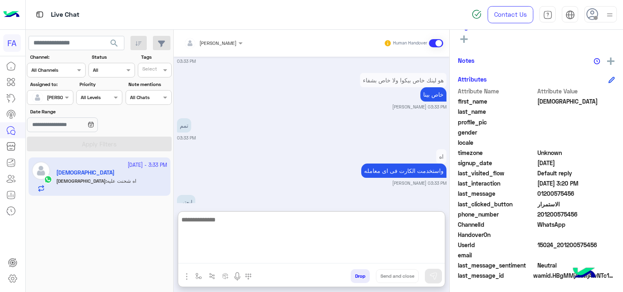
scroll to position [1987, 0]
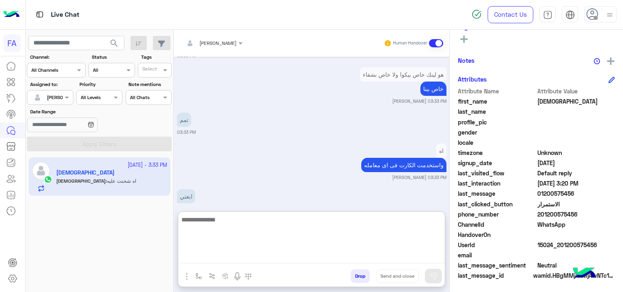
click at [431, 258] on textarea at bounding box center [311, 239] width 267 height 49
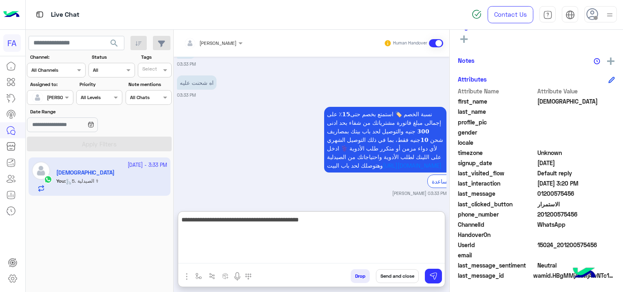
type textarea "**********"
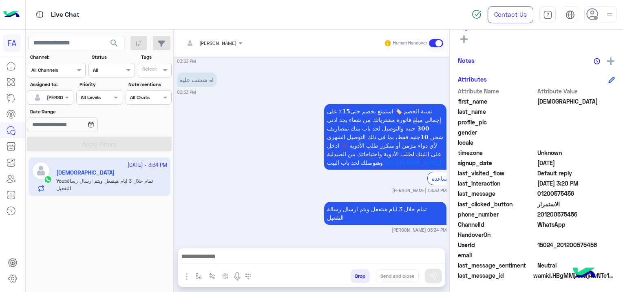
scroll to position [2139, 0]
drag, startPoint x: 598, startPoint y: 242, endPoint x: 558, endPoint y: 247, distance: 40.3
click at [558, 247] on span "15024_201200575456" at bounding box center [577, 245] width 78 height 9
copy span "01200575456"
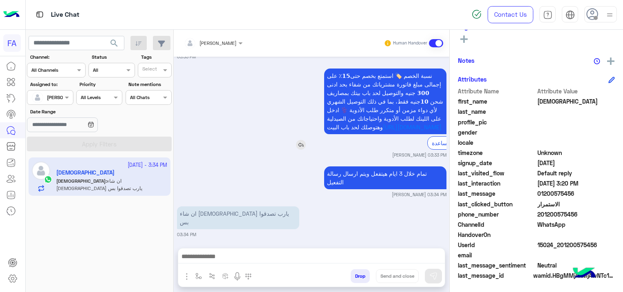
scroll to position [2201, 0]
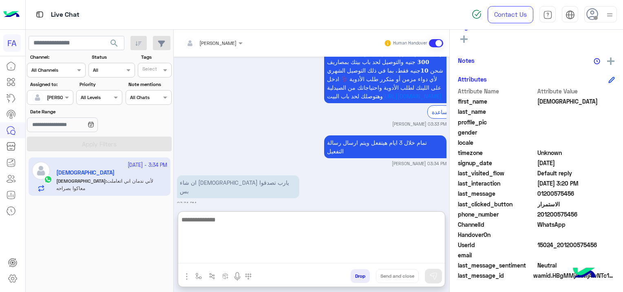
click at [314, 259] on textarea at bounding box center [311, 239] width 267 height 49
type textarea "**********"
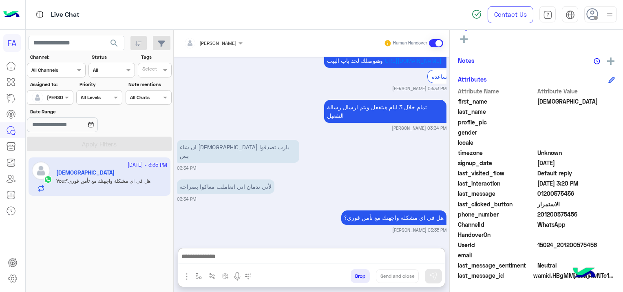
click at [210, 44] on div at bounding box center [213, 42] width 67 height 8
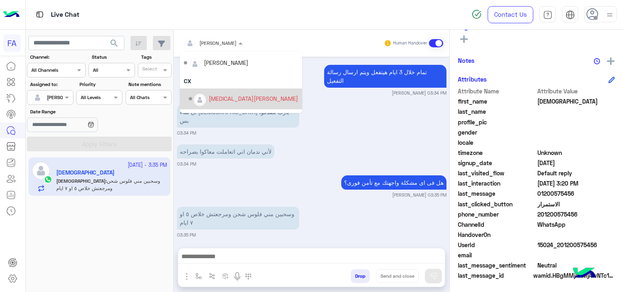
scroll to position [58, 0]
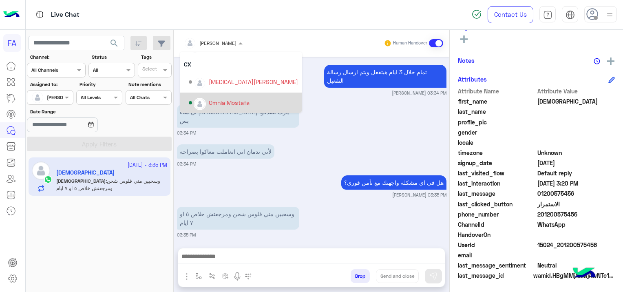
click at [226, 103] on div "Omnia Mostafa" at bounding box center [229, 102] width 41 height 9
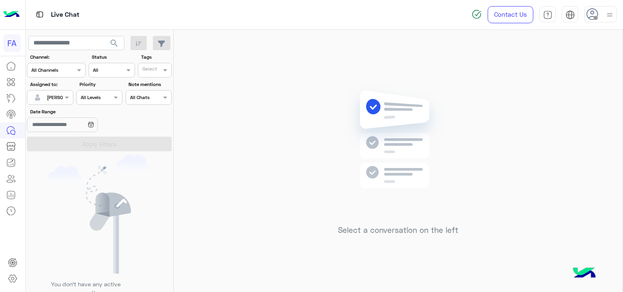
click at [51, 93] on div at bounding box center [49, 97] width 45 height 8
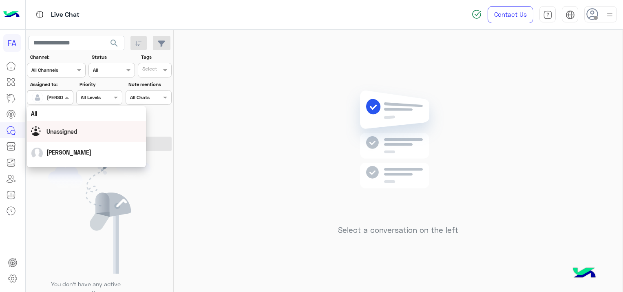
click at [67, 134] on span "Unassigned" at bounding box center [62, 131] width 31 height 7
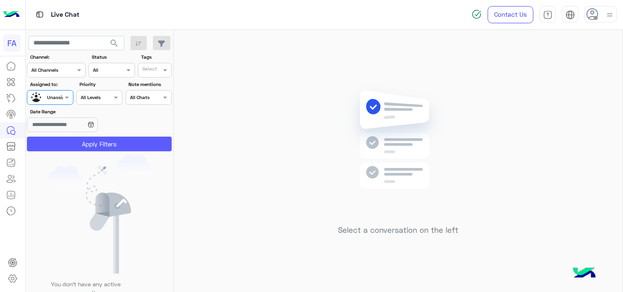
click at [113, 145] on button "Apply Filters" at bounding box center [99, 144] width 145 height 15
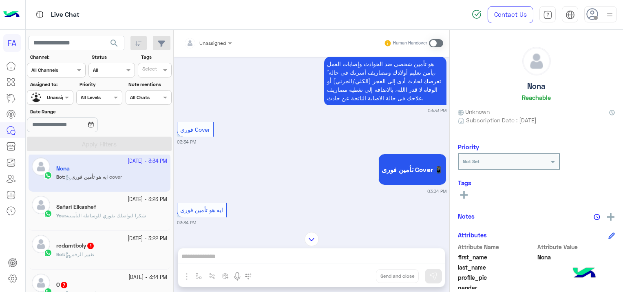
scroll to position [756, 0]
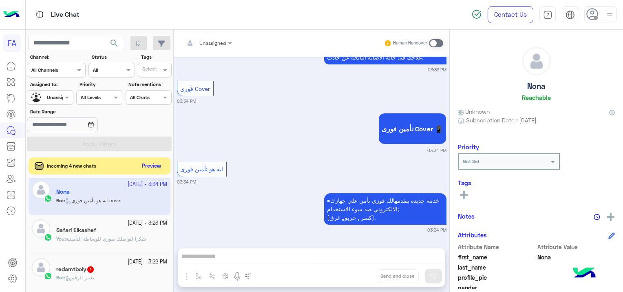
click at [159, 170] on button "Preview" at bounding box center [151, 166] width 25 height 11
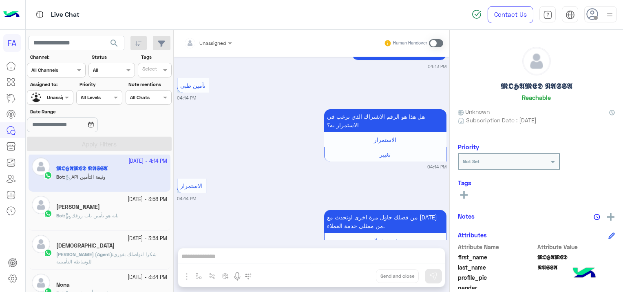
scroll to position [308, 0]
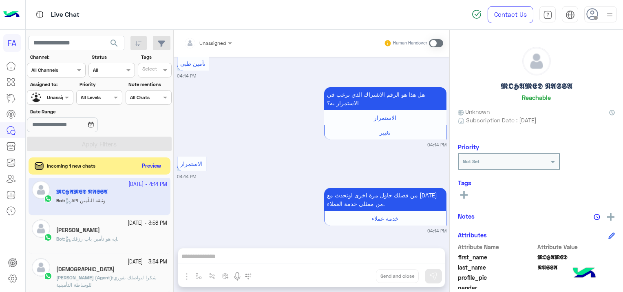
click at [144, 169] on button "Preview" at bounding box center [151, 166] width 25 height 11
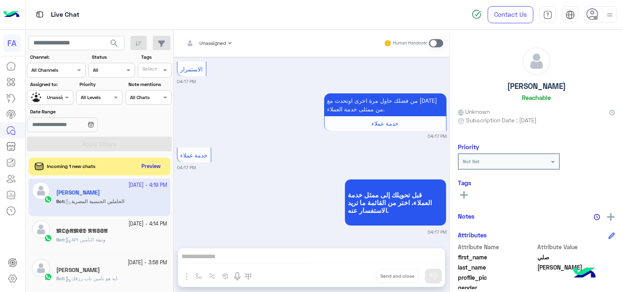
scroll to position [1312, 0]
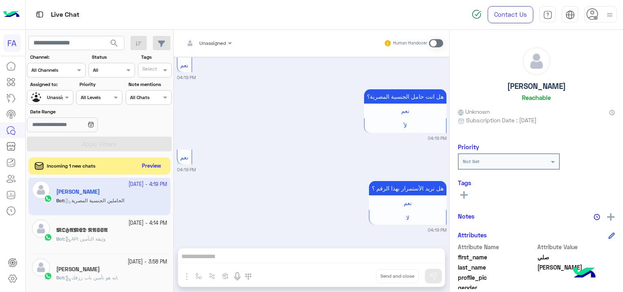
click at [156, 164] on button "Preview" at bounding box center [151, 166] width 25 height 11
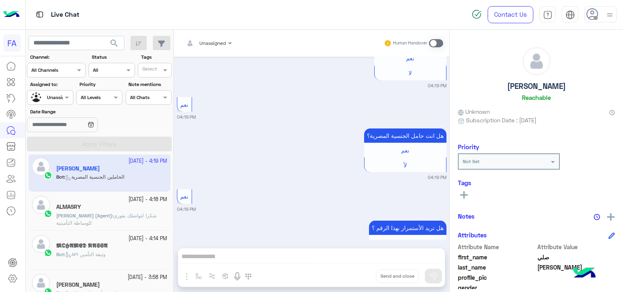
scroll to position [780, 0]
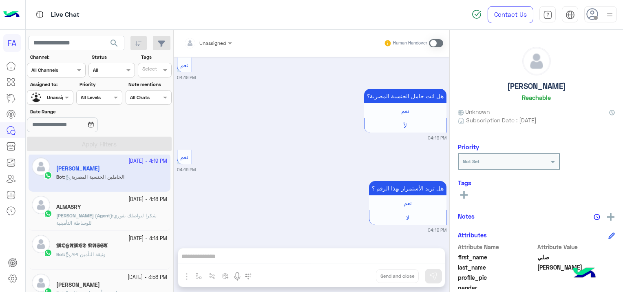
click at [147, 208] on div "ALMASRY" at bounding box center [111, 208] width 111 height 9
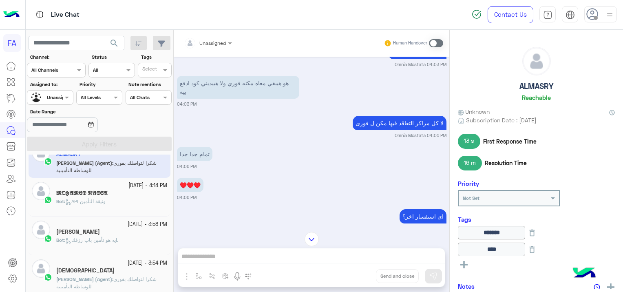
scroll to position [86, 0]
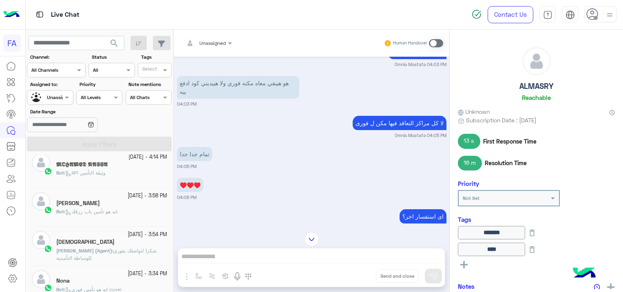
click at [140, 175] on div "Bot : API وثيقة التأمين" at bounding box center [111, 176] width 111 height 14
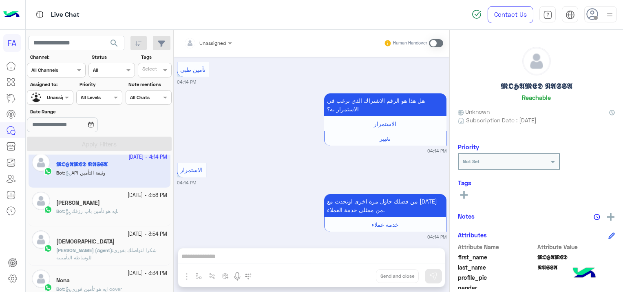
scroll to position [308, 0]
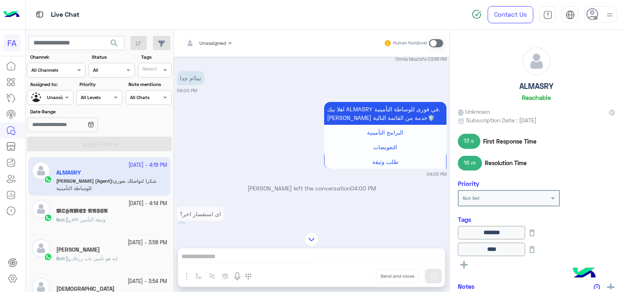
scroll to position [1128, 0]
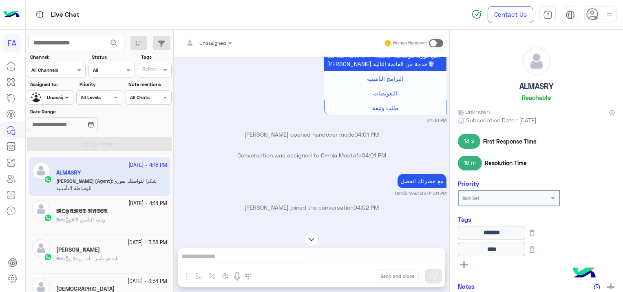
click at [64, 95] on span at bounding box center [68, 97] width 10 height 9
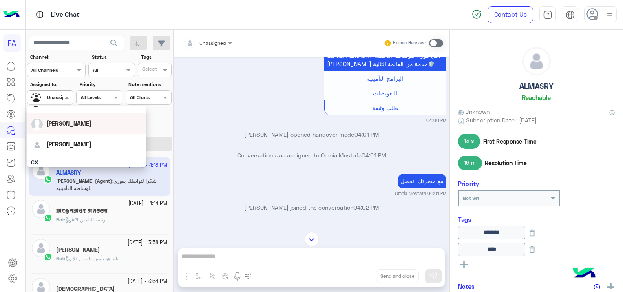
scroll to position [41, 0]
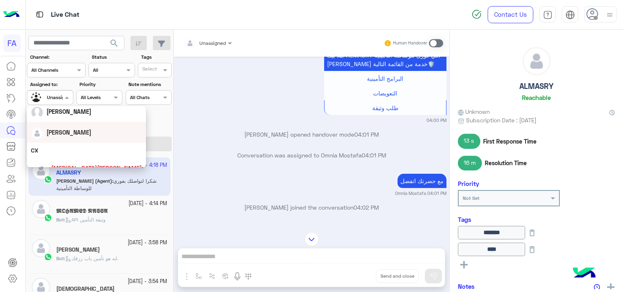
click at [60, 136] on div "[PERSON_NAME]" at bounding box center [69, 132] width 45 height 9
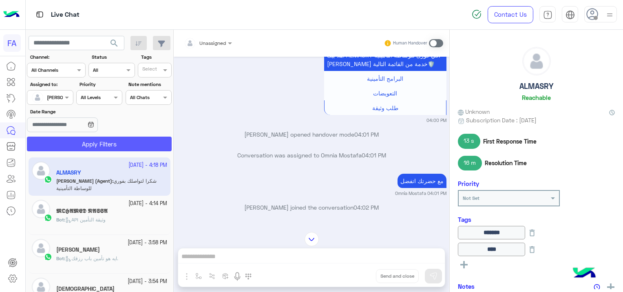
click at [98, 142] on button "Apply Filters" at bounding box center [99, 144] width 145 height 15
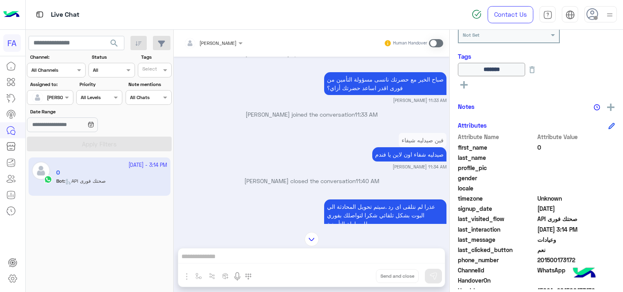
scroll to position [209, 0]
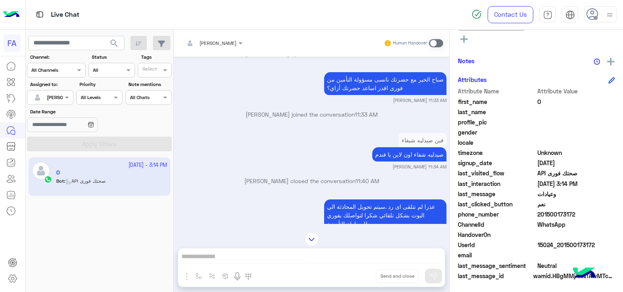
drag, startPoint x: 596, startPoint y: 240, endPoint x: 559, endPoint y: 247, distance: 37.4
click at [559, 247] on span "15024_201500173172" at bounding box center [577, 245] width 78 height 9
copy span "01500173172"
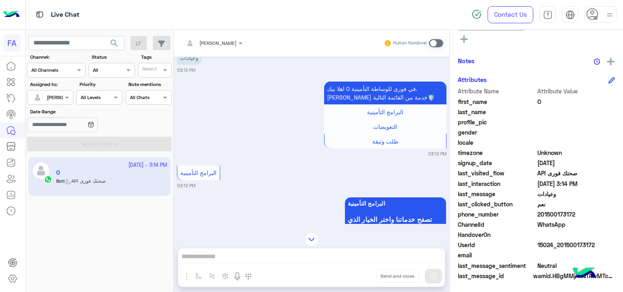
scroll to position [1534, 0]
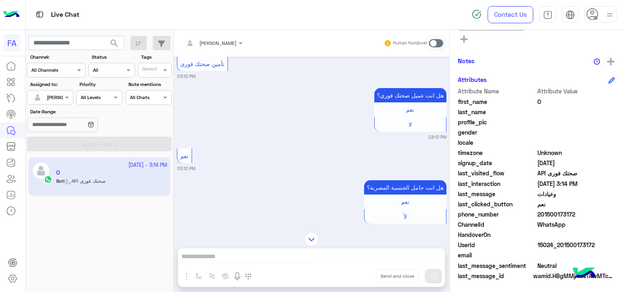
click at [435, 42] on span at bounding box center [436, 43] width 14 height 8
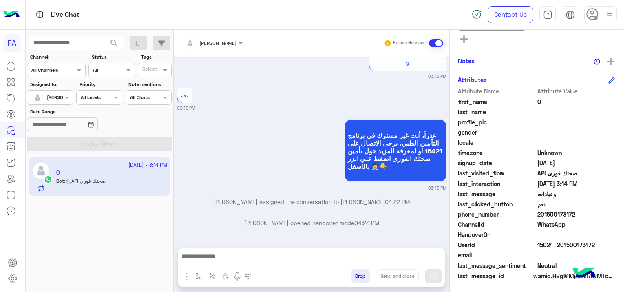
scroll to position [1797, 0]
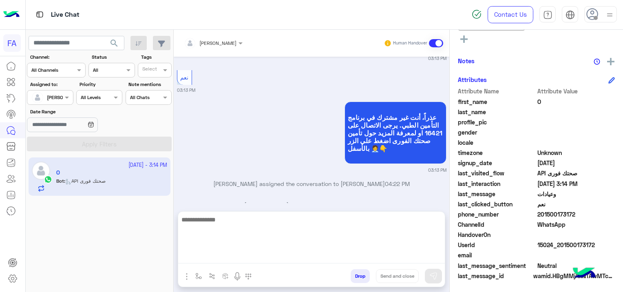
click at [220, 256] on textarea at bounding box center [311, 239] width 267 height 49
click at [229, 256] on textarea at bounding box center [311, 239] width 267 height 49
paste textarea "**********"
type textarea "**********"
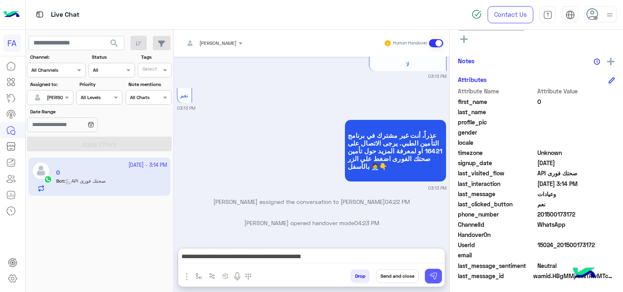
click at [427, 275] on button at bounding box center [433, 276] width 17 height 15
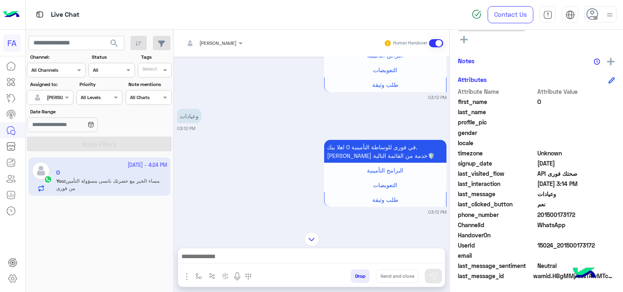
scroll to position [1266, 0]
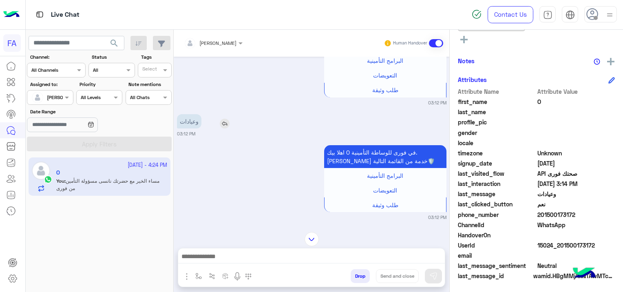
click at [224, 129] on img at bounding box center [225, 124] width 10 height 10
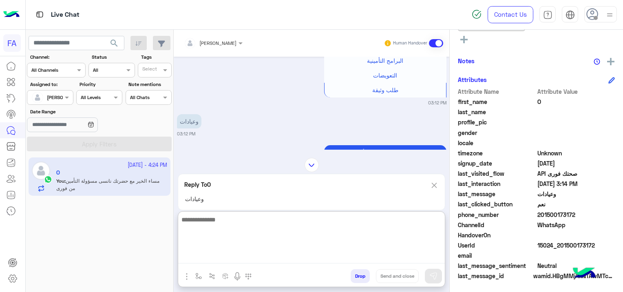
click at [233, 257] on textarea at bounding box center [311, 239] width 267 height 49
type textarea "*"
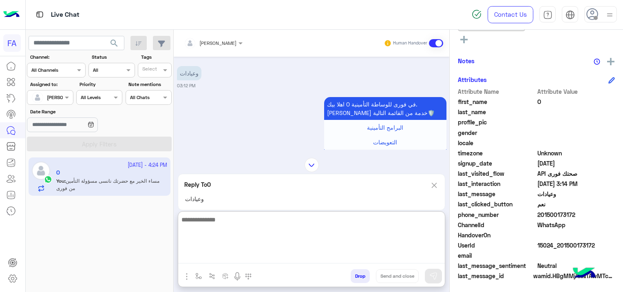
scroll to position [1307, 0]
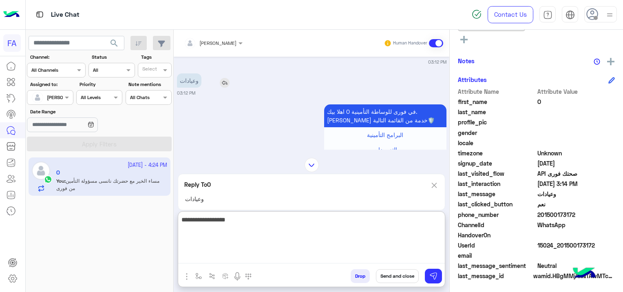
type textarea "**********"
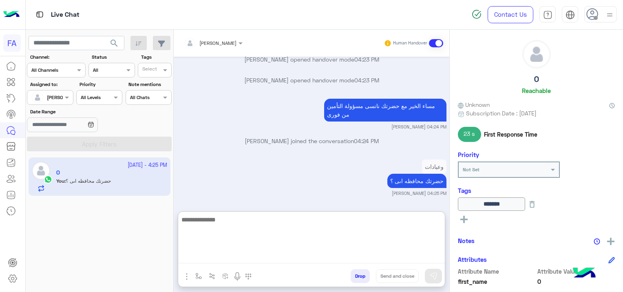
scroll to position [0, 0]
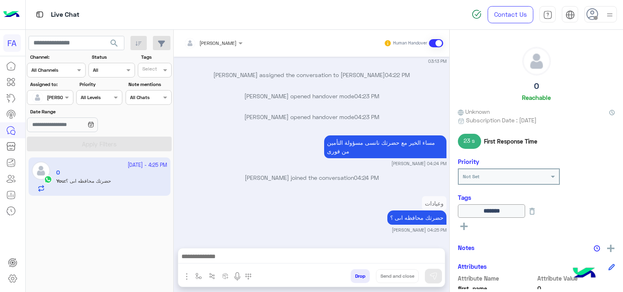
click at [314, 194] on div "وعيادات حضرتك محافظه اىى ؟ [PERSON_NAME] 04:25 PM" at bounding box center [312, 213] width 270 height 39
click at [113, 41] on span "search" at bounding box center [114, 43] width 10 height 10
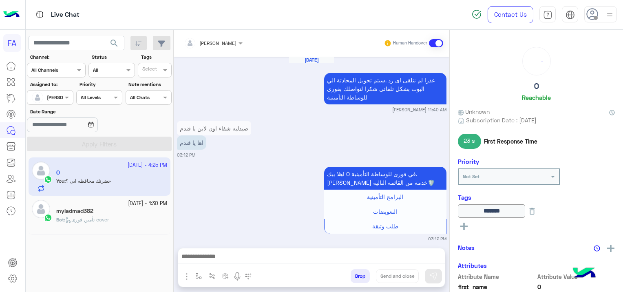
scroll to position [754, 0]
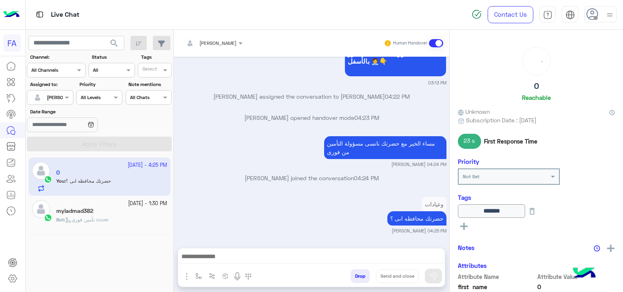
click at [109, 217] on span "تأمين فورى cover" at bounding box center [87, 220] width 44 height 6
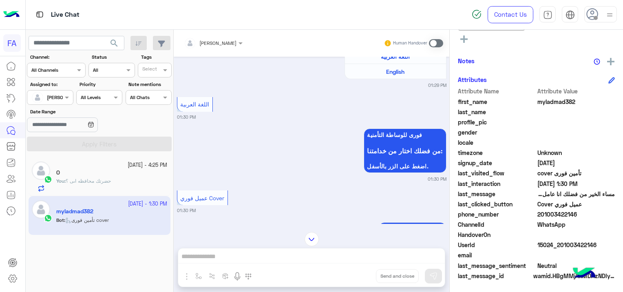
scroll to position [918, 0]
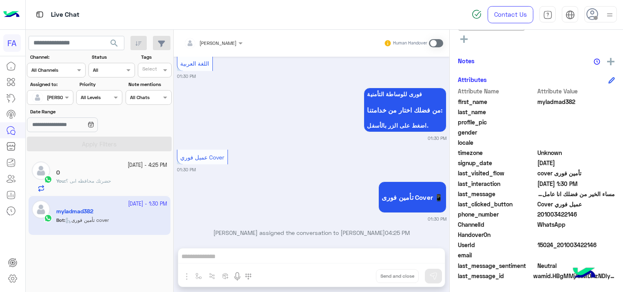
click at [433, 42] on span at bounding box center [436, 43] width 14 height 8
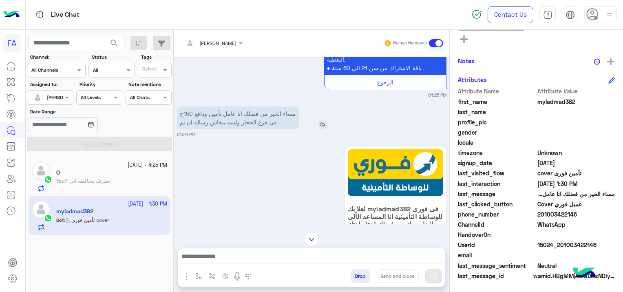
scroll to position [613, 0]
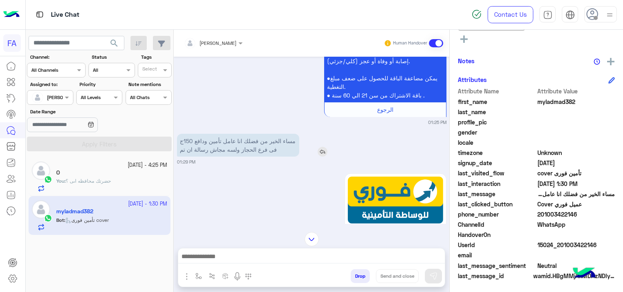
click at [325, 147] on img at bounding box center [323, 152] width 10 height 10
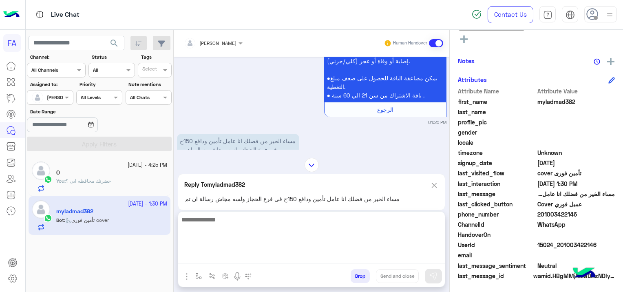
click at [284, 260] on textarea at bounding box center [311, 239] width 267 height 49
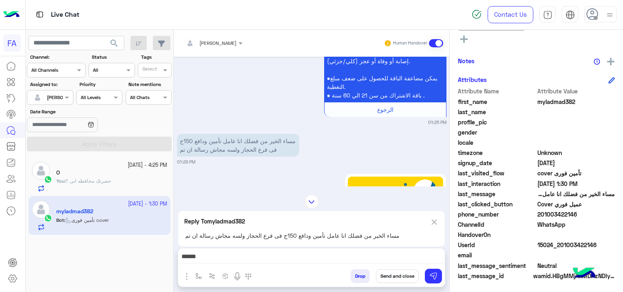
click at [384, 244] on div "Reply To myladmad382 مساء الخير من فضلك انا عامل تأمين ودافع 150ج فى فرع الحجاز…" at bounding box center [312, 229] width 268 height 37
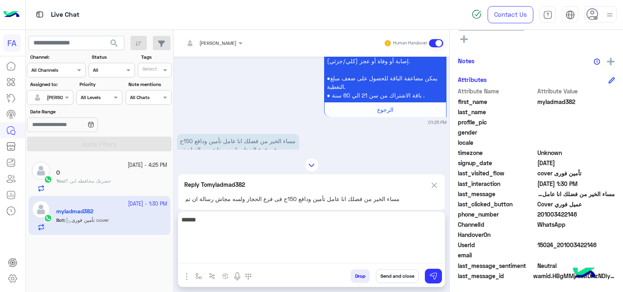
click at [386, 253] on textarea "*****" at bounding box center [311, 239] width 267 height 49
type textarea "*"
paste textarea "**********"
type textarea "**********"
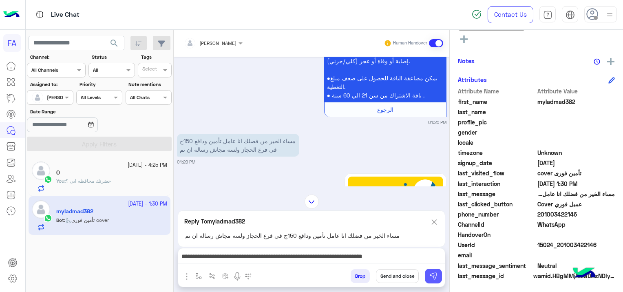
click at [439, 273] on button at bounding box center [433, 276] width 17 height 15
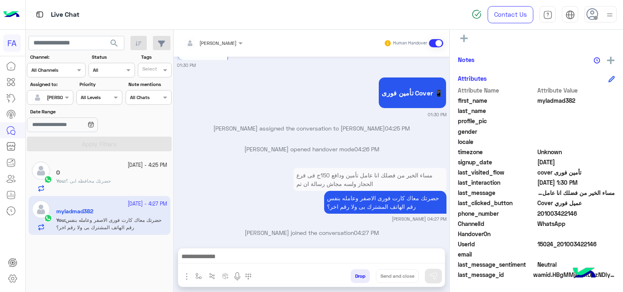
scroll to position [187, 0]
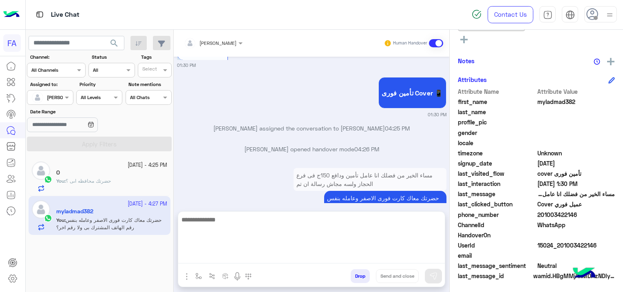
click at [236, 256] on textarea at bounding box center [311, 239] width 267 height 49
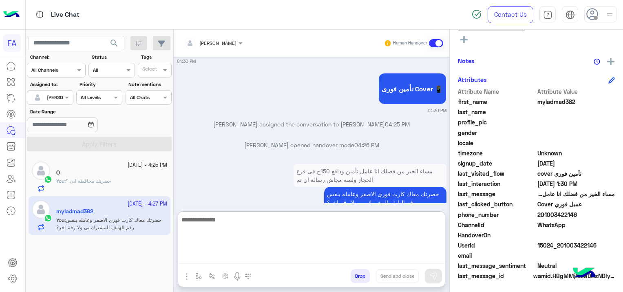
paste textarea "**********"
click at [398, 221] on textarea "**********" at bounding box center [311, 239] width 267 height 49
click at [306, 219] on textarea "**********" at bounding box center [311, 239] width 267 height 49
type textarea "**********"
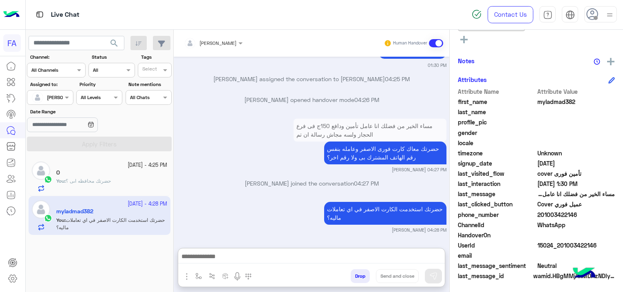
click at [220, 161] on div "[DATE] هل انت حامل الجنسية ال[DEMOGRAPHIC_DATA]؟ نعم لأ 09:12 PM نعم 09:12 PM ه…" at bounding box center [312, 148] width 276 height 183
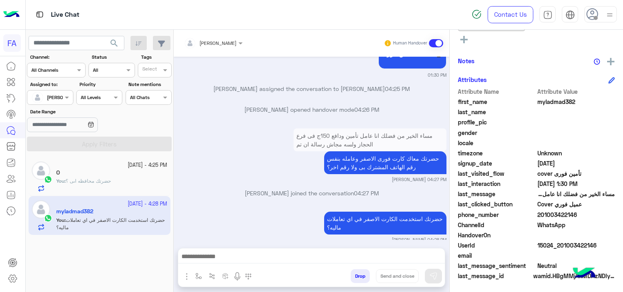
click at [95, 178] on span "حضرتك محافظه اىى ؟" at bounding box center [88, 181] width 45 height 6
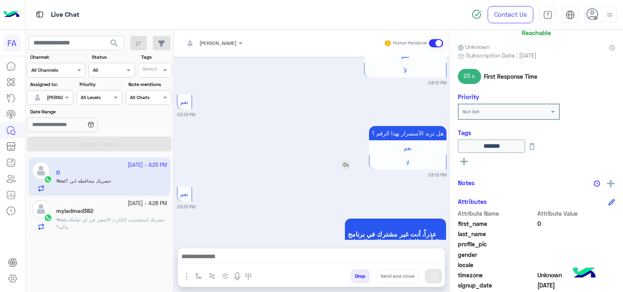
scroll to position [754, 0]
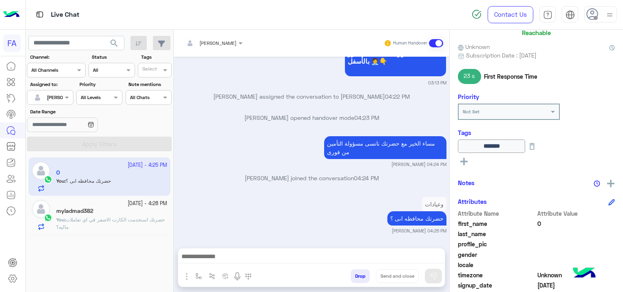
click at [123, 210] on div "myladmad382" at bounding box center [111, 212] width 111 height 9
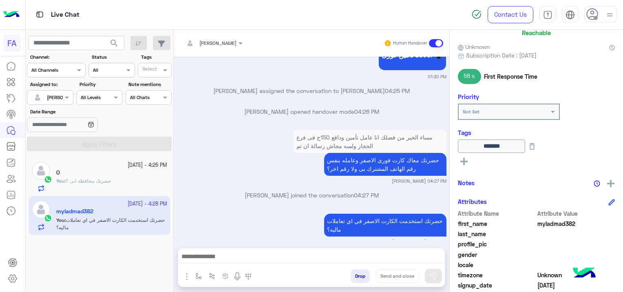
scroll to position [878, 0]
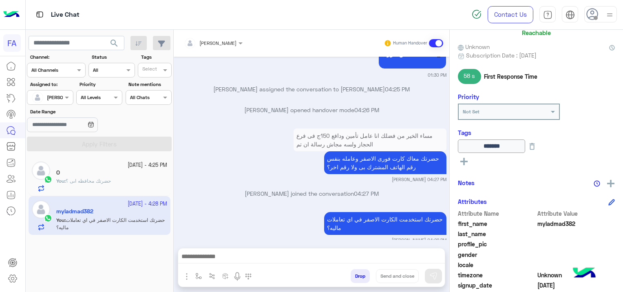
click at [111, 169] on div "O" at bounding box center [111, 173] width 111 height 9
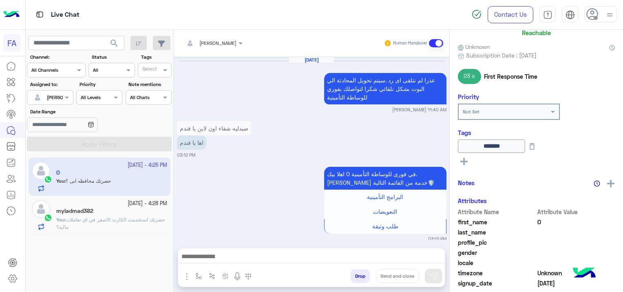
scroll to position [754, 0]
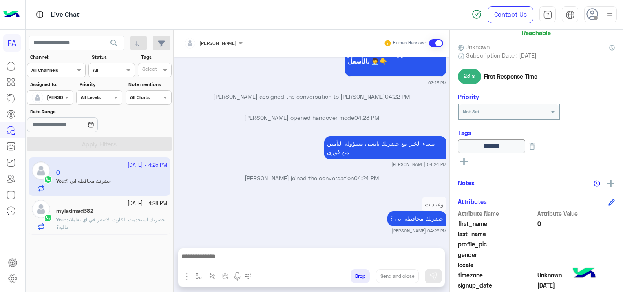
click at [149, 214] on div "myladmad382" at bounding box center [111, 212] width 111 height 9
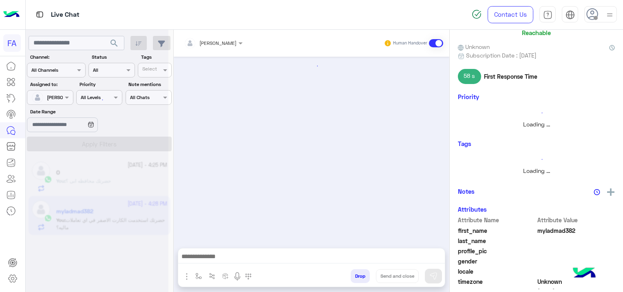
scroll to position [878, 0]
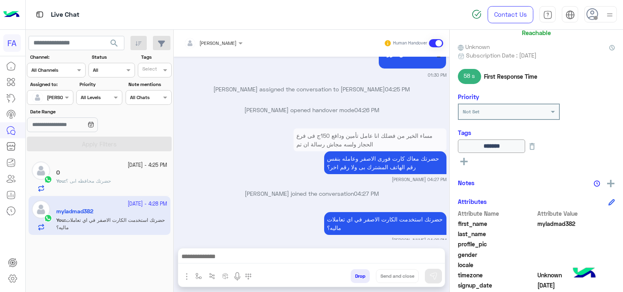
click at [147, 184] on div "You : حضرتك محافظه اىى ؟" at bounding box center [111, 184] width 111 height 14
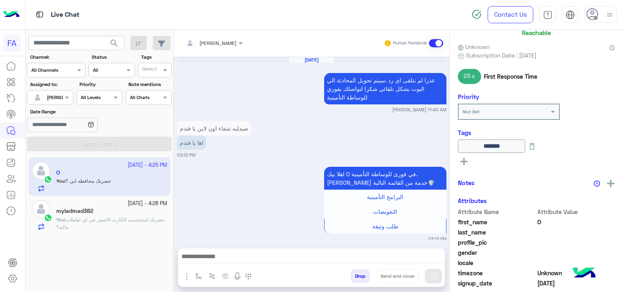
scroll to position [754, 0]
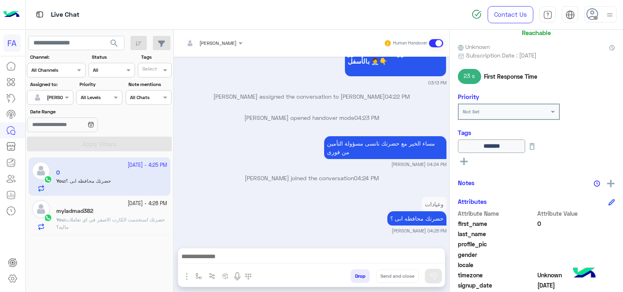
click at [74, 214] on div "myladmad382" at bounding box center [111, 212] width 111 height 9
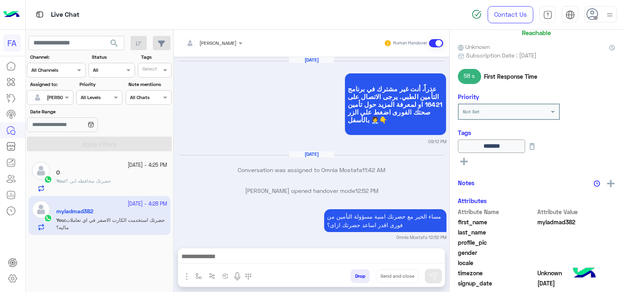
scroll to position [878, 0]
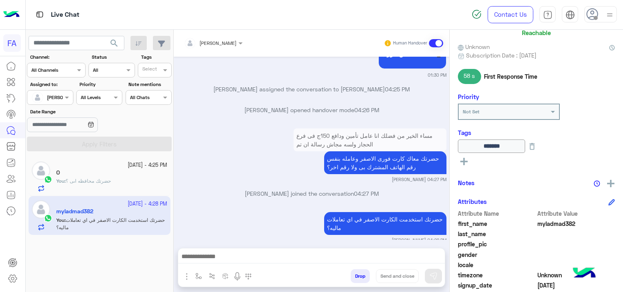
click at [121, 175] on div "O" at bounding box center [111, 173] width 111 height 9
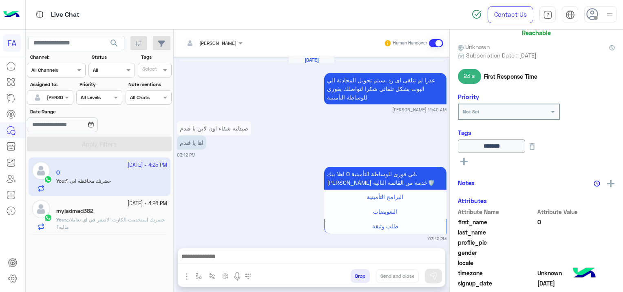
scroll to position [754, 0]
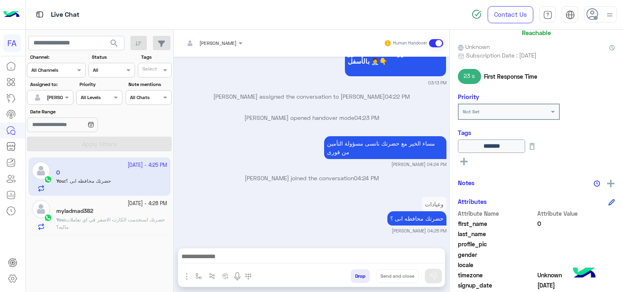
click at [123, 212] on div "myladmad382" at bounding box center [111, 212] width 111 height 9
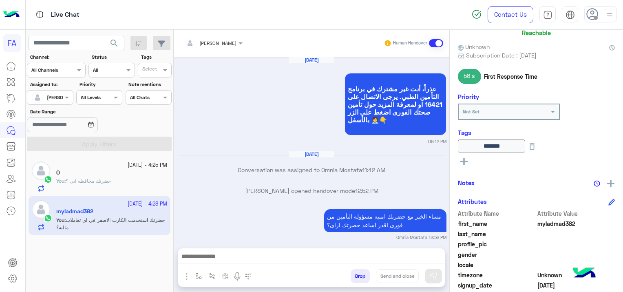
scroll to position [878, 0]
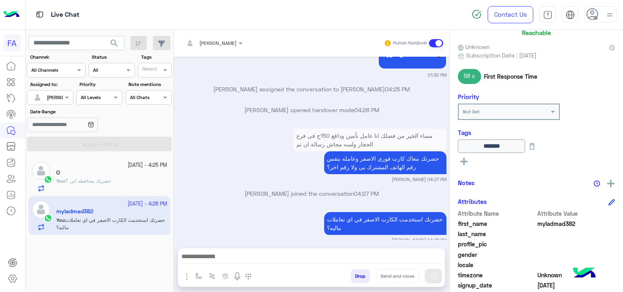
click at [135, 181] on div "You : حضرتك محافظه اىى ؟" at bounding box center [111, 184] width 111 height 14
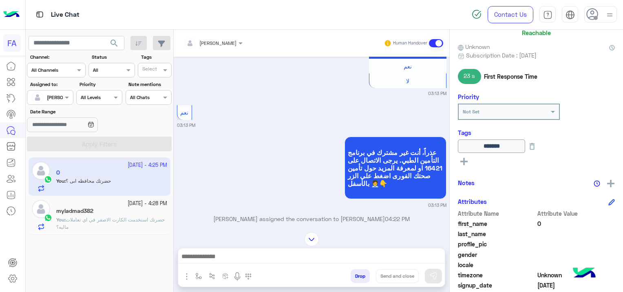
scroll to position [754, 0]
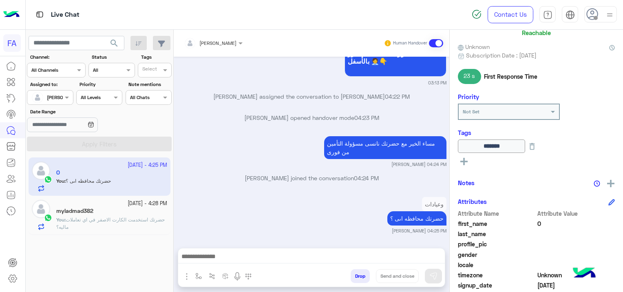
click at [142, 213] on div "myladmad382" at bounding box center [111, 212] width 111 height 9
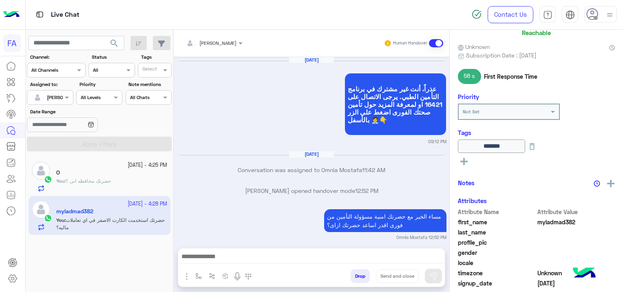
scroll to position [878, 0]
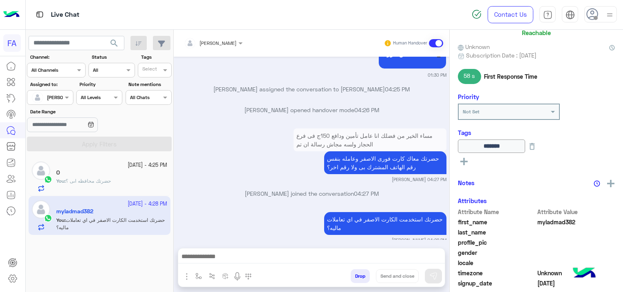
click at [133, 184] on div "You : حضرتك محافظه اىى ؟" at bounding box center [111, 184] width 111 height 14
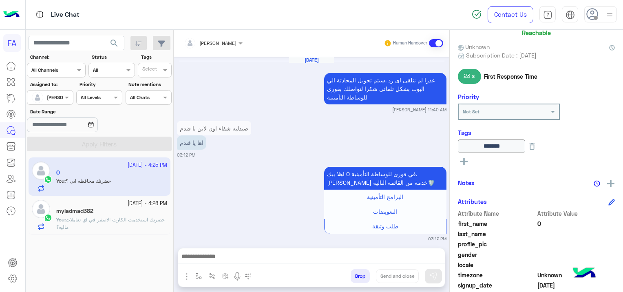
scroll to position [754, 0]
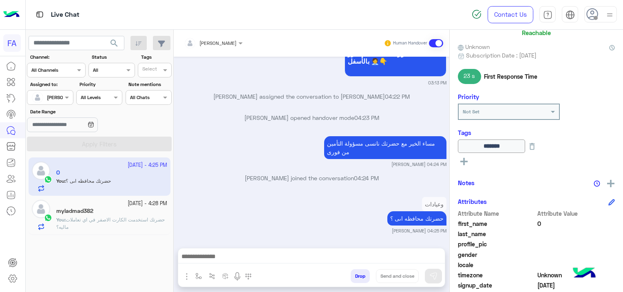
click at [134, 214] on div "myladmad382" at bounding box center [111, 212] width 111 height 9
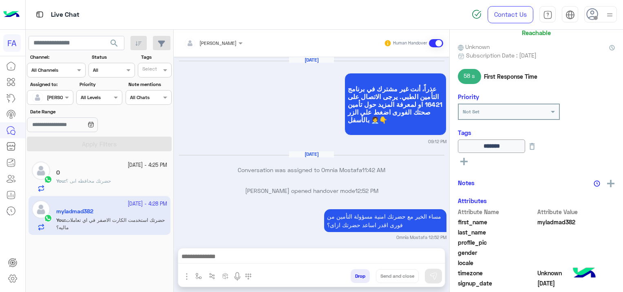
scroll to position [878, 0]
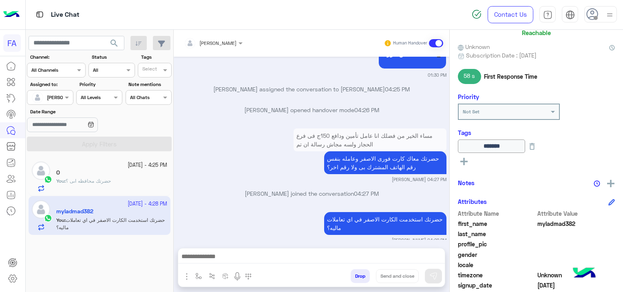
click at [123, 180] on div "You : حضرتك محافظه اىى ؟" at bounding box center [111, 184] width 111 height 14
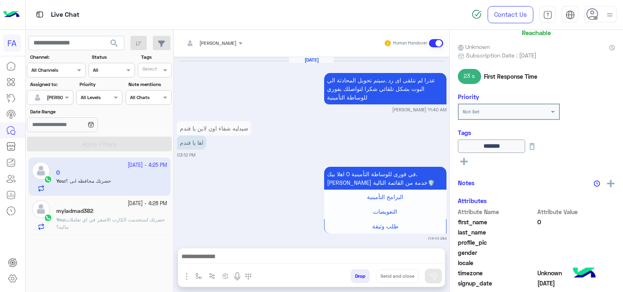
scroll to position [754, 0]
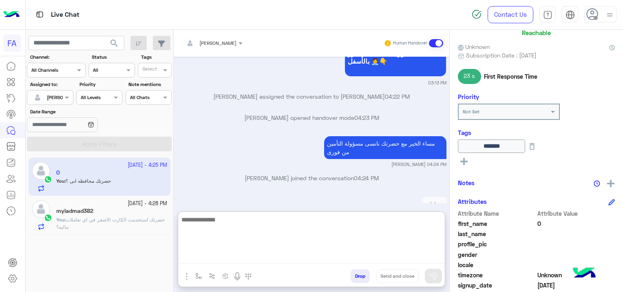
drag, startPoint x: 281, startPoint y: 253, endPoint x: 286, endPoint y: 251, distance: 5.2
click at [284, 252] on textarea at bounding box center [311, 239] width 267 height 49
click at [206, 257] on textarea at bounding box center [311, 239] width 267 height 49
paste textarea "**********"
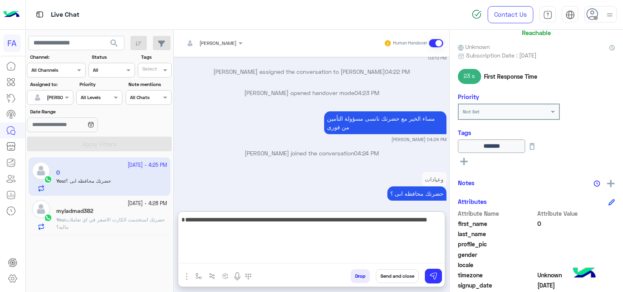
scroll to position [791, 0]
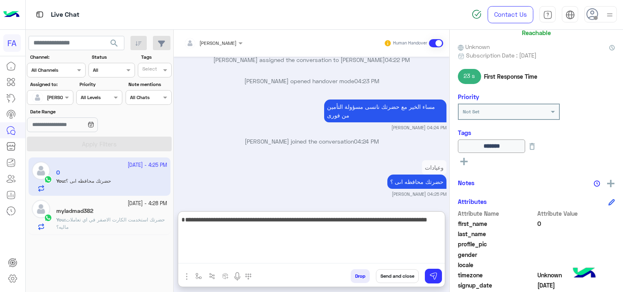
type textarea "**********"
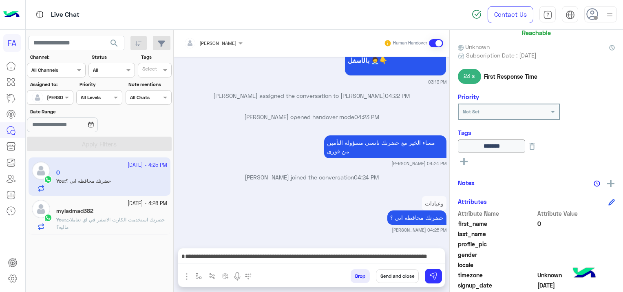
click at [395, 277] on button "Send and close" at bounding box center [397, 276] width 43 height 14
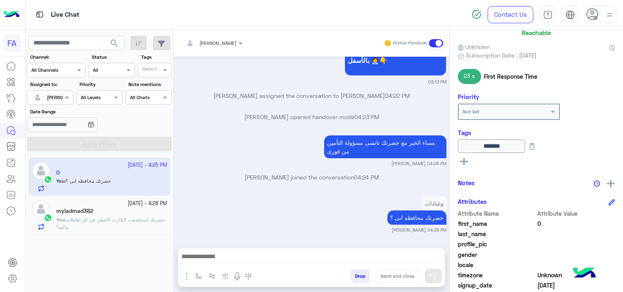
scroll to position [754, 0]
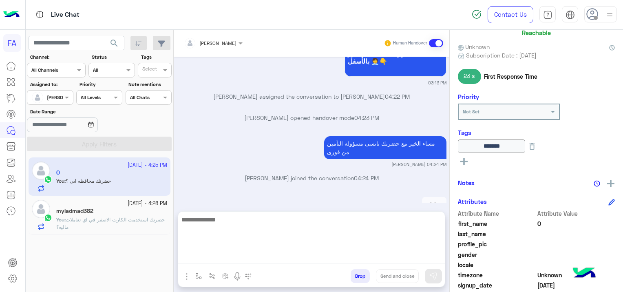
click at [246, 253] on textarea at bounding box center [311, 239] width 267 height 49
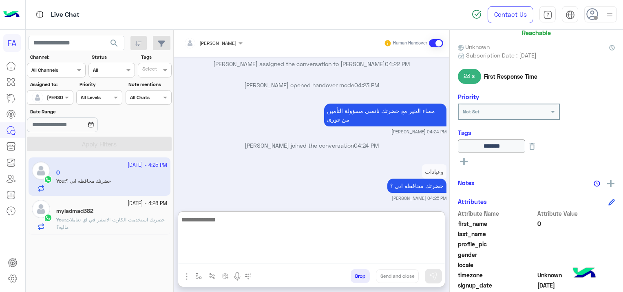
scroll to position [791, 0]
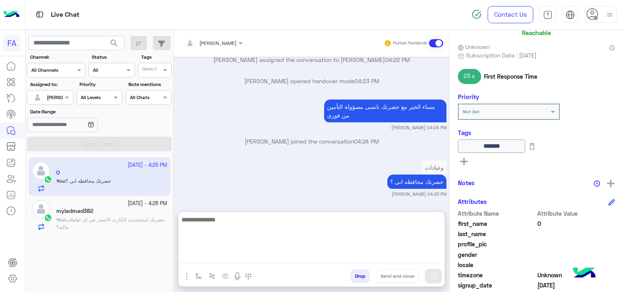
paste textarea "**********"
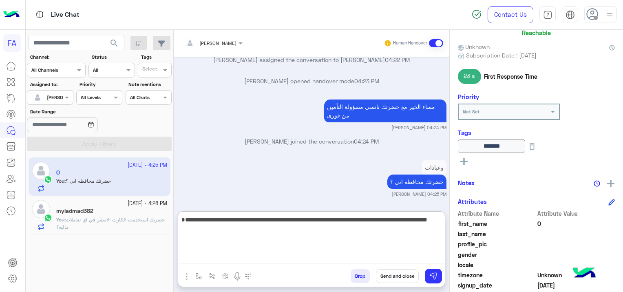
type textarea "**********"
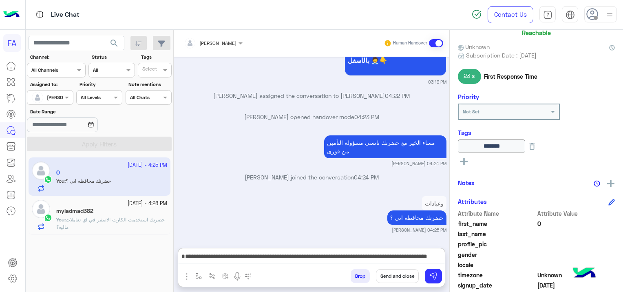
click at [403, 277] on button "Send and close" at bounding box center [397, 276] width 43 height 14
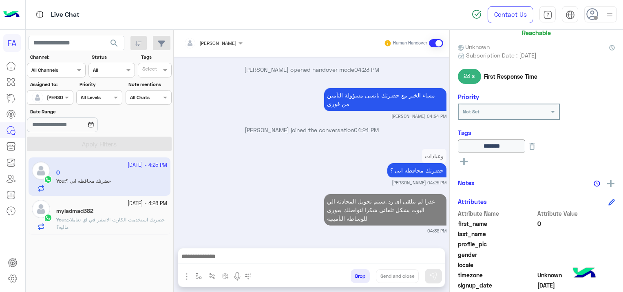
scroll to position [823, 0]
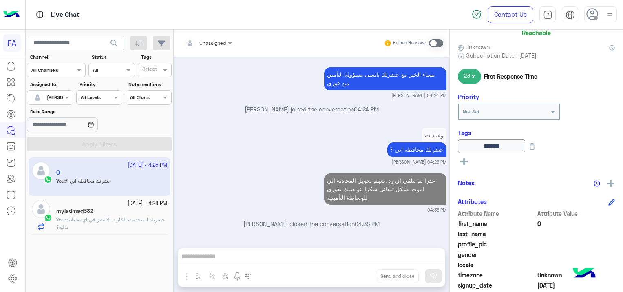
click at [124, 209] on div "myladmad382" at bounding box center [111, 212] width 111 height 9
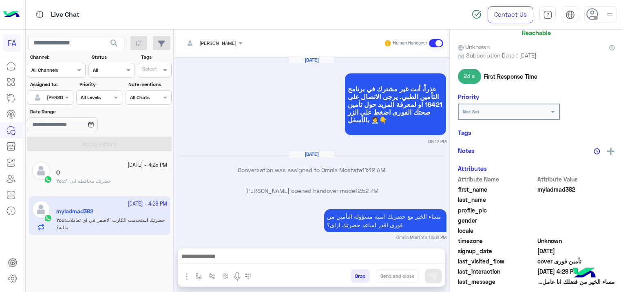
scroll to position [878, 0]
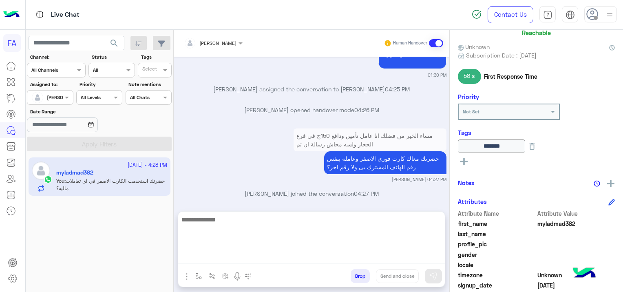
click at [272, 255] on textarea at bounding box center [311, 239] width 267 height 49
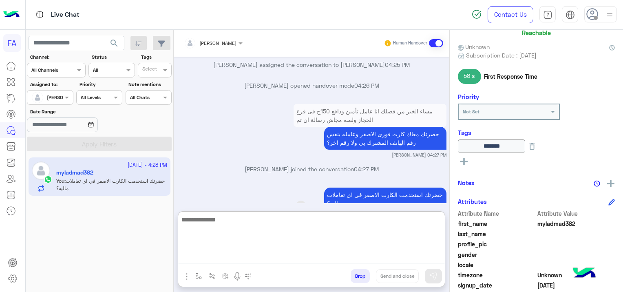
scroll to position [915, 0]
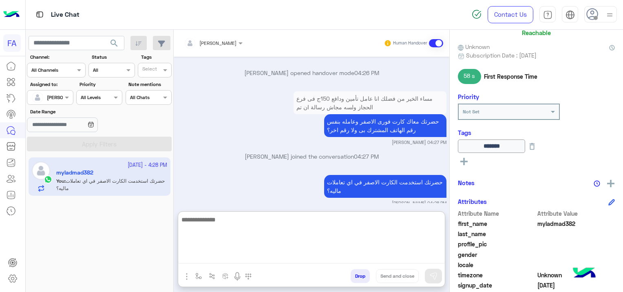
paste textarea "**********"
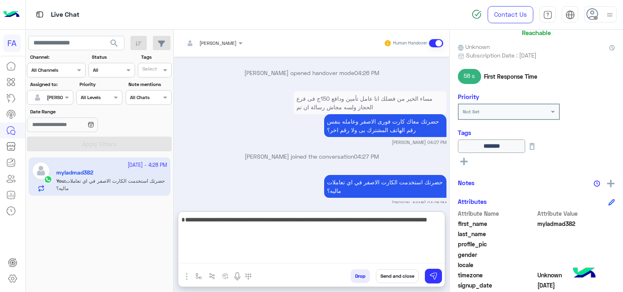
type textarea "**********"
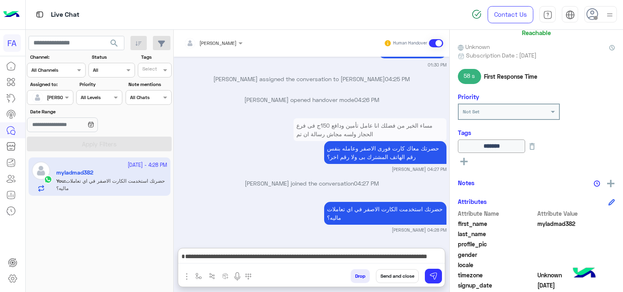
click at [395, 278] on button "Send and close" at bounding box center [397, 276] width 43 height 14
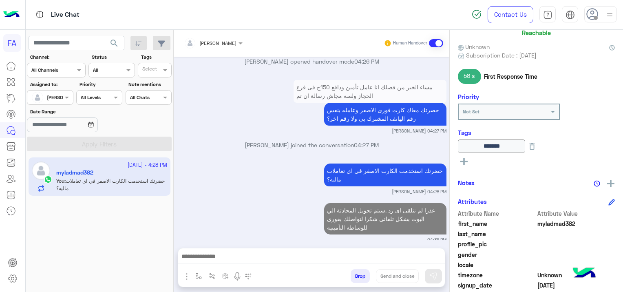
scroll to position [948, 0]
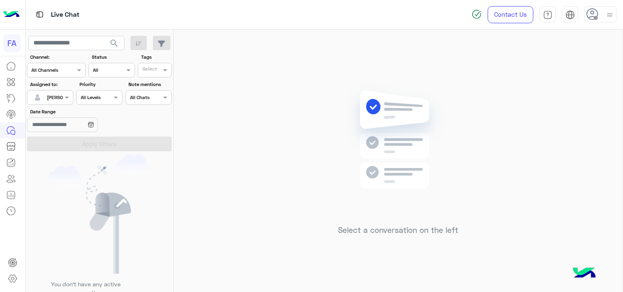
click at [114, 41] on span "search" at bounding box center [114, 43] width 10 height 10
click at [55, 98] on div at bounding box center [49, 97] width 45 height 8
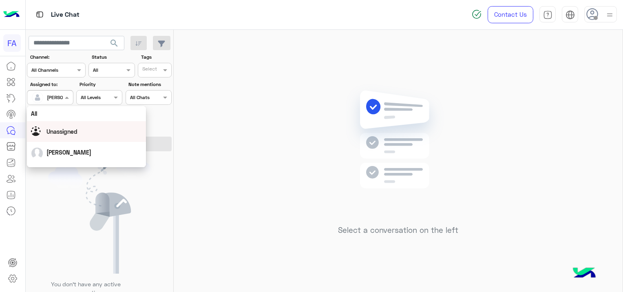
click at [77, 131] on span "Unassigned" at bounding box center [62, 131] width 31 height 7
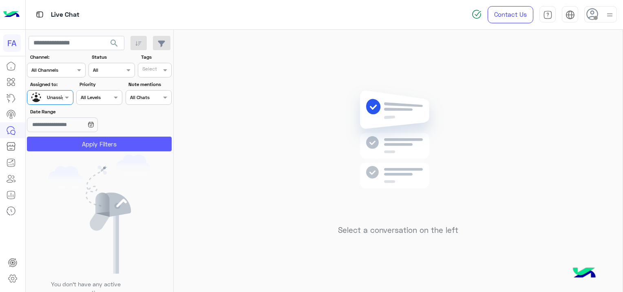
click at [96, 140] on button "Apply Filters" at bounding box center [99, 144] width 145 height 15
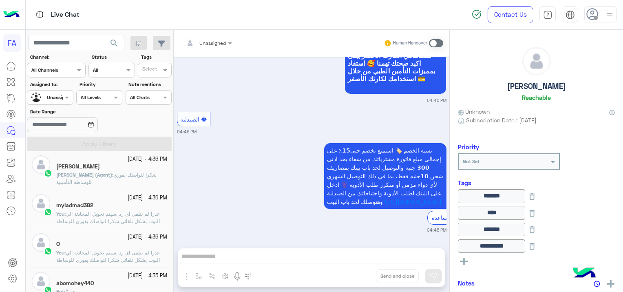
scroll to position [163, 0]
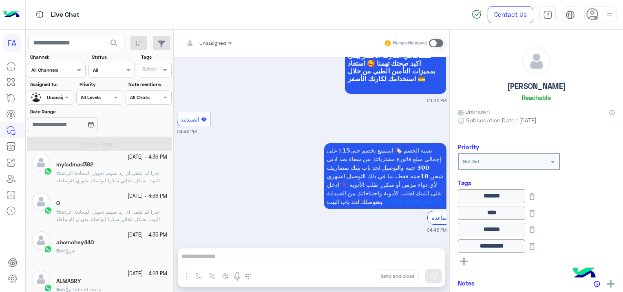
click at [106, 240] on div "abomohey440" at bounding box center [111, 243] width 111 height 9
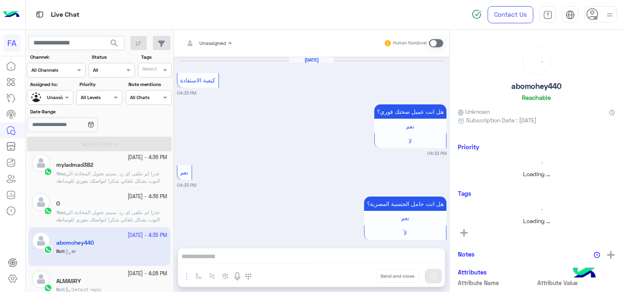
scroll to position [735, 0]
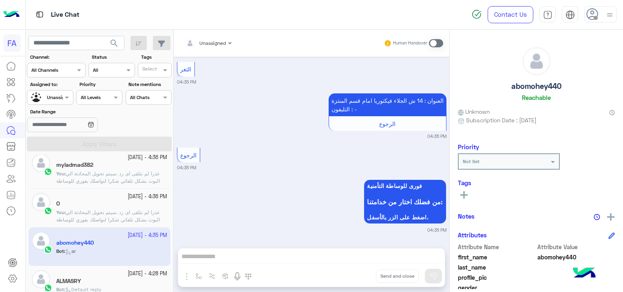
click at [92, 284] on div "ALMASRY" at bounding box center [111, 282] width 111 height 9
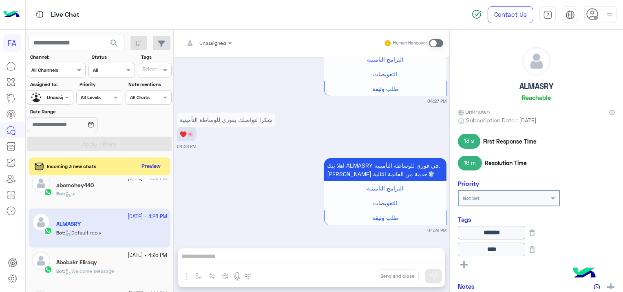
scroll to position [245, 0]
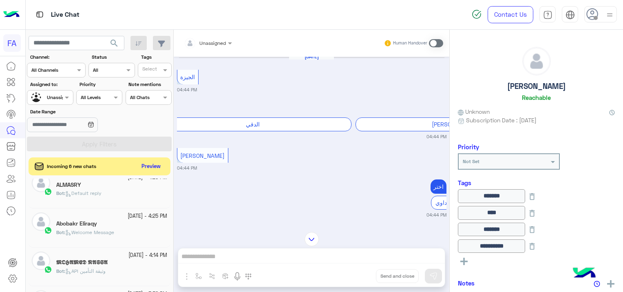
scroll to position [871, 0]
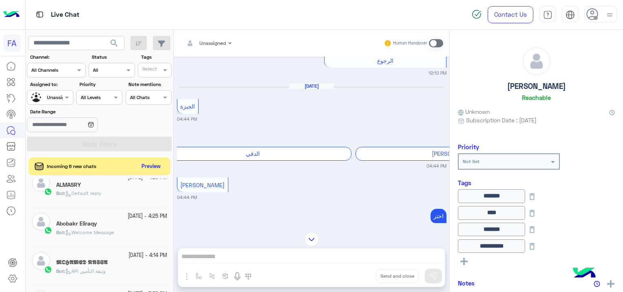
click at [60, 93] on div at bounding box center [49, 97] width 45 height 8
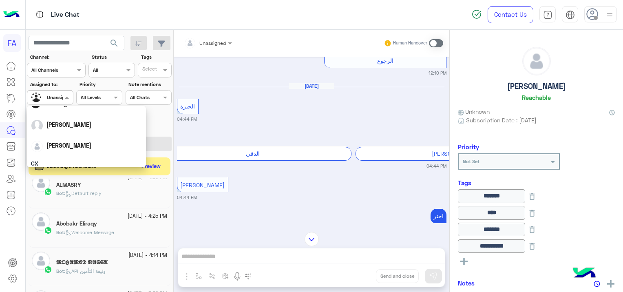
scroll to position [41, 0]
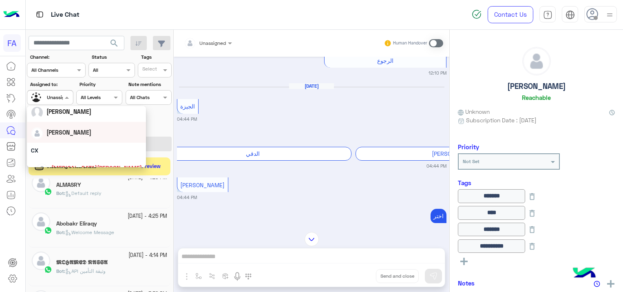
click at [67, 130] on span "[PERSON_NAME]" at bounding box center [69, 132] width 45 height 7
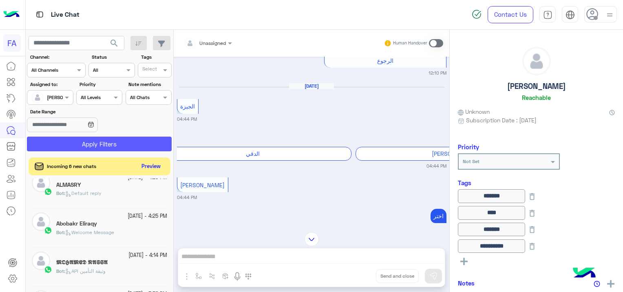
click at [95, 140] on button "Apply Filters" at bounding box center [99, 144] width 145 height 15
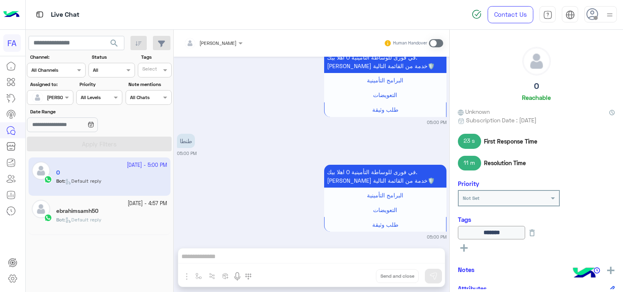
scroll to position [616, 0]
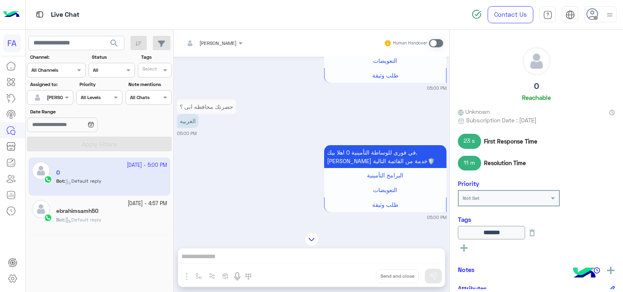
click at [434, 44] on span at bounding box center [436, 43] width 14 height 8
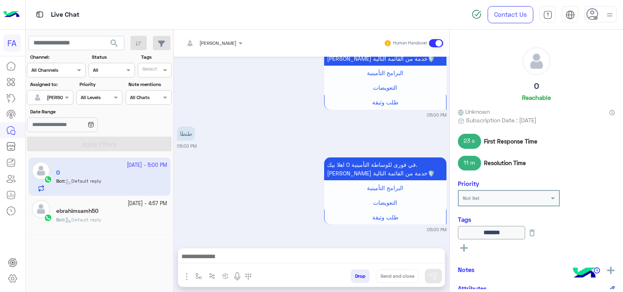
scroll to position [759, 0]
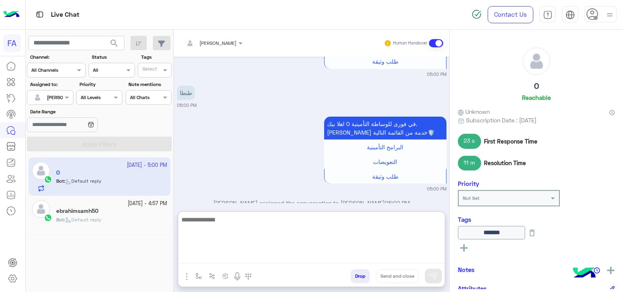
click at [262, 260] on textarea at bounding box center [311, 239] width 267 height 49
type textarea "*"
click at [220, 260] on textarea at bounding box center [311, 239] width 267 height 49
paste textarea "**********"
type textarea "**********"
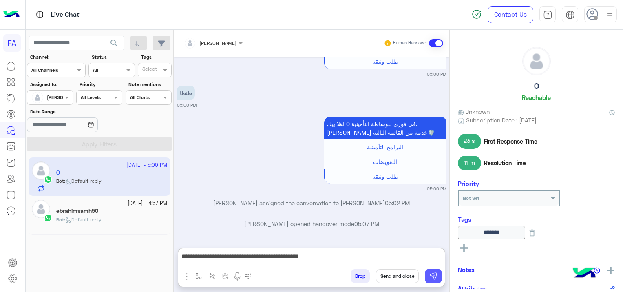
click at [432, 279] on img at bounding box center [434, 276] width 8 height 8
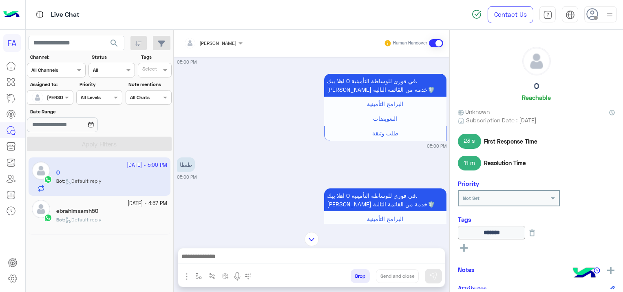
scroll to position [676, 0]
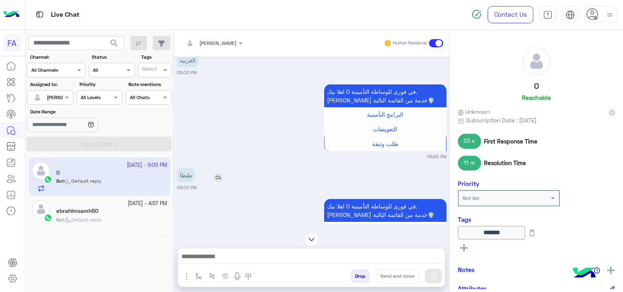
click at [213, 175] on img at bounding box center [218, 178] width 10 height 10
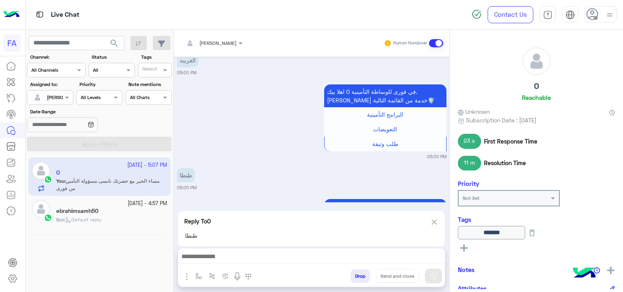
scroll to position [857, 0]
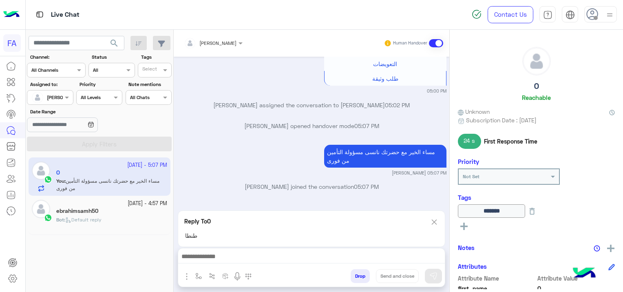
click at [226, 250] on div at bounding box center [311, 258] width 267 height 20
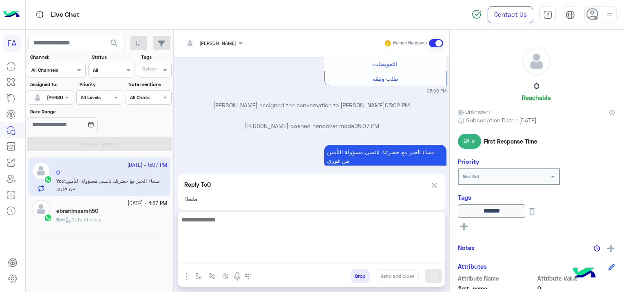
click at [228, 258] on textarea at bounding box center [311, 239] width 267 height 49
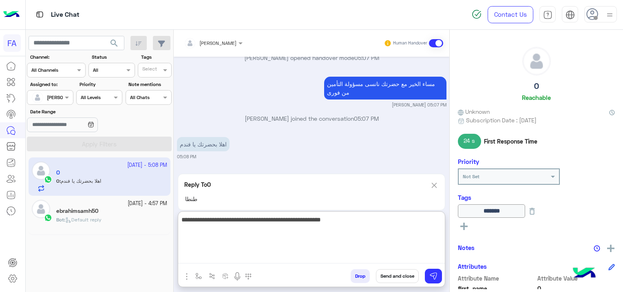
type textarea "**********"
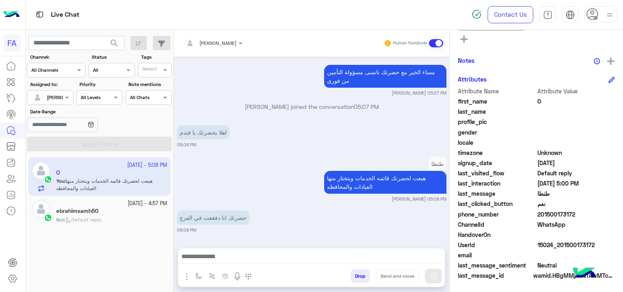
scroll to position [936, 0]
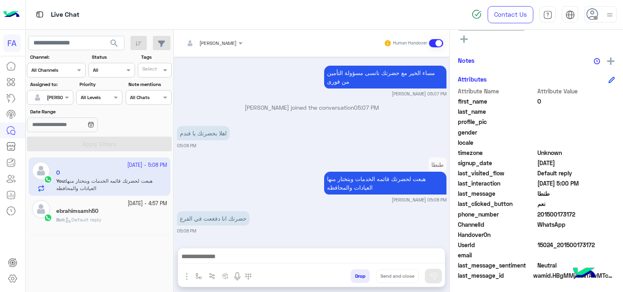
drag, startPoint x: 597, startPoint y: 242, endPoint x: 560, endPoint y: 249, distance: 37.4
click at [560, 249] on div "UserId 15024_201500173172" at bounding box center [536, 246] width 157 height 10
copy span "01500173172"
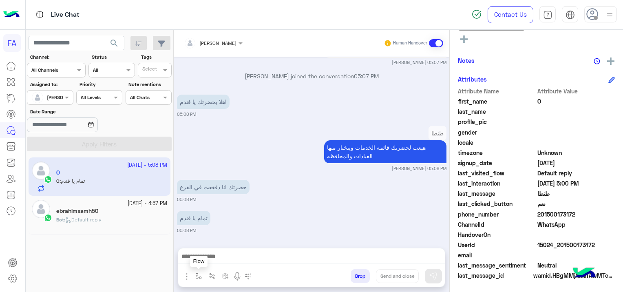
click at [198, 276] on img "button" at bounding box center [198, 276] width 7 height 7
click at [219, 260] on input "text" at bounding box center [213, 256] width 32 height 7
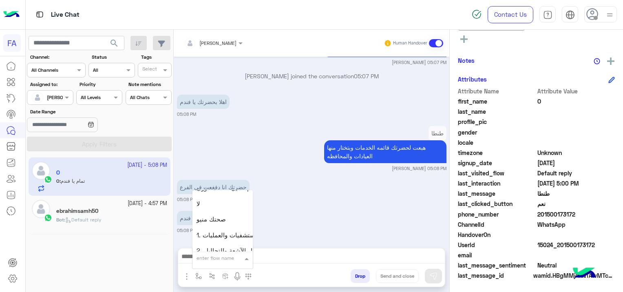
scroll to position [490, 0]
click at [224, 197] on span "صحتك منيو" at bounding box center [211, 195] width 29 height 7
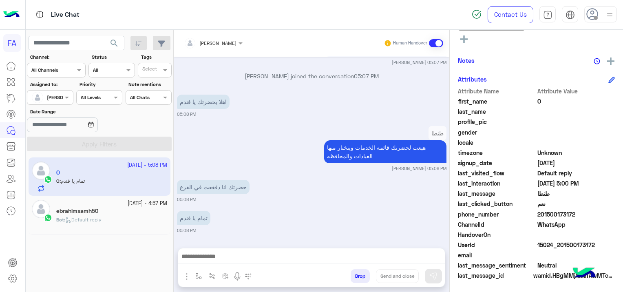
type textarea "*********"
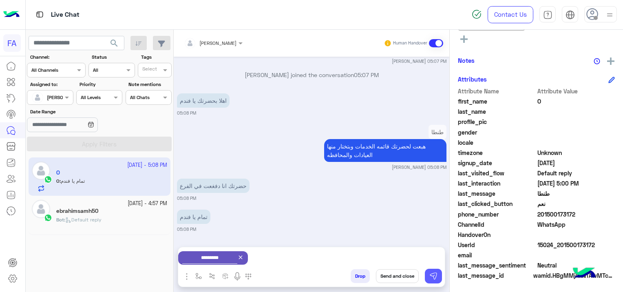
click at [431, 278] on img at bounding box center [434, 276] width 8 height 8
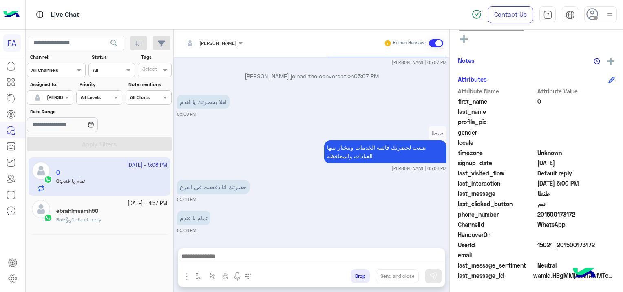
scroll to position [1054, 0]
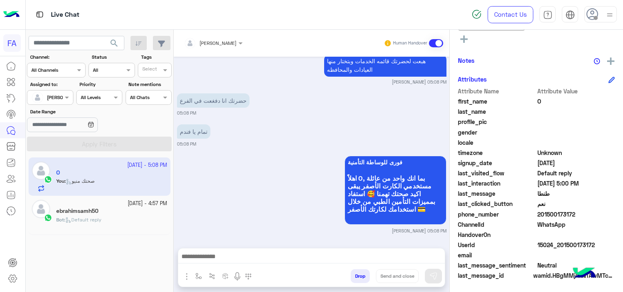
drag, startPoint x: 600, startPoint y: 242, endPoint x: 559, endPoint y: 250, distance: 41.6
click at [559, 250] on div "Attribute Name Attribute Value first_name O last_name profile_pic gender locale…" at bounding box center [536, 184] width 157 height 195
drag, startPoint x: 559, startPoint y: 250, endPoint x: 565, endPoint y: 255, distance: 7.3
click at [564, 255] on span at bounding box center [577, 255] width 78 height 9
click at [592, 221] on span "WhatsApp" at bounding box center [577, 224] width 78 height 9
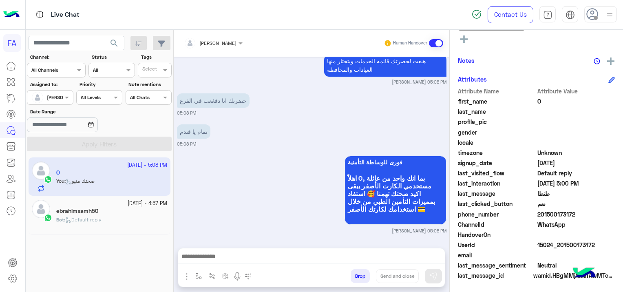
click at [592, 221] on span "WhatsApp" at bounding box center [577, 224] width 78 height 9
drag, startPoint x: 592, startPoint y: 242, endPoint x: 560, endPoint y: 244, distance: 32.3
click at [560, 244] on span "15024_201500173172" at bounding box center [577, 245] width 78 height 9
copy span "01500173172"
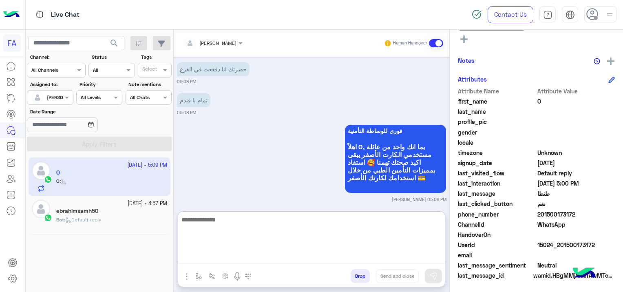
click at [220, 255] on textarea at bounding box center [311, 239] width 267 height 49
type textarea "**********"
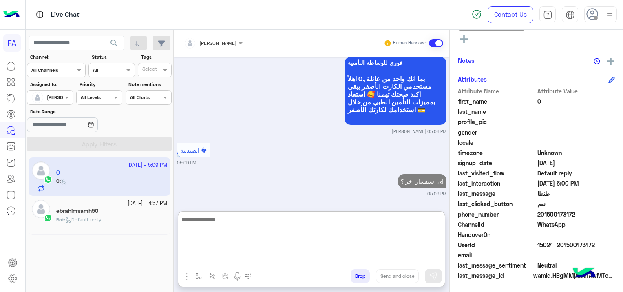
scroll to position [65, 0]
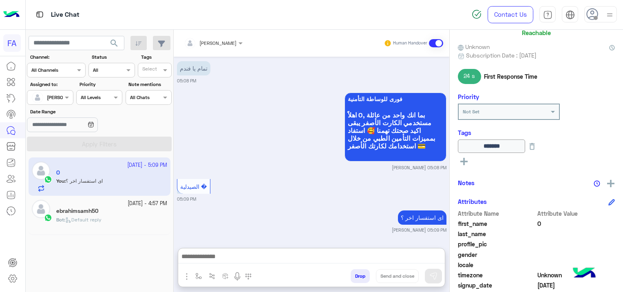
click at [462, 160] on icon at bounding box center [464, 161] width 7 height 7
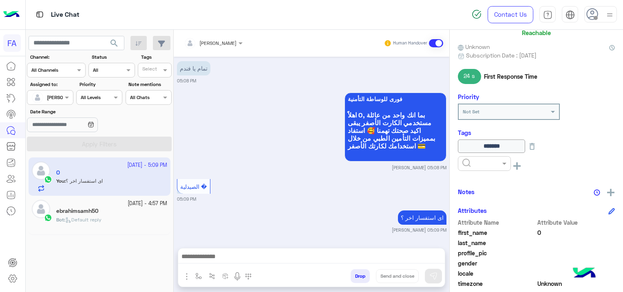
scroll to position [1116, 0]
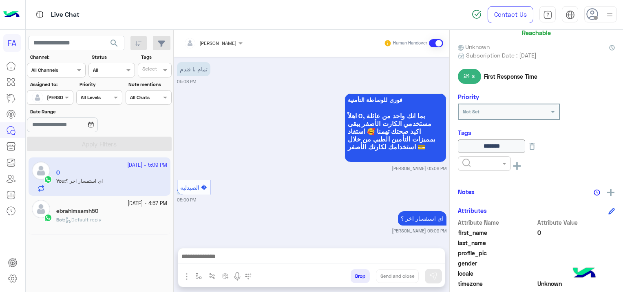
click at [465, 165] on input "text" at bounding box center [475, 162] width 25 height 7
click at [483, 206] on span "Medical" at bounding box center [472, 208] width 21 height 7
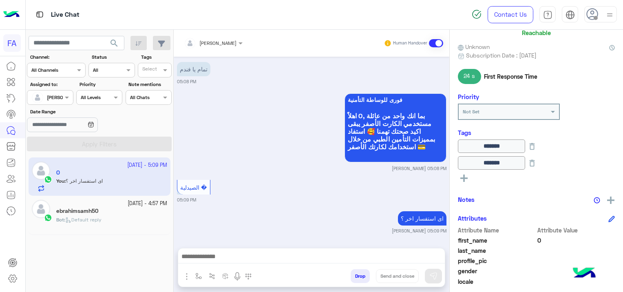
click at [467, 175] on icon at bounding box center [464, 178] width 7 height 7
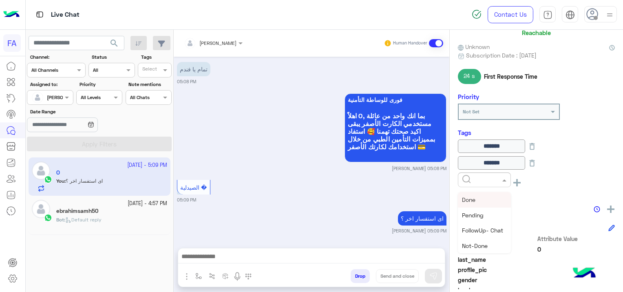
click at [468, 179] on input "text" at bounding box center [475, 178] width 25 height 7
click at [474, 196] on span "Done" at bounding box center [468, 199] width 13 height 7
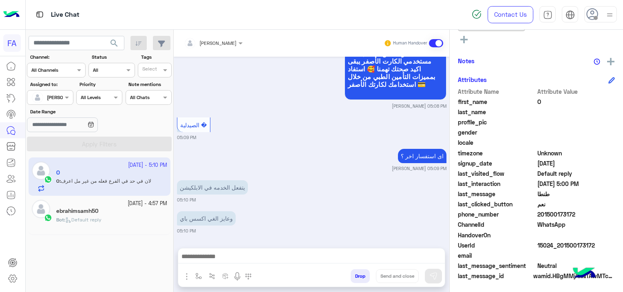
scroll to position [1210, 0]
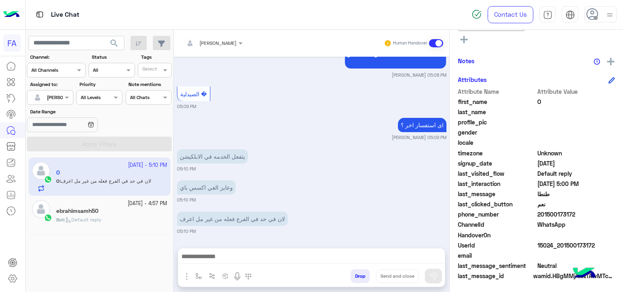
drag, startPoint x: 226, startPoint y: 246, endPoint x: 228, endPoint y: 259, distance: 12.9
click at [225, 251] on div "[PERSON_NAME] Human Handover [DATE] نعم 03:12 PM هل انت حامل الجنسية ال[DEMOGRA…" at bounding box center [312, 163] width 276 height 266
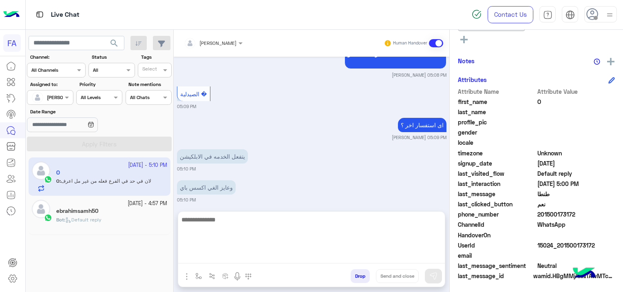
click at [229, 261] on textarea at bounding box center [311, 239] width 267 height 49
paste textarea "**********"
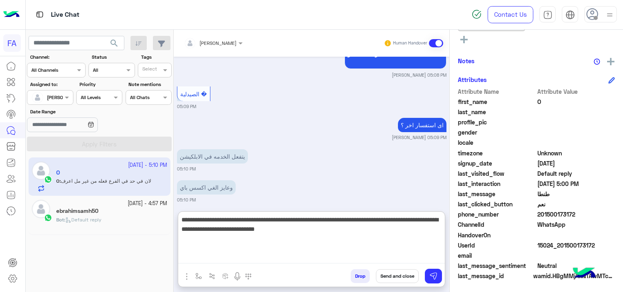
click at [441, 219] on textarea "**********" at bounding box center [311, 239] width 267 height 49
type textarea "**********"
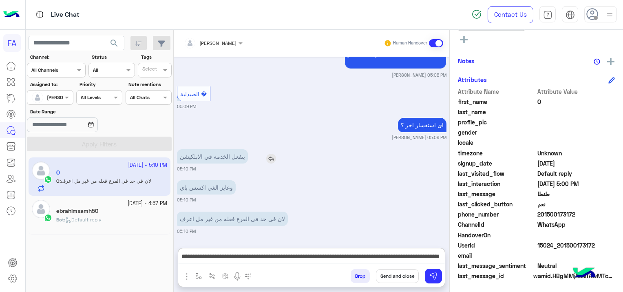
click at [271, 157] on img at bounding box center [271, 159] width 10 height 10
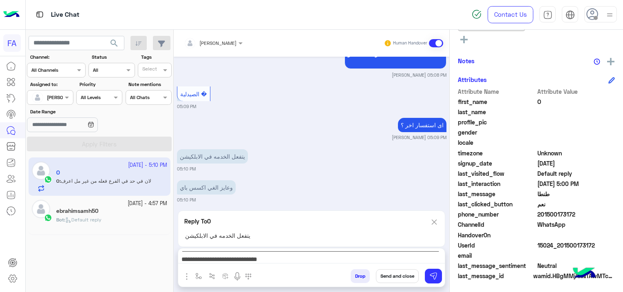
scroll to position [8, 0]
click at [432, 280] on img at bounding box center [434, 276] width 8 height 8
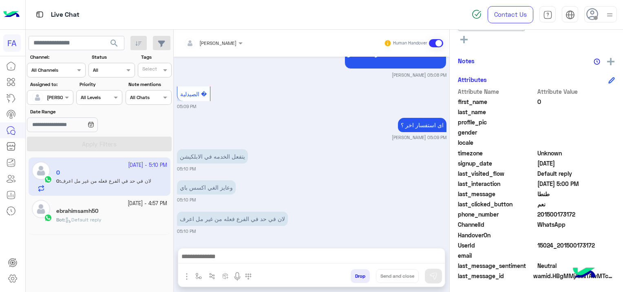
scroll to position [1281, 0]
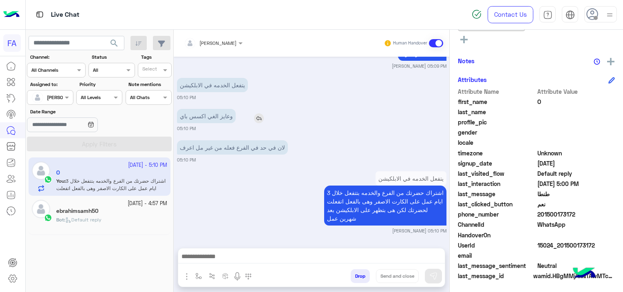
click at [263, 115] on img at bounding box center [259, 118] width 10 height 10
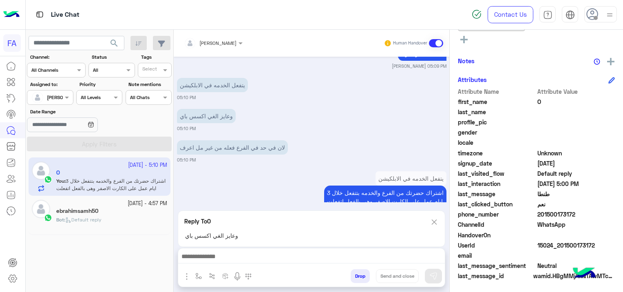
click at [252, 256] on textarea at bounding box center [311, 257] width 267 height 12
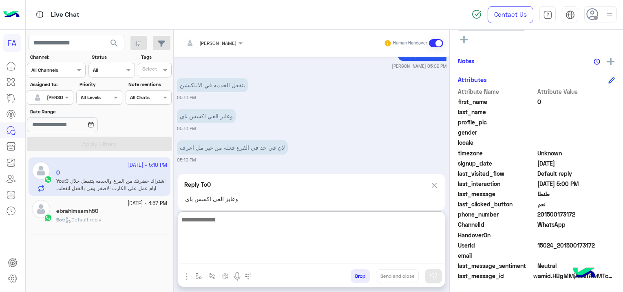
scroll to position [1386, 0]
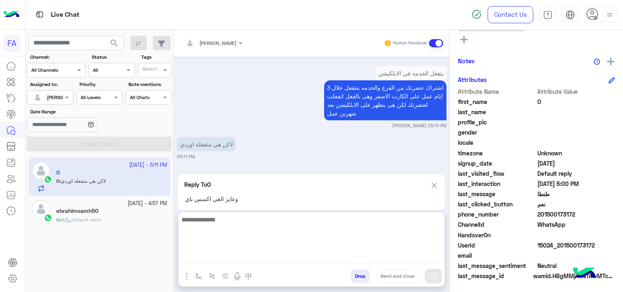
paste textarea "**********"
type textarea "**********"
click at [431, 276] on img at bounding box center [434, 276] width 8 height 8
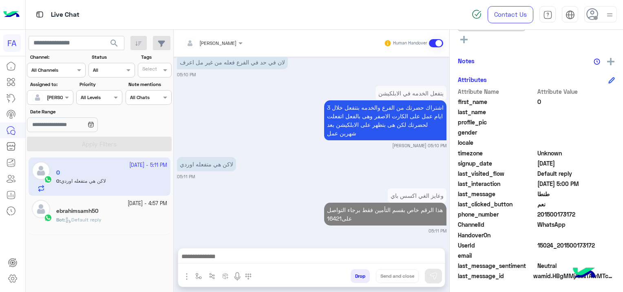
scroll to position [1366, 0]
click at [268, 165] on div "لاكن هي متفعله اوردي" at bounding box center [230, 164] width 106 height 14
click at [259, 165] on img at bounding box center [260, 167] width 10 height 10
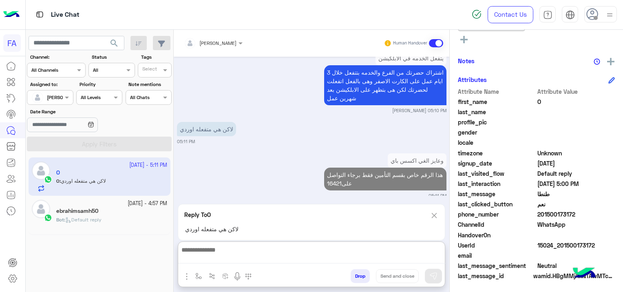
click at [266, 253] on textarea at bounding box center [311, 254] width 267 height 19
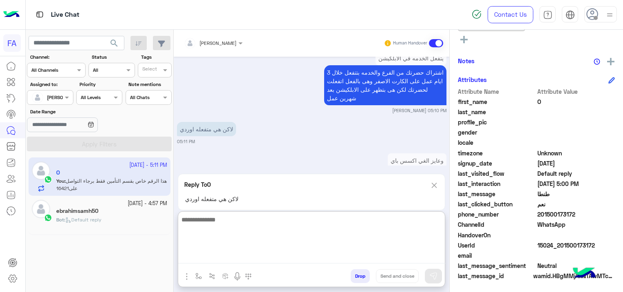
scroll to position [1440, 0]
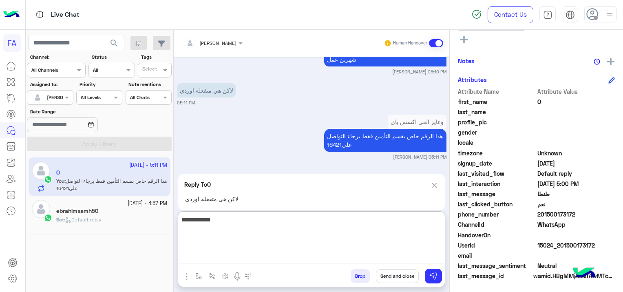
type textarea "**********"
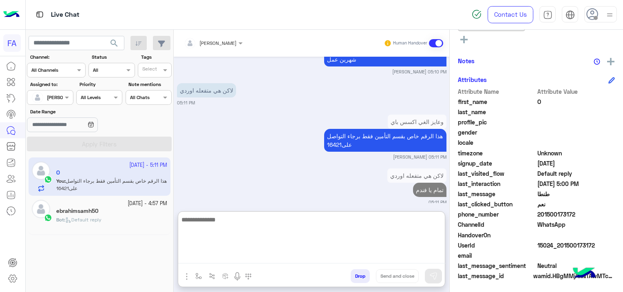
scroll to position [1448, 0]
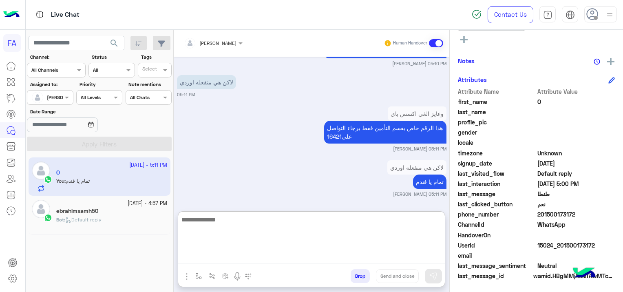
click at [286, 180] on div "لاكن هي متفعله اوردي تمام يا [PERSON_NAME] 05:11 PM" at bounding box center [312, 177] width 270 height 39
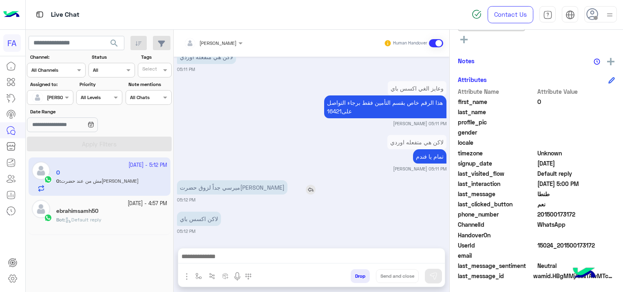
scroll to position [1505, 0]
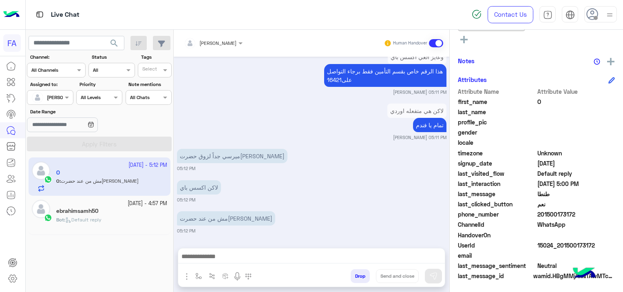
click at [255, 253] on textarea at bounding box center [311, 257] width 267 height 12
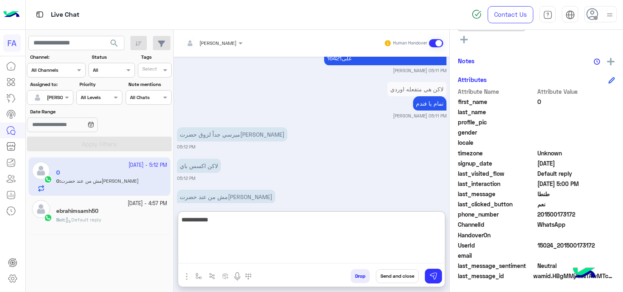
scroll to position [1542, 0]
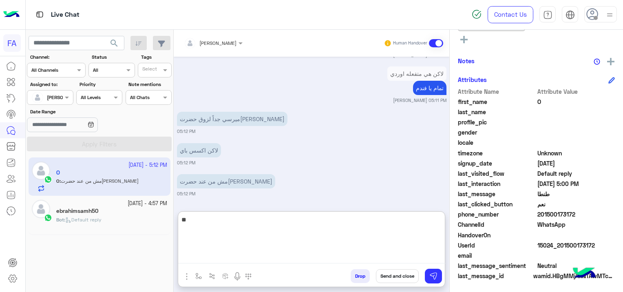
type textarea "*"
type textarea "**********"
click at [246, 151] on div "لاكن اكسس باي" at bounding box center [222, 150] width 91 height 14
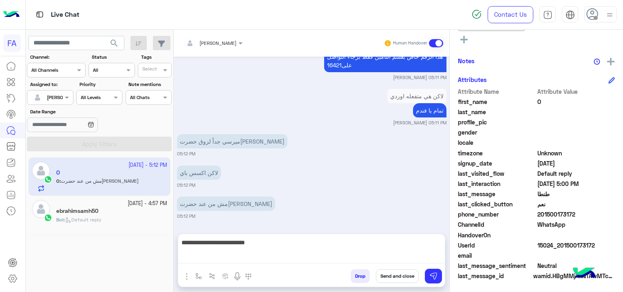
scroll to position [1505, 0]
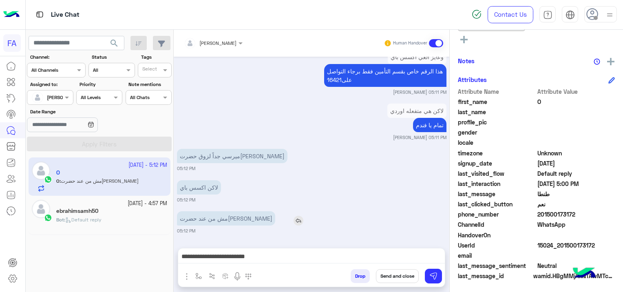
click at [242, 187] on img at bounding box center [244, 190] width 10 height 10
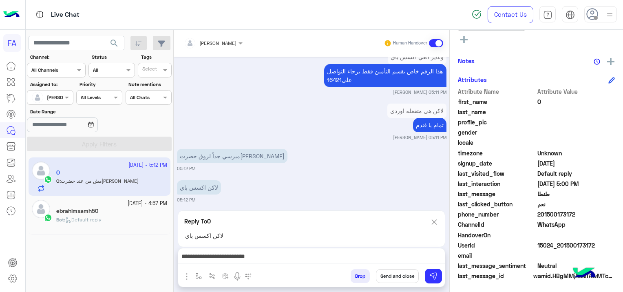
scroll to position [1542, 0]
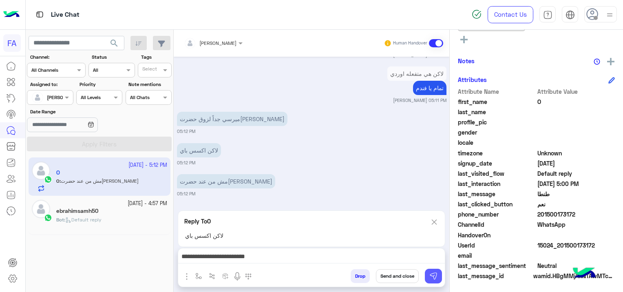
click at [435, 279] on img at bounding box center [434, 276] width 8 height 8
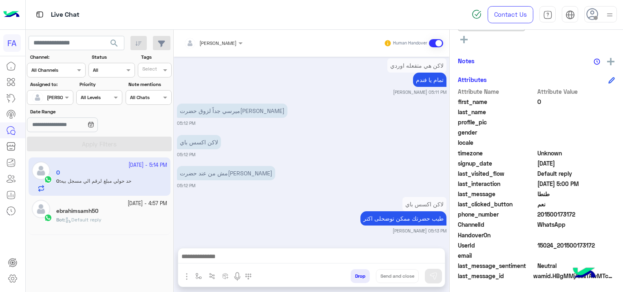
scroll to position [1581, 0]
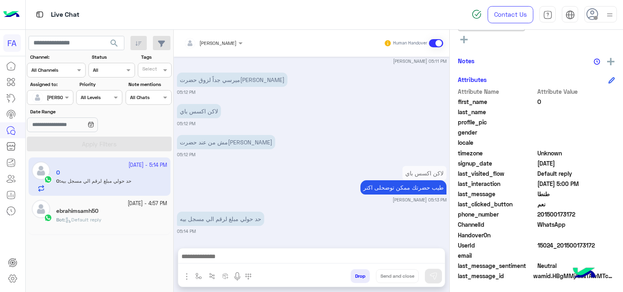
click at [106, 211] on div "ebrahimsamh50" at bounding box center [111, 212] width 111 height 9
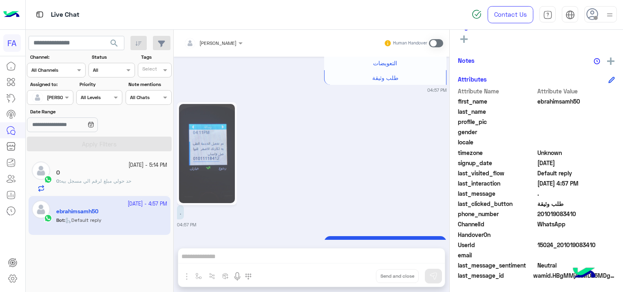
scroll to position [564, 0]
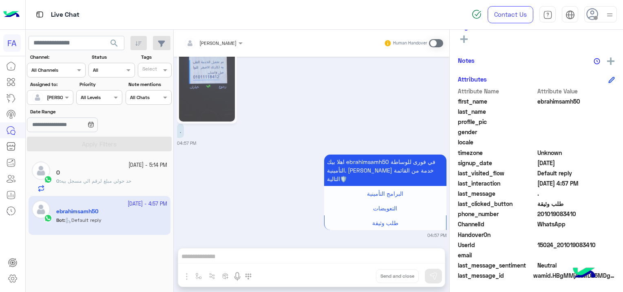
click at [432, 40] on span at bounding box center [436, 43] width 14 height 8
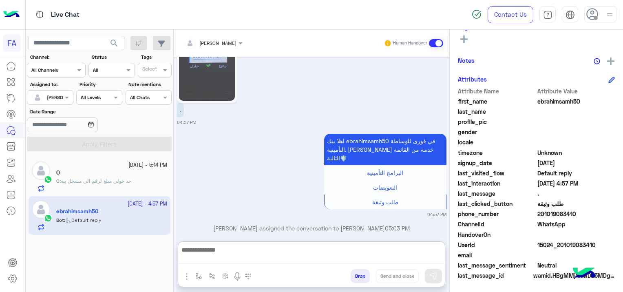
click at [279, 259] on textarea at bounding box center [311, 254] width 267 height 19
click at [224, 256] on textarea at bounding box center [311, 257] width 267 height 12
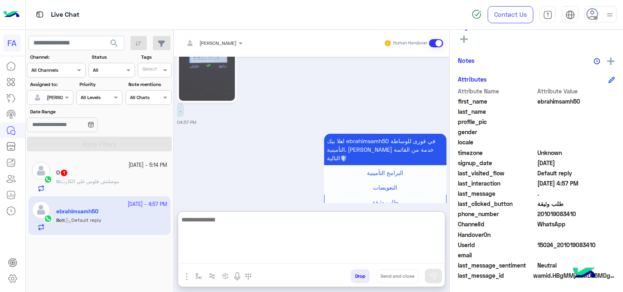
paste textarea "**********"
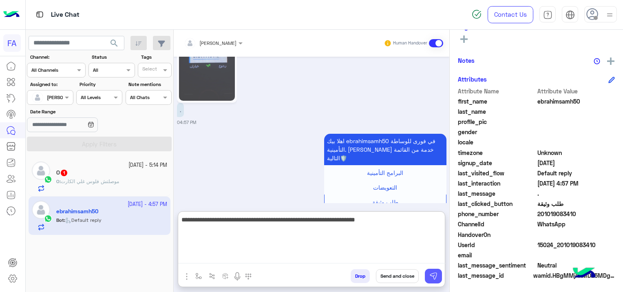
type textarea "**********"
click at [430, 274] on img at bounding box center [434, 276] width 8 height 8
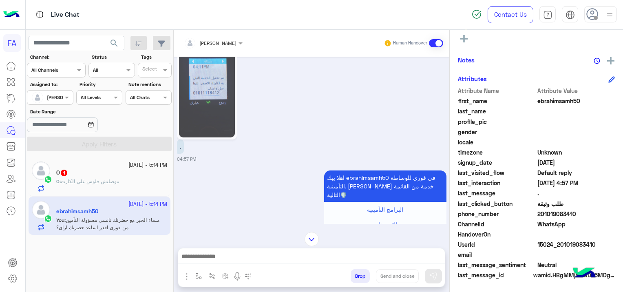
scroll to position [467, 0]
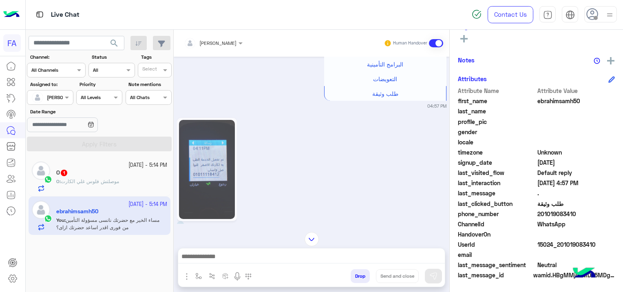
click at [253, 161] on div ". 04:57 PM" at bounding box center [312, 180] width 270 height 128
click at [134, 168] on small "[DATE] - 5:15 PM" at bounding box center [148, 166] width 39 height 8
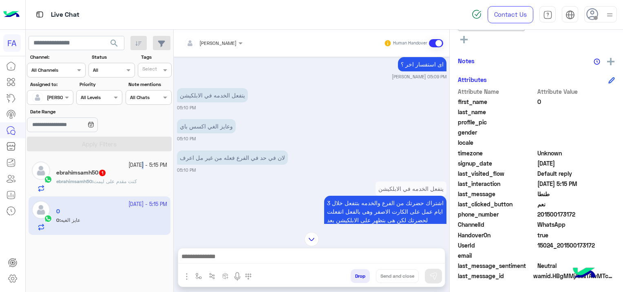
scroll to position [259, 0]
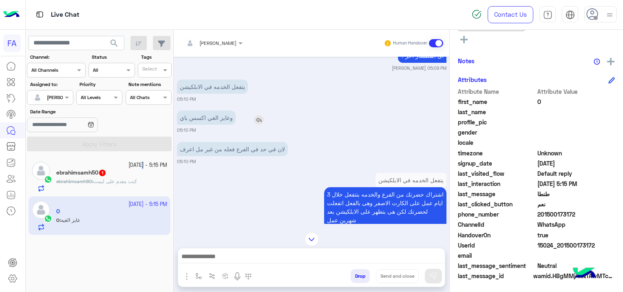
click at [256, 116] on img at bounding box center [259, 120] width 10 height 10
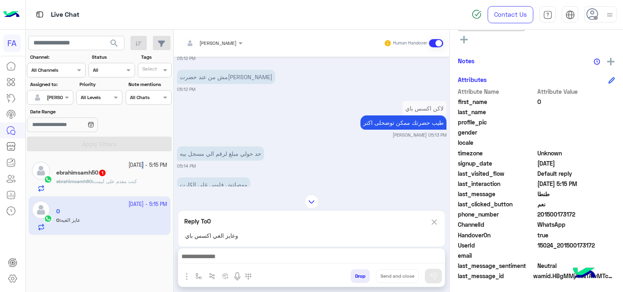
scroll to position [786, 0]
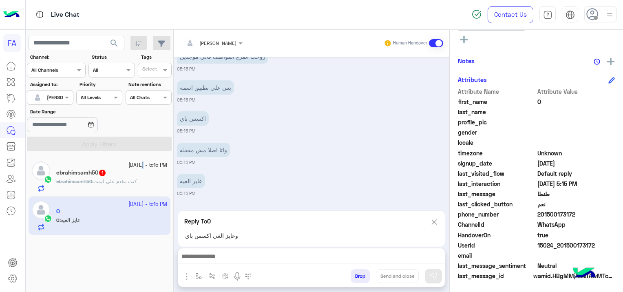
click at [437, 223] on img at bounding box center [434, 222] width 9 height 10
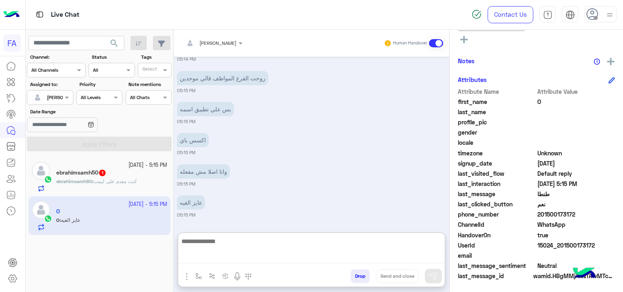
click at [423, 256] on textarea at bounding box center [311, 249] width 267 height 27
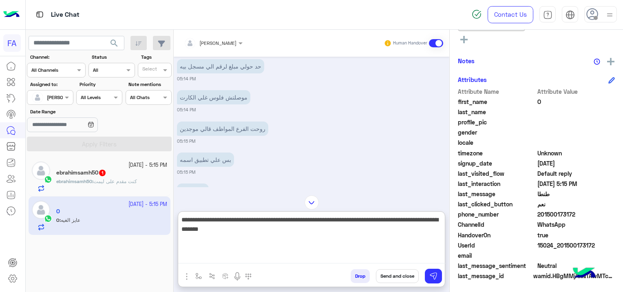
scroll to position [704, 0]
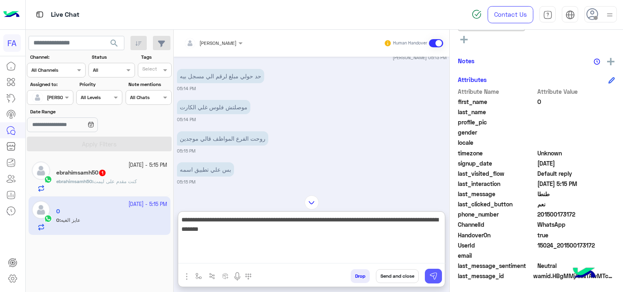
type textarea "**********"
click at [441, 276] on button at bounding box center [433, 276] width 17 height 15
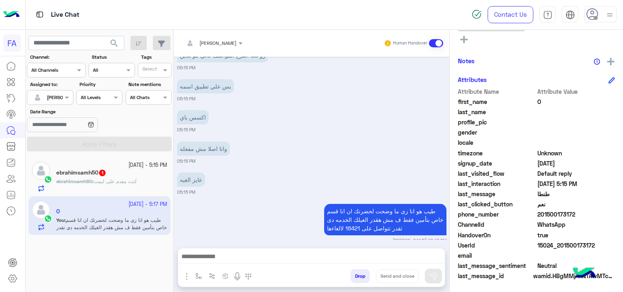
scroll to position [797, 0]
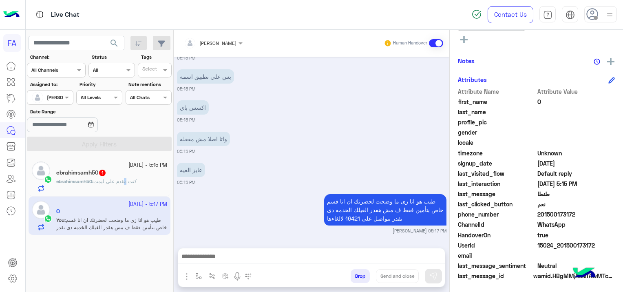
click at [130, 188] on div "ebrahimsamh50 : كنت مقدم على ليمت" at bounding box center [111, 185] width 111 height 14
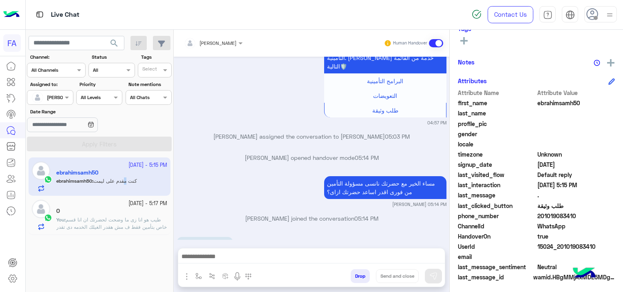
scroll to position [171, 0]
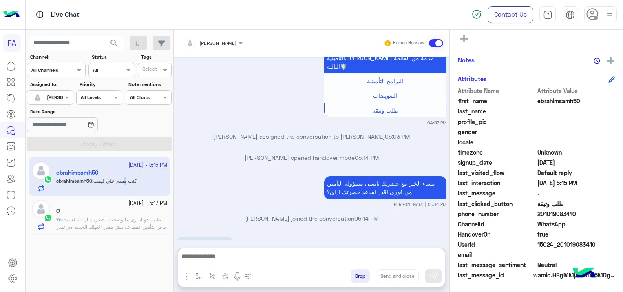
click at [230, 261] on textarea at bounding box center [311, 257] width 267 height 12
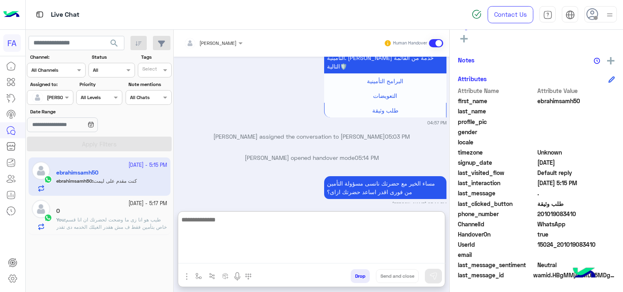
scroll to position [714, 0]
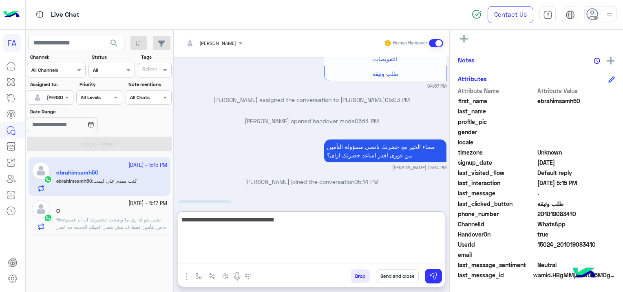
type textarea "**********"
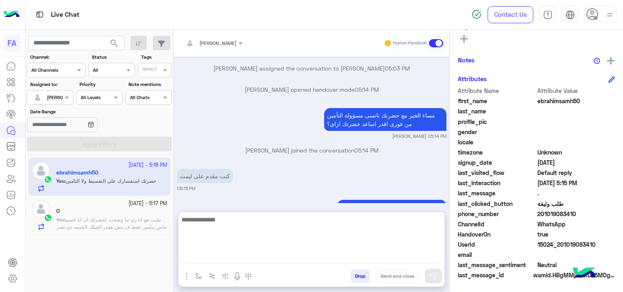
click at [98, 217] on span "طيب هو انا زى ما وضحت لحضرتك ان انا قسم خاص بتأمين فقط ف مش هقدر الغيلك الخدمه …" at bounding box center [111, 227] width 111 height 21
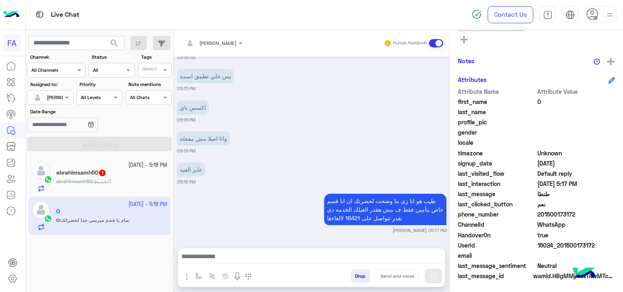
scroll to position [594, 0]
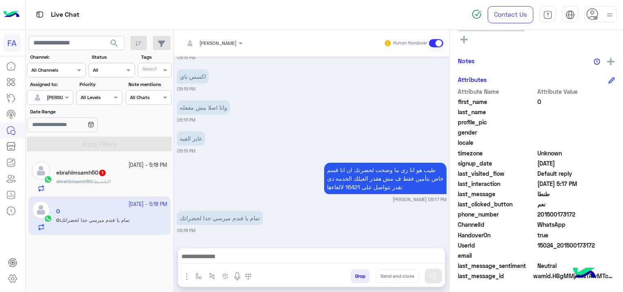
click at [219, 256] on textarea at bounding box center [311, 257] width 267 height 12
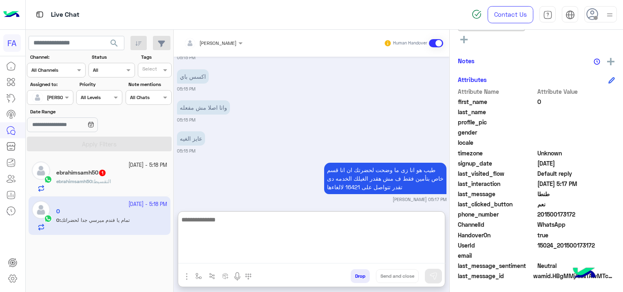
paste textarea "**********"
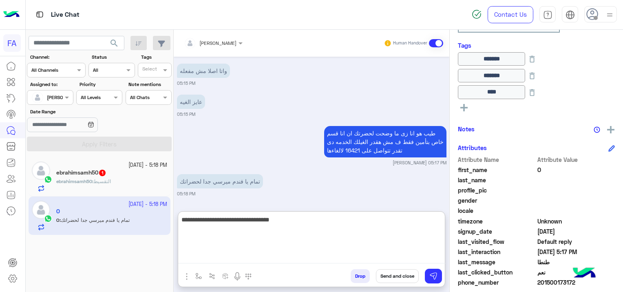
scroll to position [220, 0]
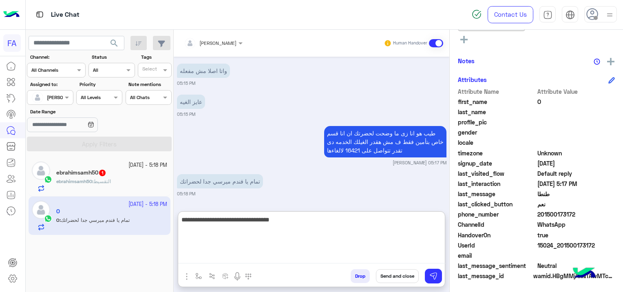
type textarea "**********"
click at [400, 276] on button "Send and close" at bounding box center [397, 276] width 43 height 14
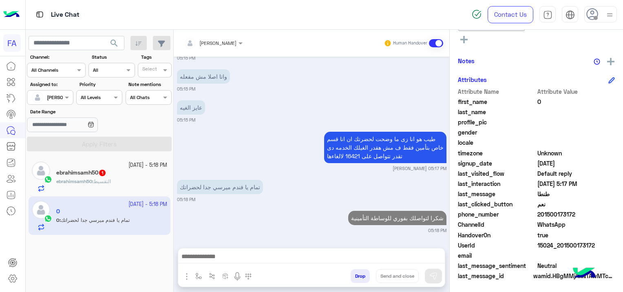
scroll to position [646, 0]
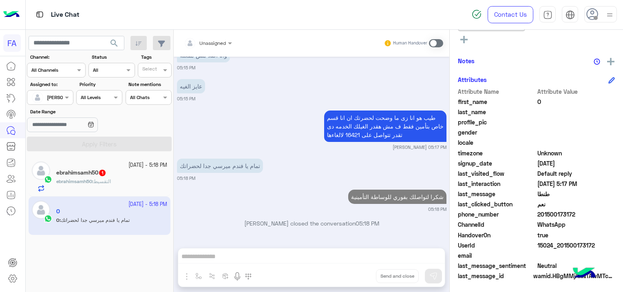
click at [104, 177] on div "ebrahimsamh50 1" at bounding box center [111, 173] width 111 height 9
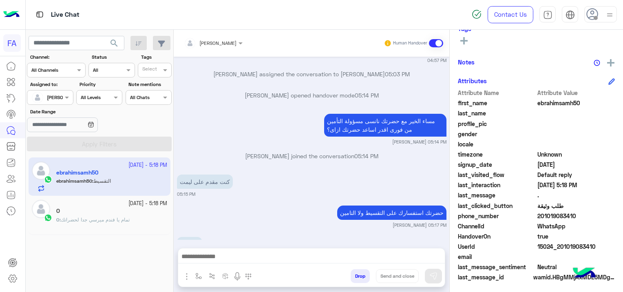
scroll to position [171, 0]
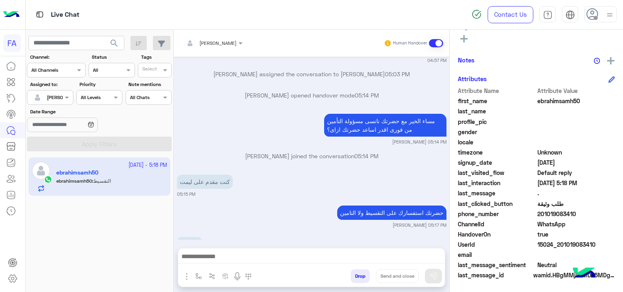
click at [215, 253] on textarea at bounding box center [311, 257] width 267 height 12
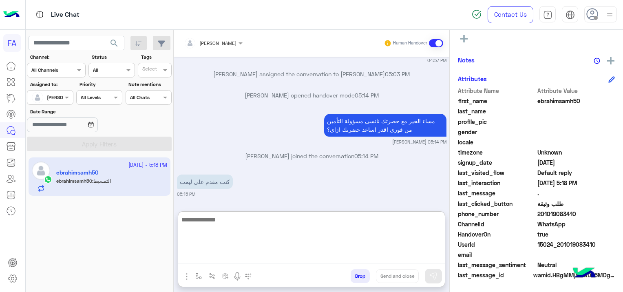
paste textarea "**********"
type textarea "**********"
click at [430, 280] on img at bounding box center [434, 276] width 8 height 8
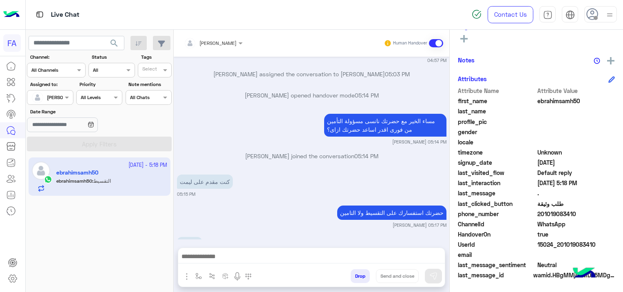
scroll to position [779, 0]
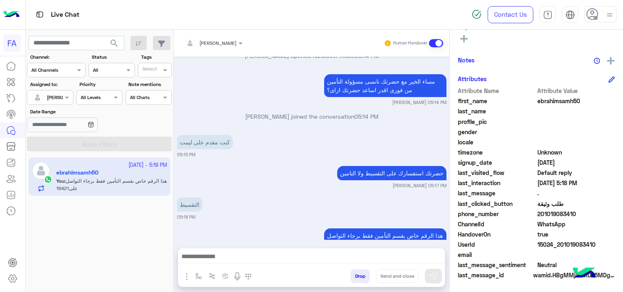
drag, startPoint x: 597, startPoint y: 242, endPoint x: 574, endPoint y: 251, distance: 24.9
click at [574, 251] on div "Attribute Name Attribute Value first_name ebrahimsamh50 last_name profile_pic g…" at bounding box center [536, 183] width 157 height 195
click at [575, 252] on span at bounding box center [577, 255] width 78 height 9
click at [585, 251] on span at bounding box center [577, 255] width 78 height 9
drag, startPoint x: 600, startPoint y: 243, endPoint x: 560, endPoint y: 249, distance: 40.4
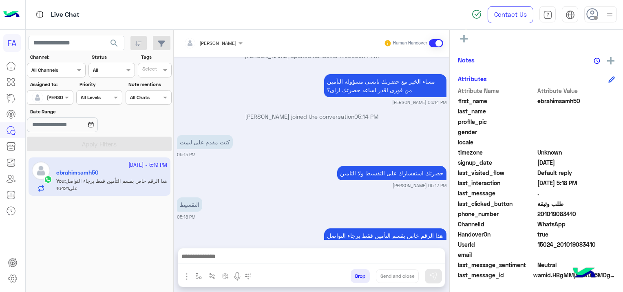
click at [560, 249] on div "UserId 15024_201019083410" at bounding box center [536, 245] width 157 height 10
copy span "01019083410"
click at [581, 143] on span at bounding box center [577, 142] width 78 height 9
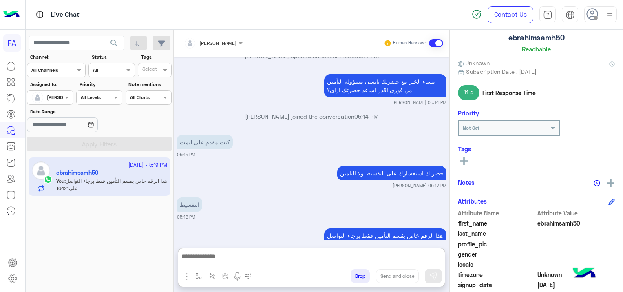
click at [205, 259] on textarea at bounding box center [311, 257] width 267 height 12
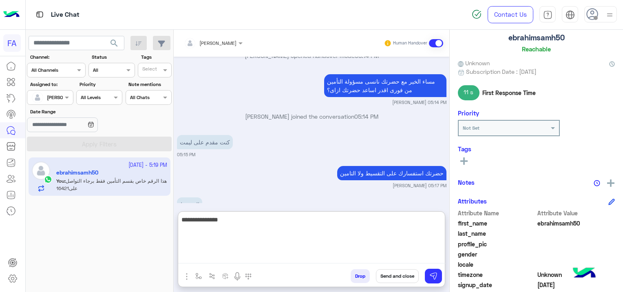
type textarea "**********"
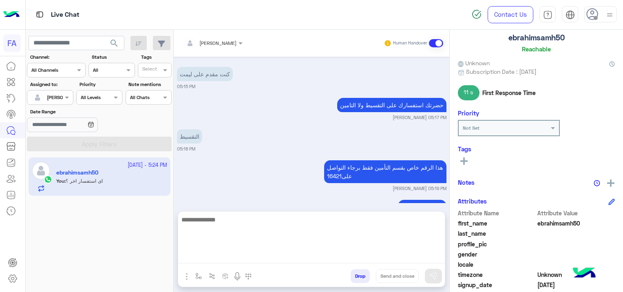
click at [273, 158] on div "هذا الرقم خاص بقسم التأمين فقط برجاء التواصل على16421 [PERSON_NAME] 05:19 PM" at bounding box center [312, 174] width 270 height 33
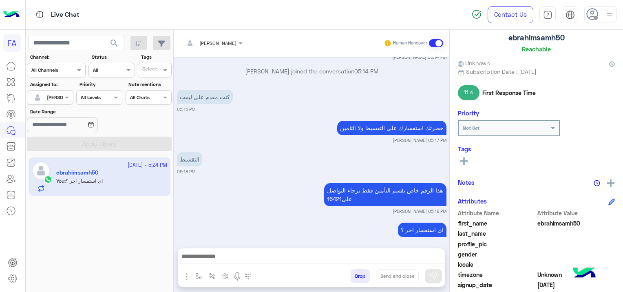
scroll to position [810, 0]
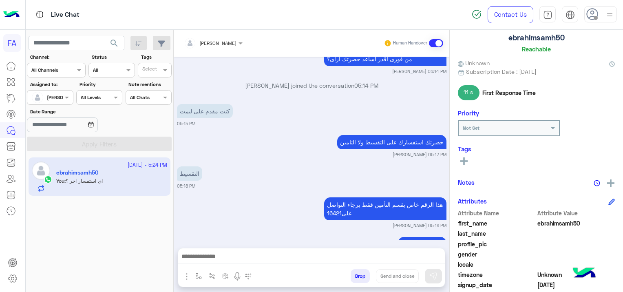
drag, startPoint x: 264, startPoint y: 258, endPoint x: 264, endPoint y: 262, distance: 4.1
click at [264, 258] on textarea at bounding box center [311, 257] width 267 height 12
click at [259, 255] on textarea at bounding box center [311, 257] width 267 height 12
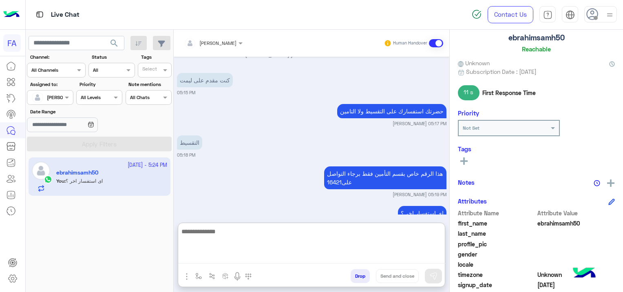
scroll to position [847, 0]
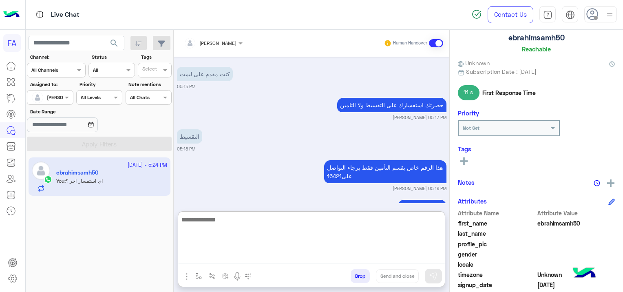
paste textarea "**********"
type textarea "**********"
click at [394, 277] on button "Send and close" at bounding box center [397, 276] width 43 height 14
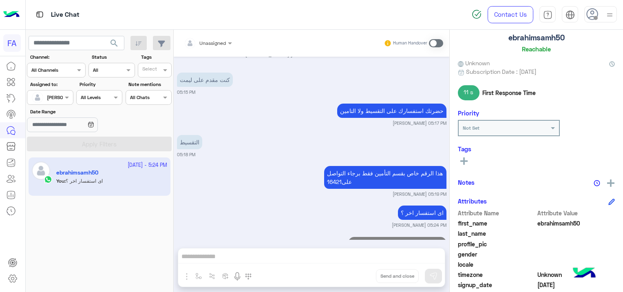
scroll to position [862, 0]
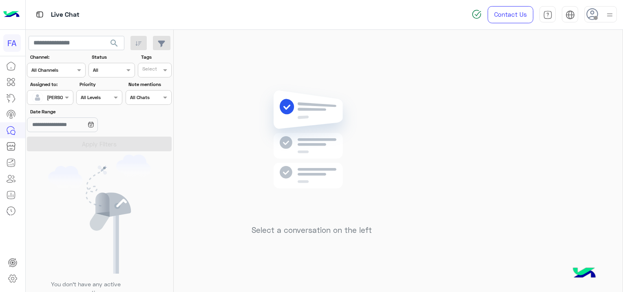
click at [114, 43] on span "search" at bounding box center [114, 43] width 10 height 10
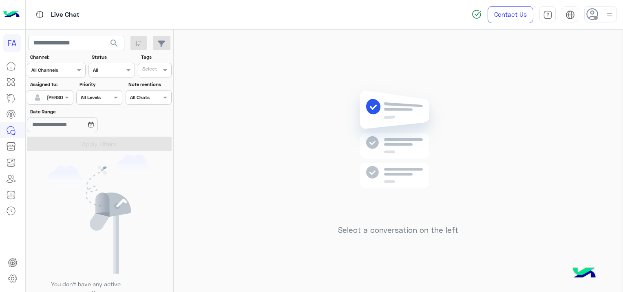
click at [114, 43] on span "search" at bounding box center [114, 43] width 10 height 10
click at [114, 43] on div at bounding box center [97, 149] width 143 height 292
click at [114, 43] on span "search" at bounding box center [114, 43] width 10 height 10
click at [55, 99] on div at bounding box center [49, 97] width 45 height 8
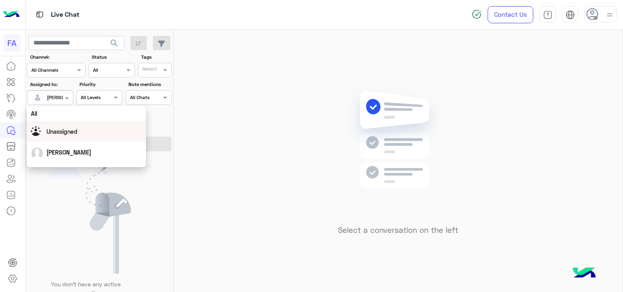
click at [71, 128] on span "Unassigned" at bounding box center [62, 131] width 31 height 7
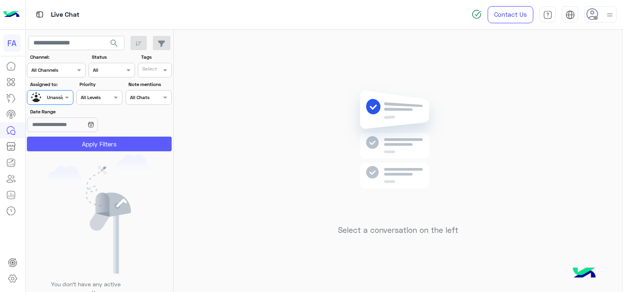
click at [100, 144] on button "Apply Filters" at bounding box center [99, 144] width 145 height 15
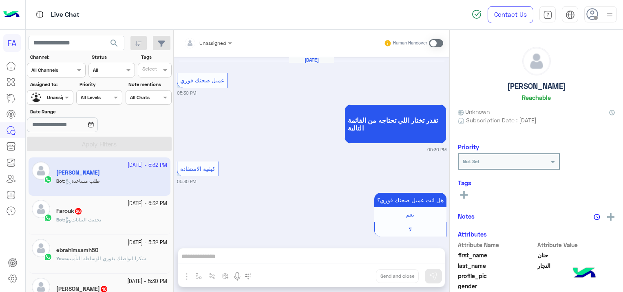
scroll to position [785, 0]
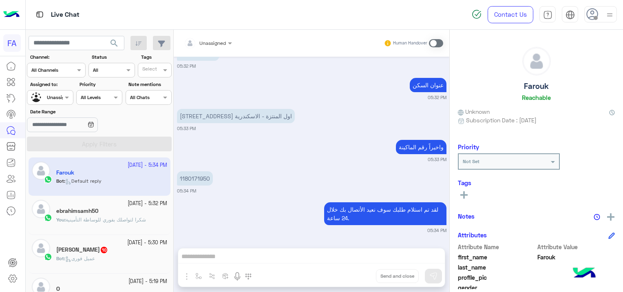
scroll to position [847, 0]
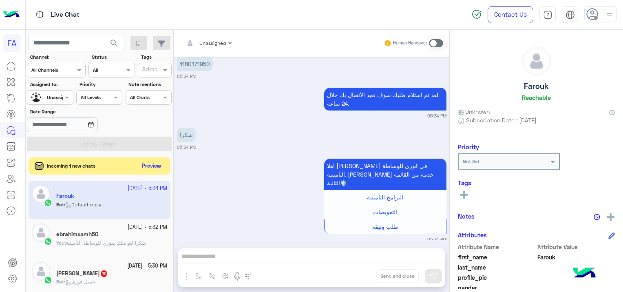
click at [155, 162] on button "Preview" at bounding box center [151, 166] width 25 height 11
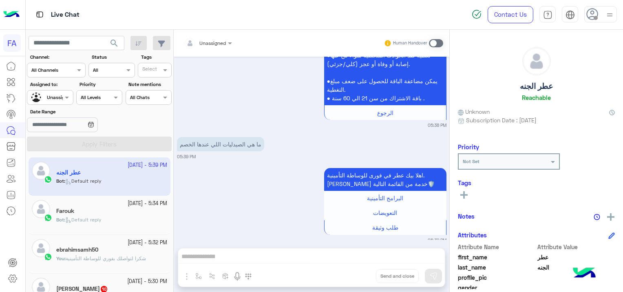
scroll to position [1171, 0]
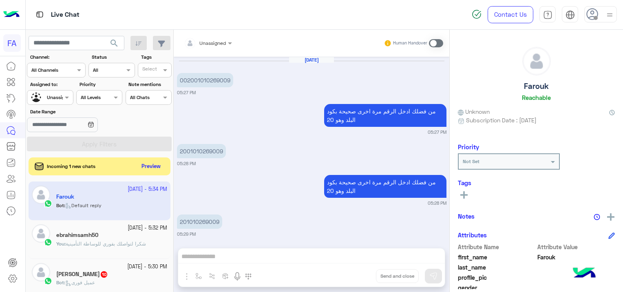
scroll to position [610, 0]
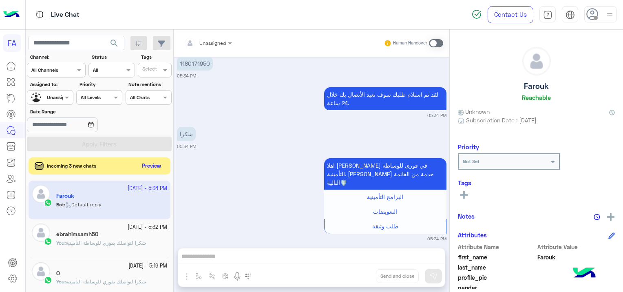
click at [158, 166] on button "Preview" at bounding box center [151, 166] width 25 height 11
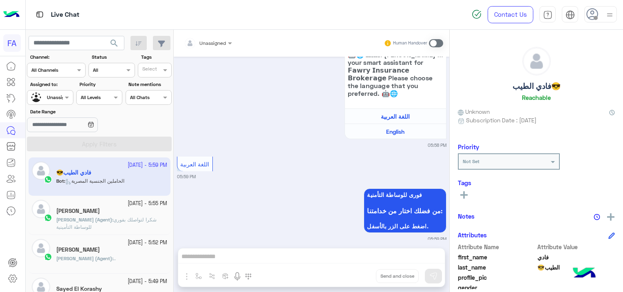
scroll to position [500, 0]
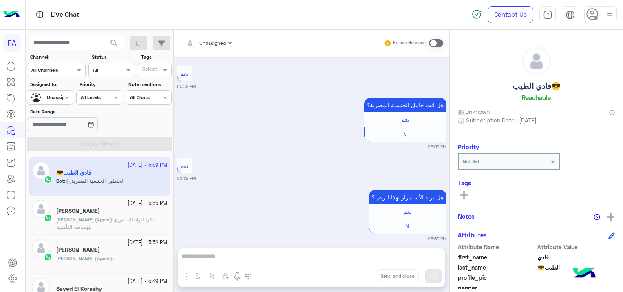
drag, startPoint x: 605, startPoint y: 13, endPoint x: 603, endPoint y: 24, distance: 10.5
click at [605, 13] on img at bounding box center [610, 15] width 10 height 10
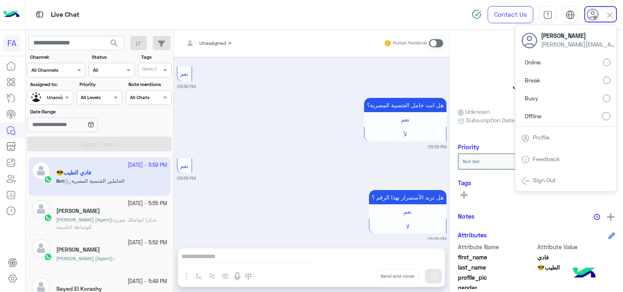
click at [554, 177] on link "Sign Out" at bounding box center [544, 180] width 23 height 7
drag, startPoint x: 553, startPoint y: 182, endPoint x: 553, endPoint y: 186, distance: 4.5
click at [553, 182] on link "Sign Out" at bounding box center [544, 180] width 23 height 7
drag, startPoint x: 554, startPoint y: 178, endPoint x: 544, endPoint y: 178, distance: 9.4
click at [553, 178] on link "Sign Out" at bounding box center [544, 180] width 23 height 7
